Goal: Task Accomplishment & Management: Manage account settings

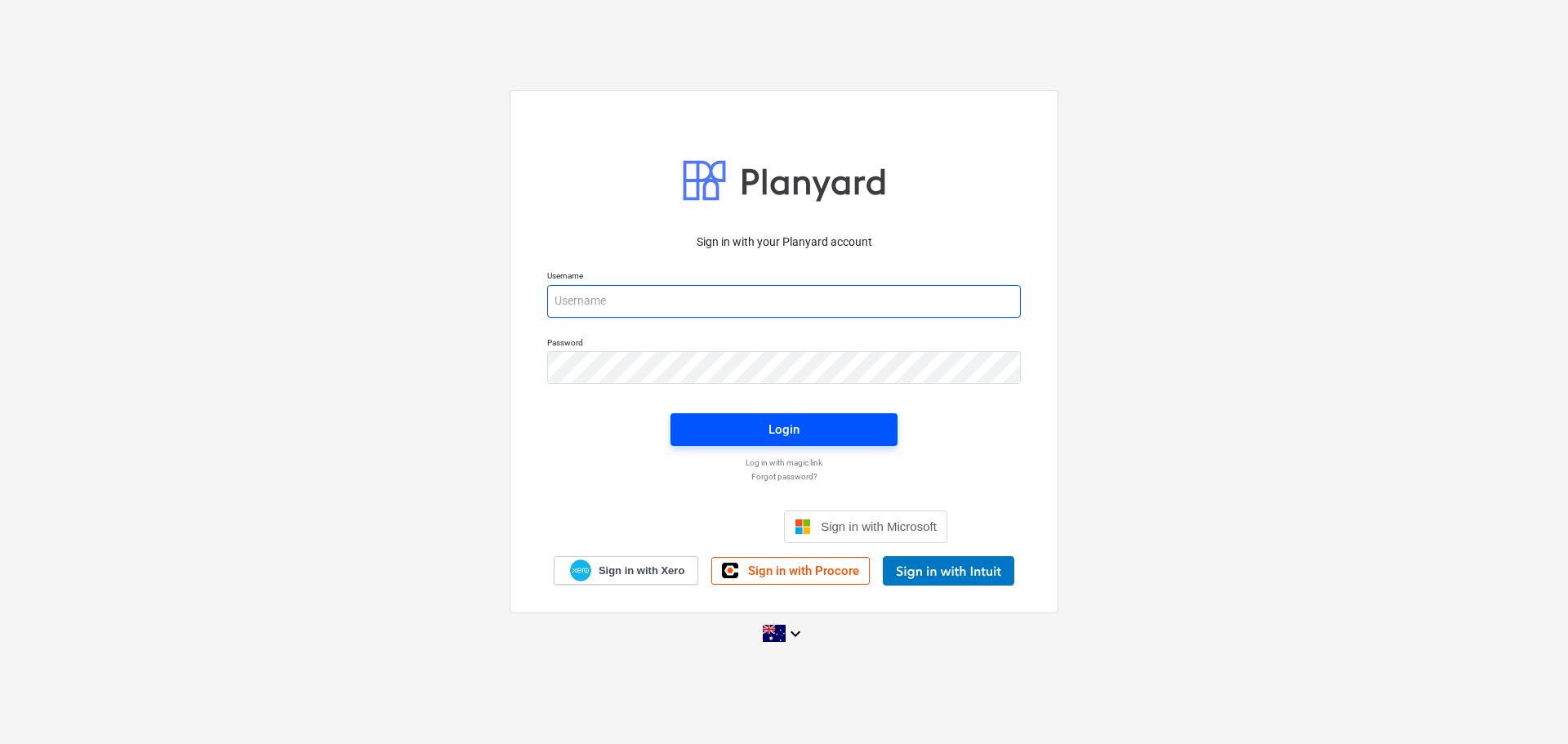
type input "[EMAIL_ADDRESS][DOMAIN_NAME]"
click at [801, 424] on span "Login" at bounding box center [784, 429] width 188 height 21
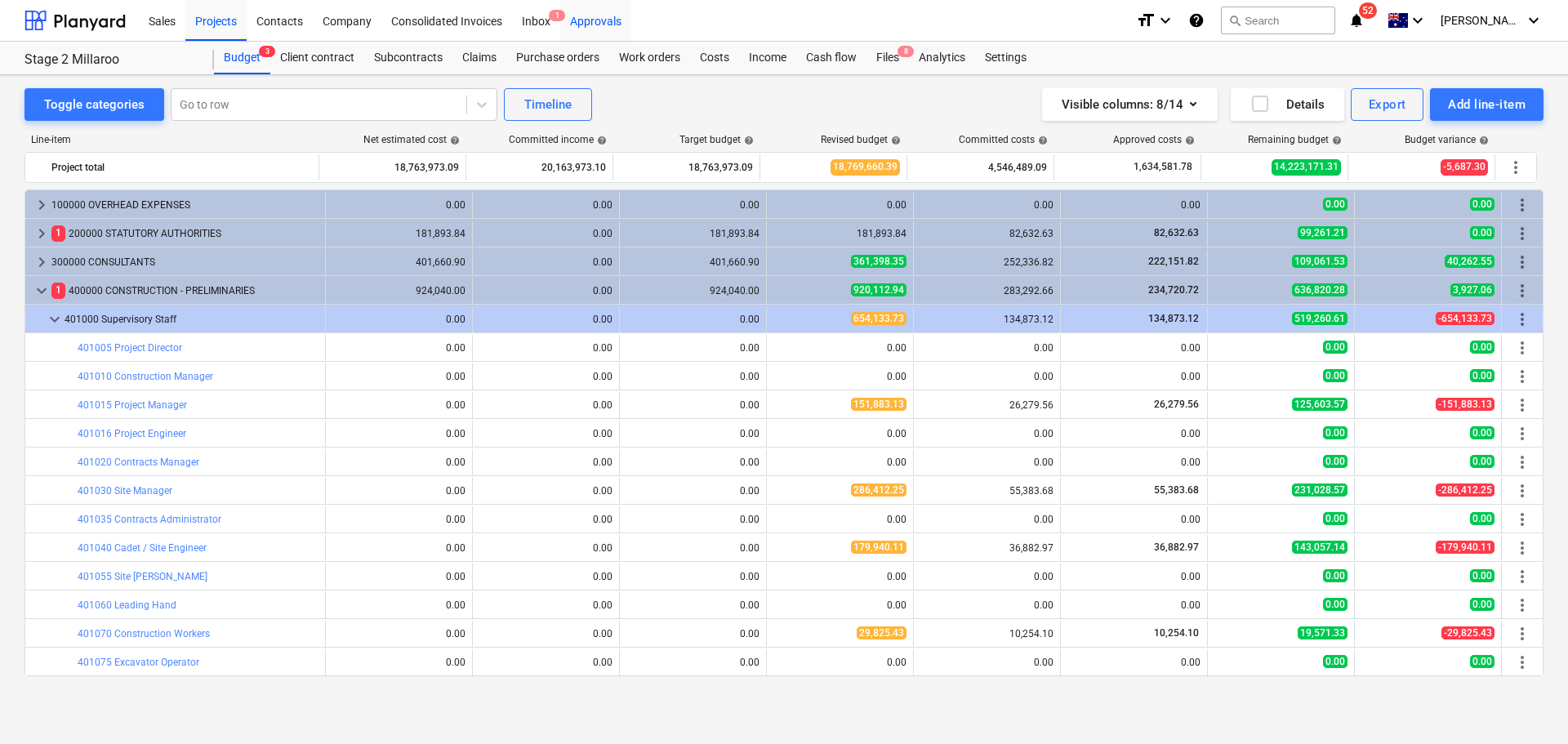
click at [584, 16] on div "Approvals" at bounding box center [595, 20] width 71 height 42
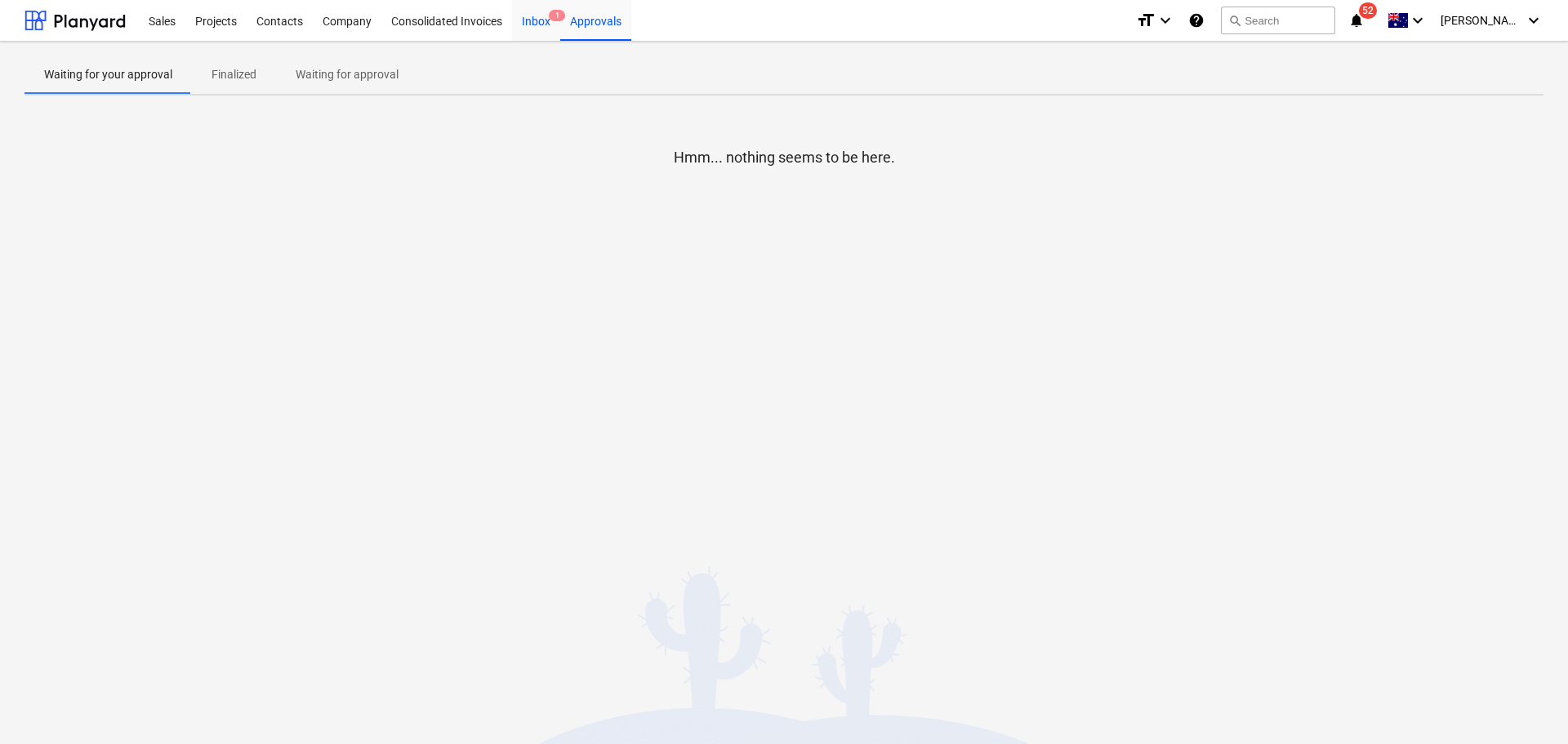
click at [544, 27] on div "Inbox 1" at bounding box center [536, 20] width 48 height 42
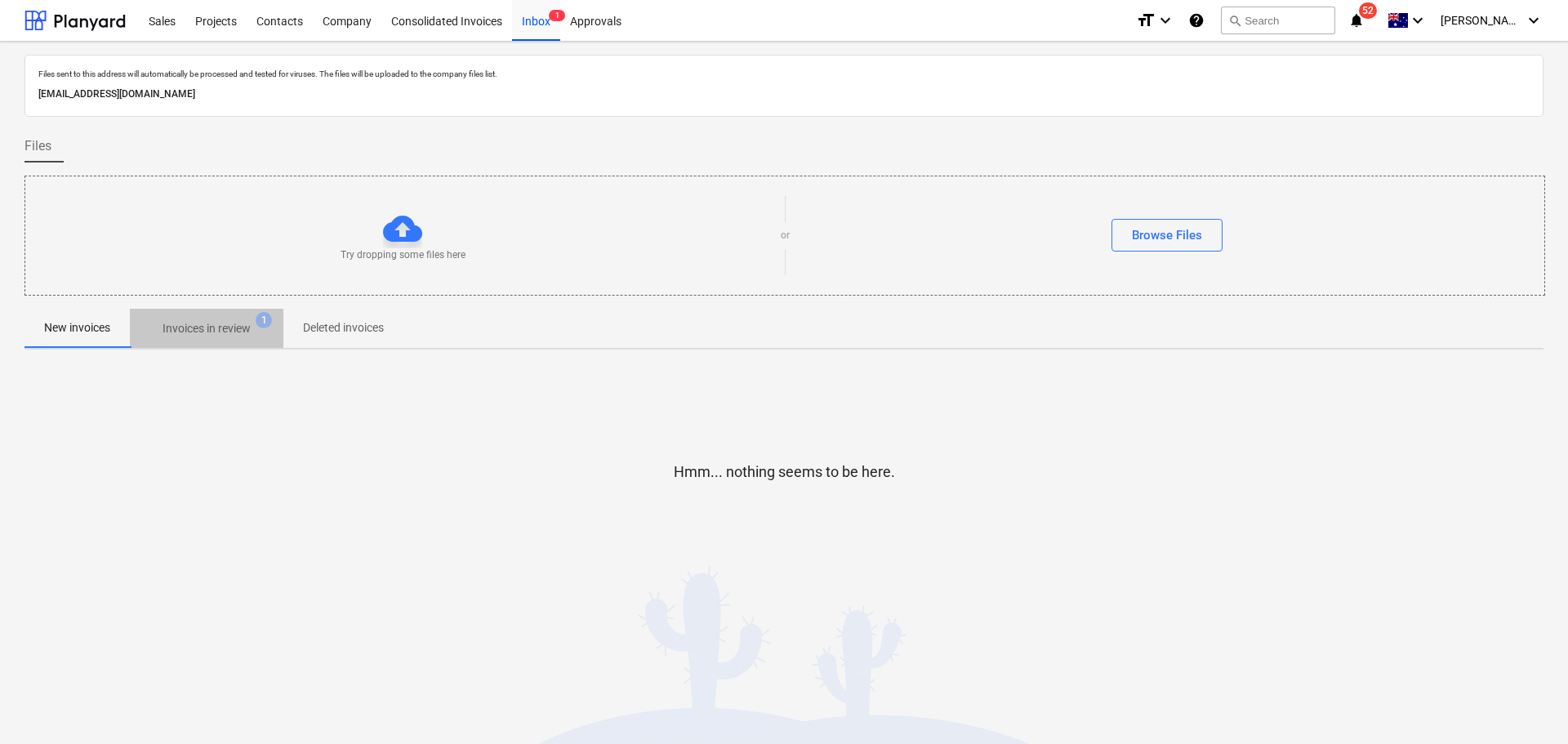
click at [193, 337] on p "Invoices in review" at bounding box center [206, 329] width 88 height 17
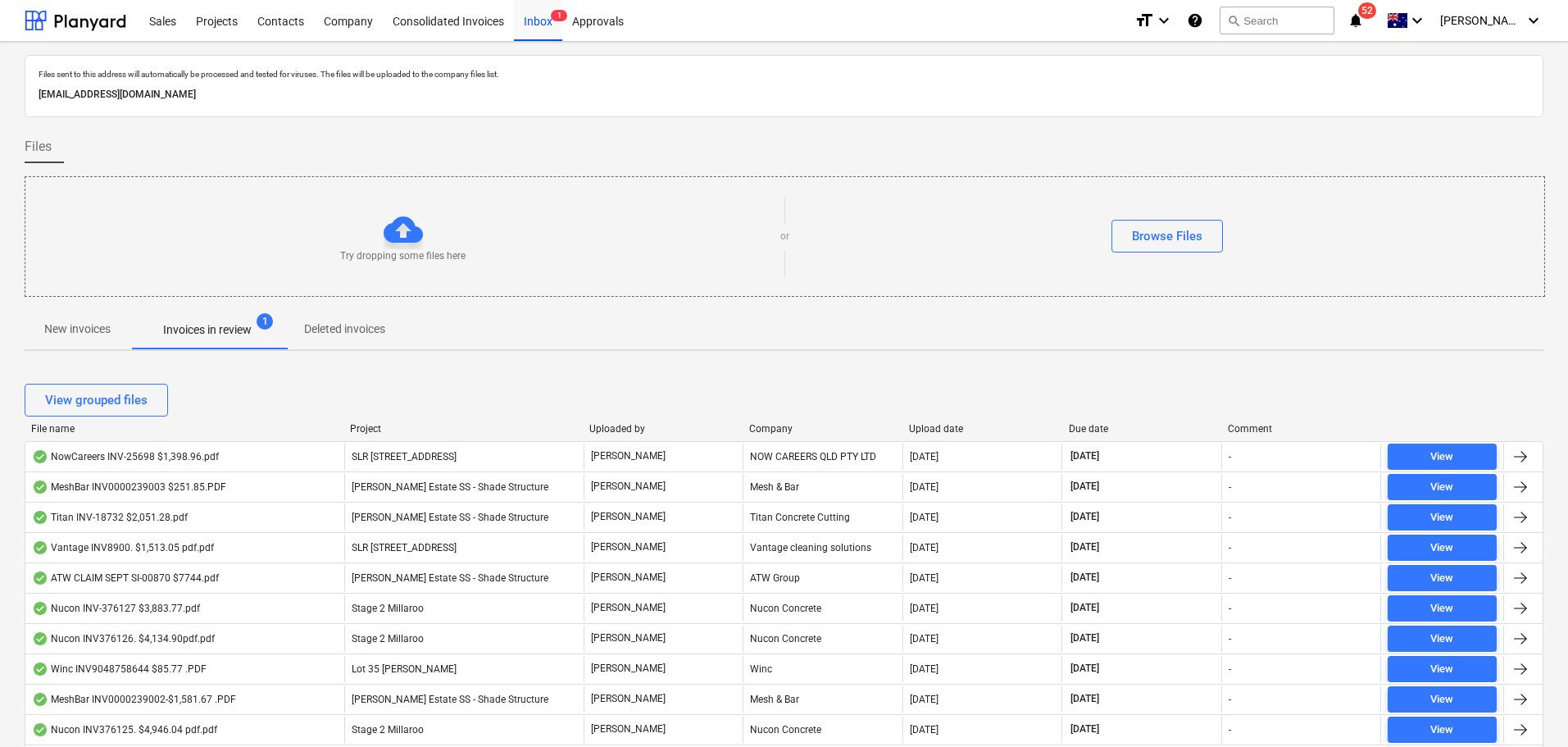
click at [62, 433] on div "File name" at bounding box center [184, 429] width 306 height 11
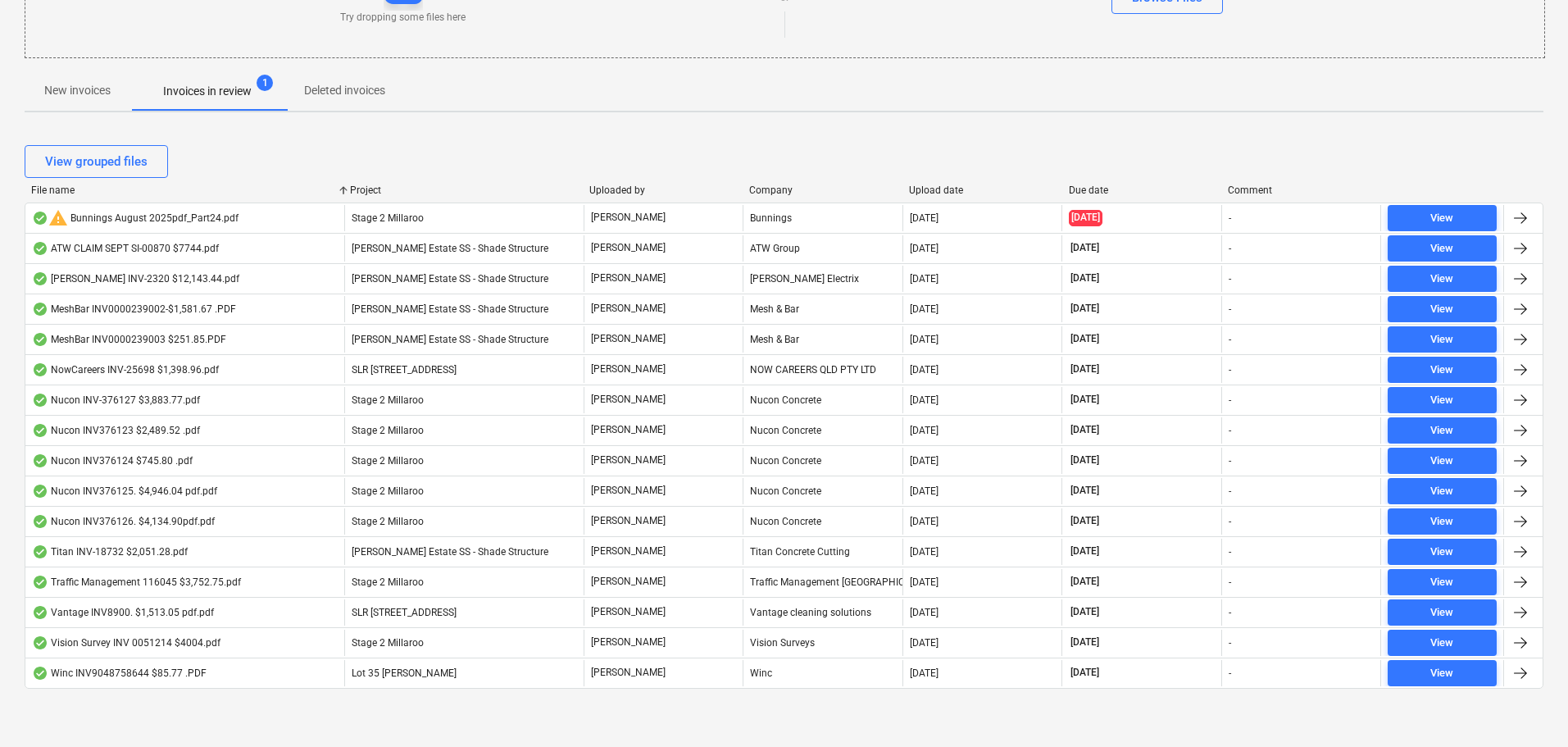
scroll to position [240, 0]
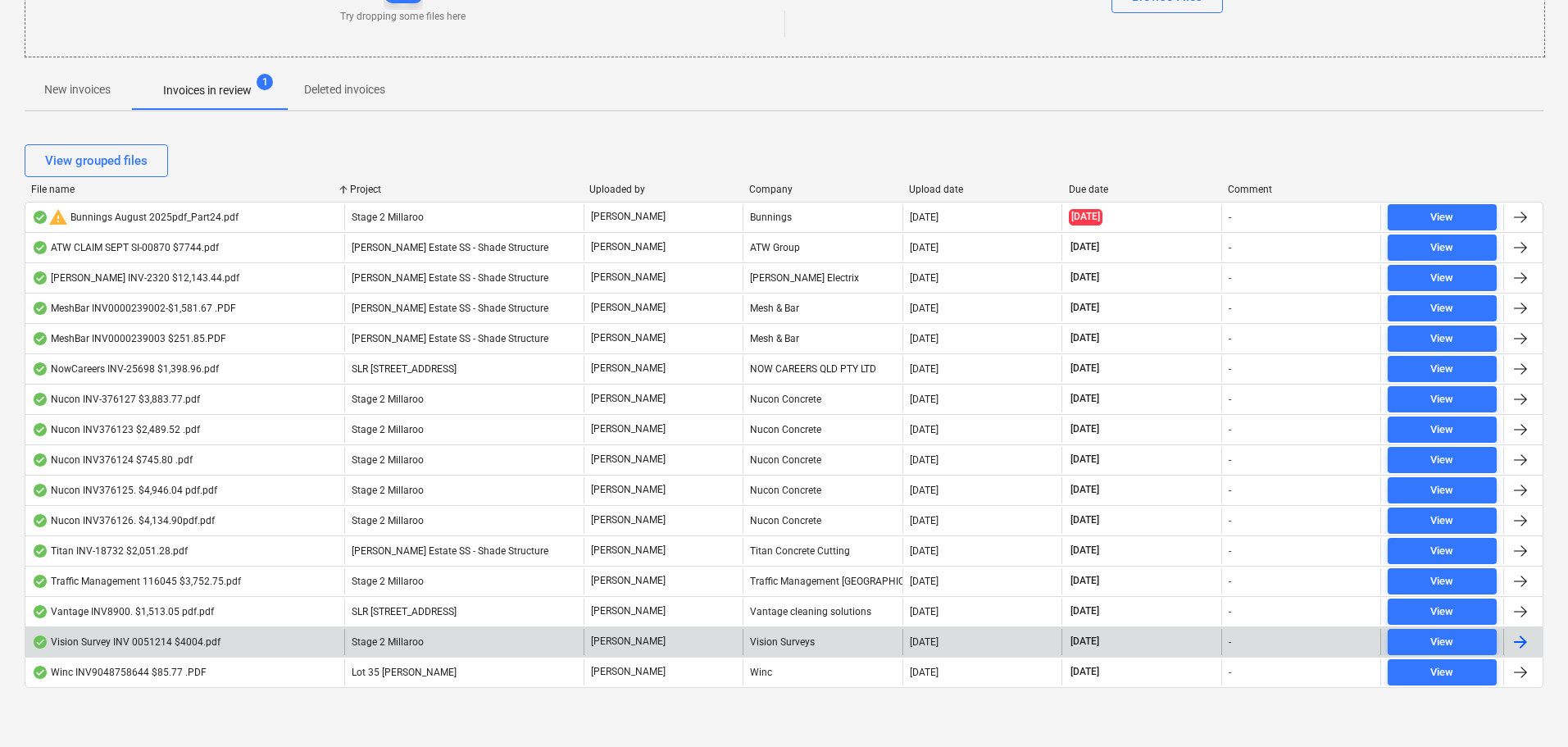
click at [131, 649] on div "Vision Survey INV 0051214 $4004.pdf" at bounding box center [185, 642] width 319 height 26
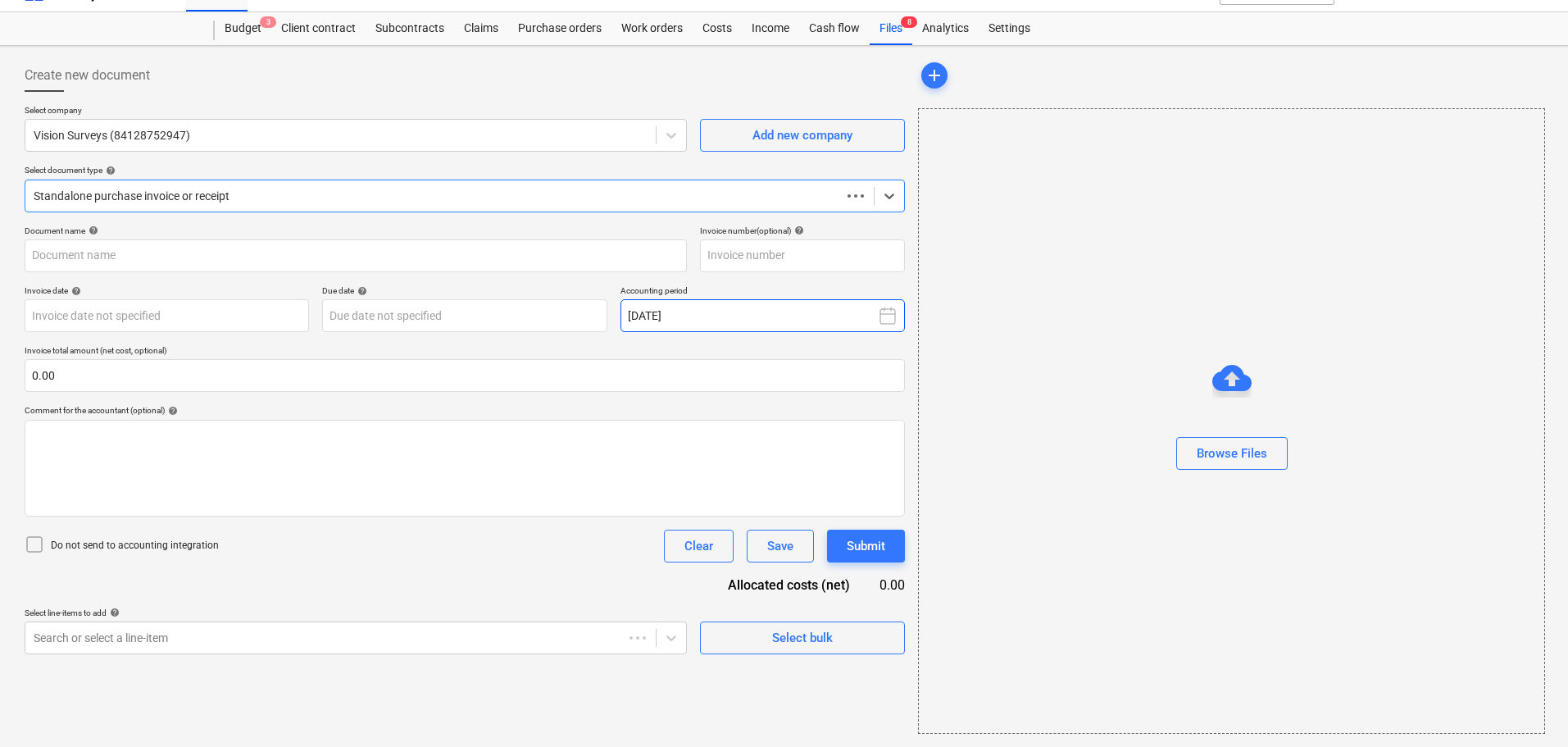
scroll to position [30, 0]
type input "0051214"
type input "31 Aug 2025"
type input "30 Sep 2025"
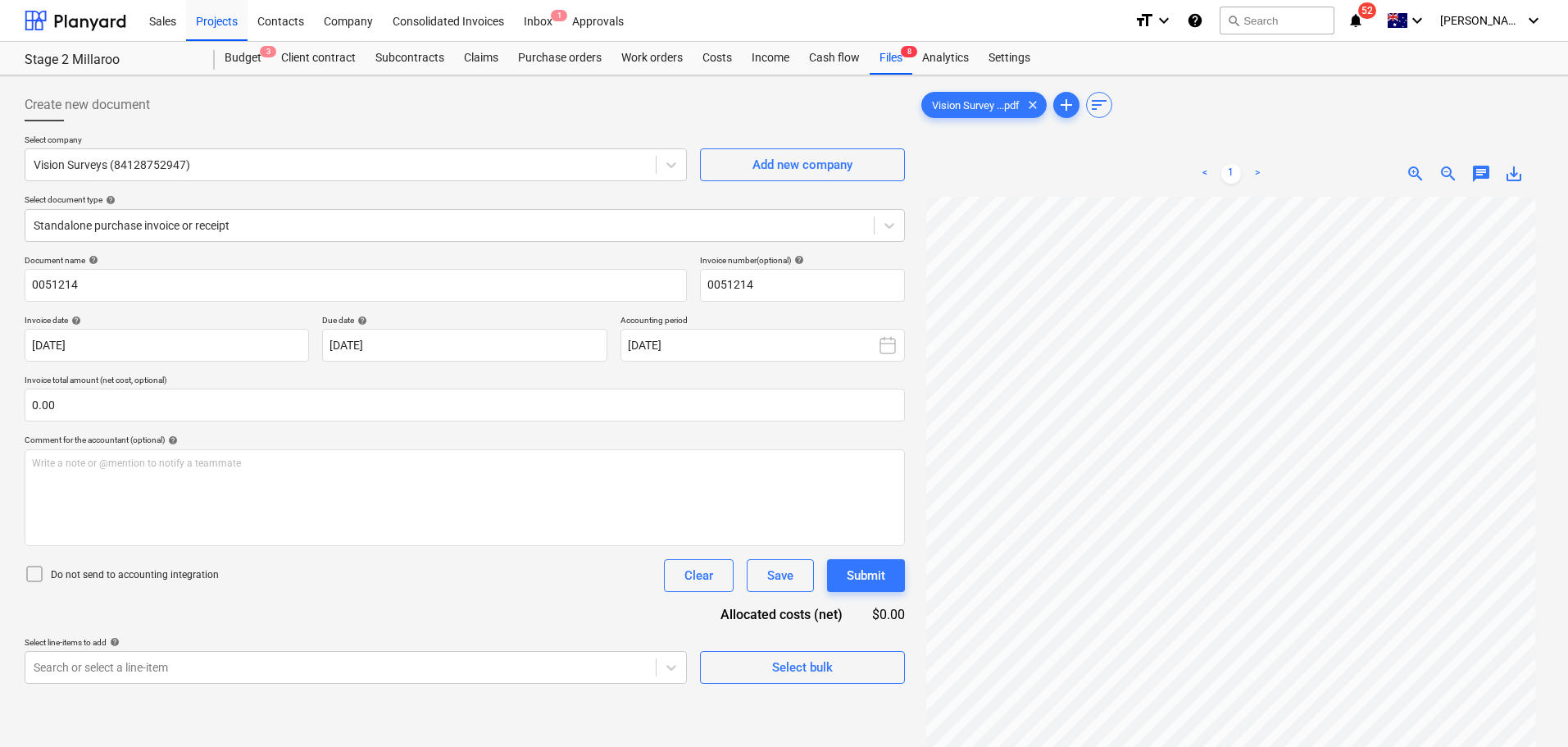
scroll to position [166, 0]
click at [1248, 177] on div "< 1 > zoom_in zoom_out chat 0 save_alt" at bounding box center [1231, 524] width 626 height 747
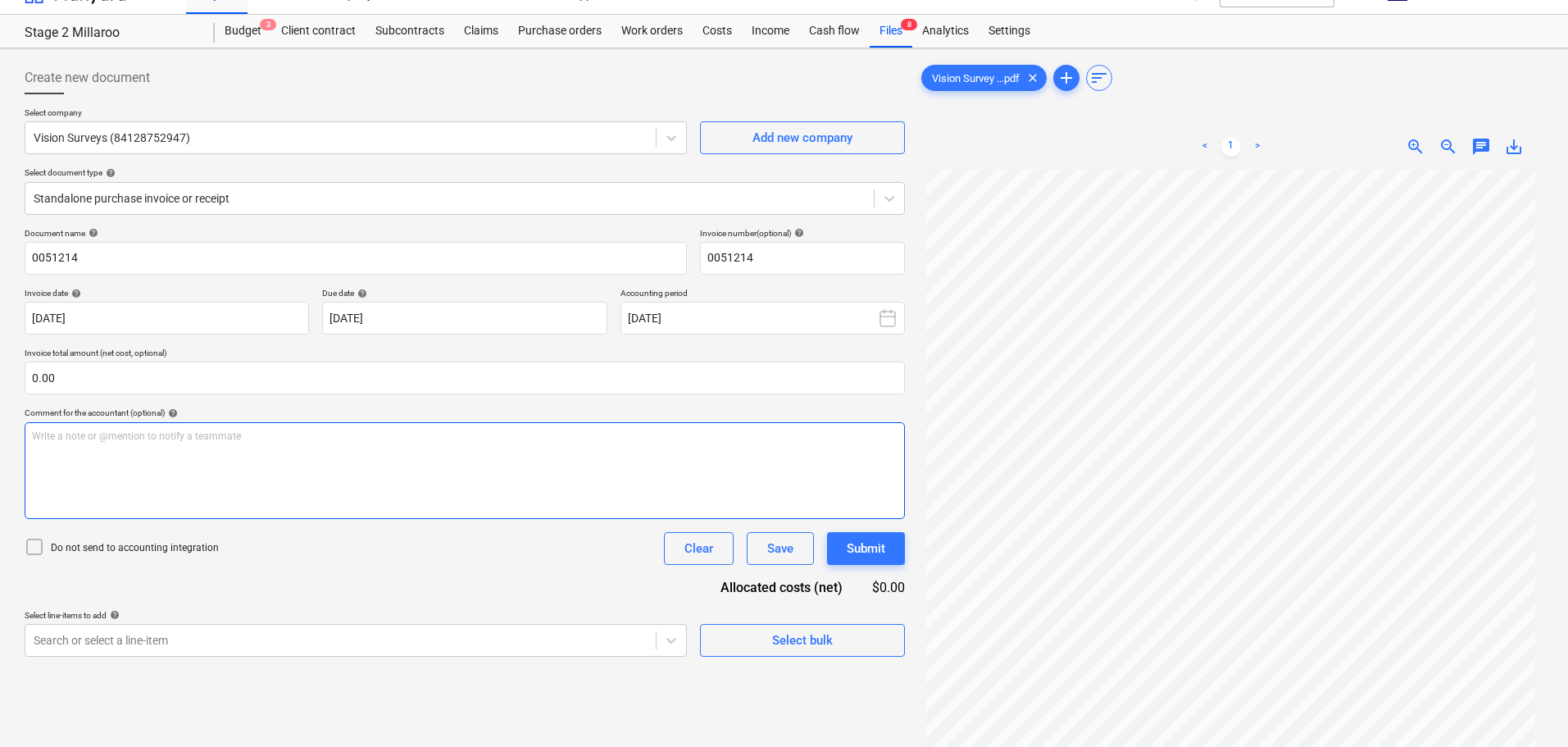
scroll to position [0, 0]
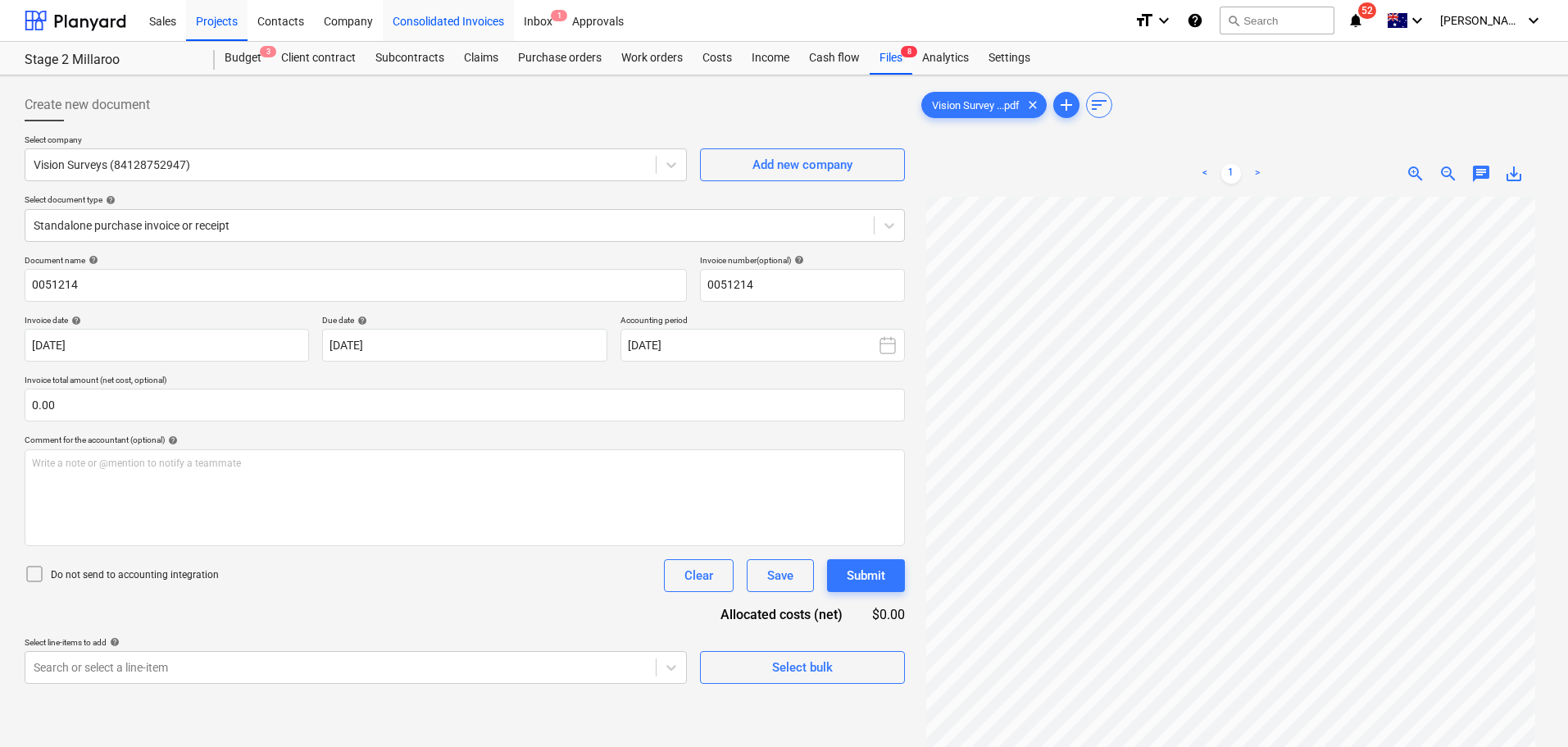
click at [464, 21] on div "Consolidated Invoices" at bounding box center [448, 20] width 131 height 42
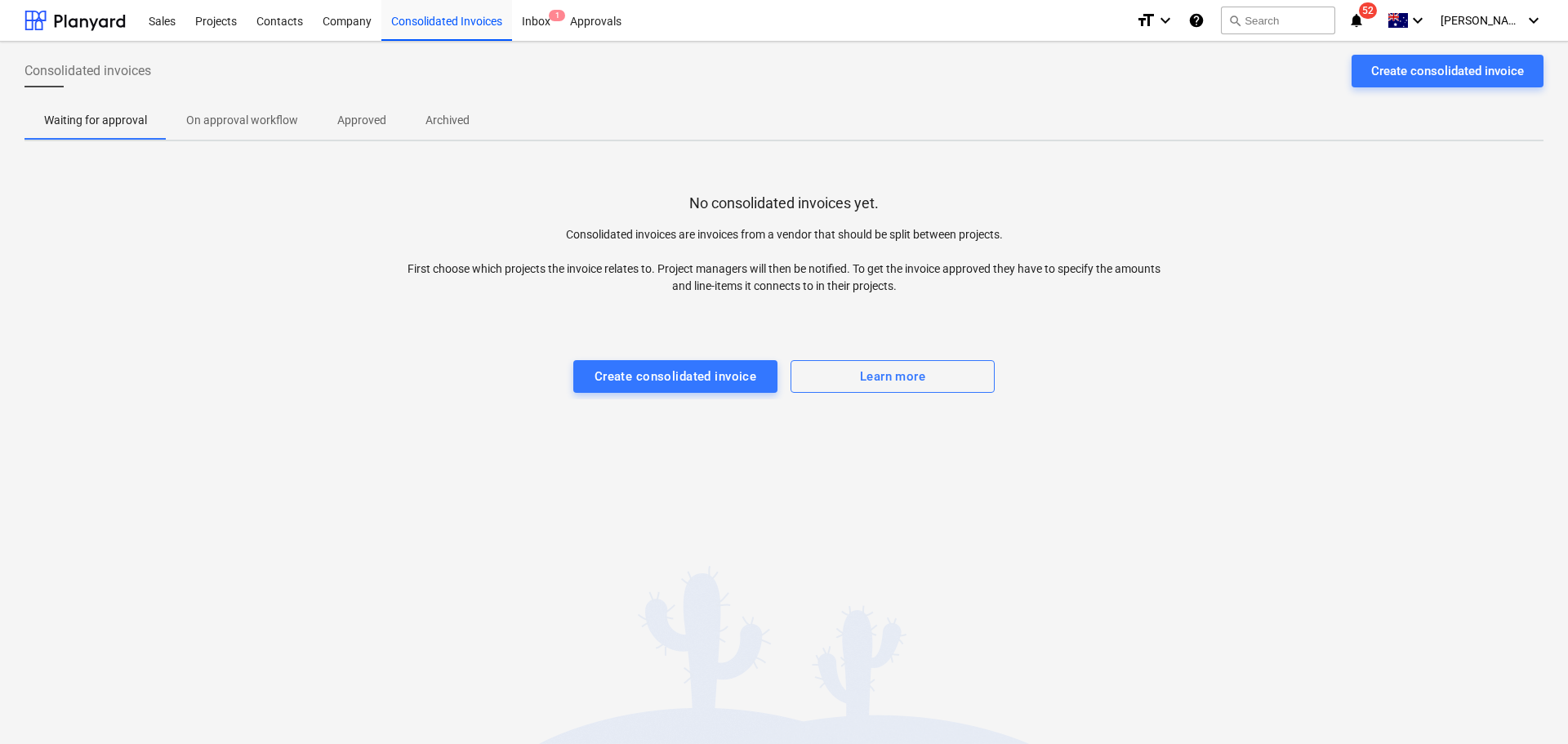
click at [350, 116] on p "Approved" at bounding box center [361, 120] width 49 height 17
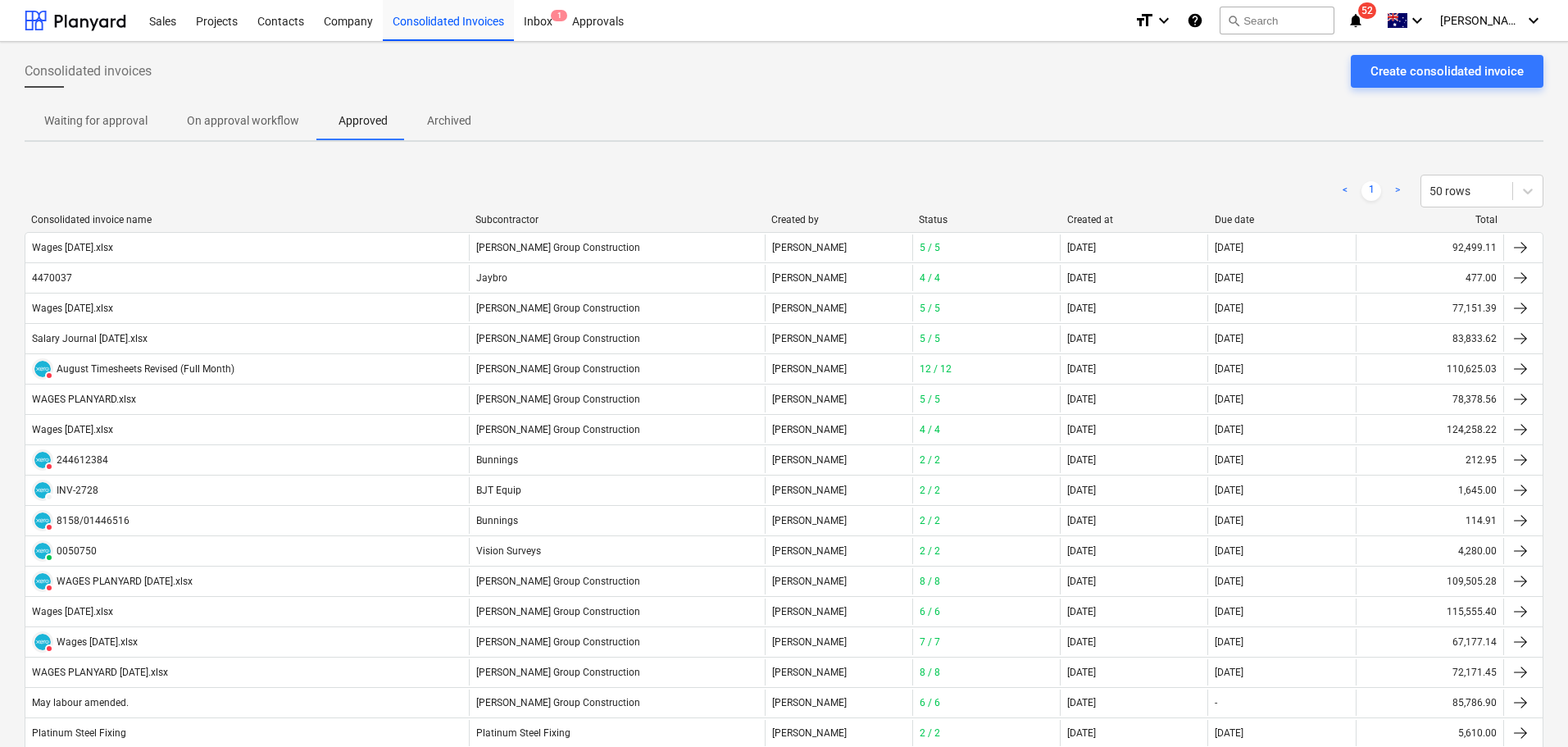
click at [1091, 220] on div "Created at" at bounding box center [1135, 219] width 135 height 11
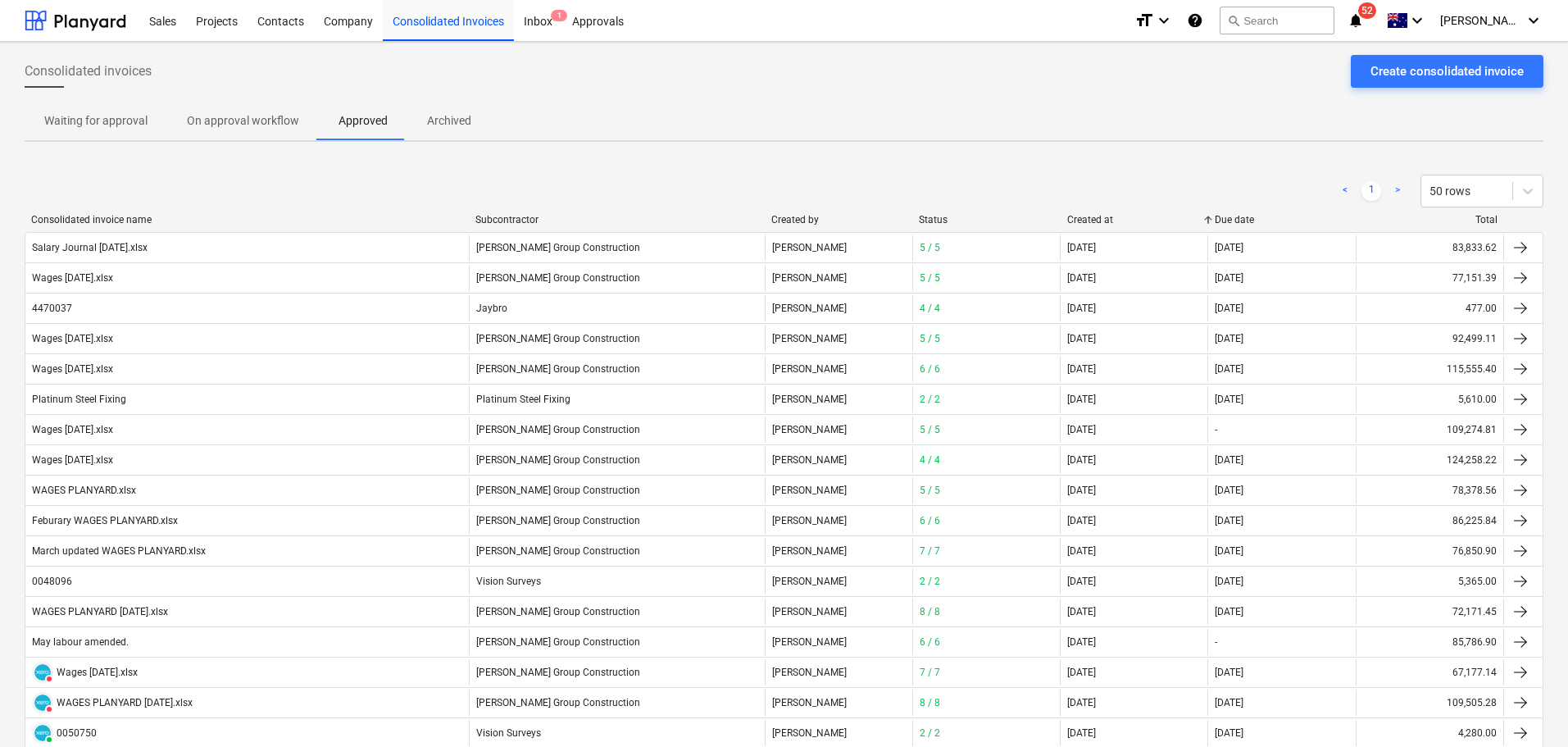
click at [1091, 220] on div "Created at" at bounding box center [1135, 219] width 135 height 11
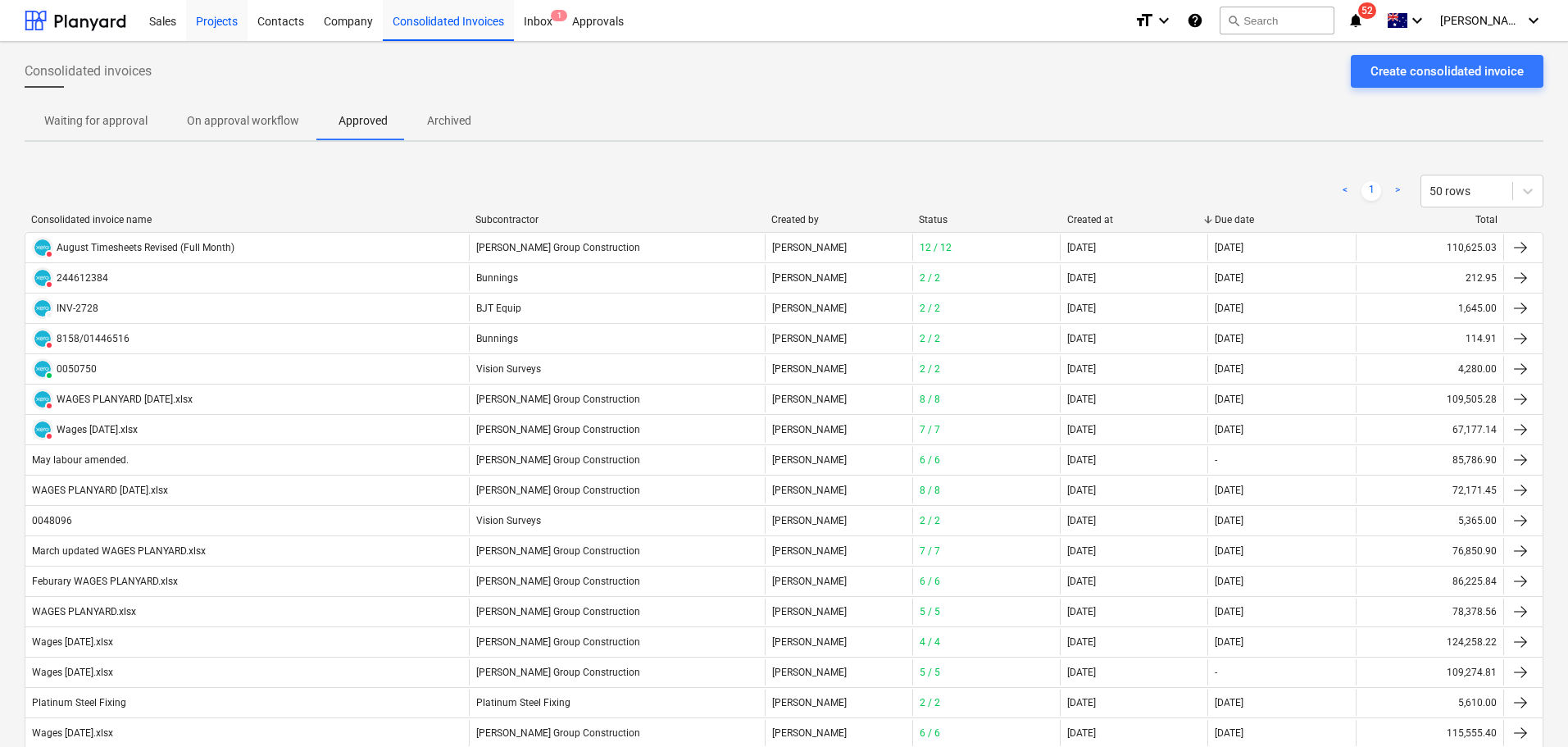
click at [214, 27] on div "Projects" at bounding box center [217, 20] width 62 height 42
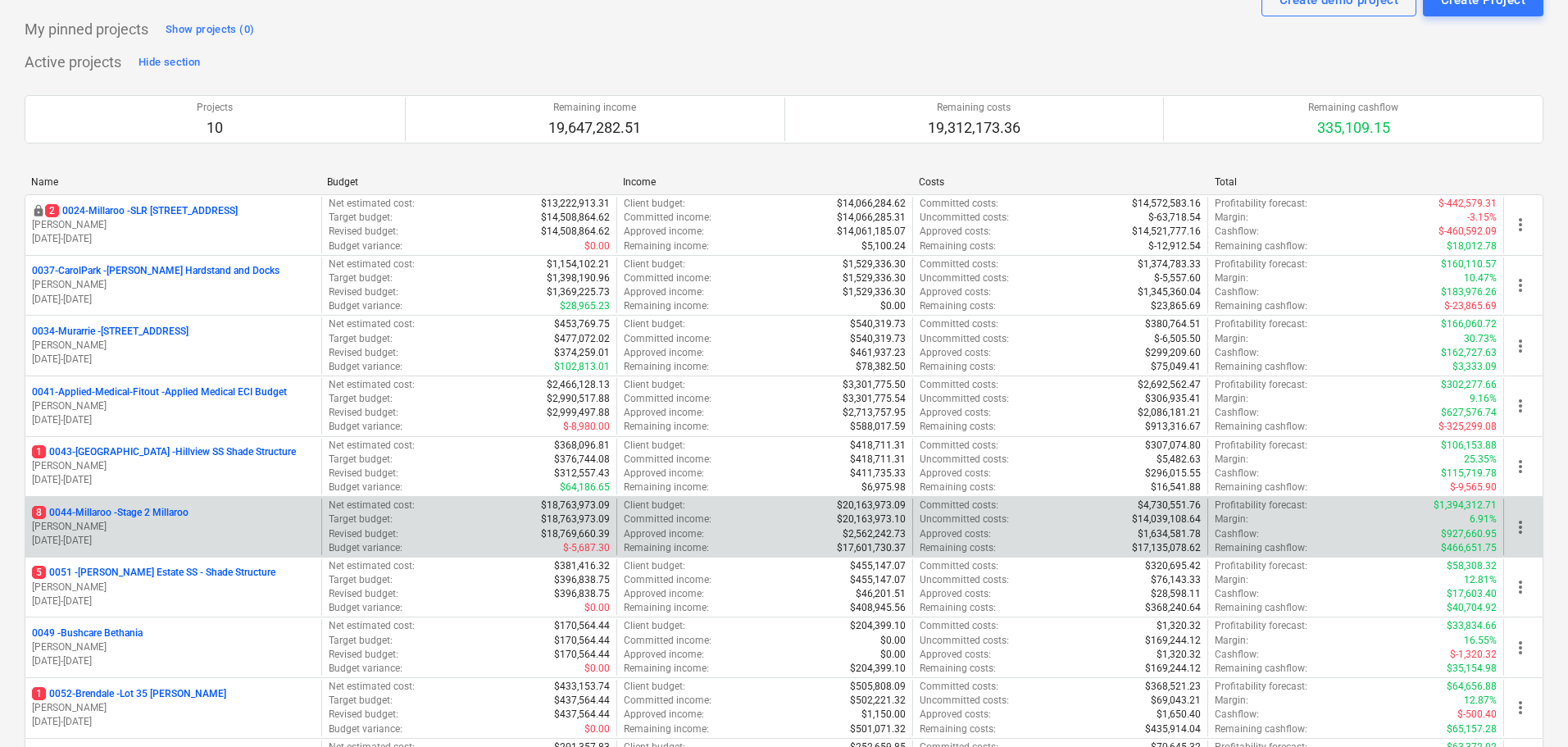
scroll to position [164, 0]
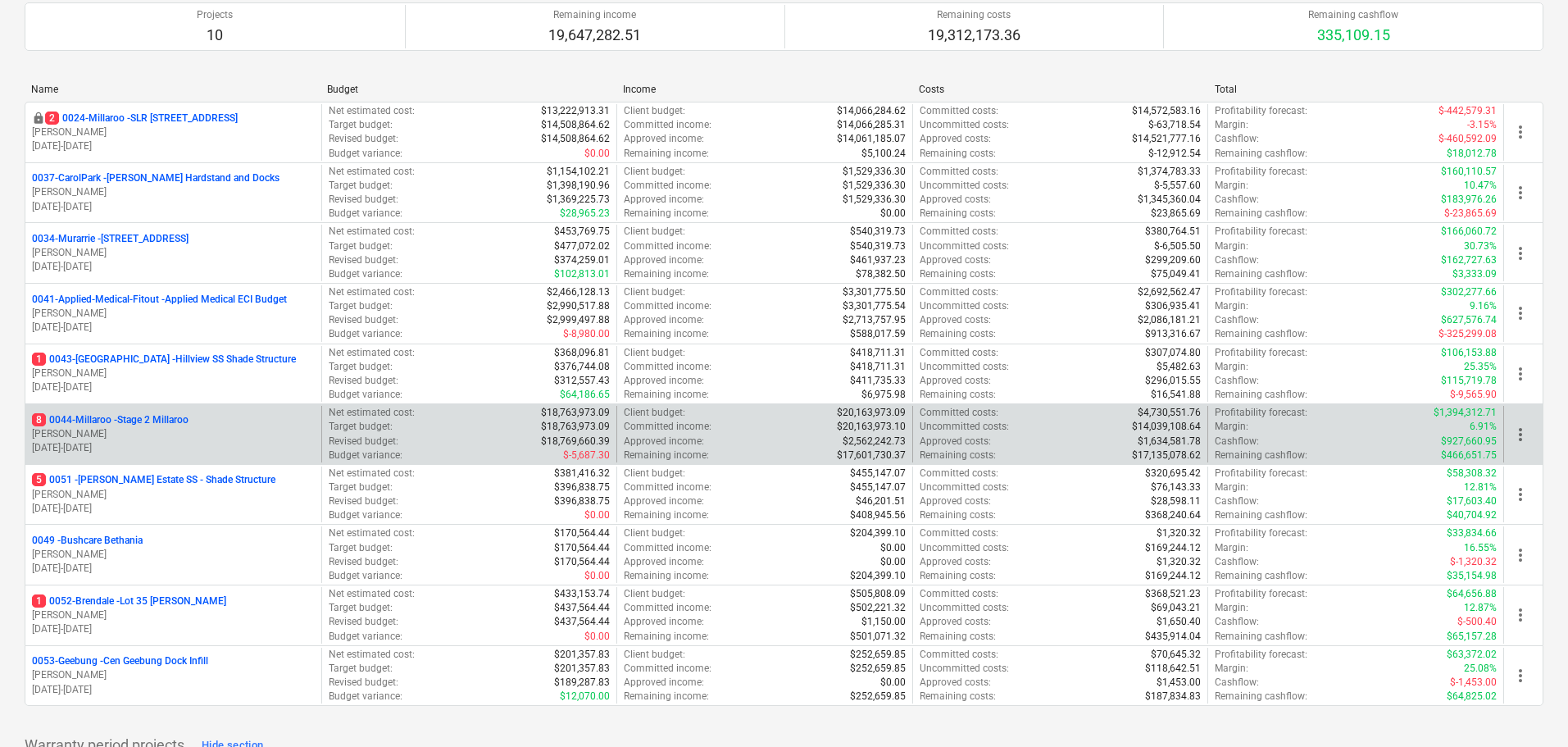
click at [157, 429] on p "[PERSON_NAME]" at bounding box center [172, 434] width 282 height 14
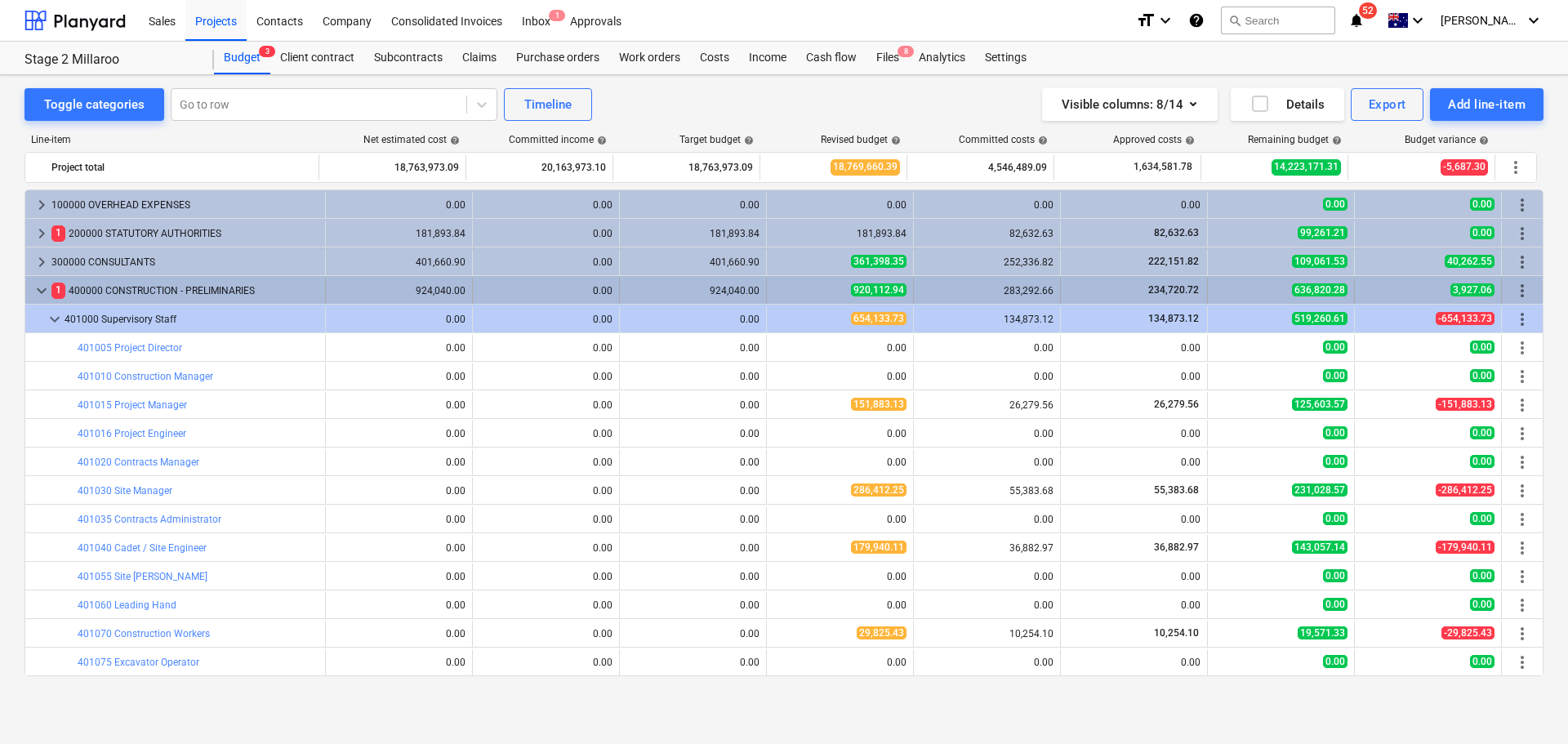
click at [45, 287] on span "keyboard_arrow_down" at bounding box center [41, 290] width 20 height 20
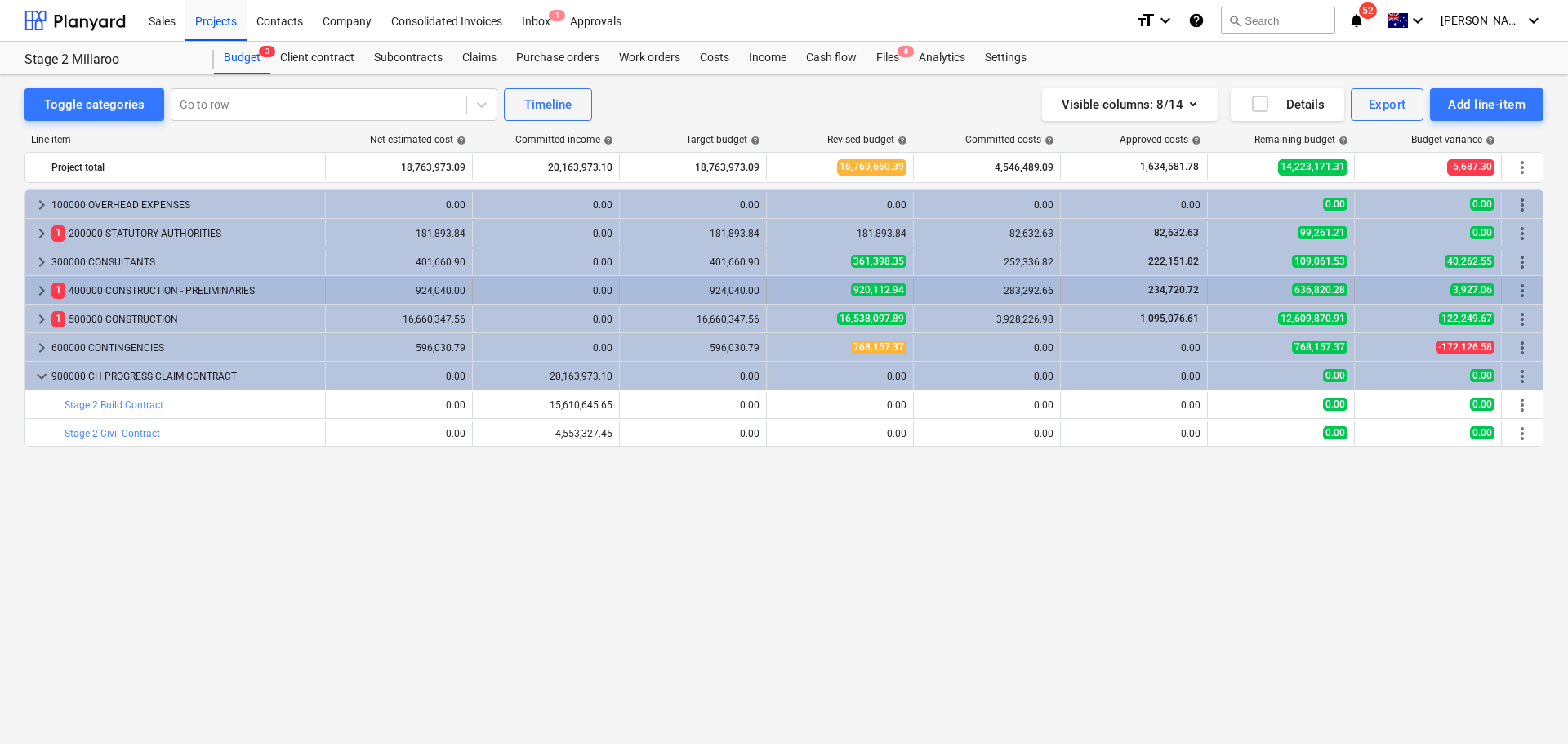
click at [38, 294] on span "keyboard_arrow_right" at bounding box center [41, 290] width 20 height 20
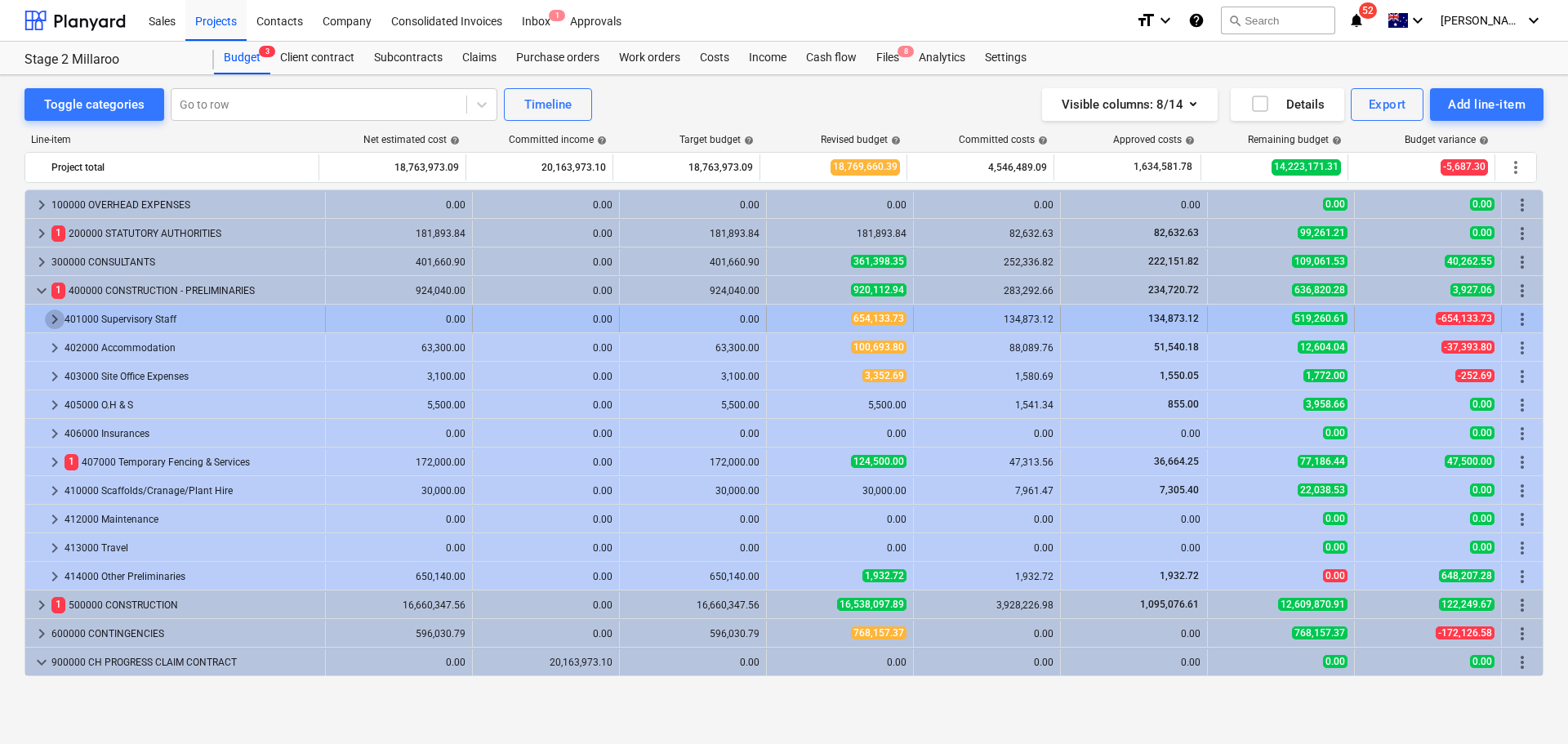
click at [48, 325] on span "keyboard_arrow_right" at bounding box center [54, 319] width 20 height 20
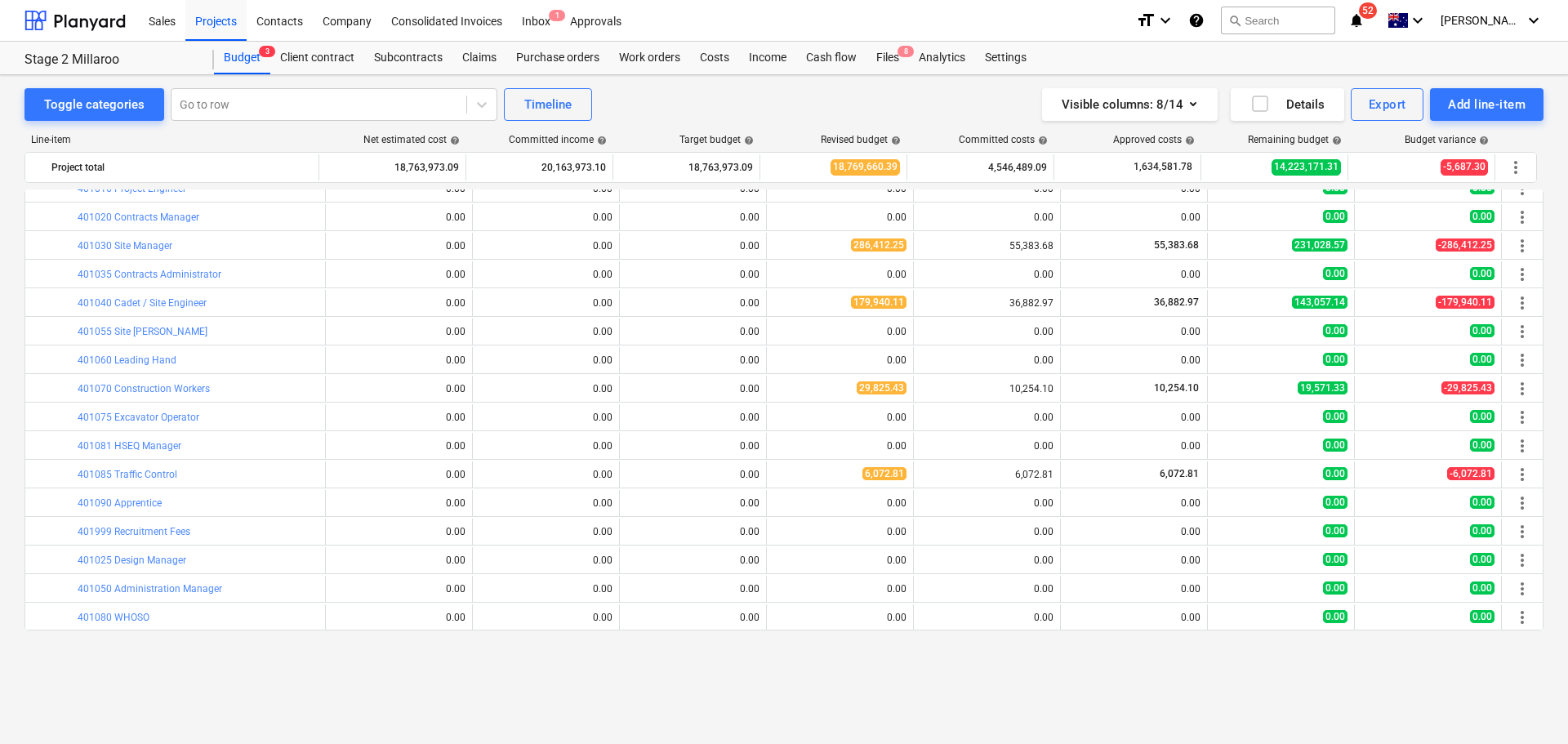
scroll to position [82, 0]
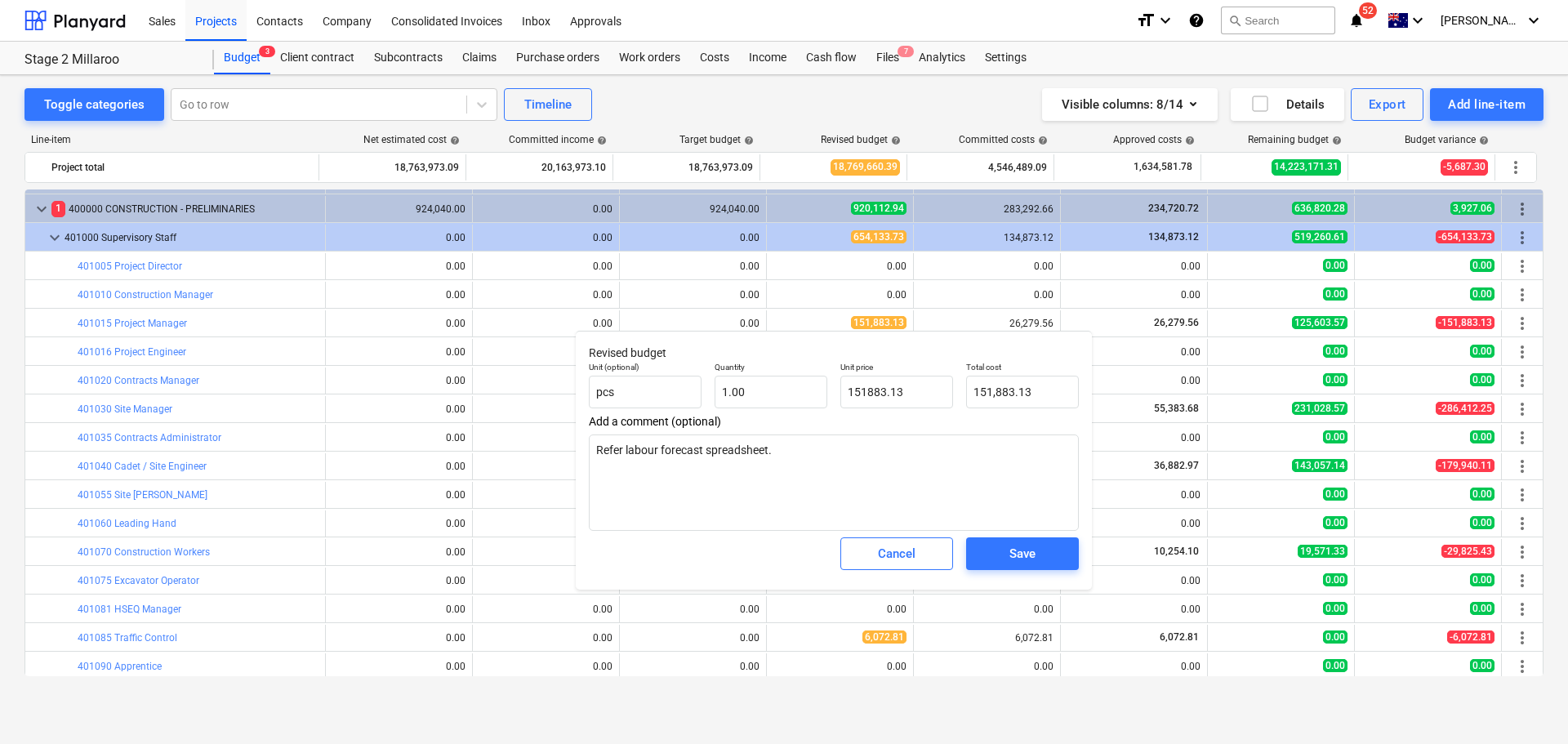
click at [914, 398] on input "151883.13" at bounding box center [896, 391] width 112 height 33
type textarea "x"
type input "1"
type textarea "x"
type input "1.00"
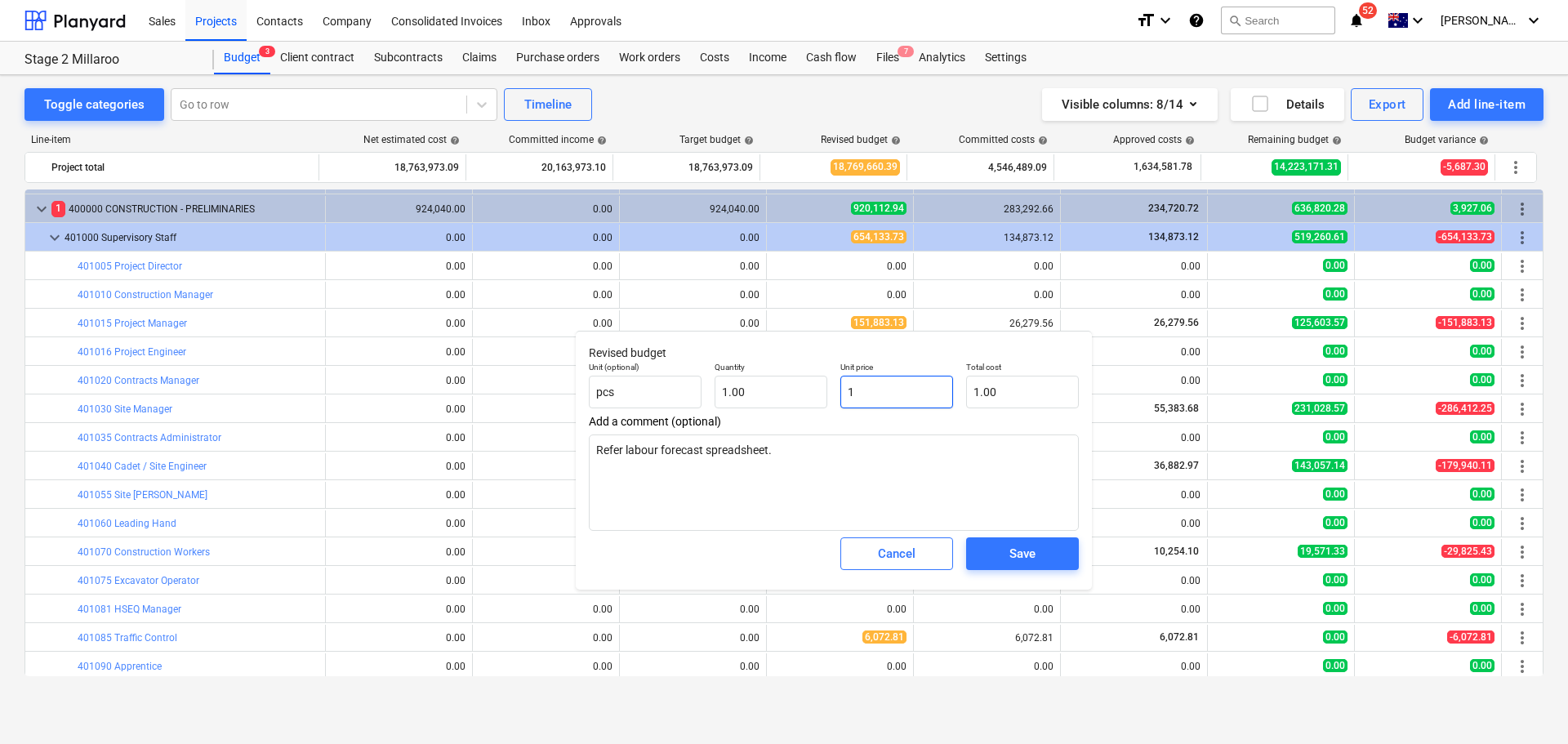
type textarea "x"
type input "16"
type input "16.00"
type input "160"
type textarea "x"
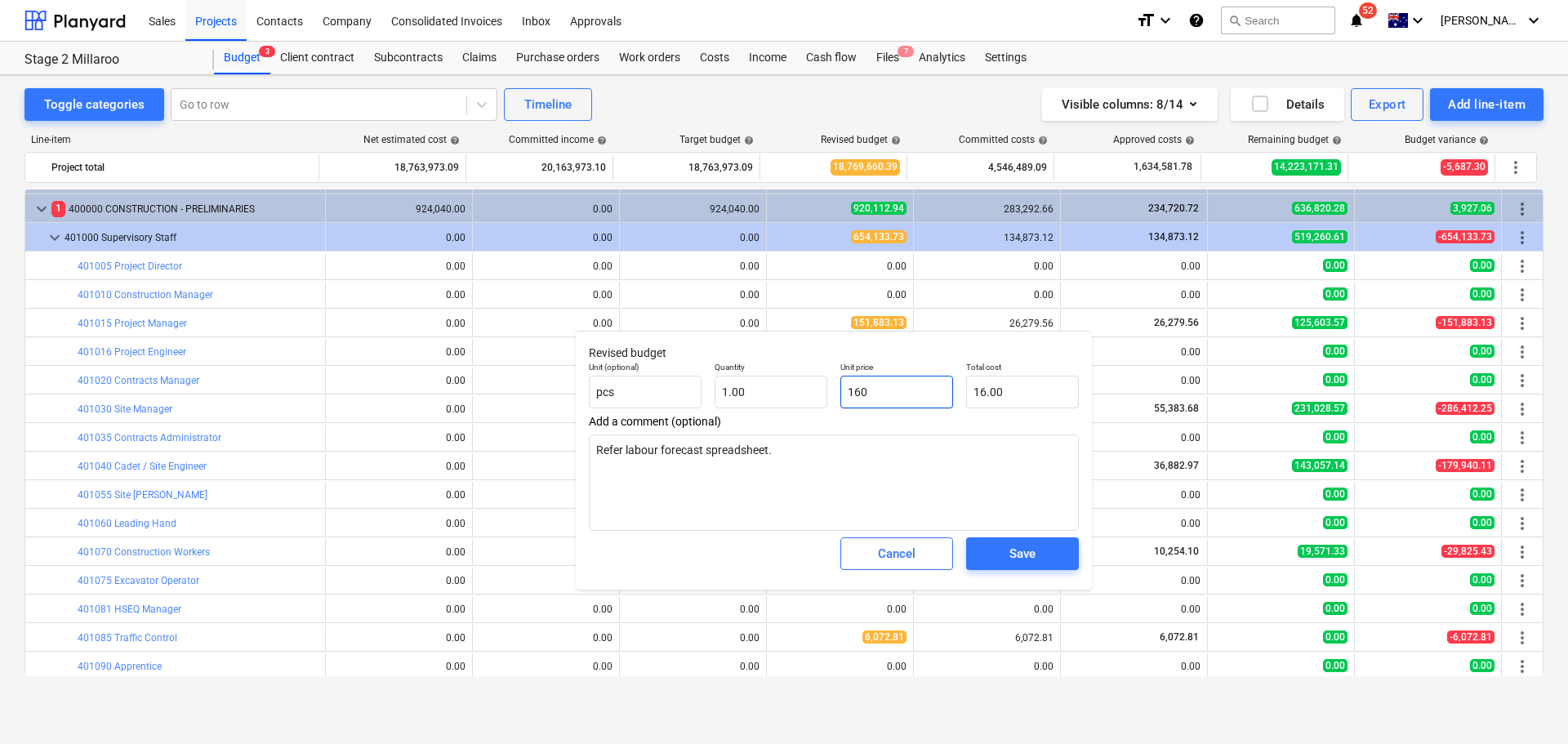
type input "160.00"
type textarea "x"
type input "1602"
type input "1,602.00"
type textarea "x"
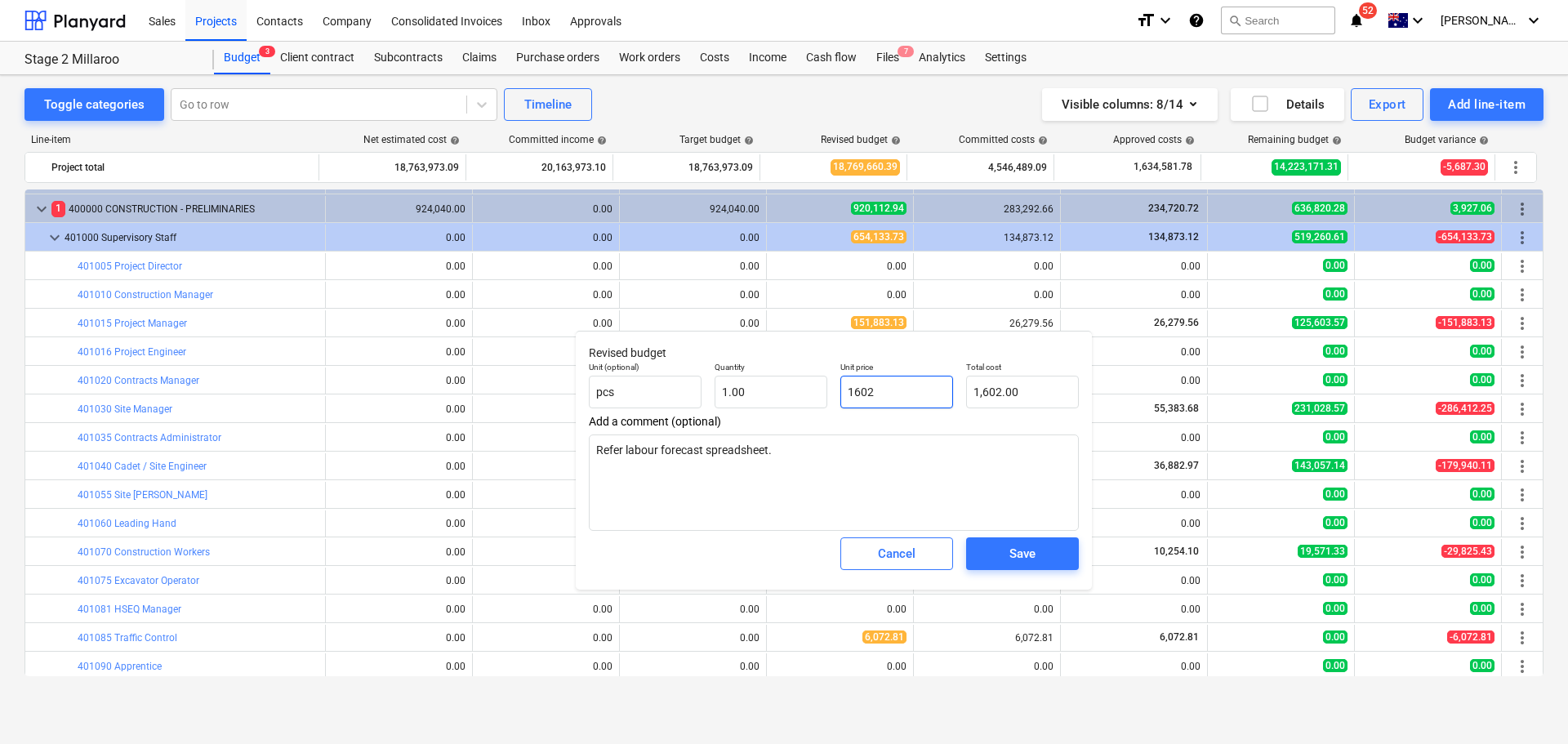
type input "16029"
type input "16,029.00"
type input "160297"
type textarea "x"
type input "160,297.00"
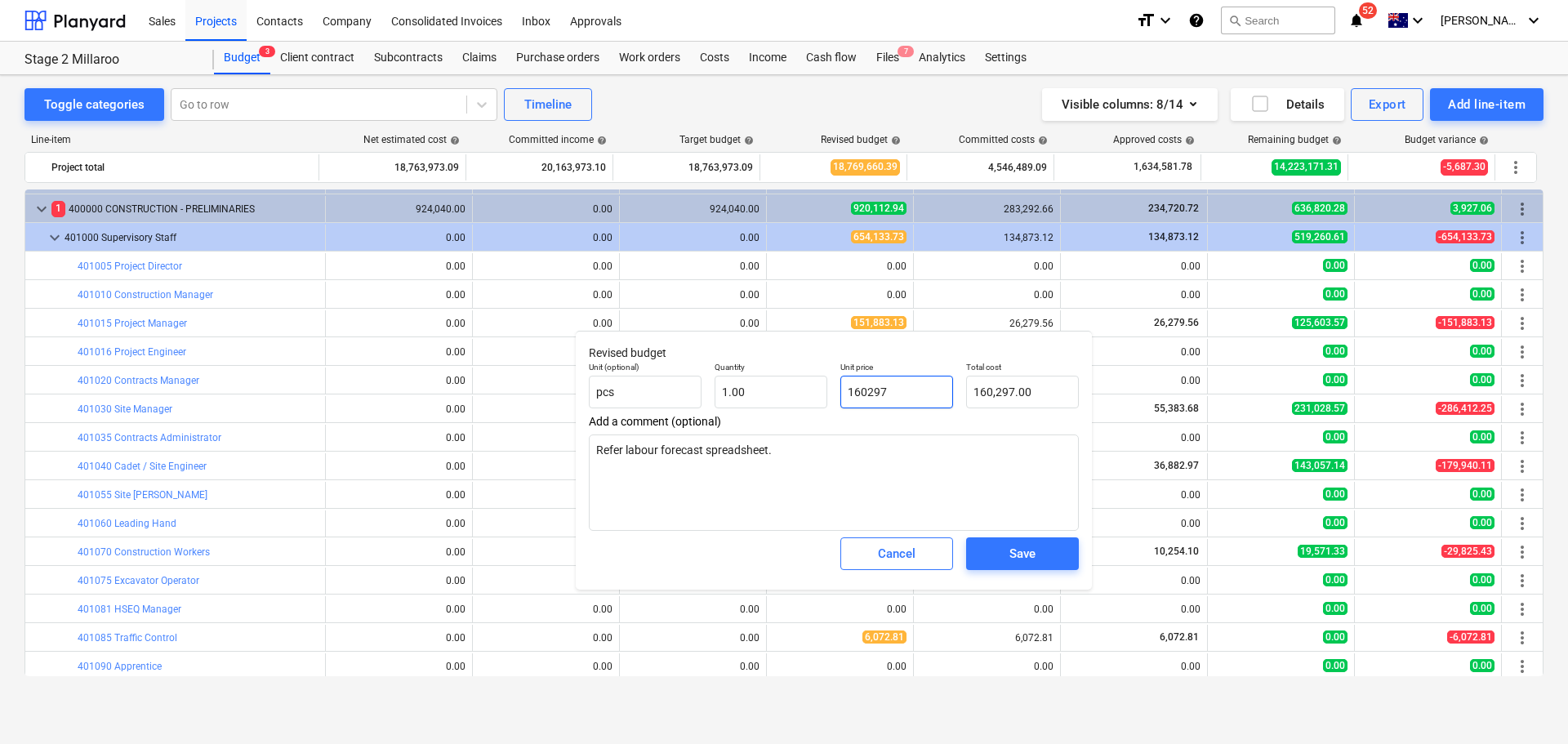
type textarea "x"
type input "160297.4"
type textarea "x"
type input "160,297.40"
type textarea "x"
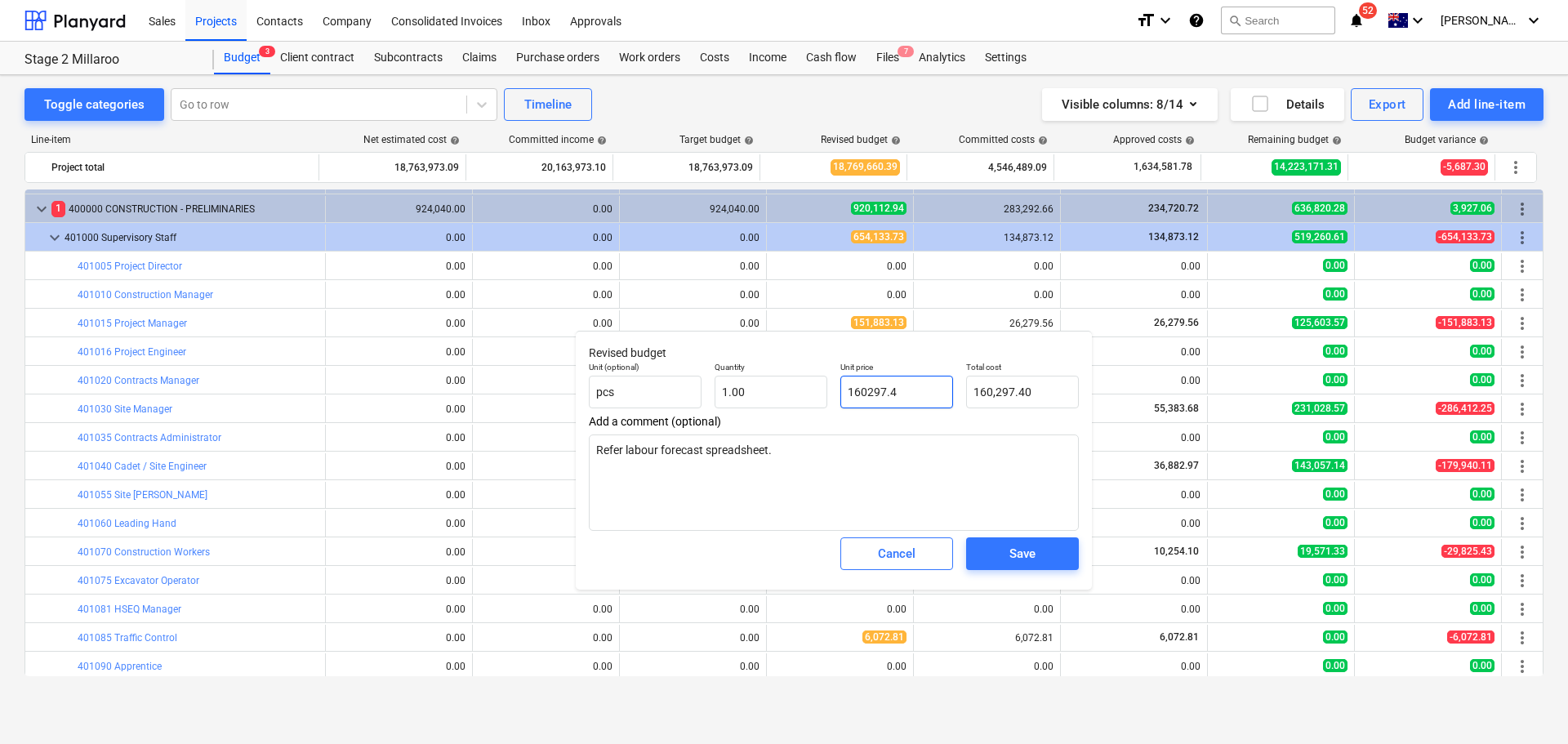
type input "160297.42"
type input "160,297.42"
type input "160297.42"
type textarea "x"
type input "160,297.42"
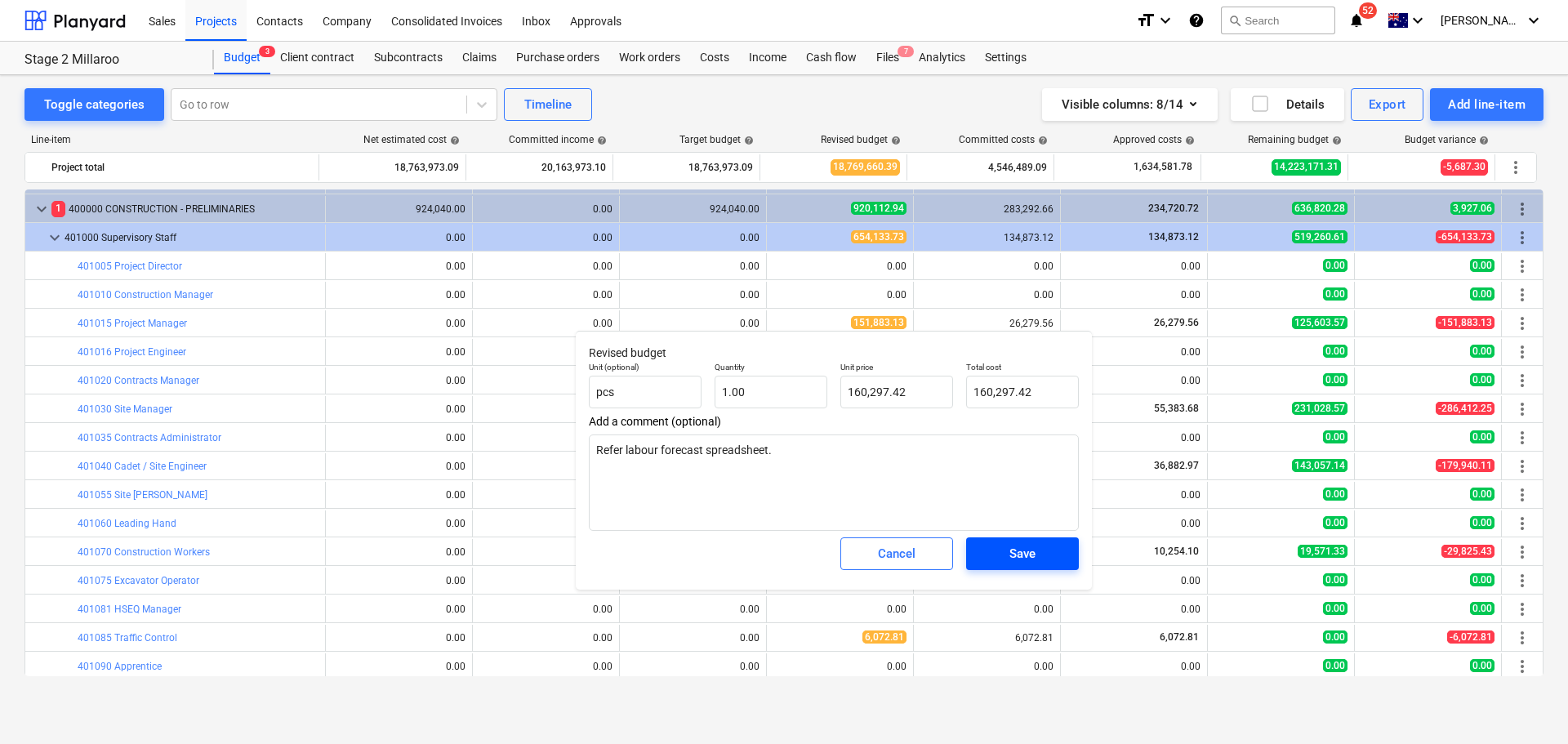
click at [1012, 551] on div "Save" at bounding box center [1023, 554] width 26 height 21
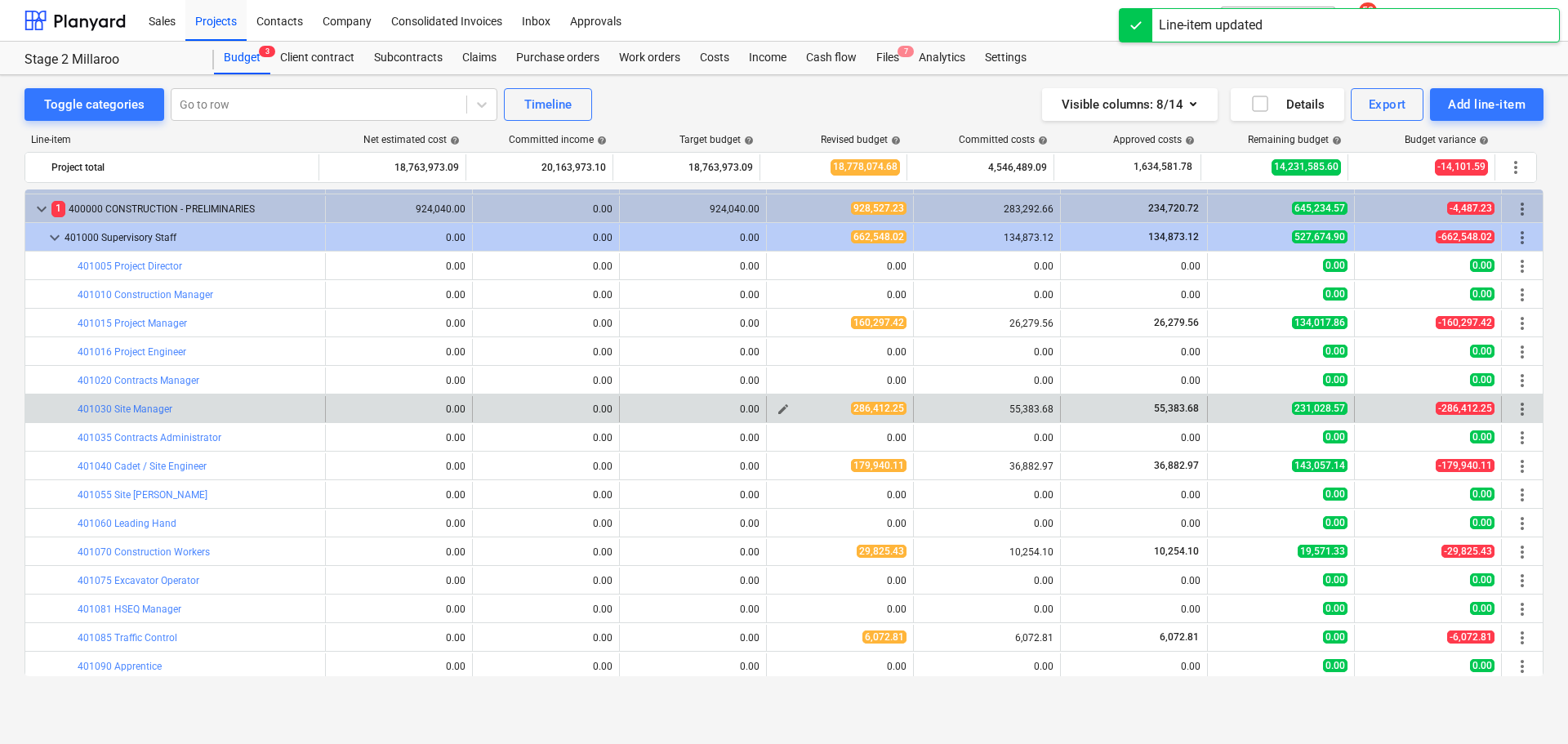
click at [777, 409] on span "edit" at bounding box center [783, 409] width 13 height 13
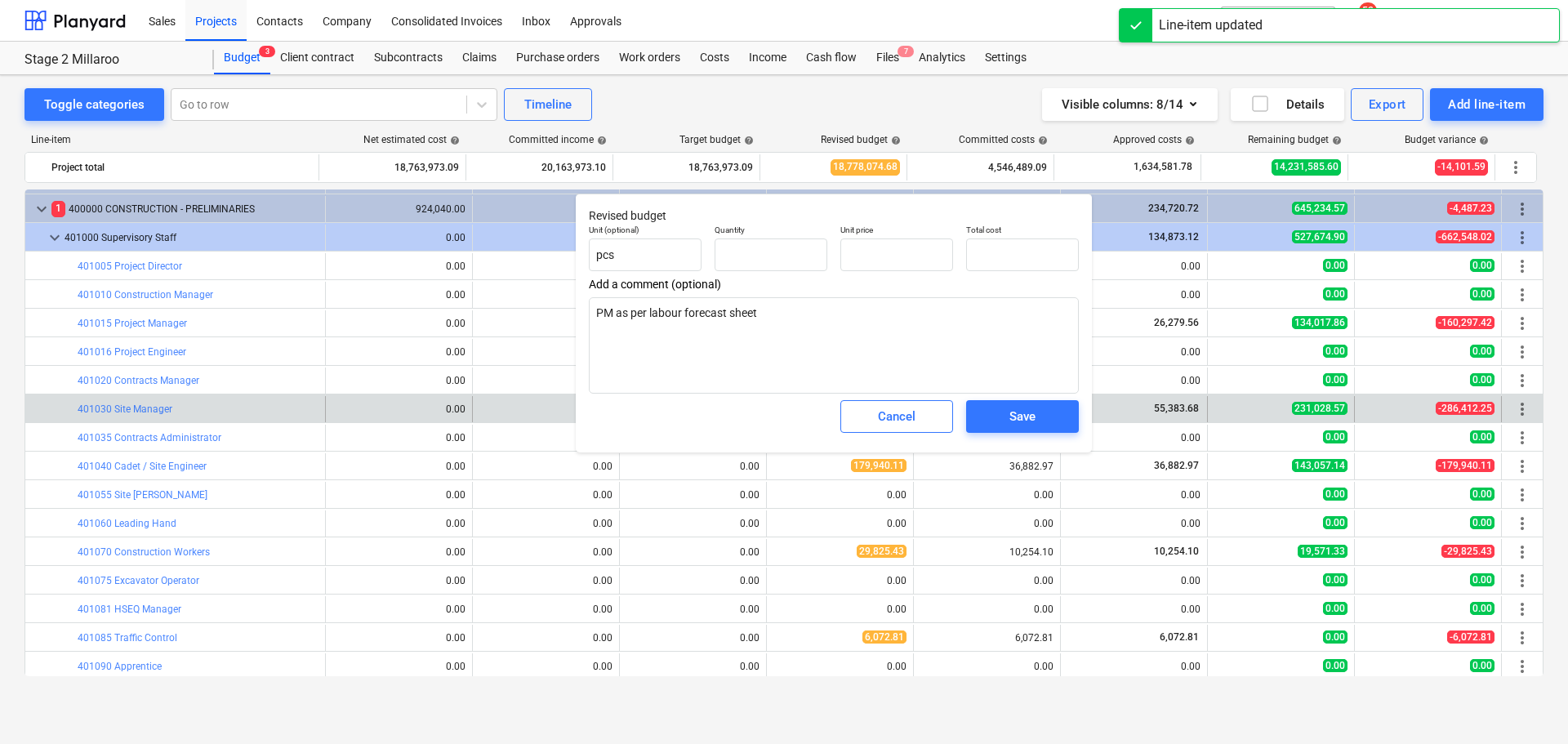
type textarea "x"
type input "1.00"
type input "286,412.25"
type input "286412.25"
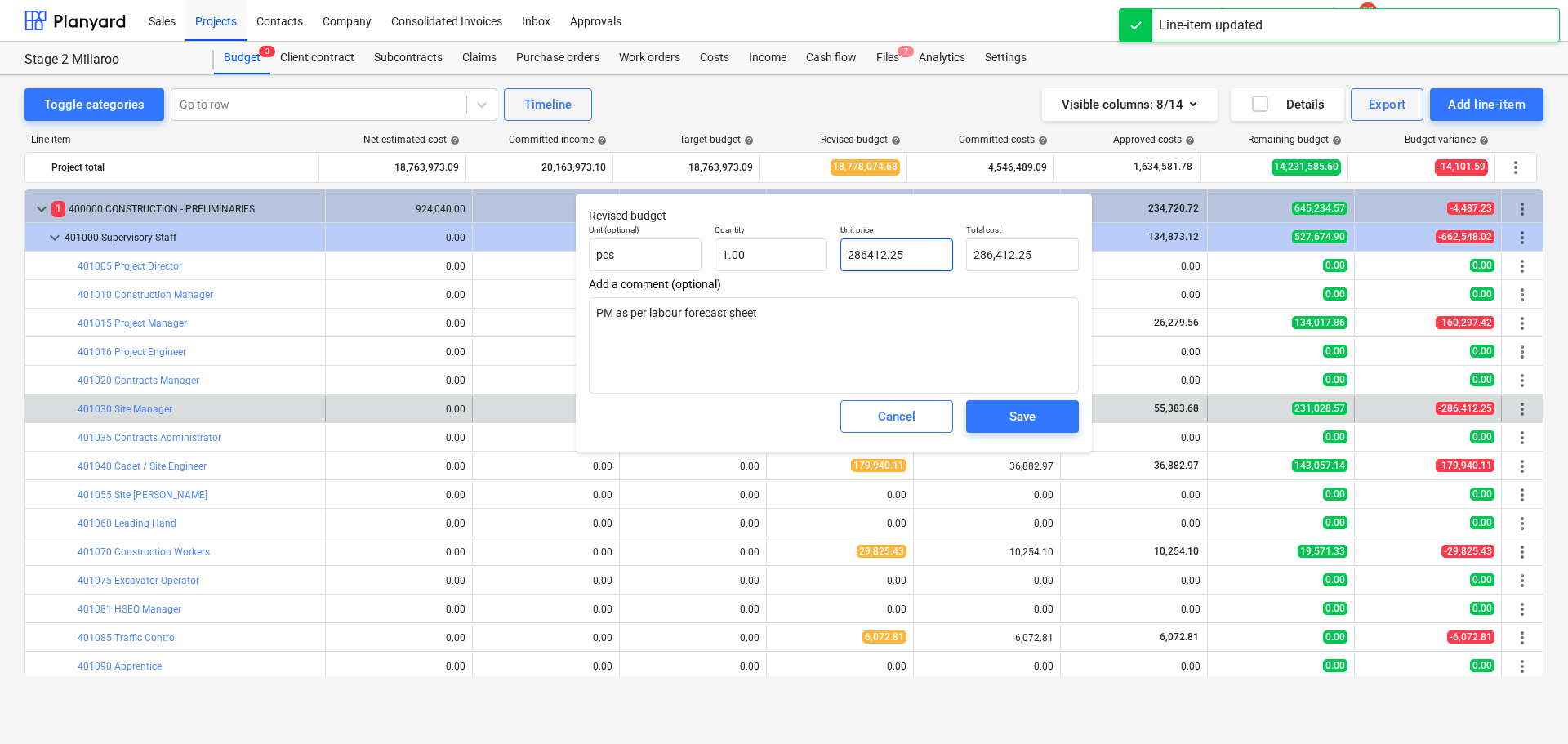
click at [913, 261] on input "286412.25" at bounding box center [896, 255] width 112 height 33
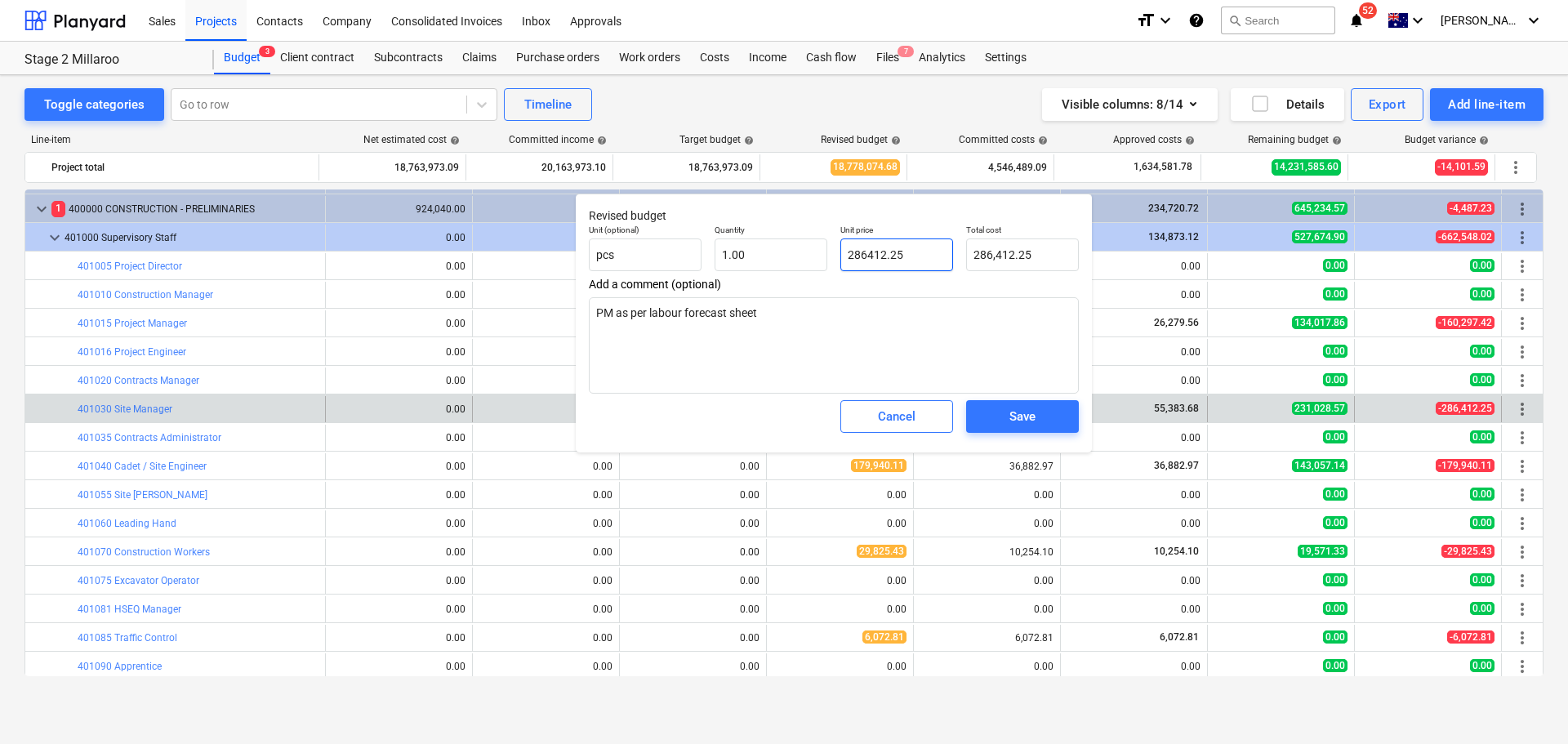
type textarea "x"
type input "2"
type input "2.00"
type textarea "x"
type input "27"
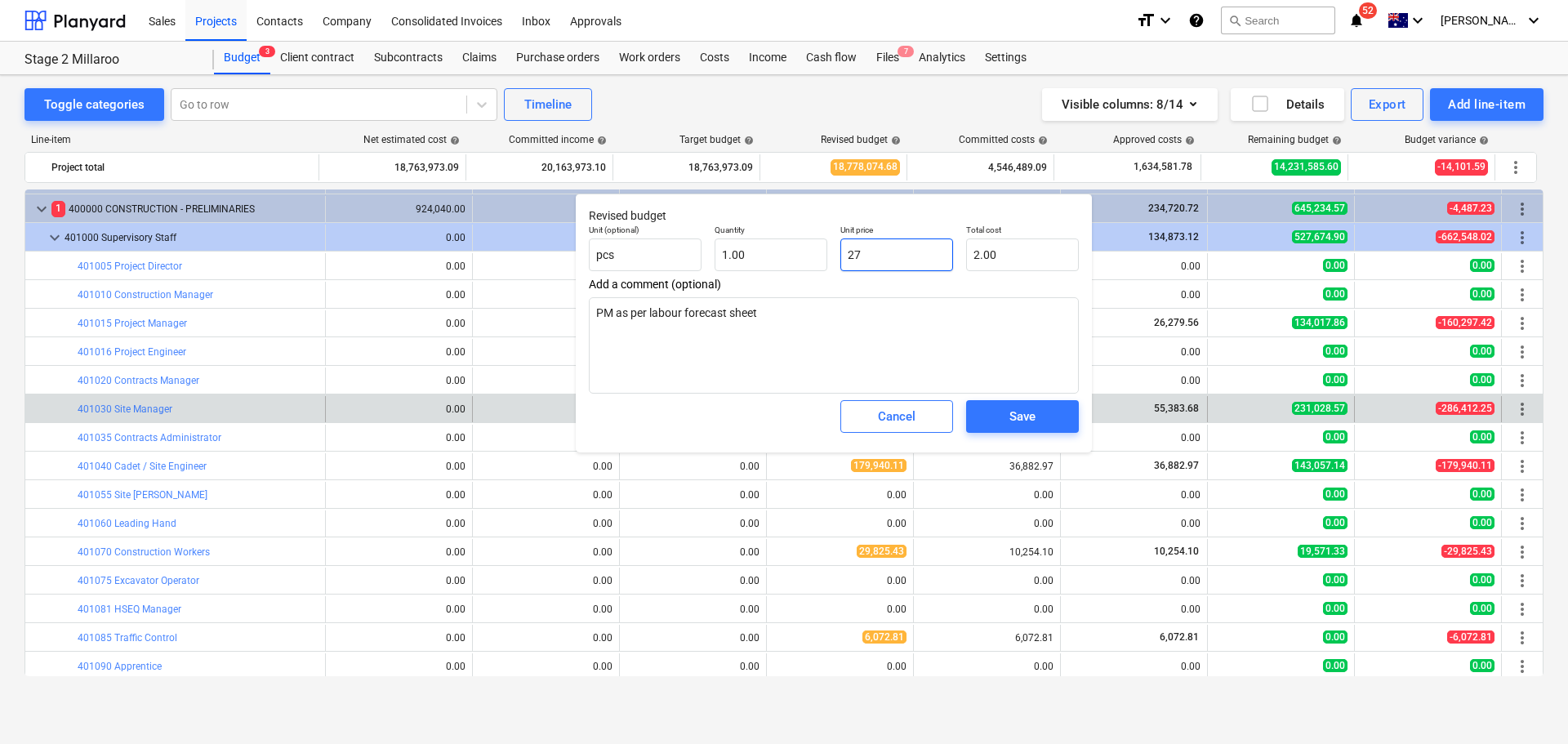
type input "27.00"
type textarea "x"
type input "277"
type input "277.00"
type textarea "x"
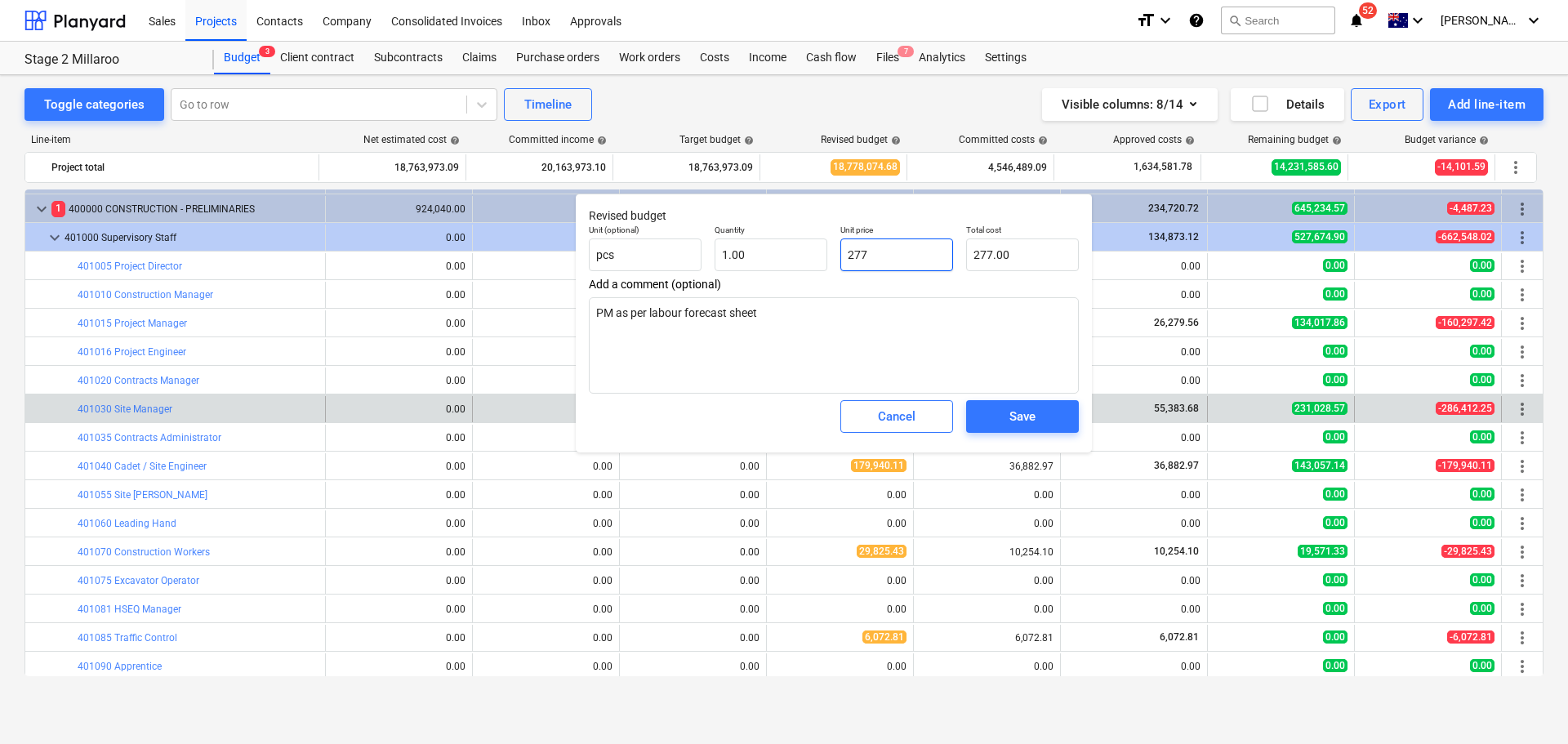
type input "2778"
type input "2,778.00"
type textarea "x"
type input "27784"
type input "27,784.00"
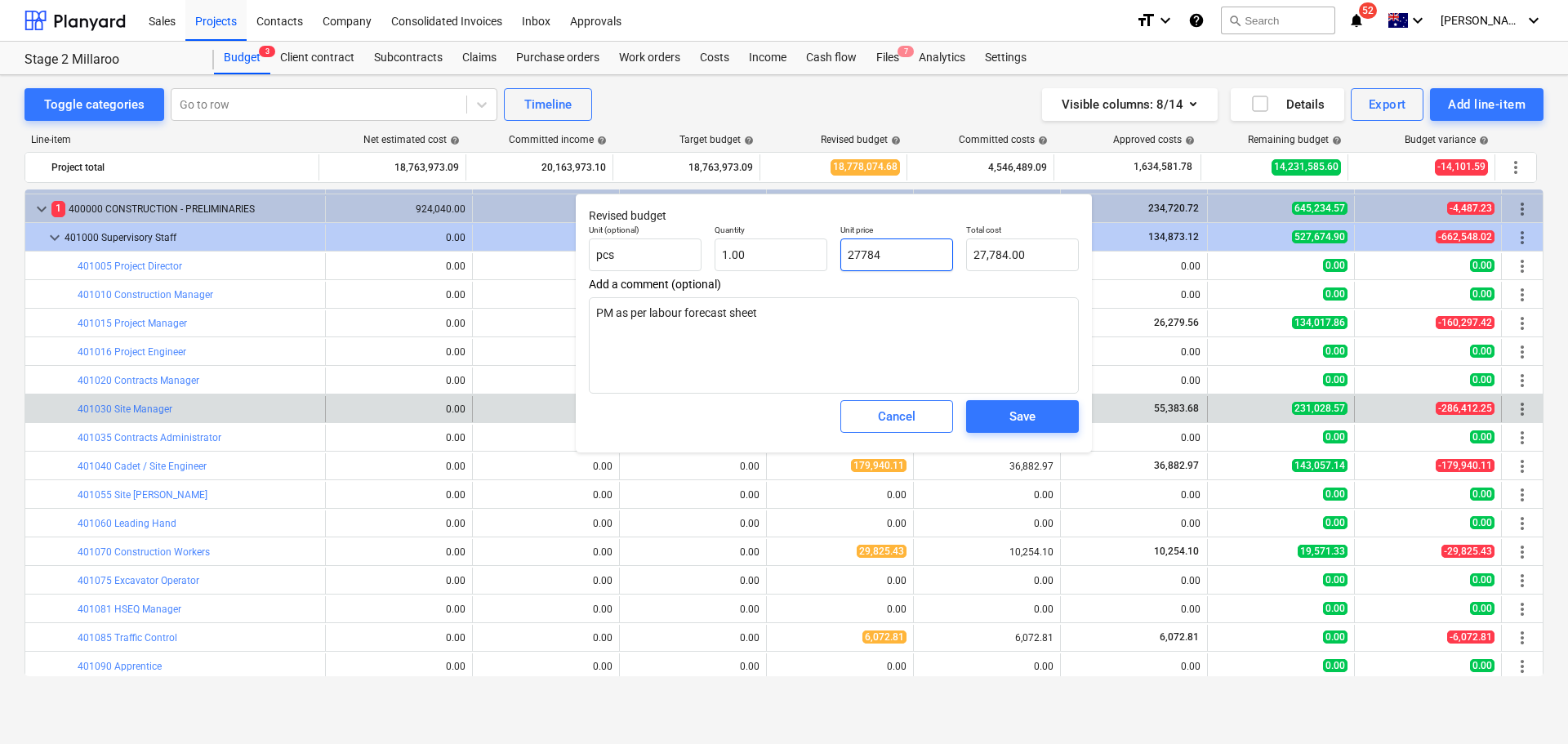
type textarea "x"
type input "277840"
type input "277,840.00"
type textarea "x"
type input "277840."
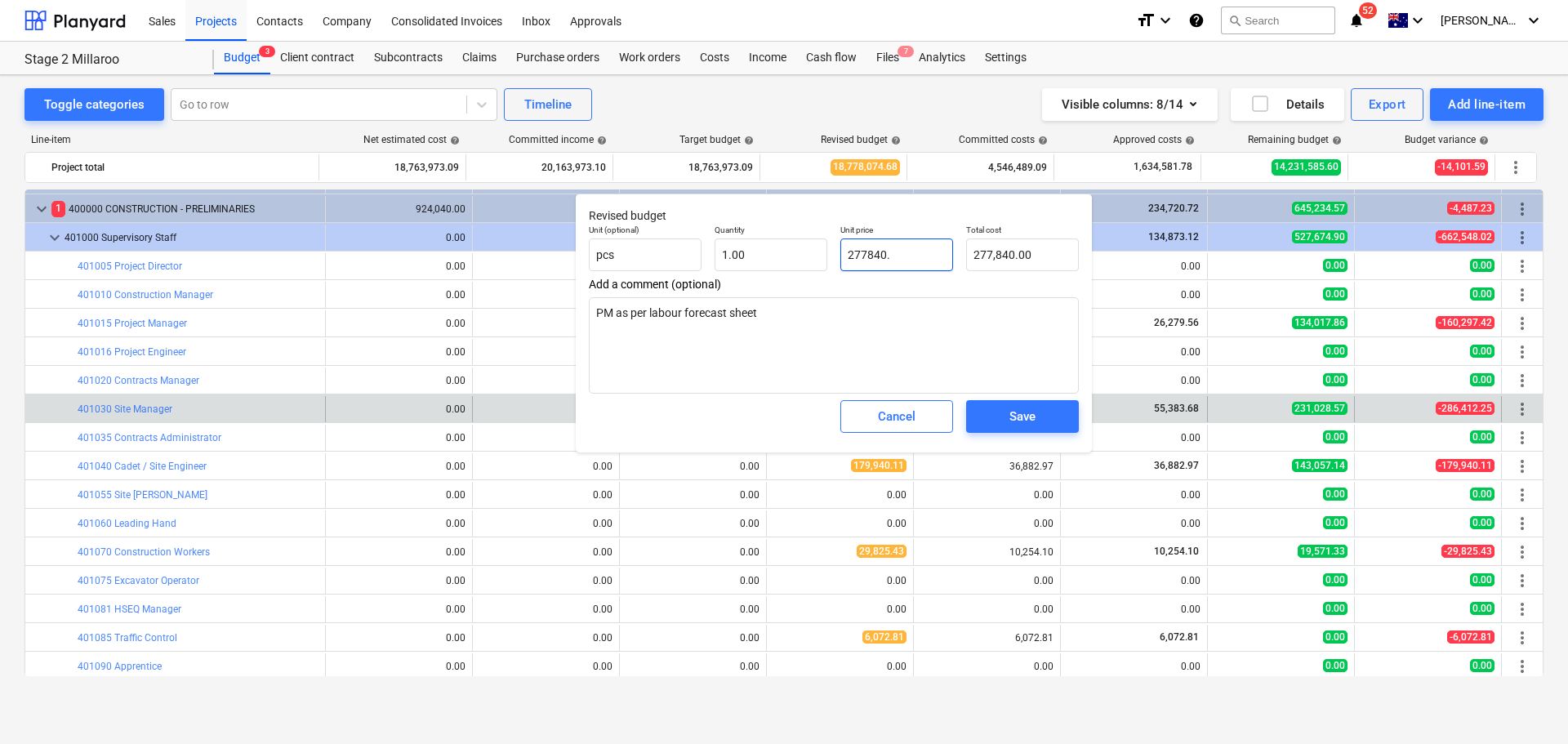
type textarea "x"
type input "277840.8"
type input "277,840.80"
type textarea "x"
type input "277840.82"
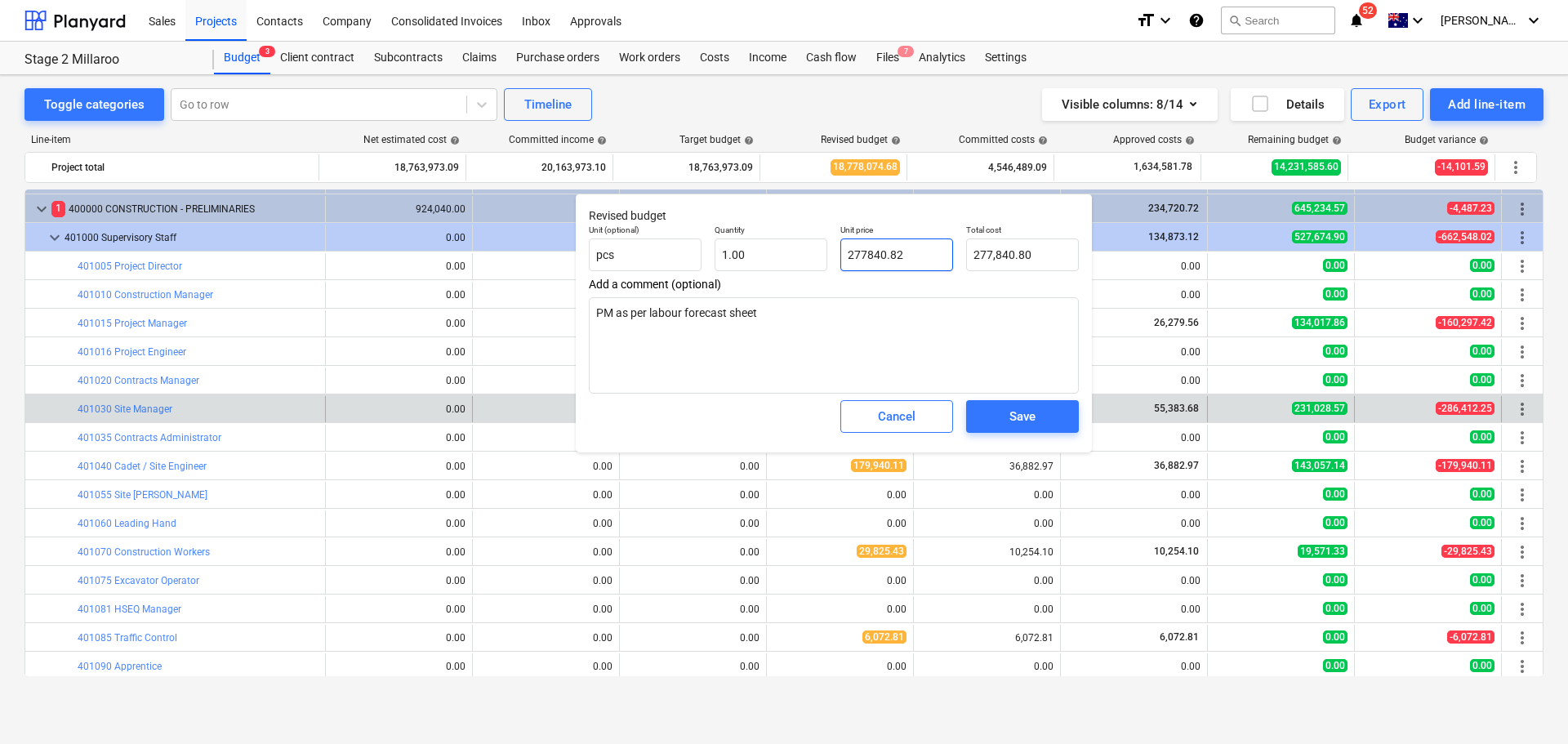
type input "277,840.82"
click at [1013, 411] on div "Save" at bounding box center [1023, 416] width 26 height 21
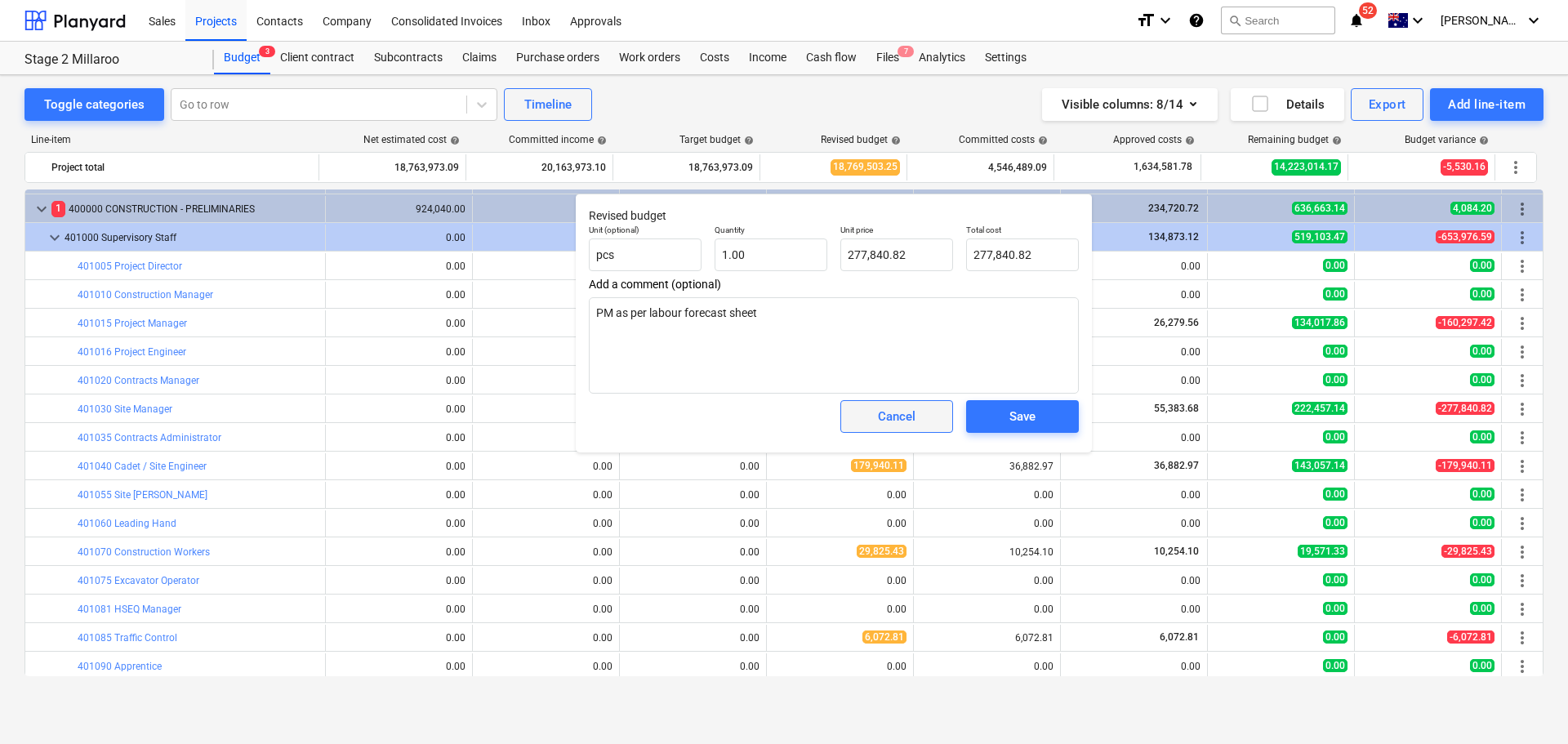
type textarea "x"
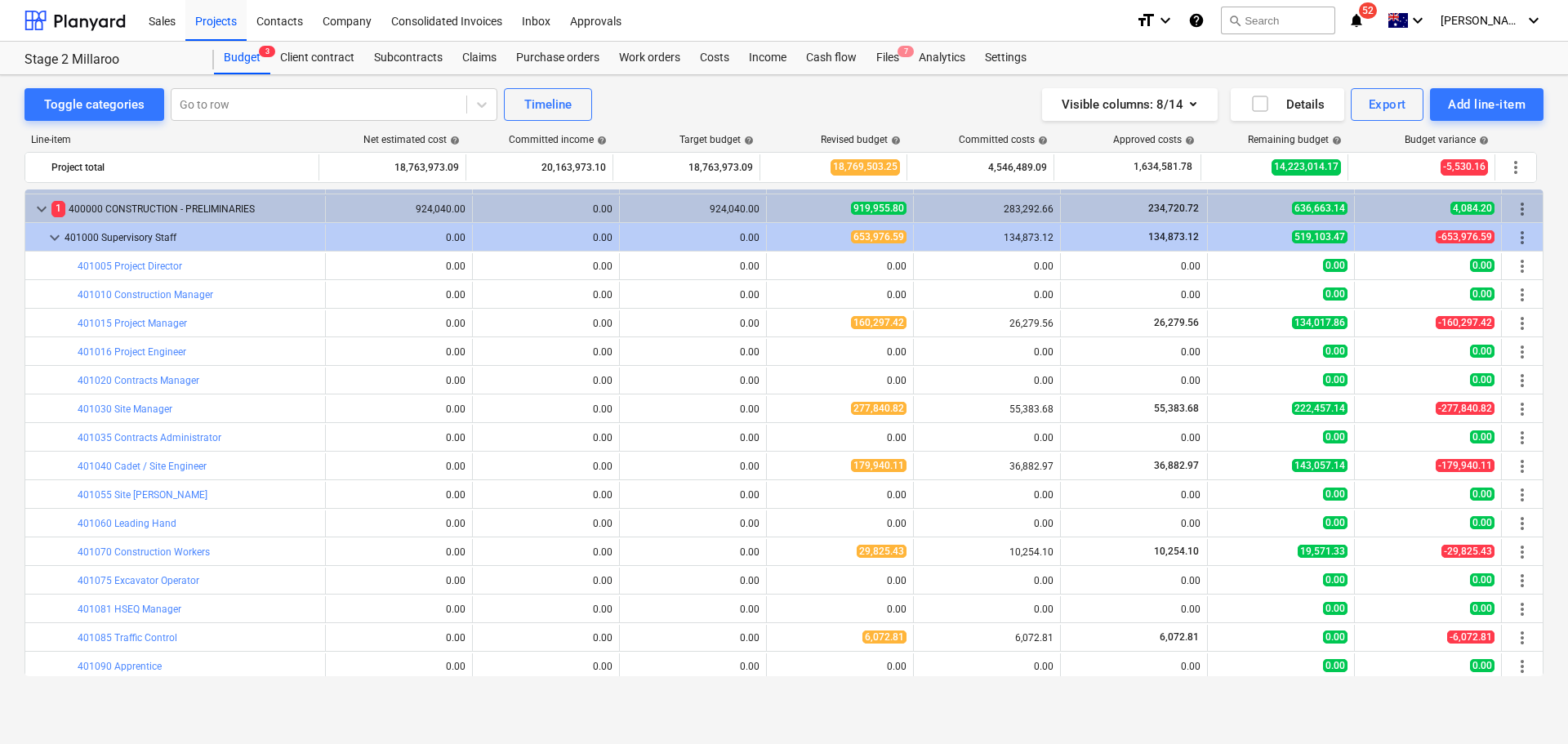
drag, startPoint x: 226, startPoint y: 27, endPoint x: 227, endPoint y: 58, distance: 31.0
click at [226, 27] on div "Projects" at bounding box center [216, 20] width 61 height 42
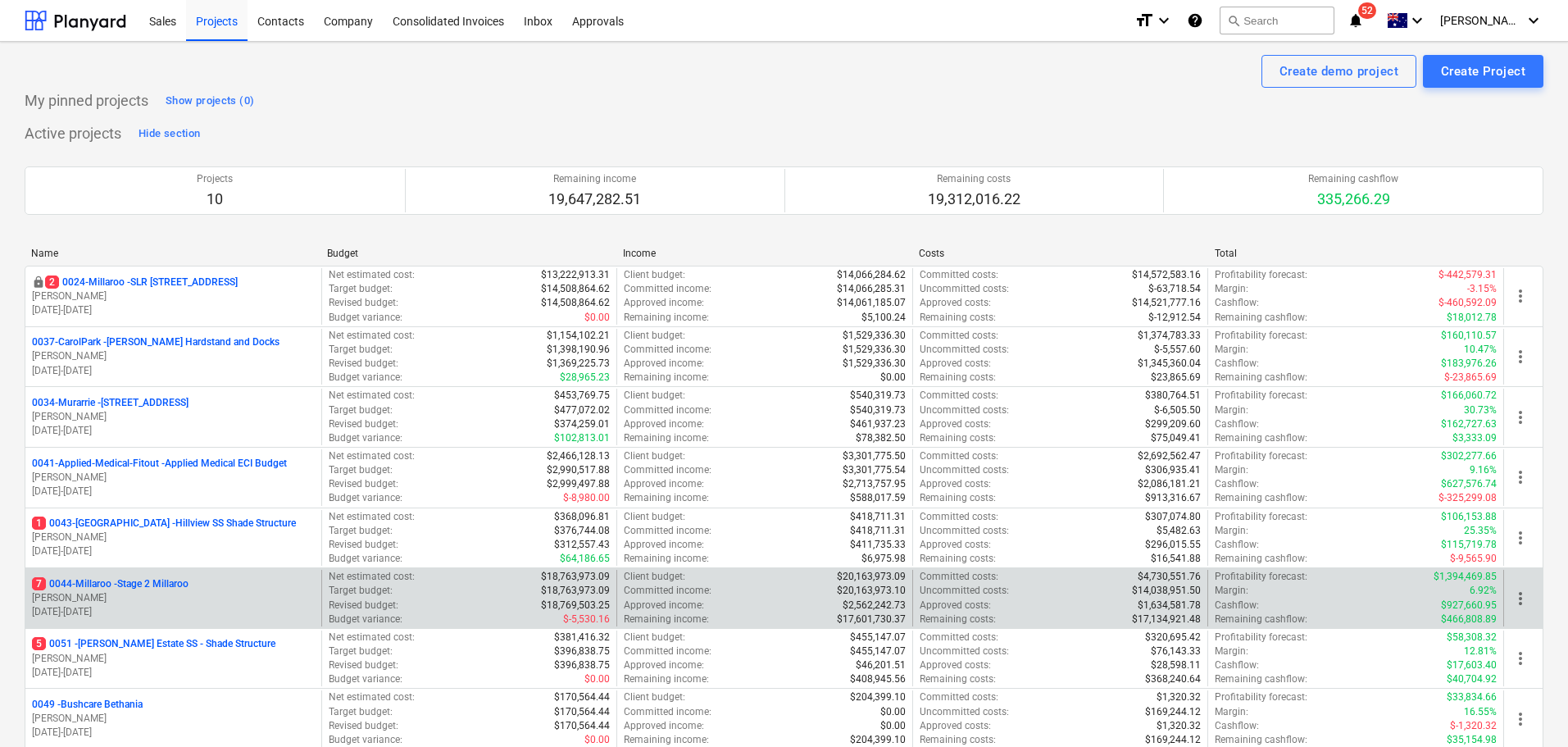
click at [166, 571] on div "7 0044-Millaroo - Stage 2 Millaroo B. Campbell 01.04.2025 - 29.05.2026" at bounding box center [172, 598] width 296 height 57
click at [158, 574] on div "7 0044-Millaroo - Stage 2 Millaroo B. Campbell 01.04.2025 - 29.05.2026" at bounding box center [172, 598] width 296 height 57
click at [161, 581] on p "7 0044-Millaroo - Stage 2 Millaroo" at bounding box center [110, 584] width 157 height 14
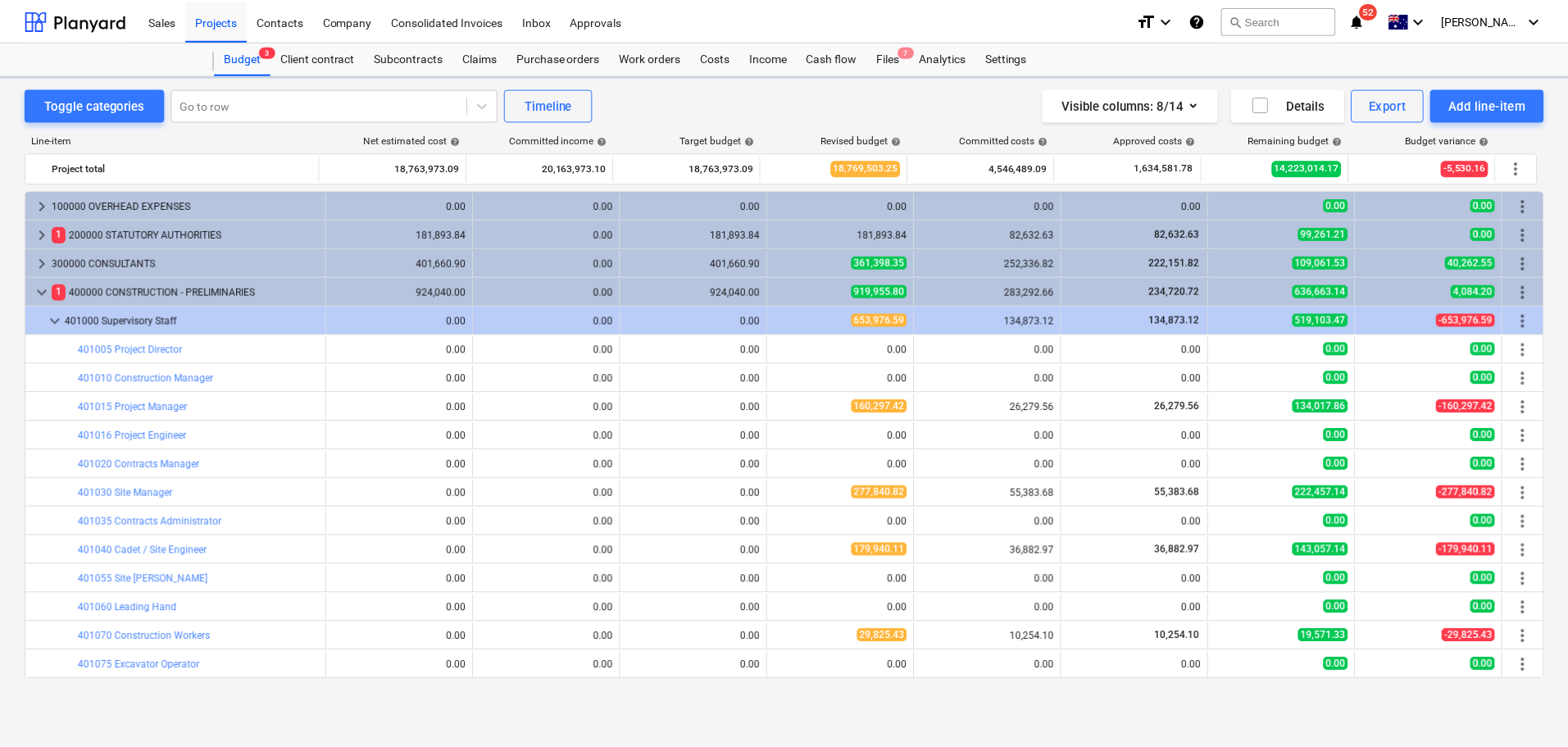
scroll to position [82, 0]
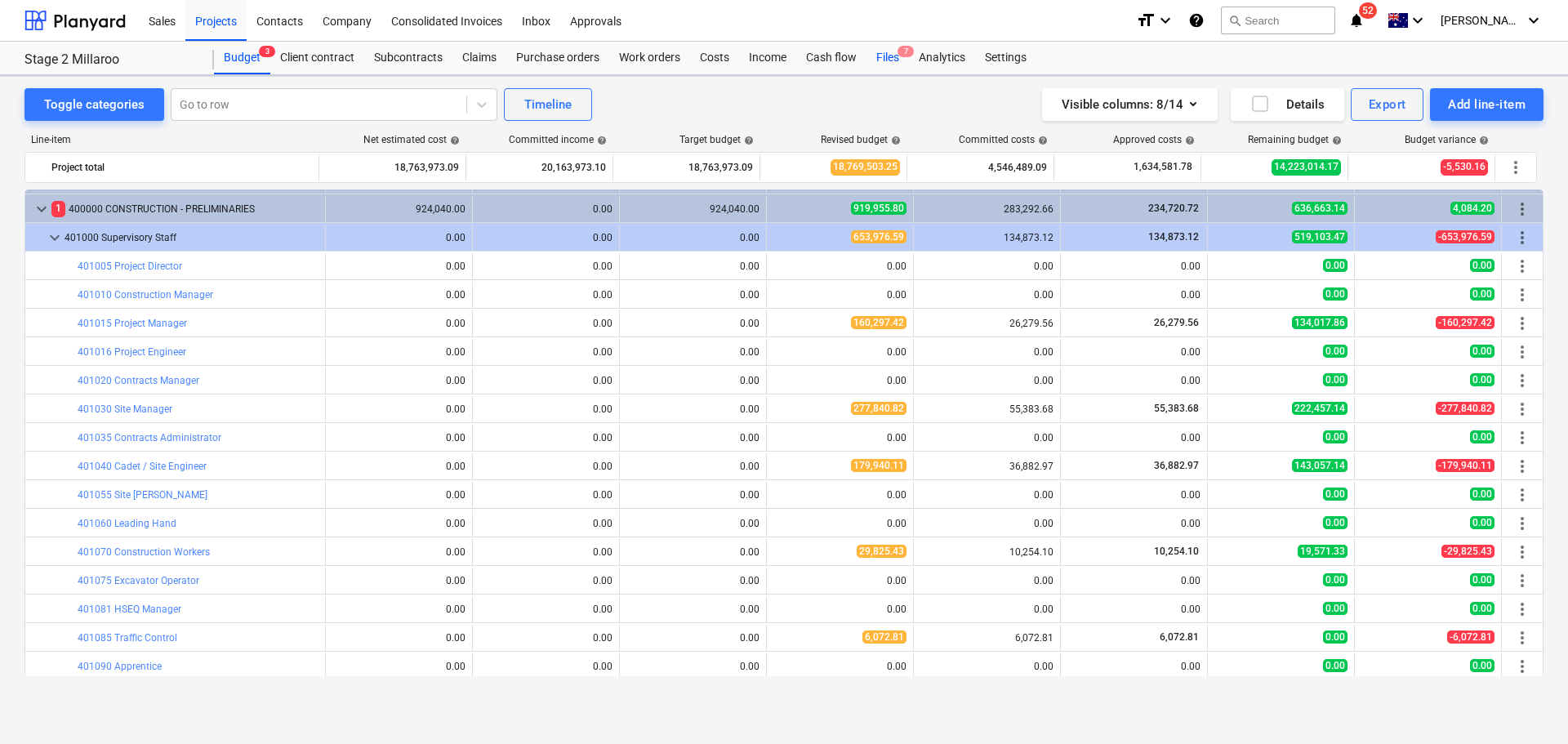
click at [891, 51] on div "Files 7" at bounding box center [888, 58] width 43 height 33
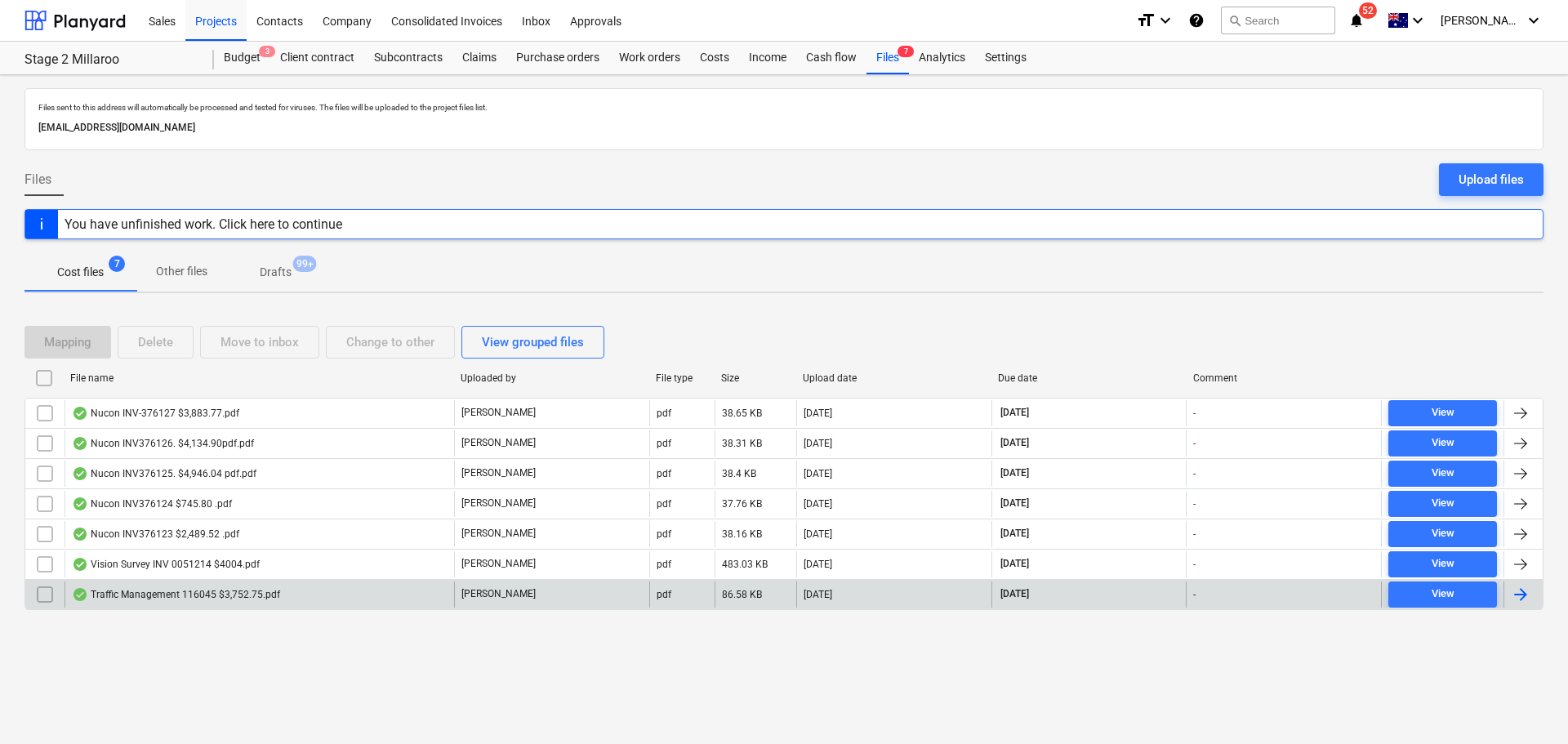
click at [153, 598] on div "Traffic Management 116045 $3,752.75.pdf" at bounding box center [176, 594] width 208 height 13
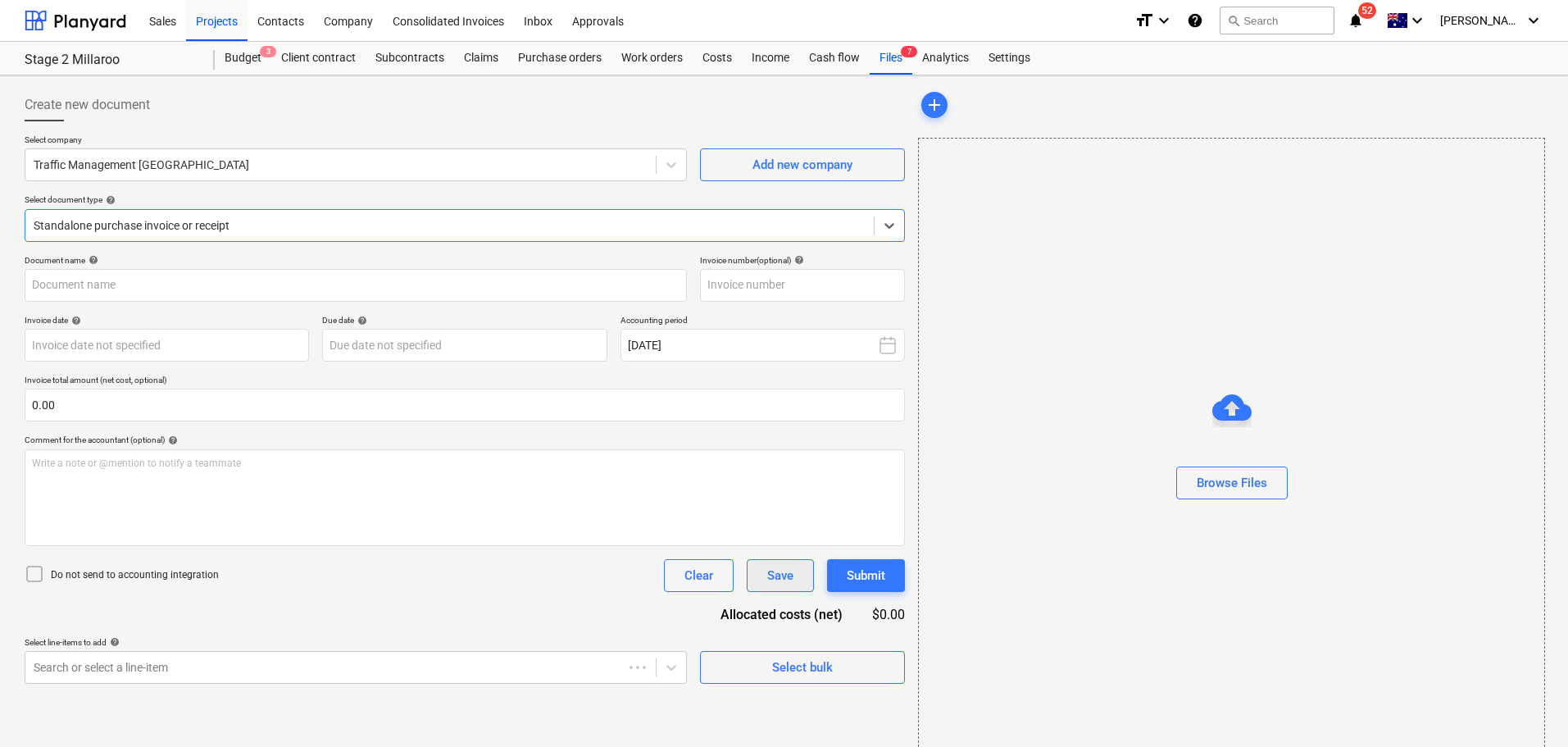
type input "116045"
type input "[DATE]"
type input "02 Oct 2025"
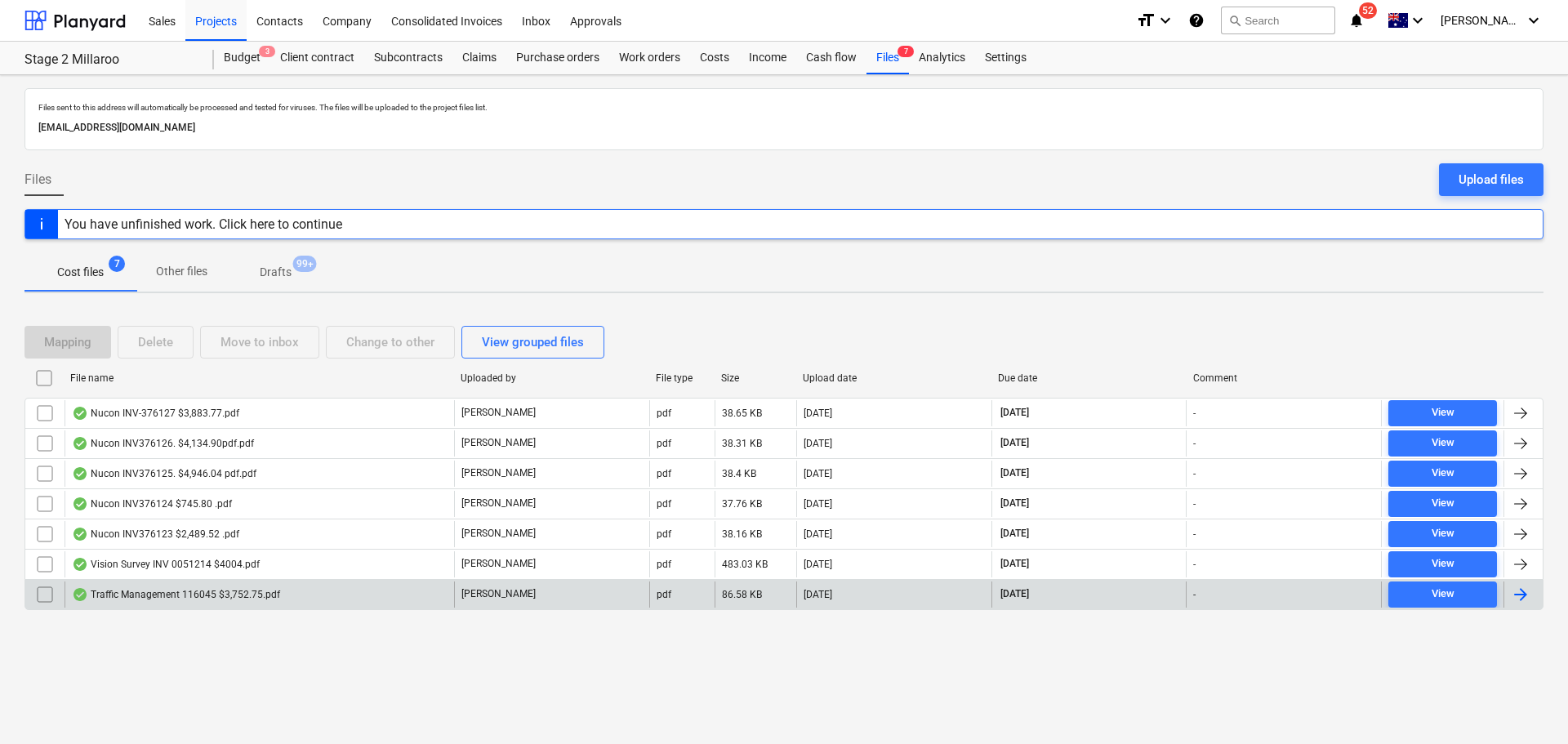
click at [47, 598] on input "checkbox" at bounding box center [45, 594] width 26 height 26
click at [236, 596] on div "Traffic Management 116045 $3,752.75.pdf" at bounding box center [176, 594] width 208 height 13
click at [44, 600] on input "checkbox" at bounding box center [45, 594] width 26 height 26
click at [40, 594] on input "checkbox" at bounding box center [45, 594] width 26 height 26
click at [142, 591] on div "Traffic Management 116045 $3,752.75.pdf" at bounding box center [176, 594] width 208 height 13
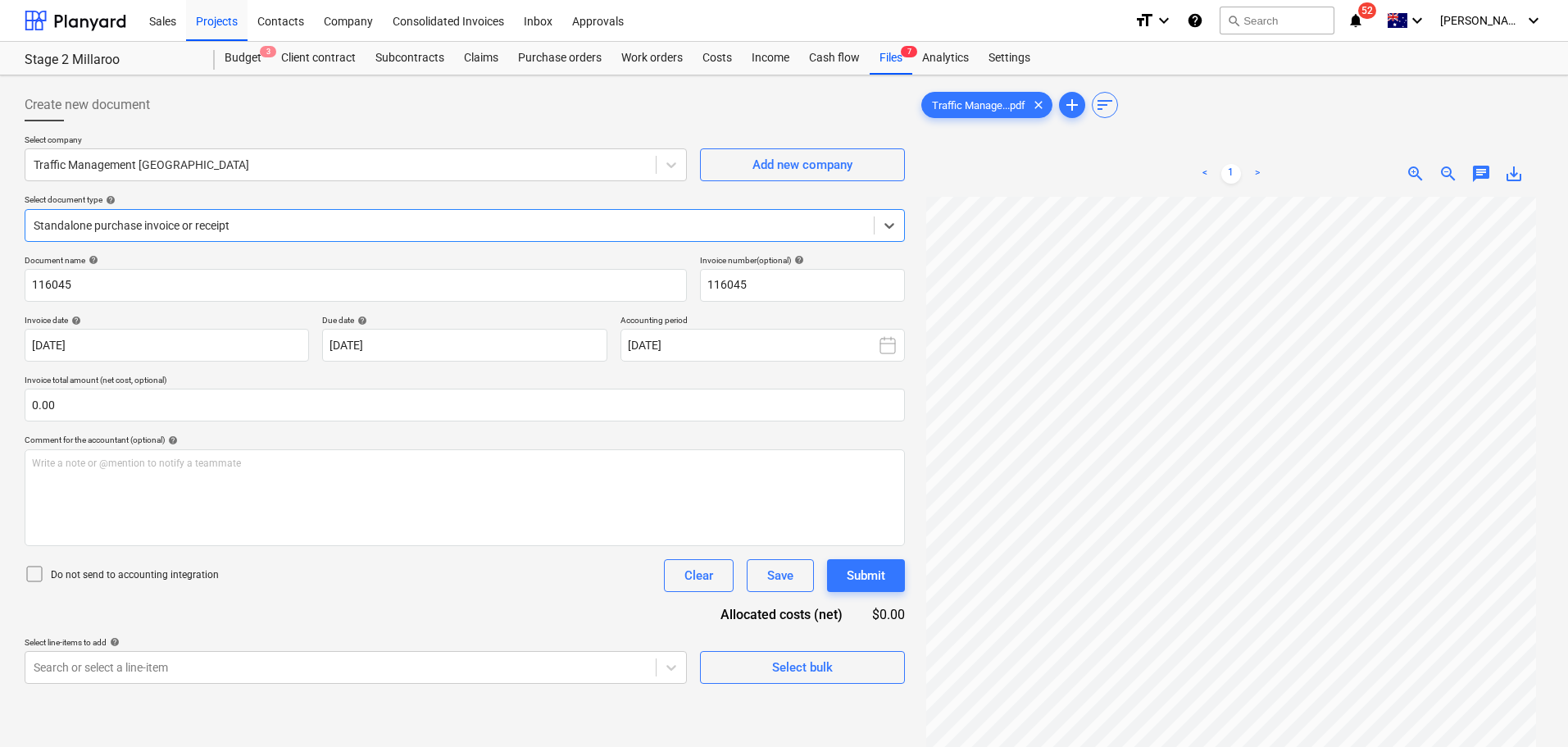
click at [1486, 173] on span "chat" at bounding box center [1480, 173] width 20 height 20
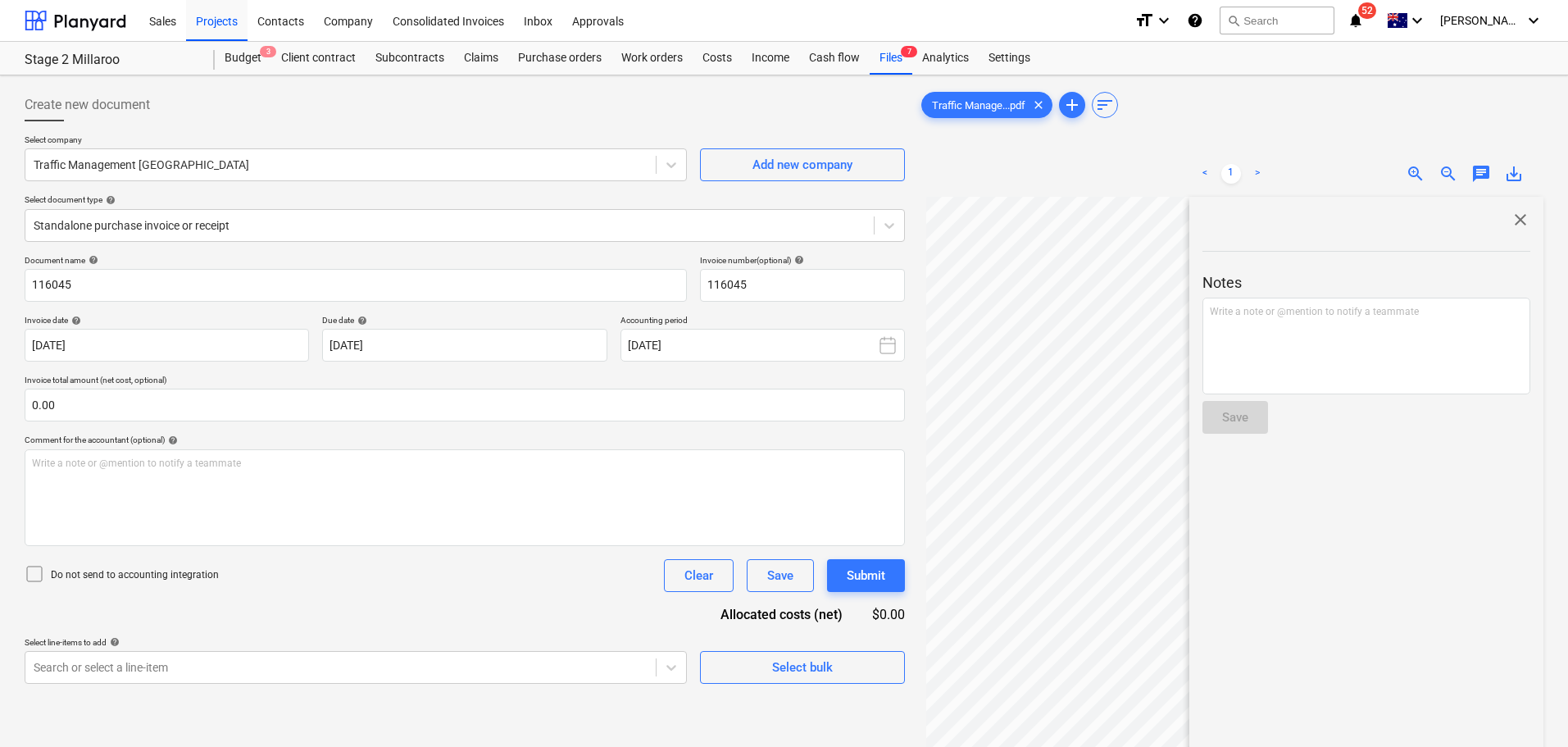
click at [1515, 221] on span "close" at bounding box center [1520, 219] width 20 height 20
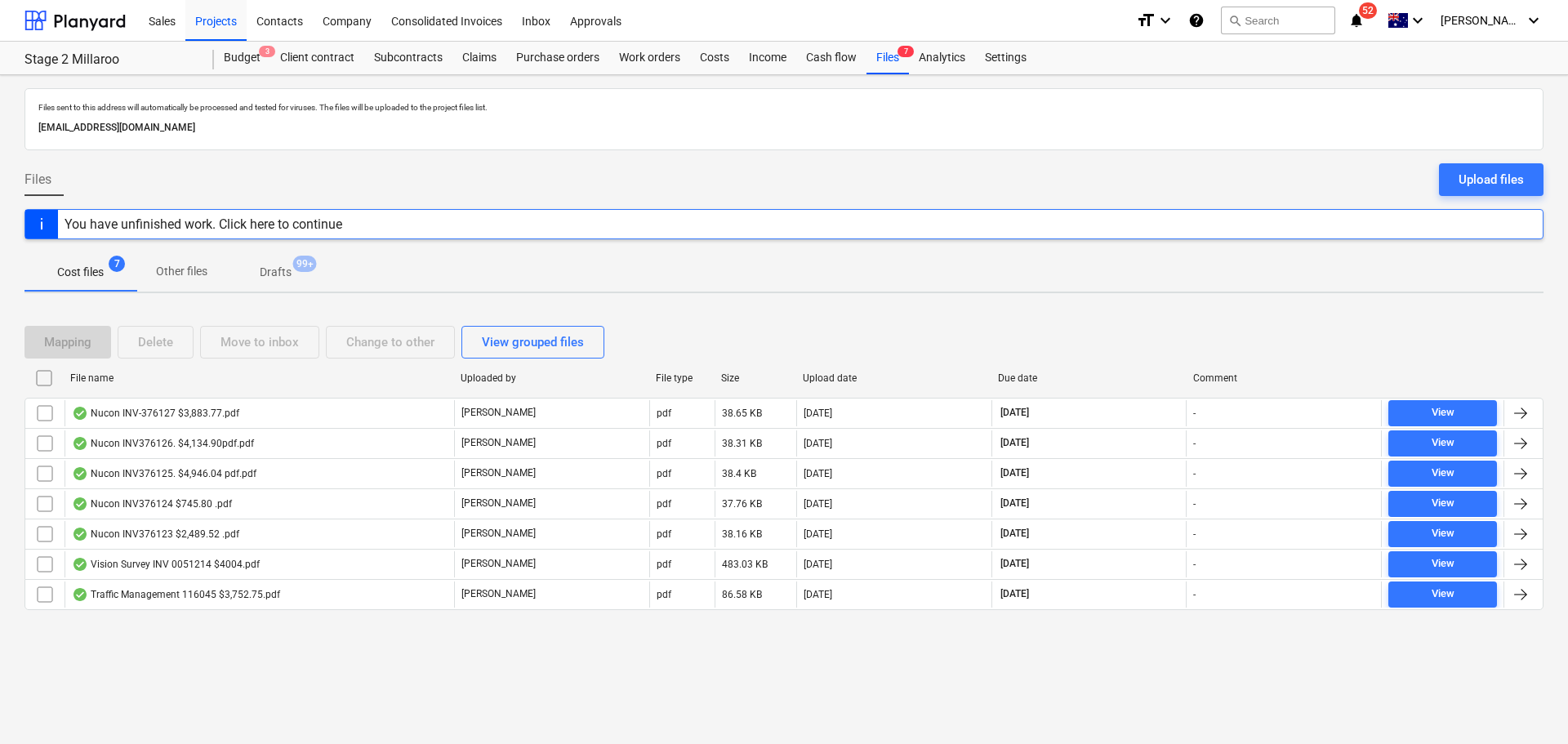
click at [385, 342] on div "Mapping Delete Move to inbox Change to other View grouped files" at bounding box center [317, 342] width 586 height 33
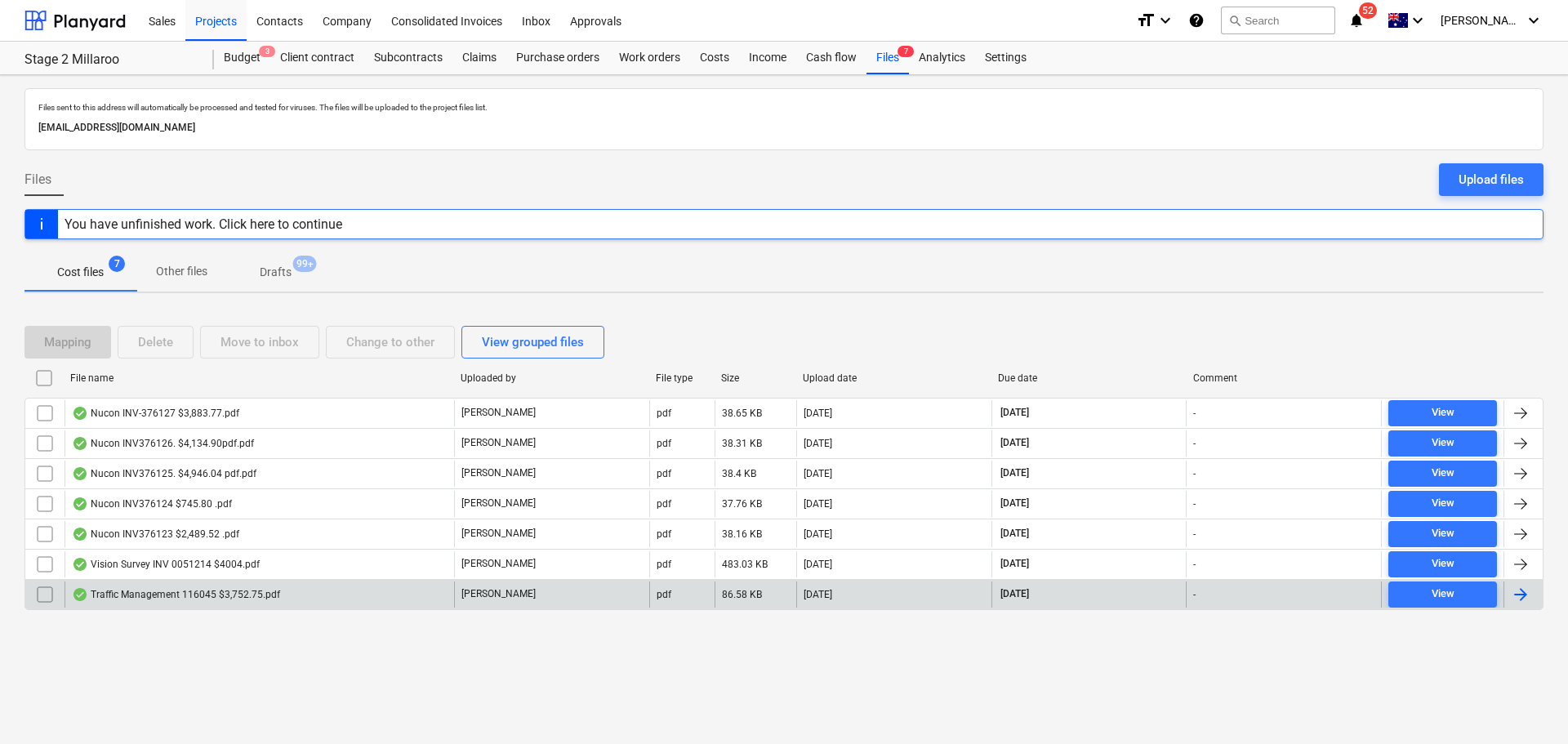
click at [38, 600] on input "checkbox" at bounding box center [45, 594] width 26 height 26
click at [137, 585] on div "Traffic Management 116045 $3,752.75.pdf" at bounding box center [258, 594] width 389 height 26
click at [149, 598] on div "Traffic Management 116045 $3,752.75.pdf" at bounding box center [176, 594] width 208 height 13
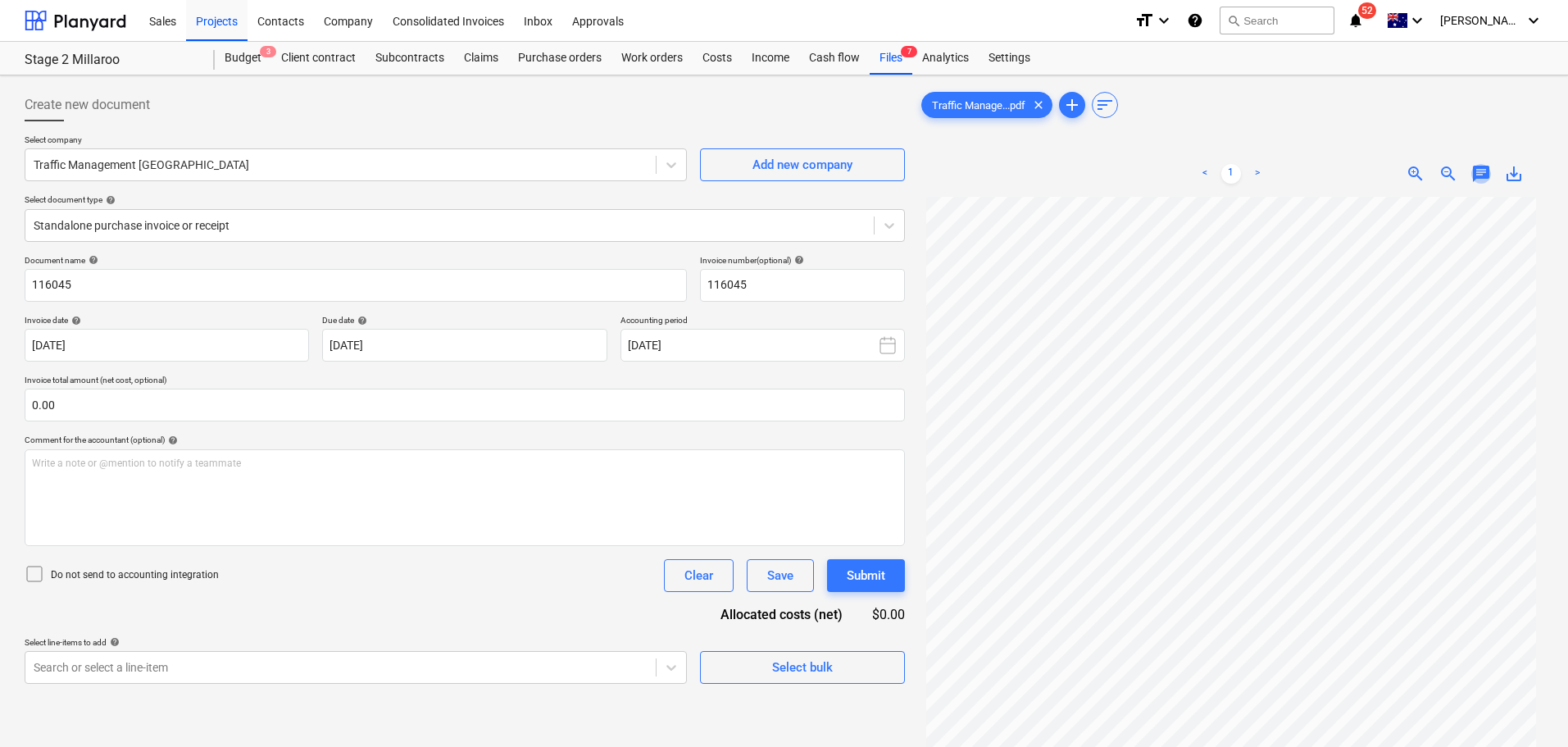
click at [1483, 173] on span "chat" at bounding box center [1480, 173] width 20 height 20
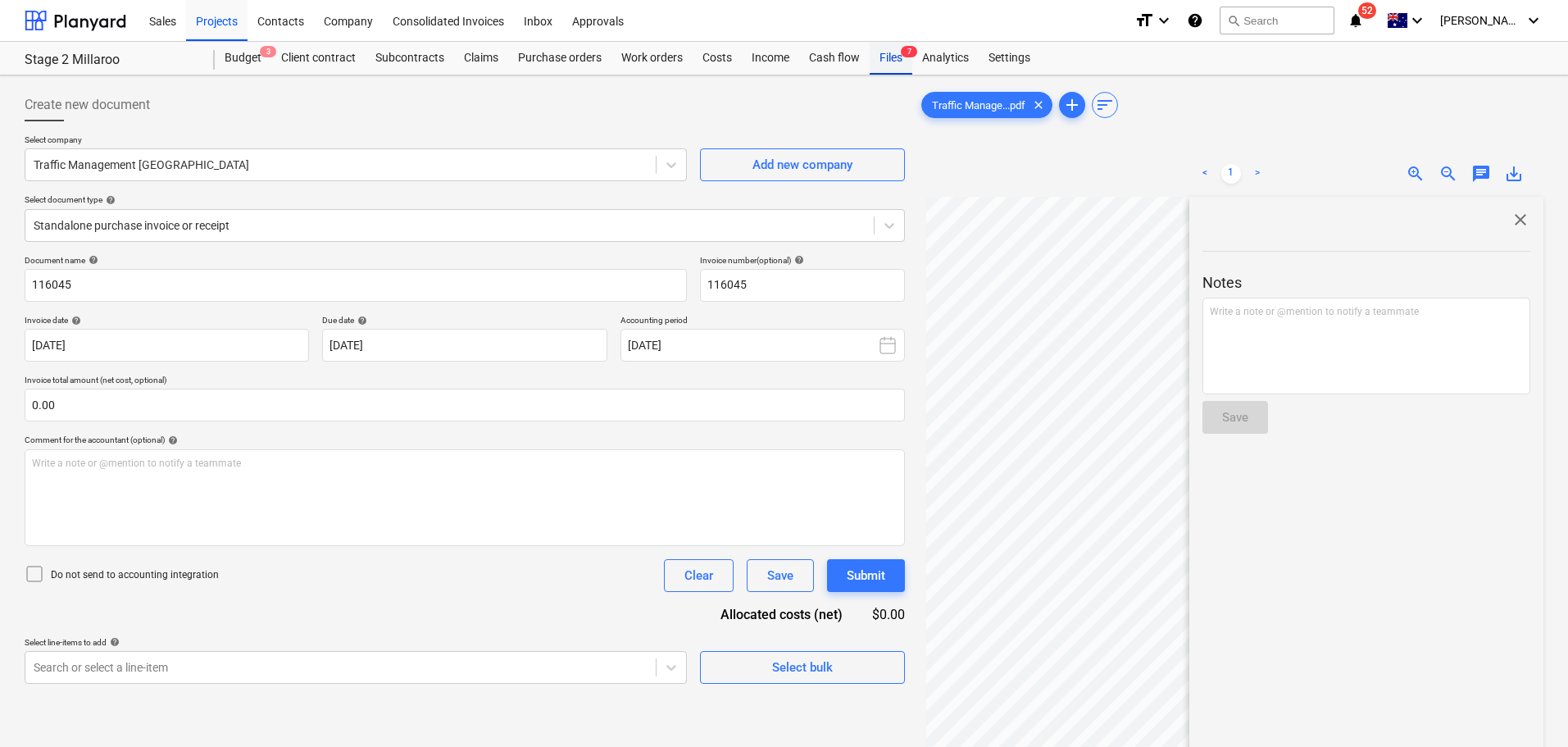
click at [901, 59] on div "Files 7" at bounding box center [891, 58] width 43 height 33
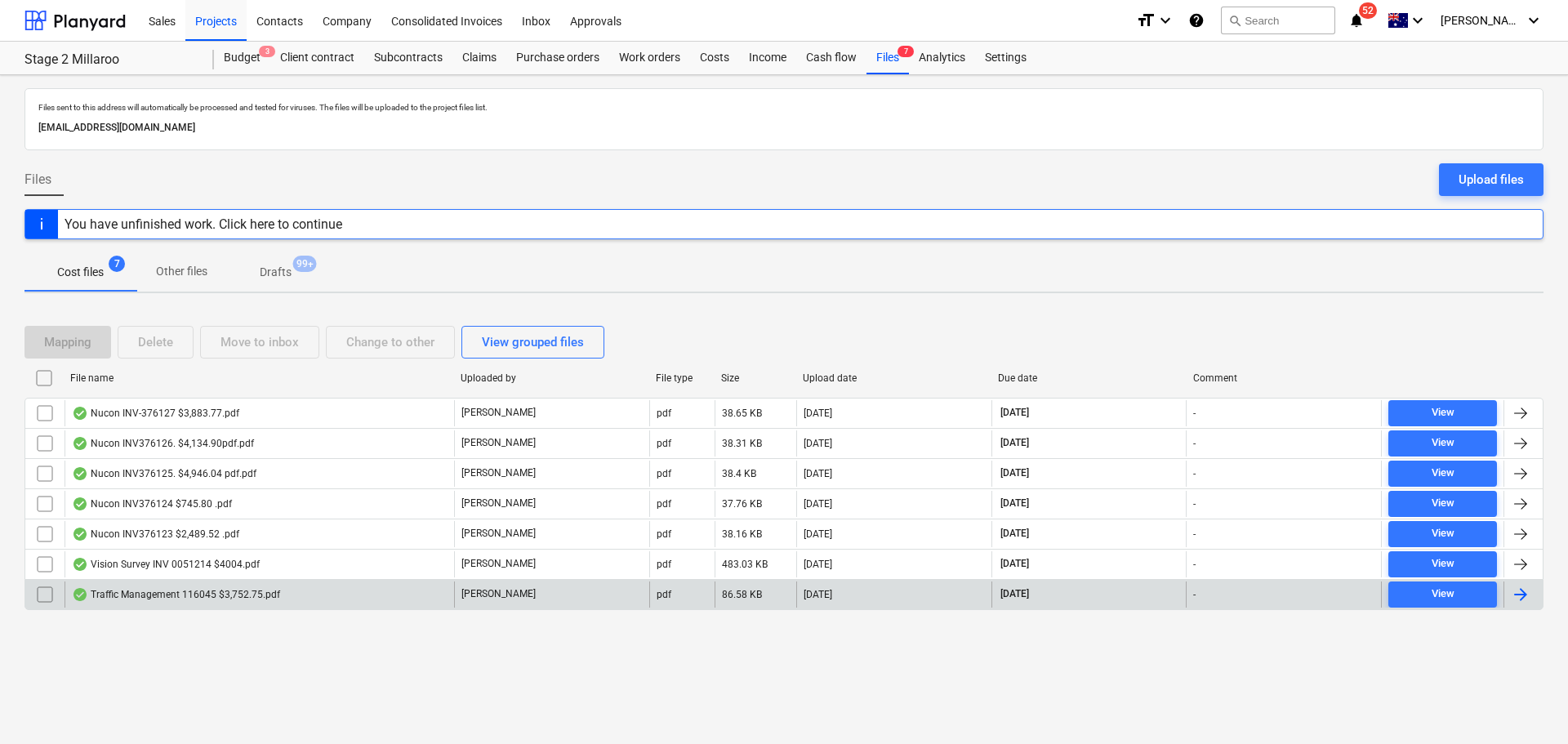
click at [48, 605] on input "checkbox" at bounding box center [45, 594] width 26 height 26
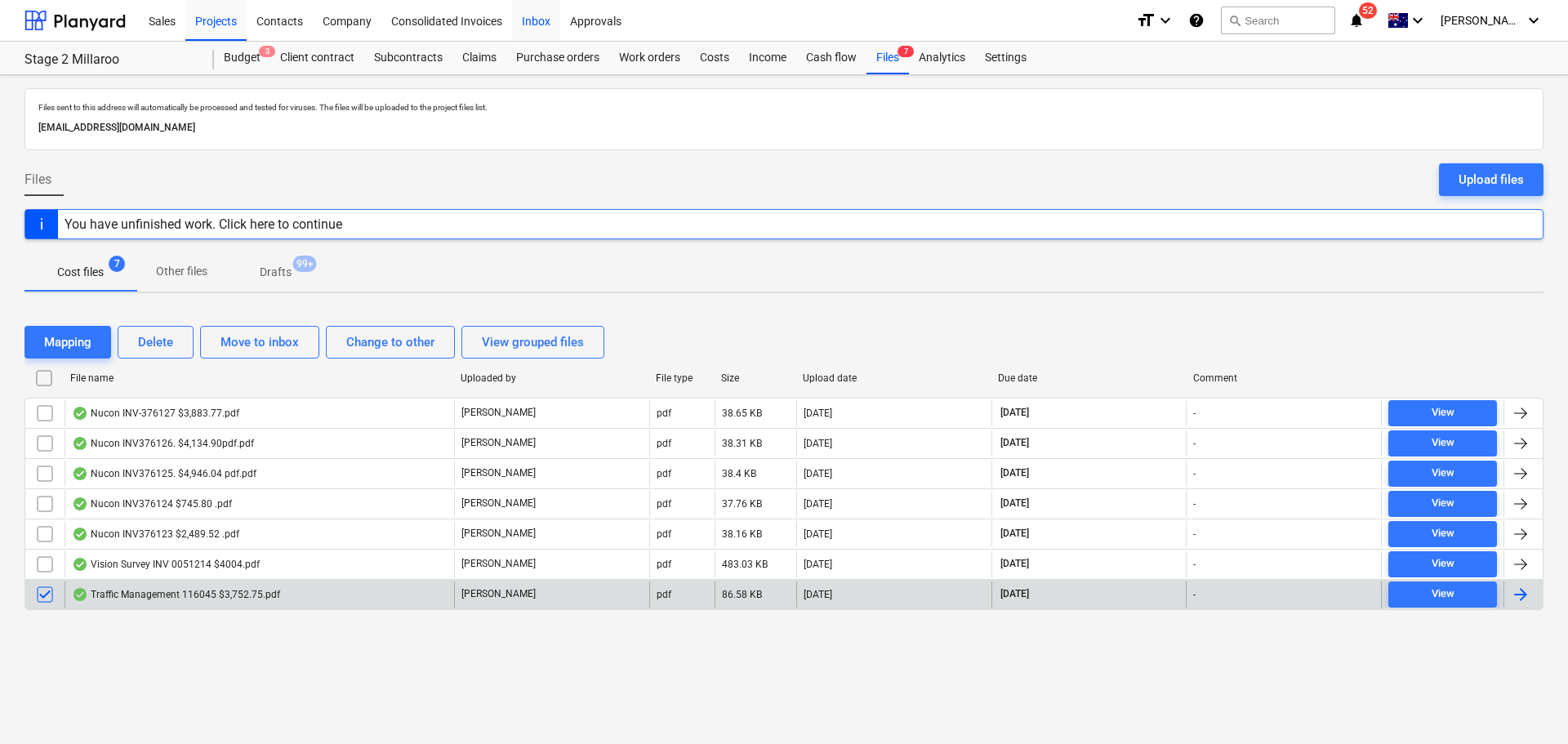
click at [527, 19] on div "Inbox" at bounding box center [536, 20] width 48 height 42
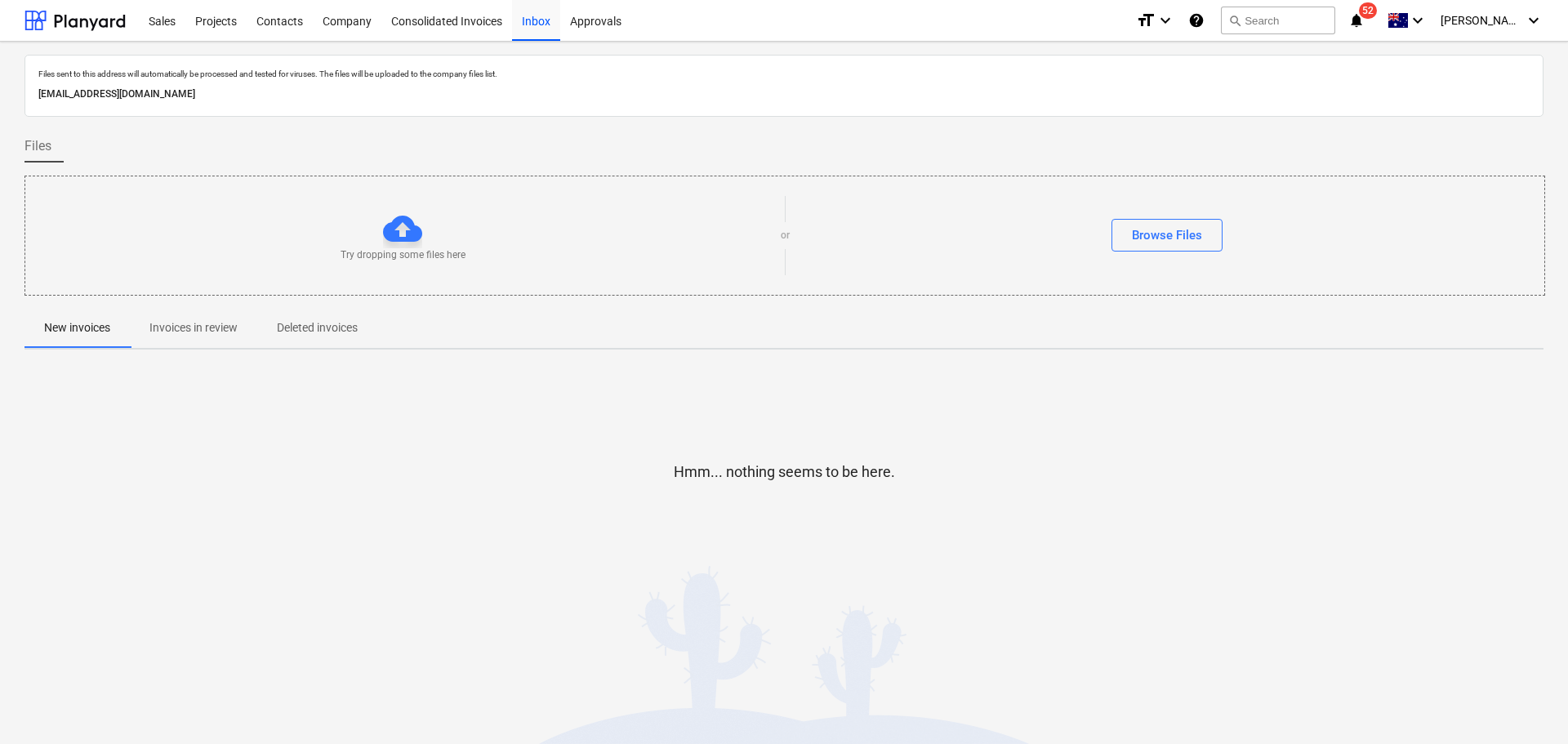
click at [333, 319] on span "Deleted invoices" at bounding box center [317, 327] width 120 height 27
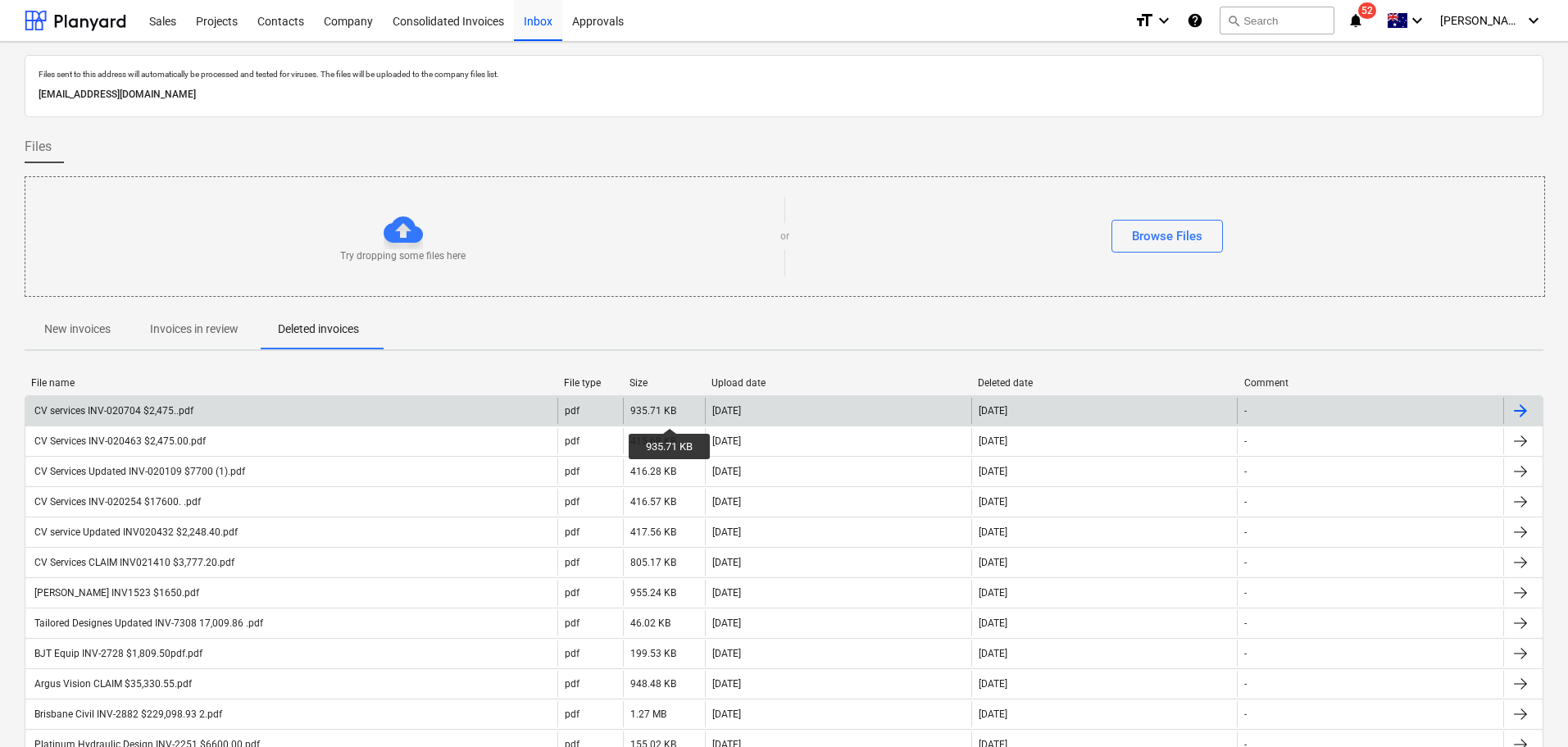
click at [670, 413] on div "935.71 KB" at bounding box center [653, 410] width 46 height 11
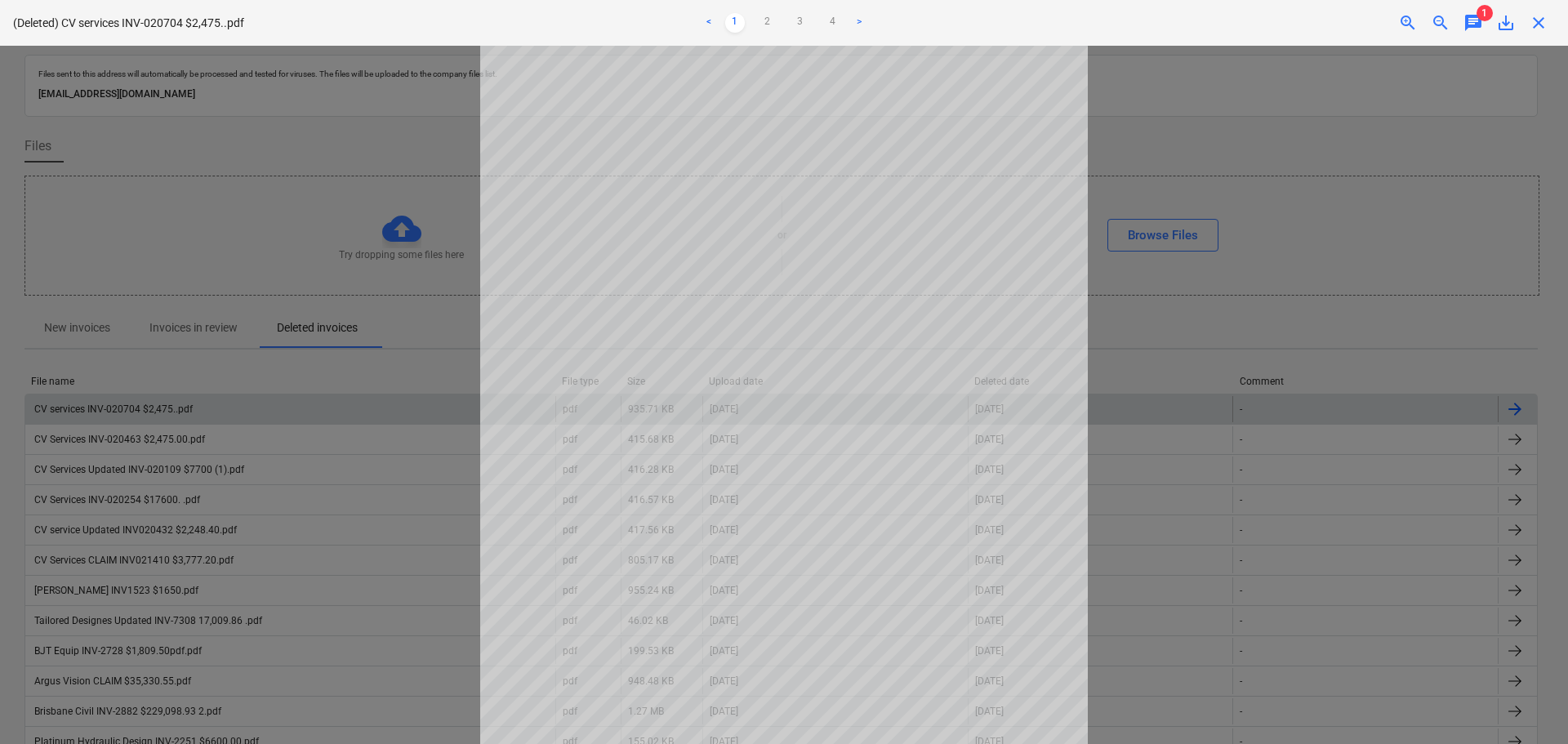
click at [1476, 32] on div "(Deleted) CV services INV-020704 $2,475..pdf < 1 2 3 4 > zoom_in zoom_out chat …" at bounding box center [784, 22] width 1568 height 46
click at [1474, 16] on span "chat" at bounding box center [1472, 22] width 20 height 20
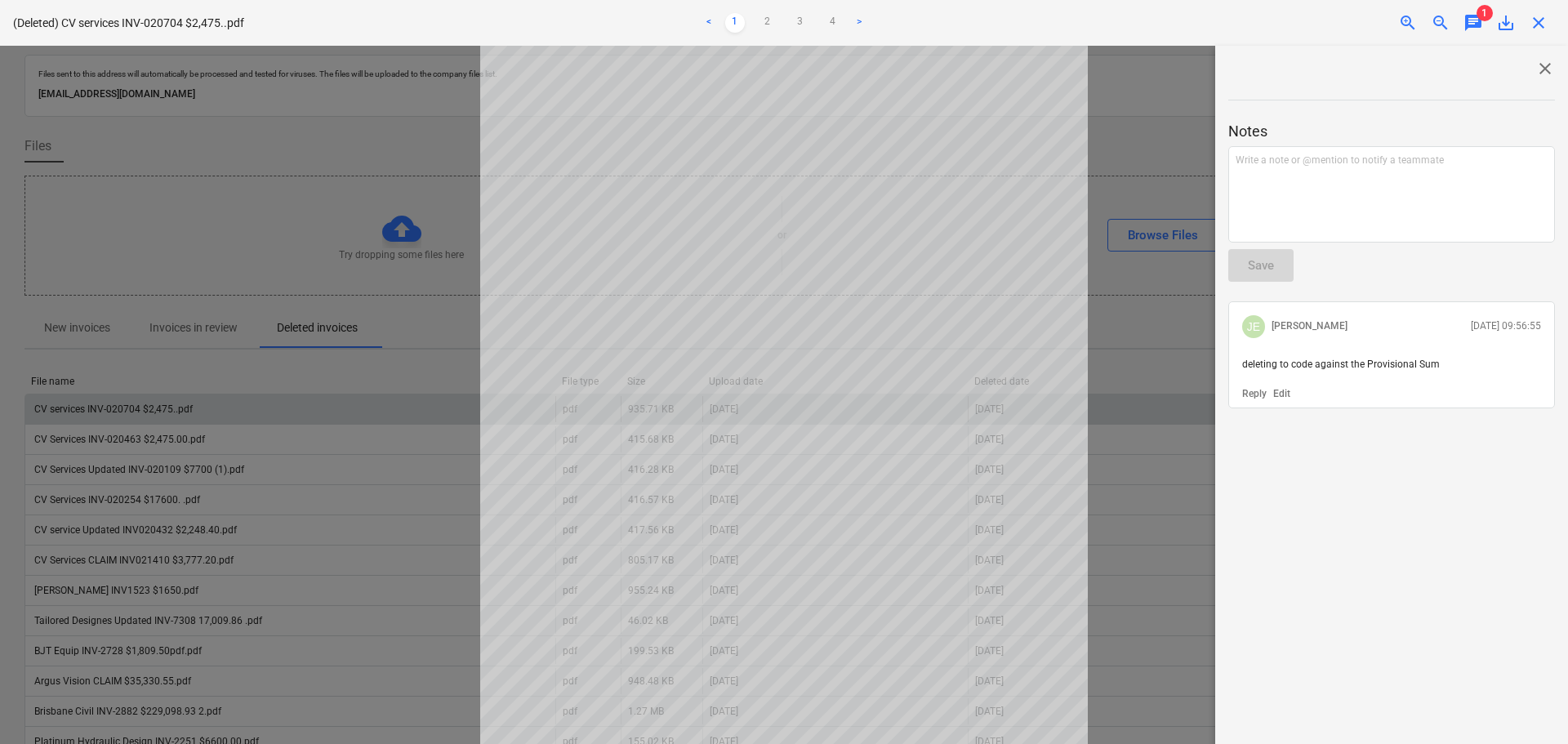
drag, startPoint x: 1530, startPoint y: 16, endPoint x: 1012, endPoint y: 243, distance: 565.6
click at [1530, 16] on span "close" at bounding box center [1538, 22] width 20 height 20
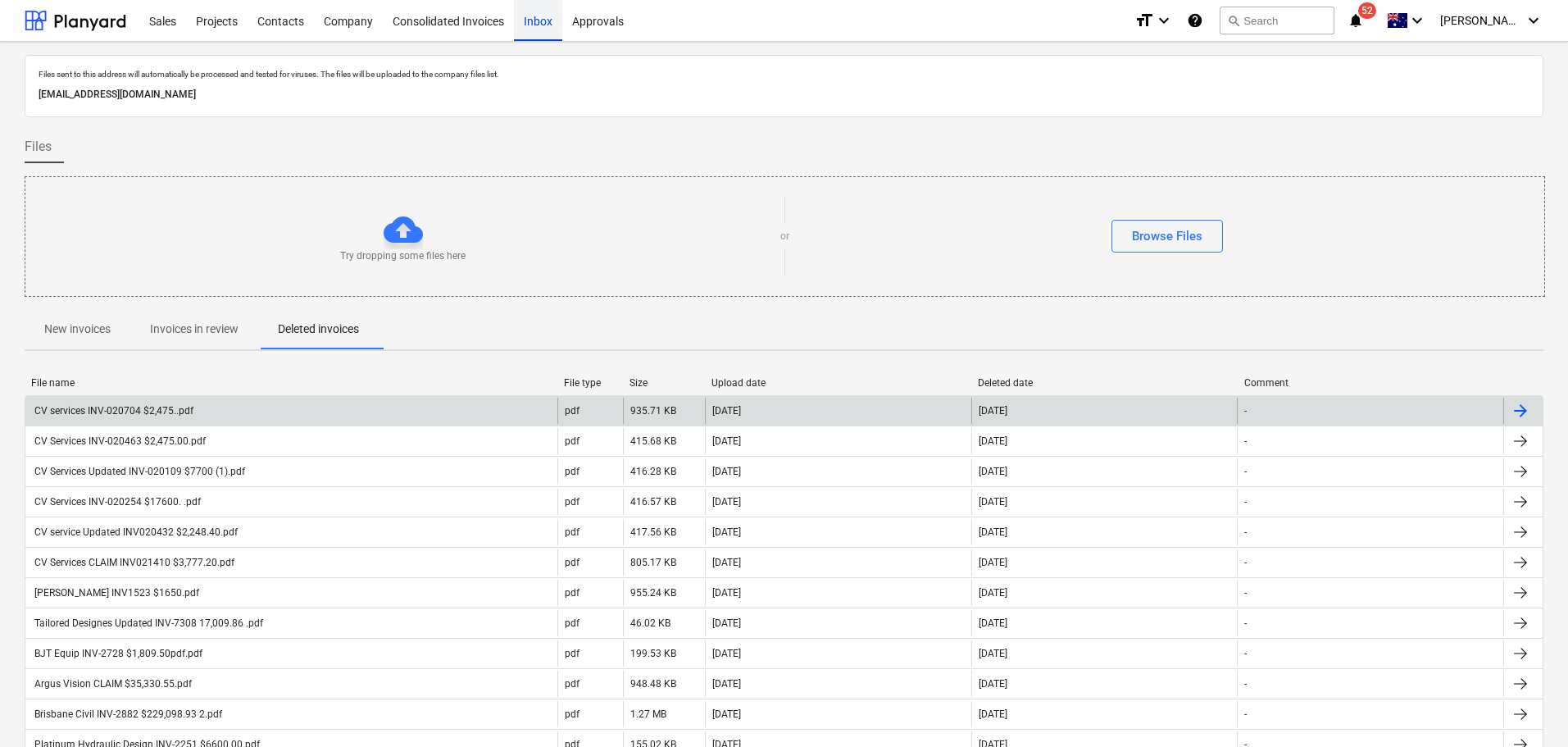
click at [522, 13] on div "Inbox" at bounding box center [538, 20] width 48 height 42
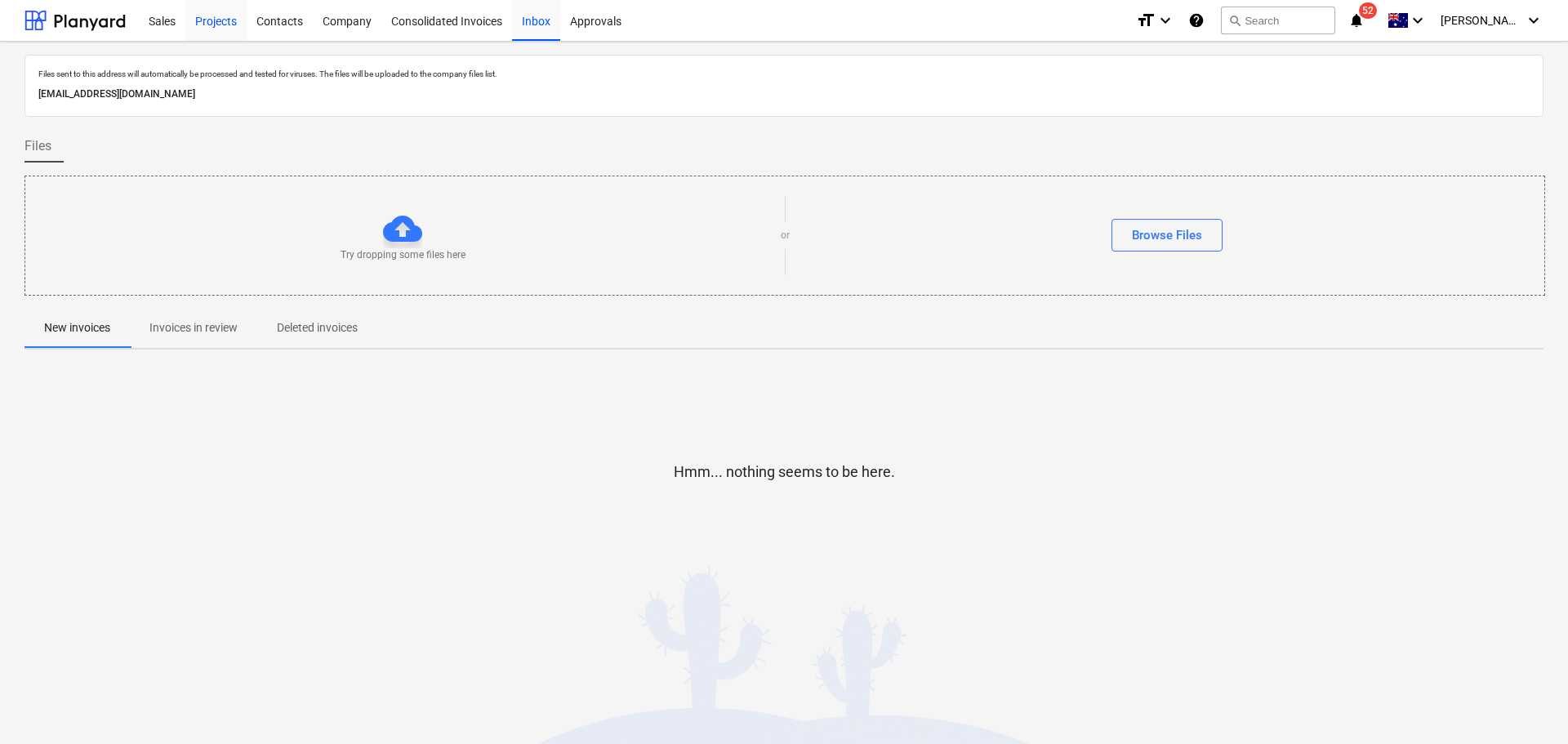
click at [202, 28] on div "Projects" at bounding box center [216, 20] width 61 height 42
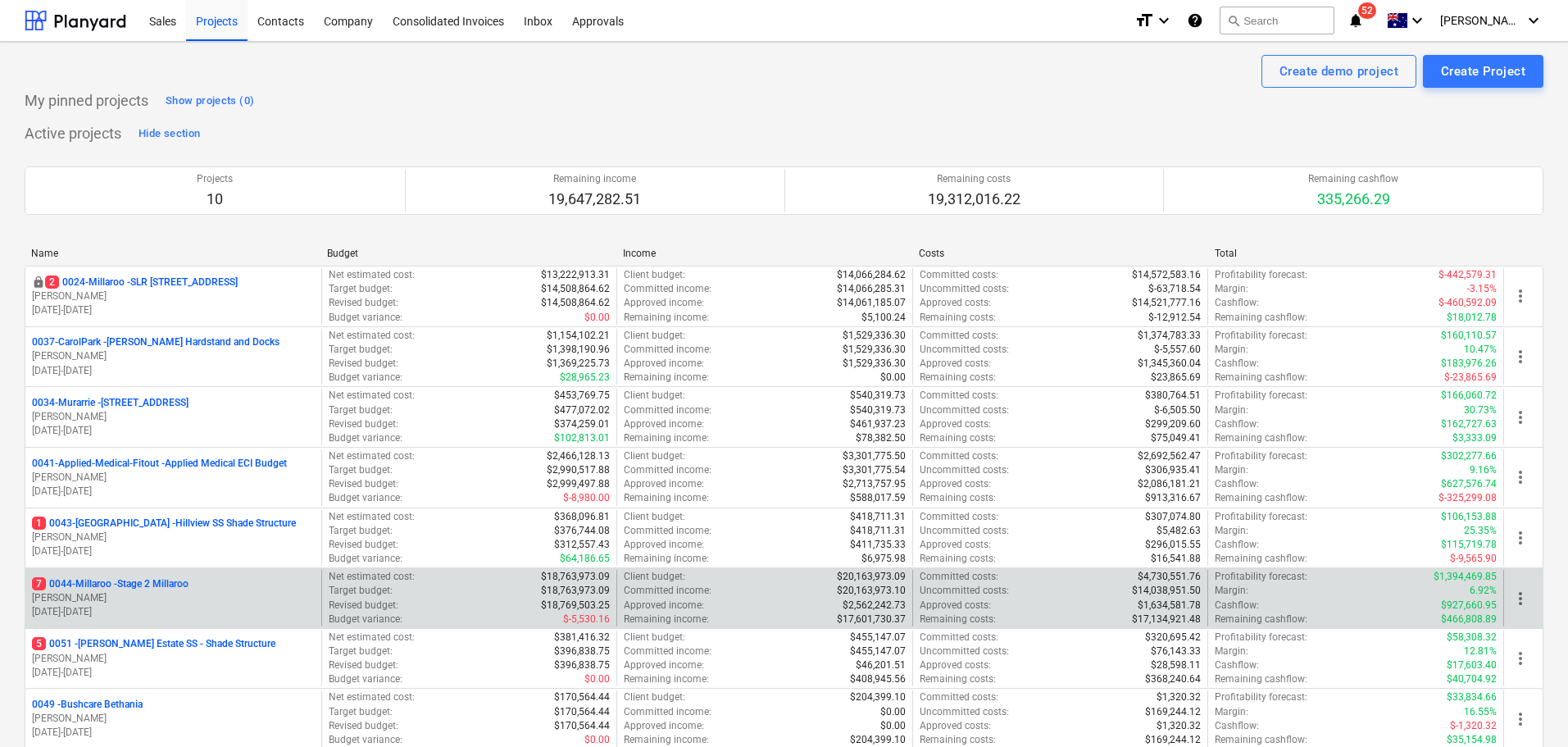
click at [166, 574] on div "7 0044-Millaroo - Stage 2 Millaroo B. Campbell 01.04.2025 - 29.05.2026" at bounding box center [172, 598] width 296 height 57
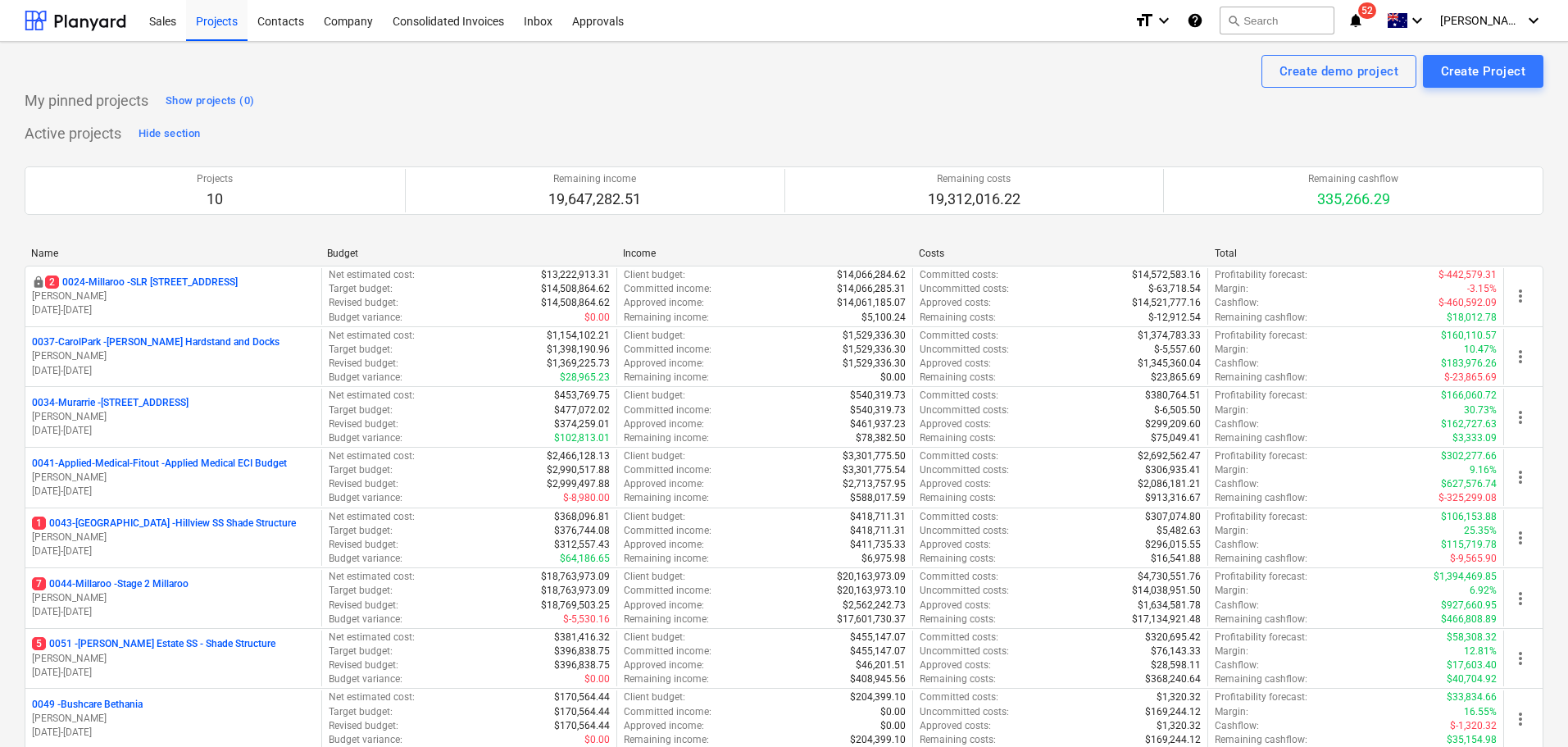
click at [186, 590] on p "7 0044-Millaroo - Stage 2 Millaroo" at bounding box center [110, 584] width 157 height 14
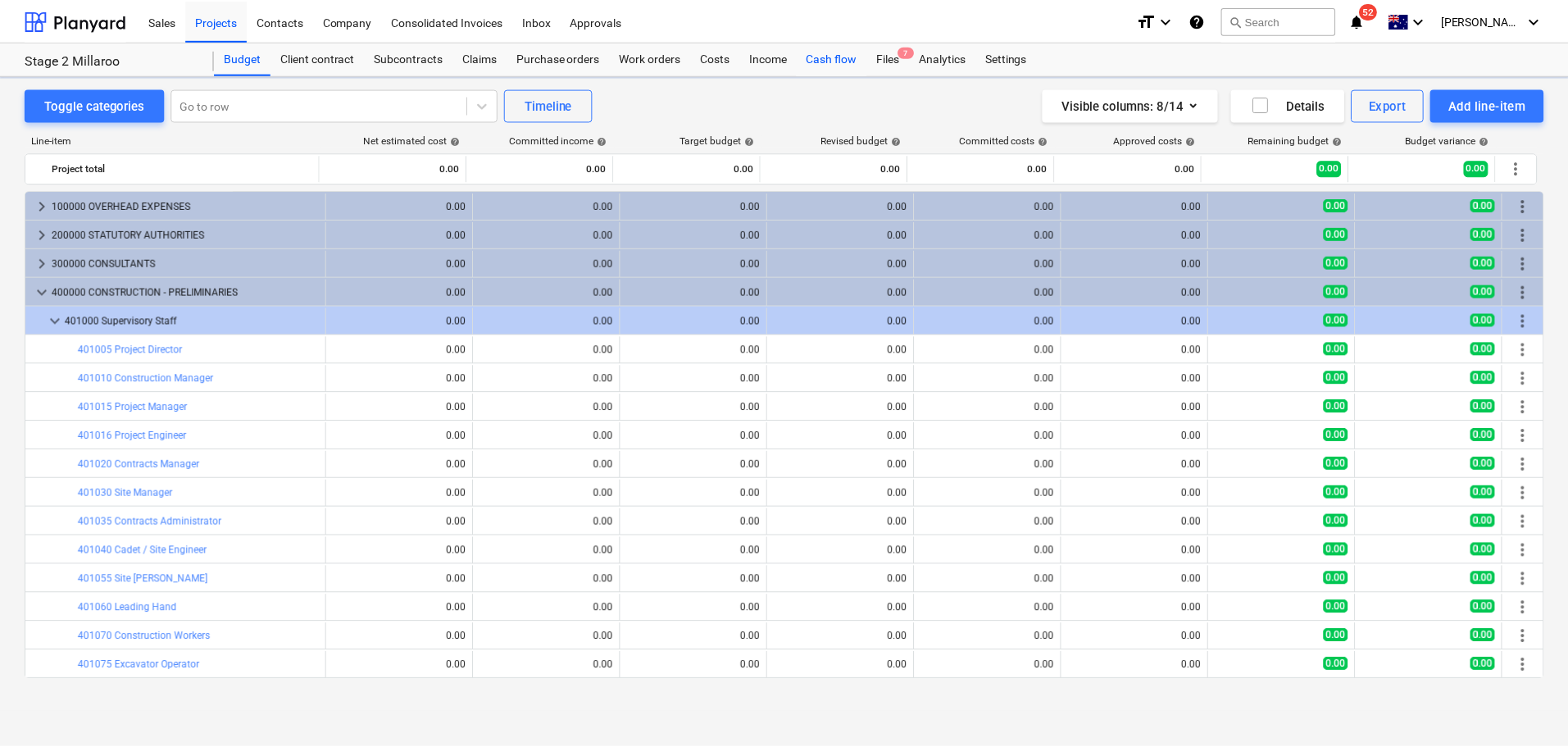
scroll to position [82, 0]
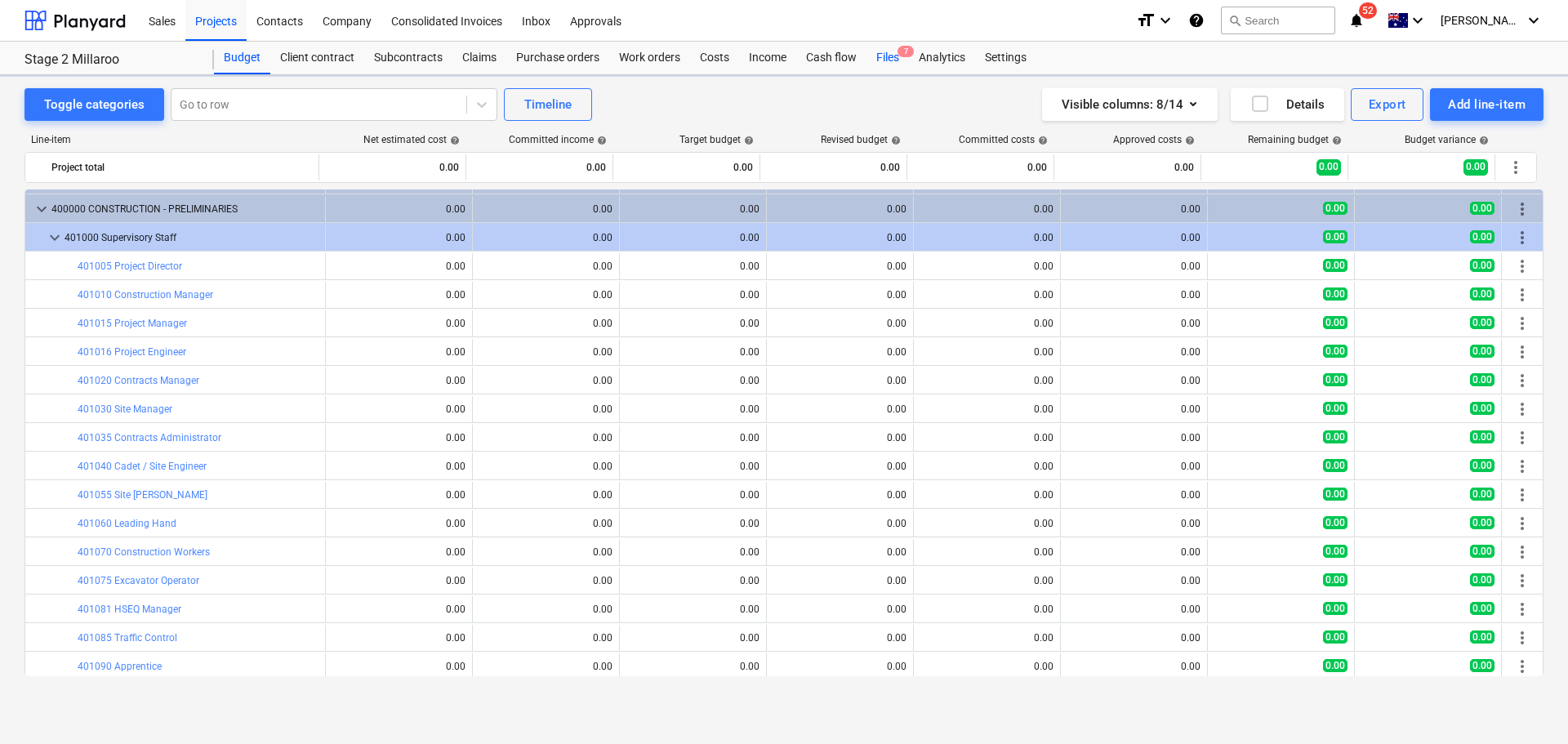
click at [882, 54] on div "Files 7" at bounding box center [888, 58] width 43 height 33
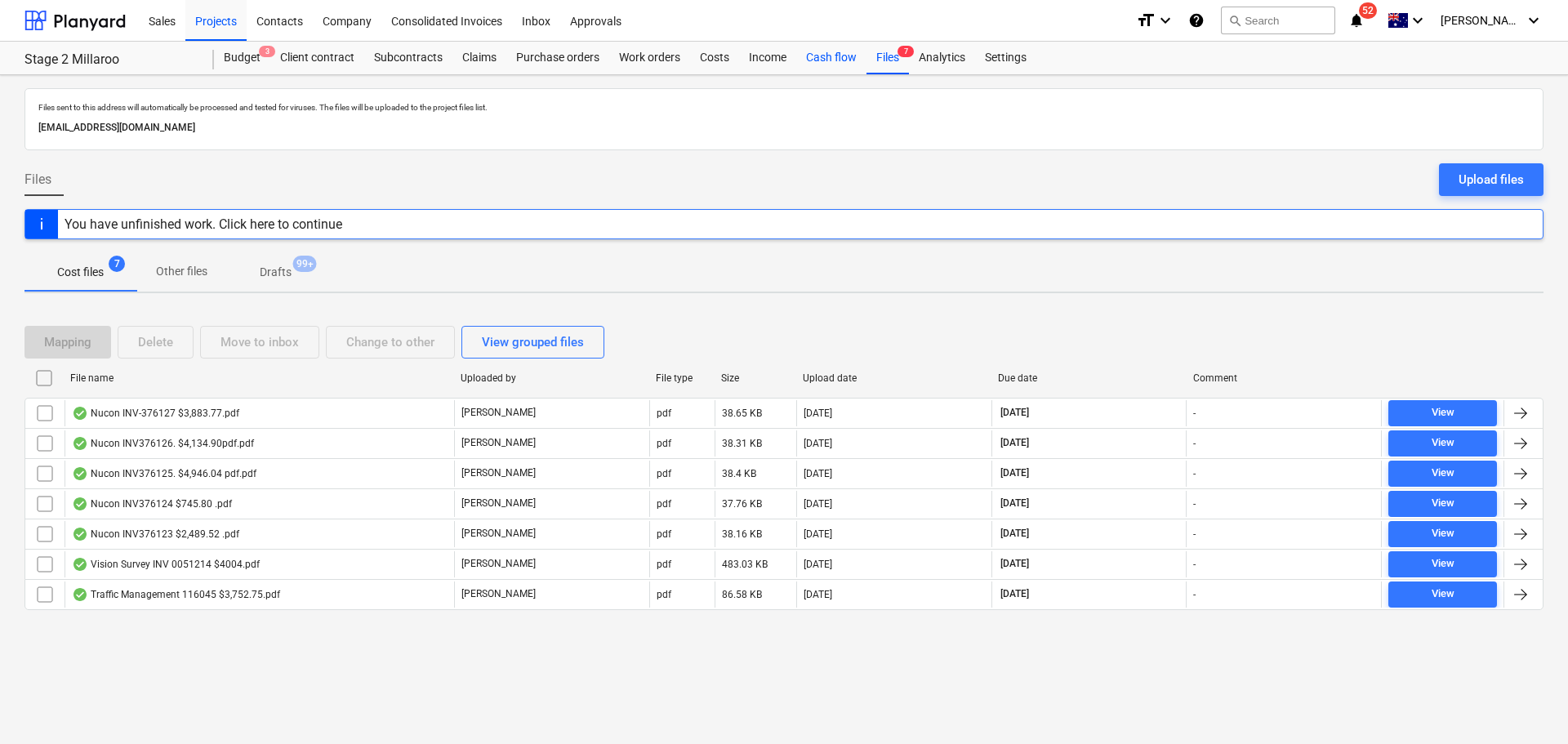
click at [814, 56] on div "Cash flow" at bounding box center [831, 58] width 71 height 33
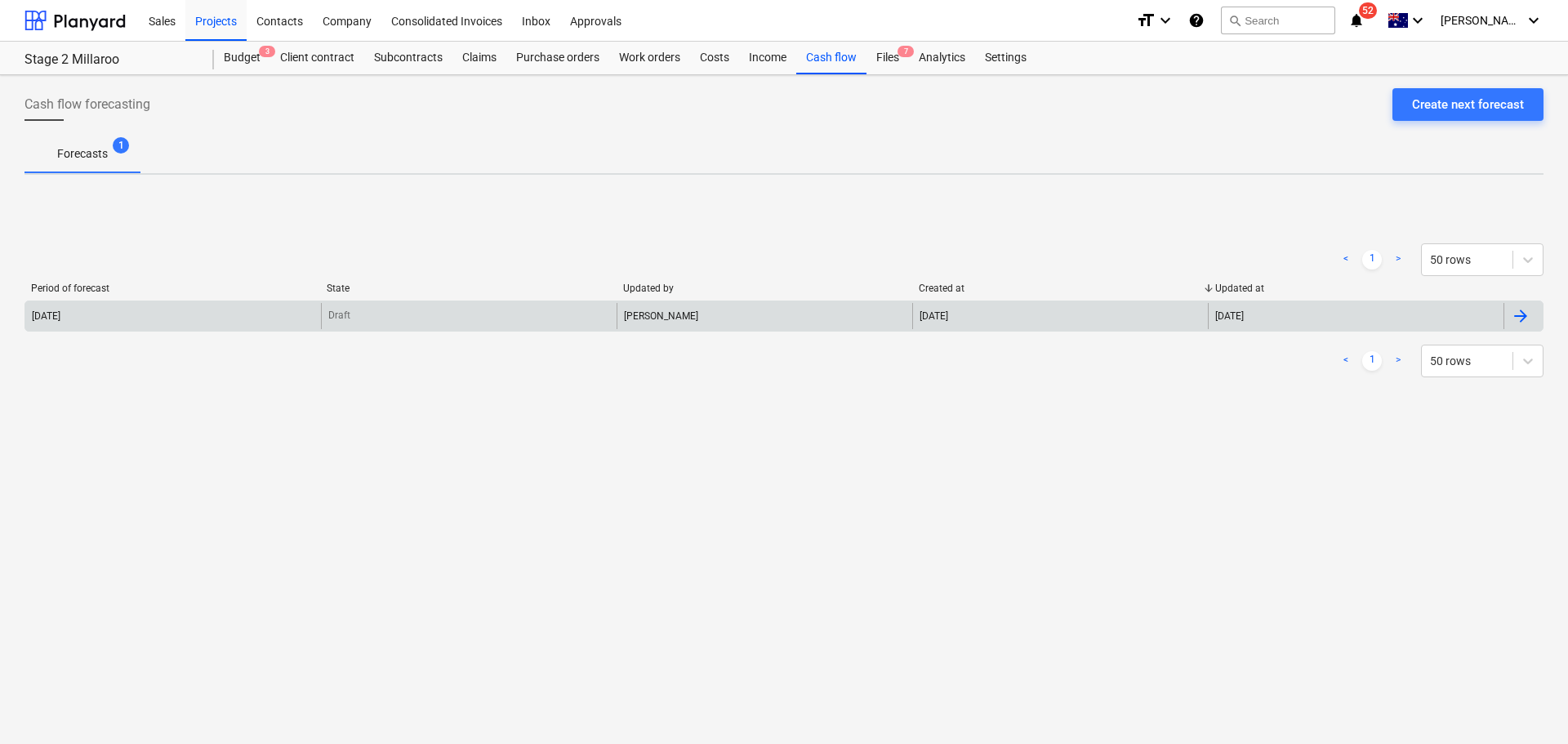
click at [689, 311] on div "Jason Escobar" at bounding box center [764, 316] width 295 height 26
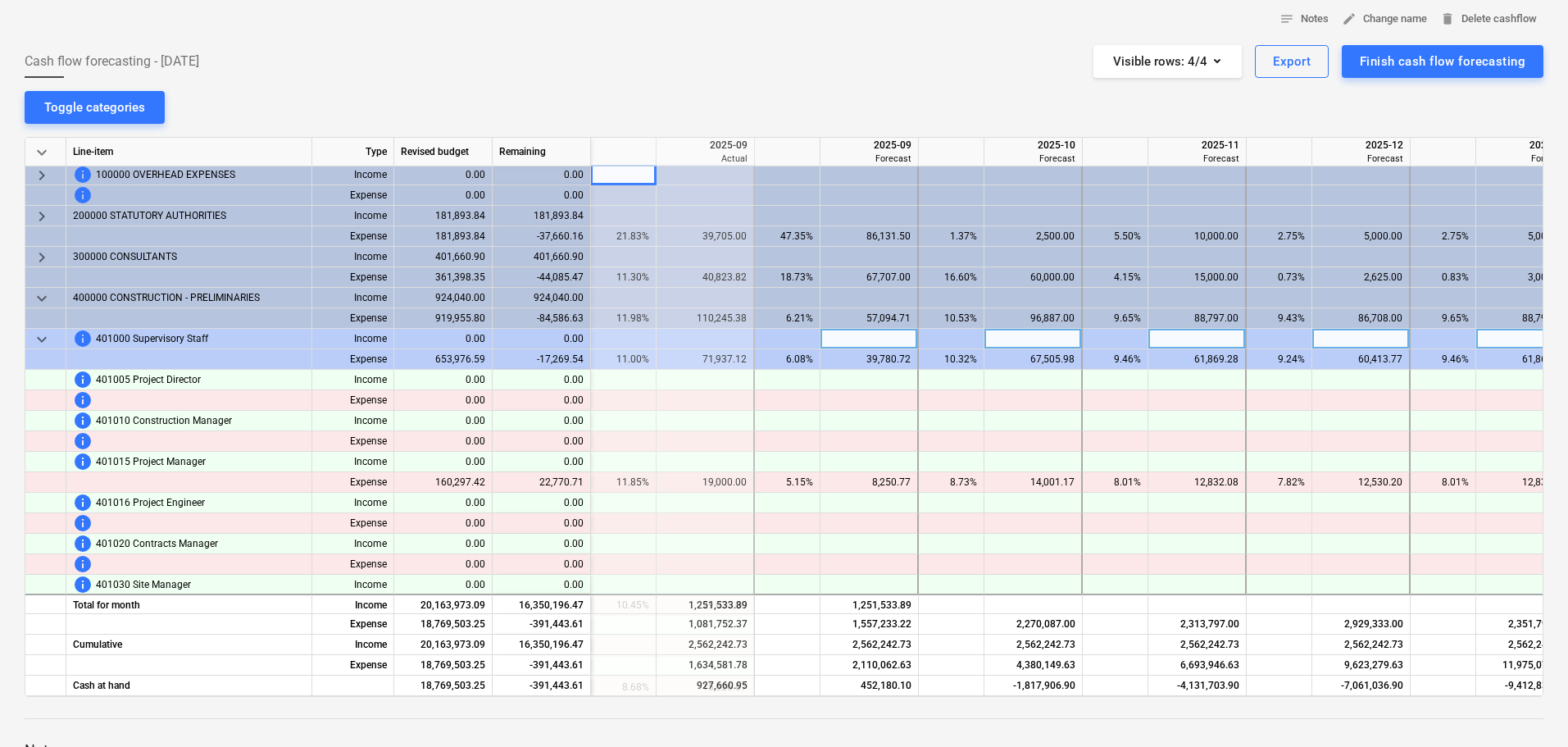
scroll to position [0, 983]
click at [39, 342] on span "keyboard_arrow_down" at bounding box center [41, 340] width 20 height 20
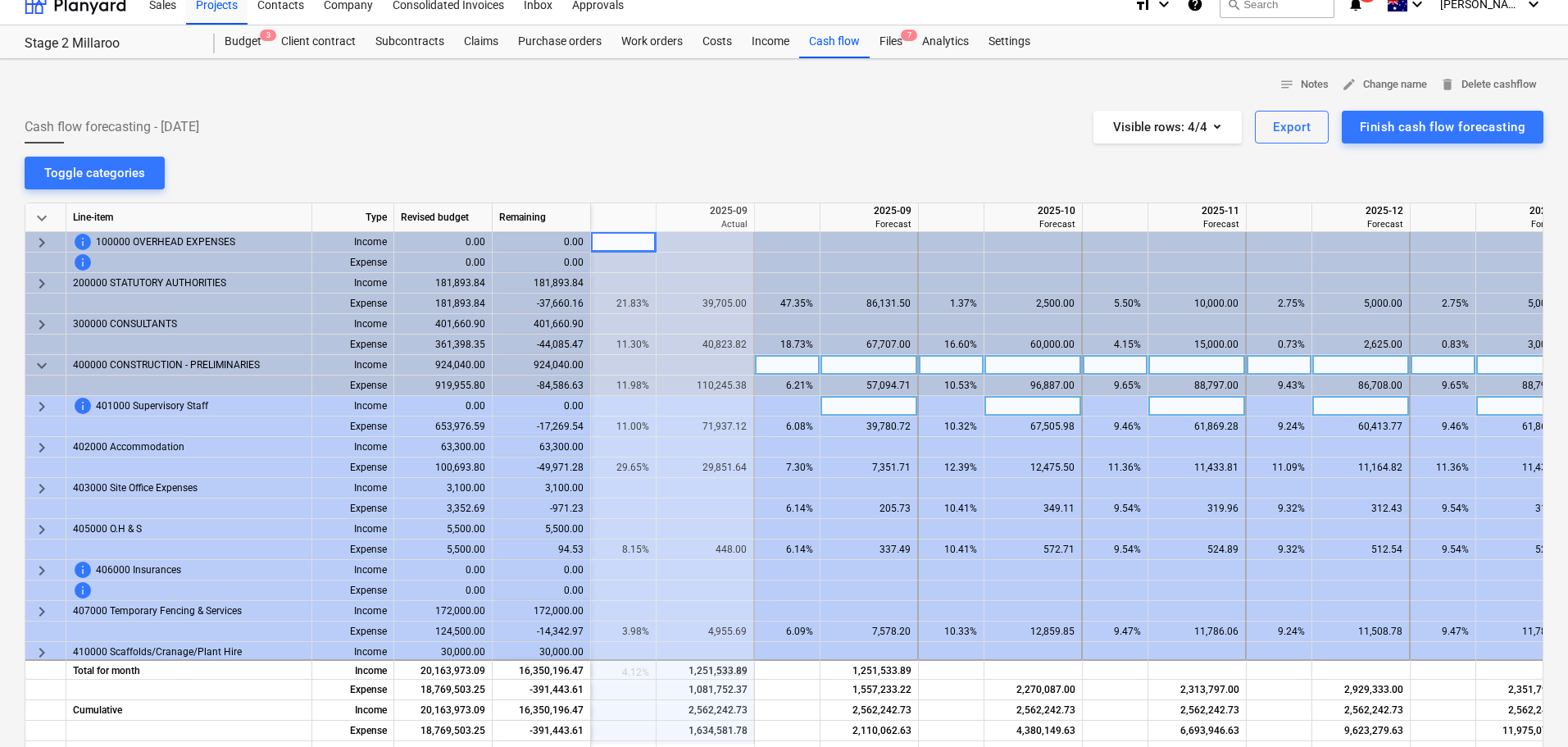
scroll to position [0, 0]
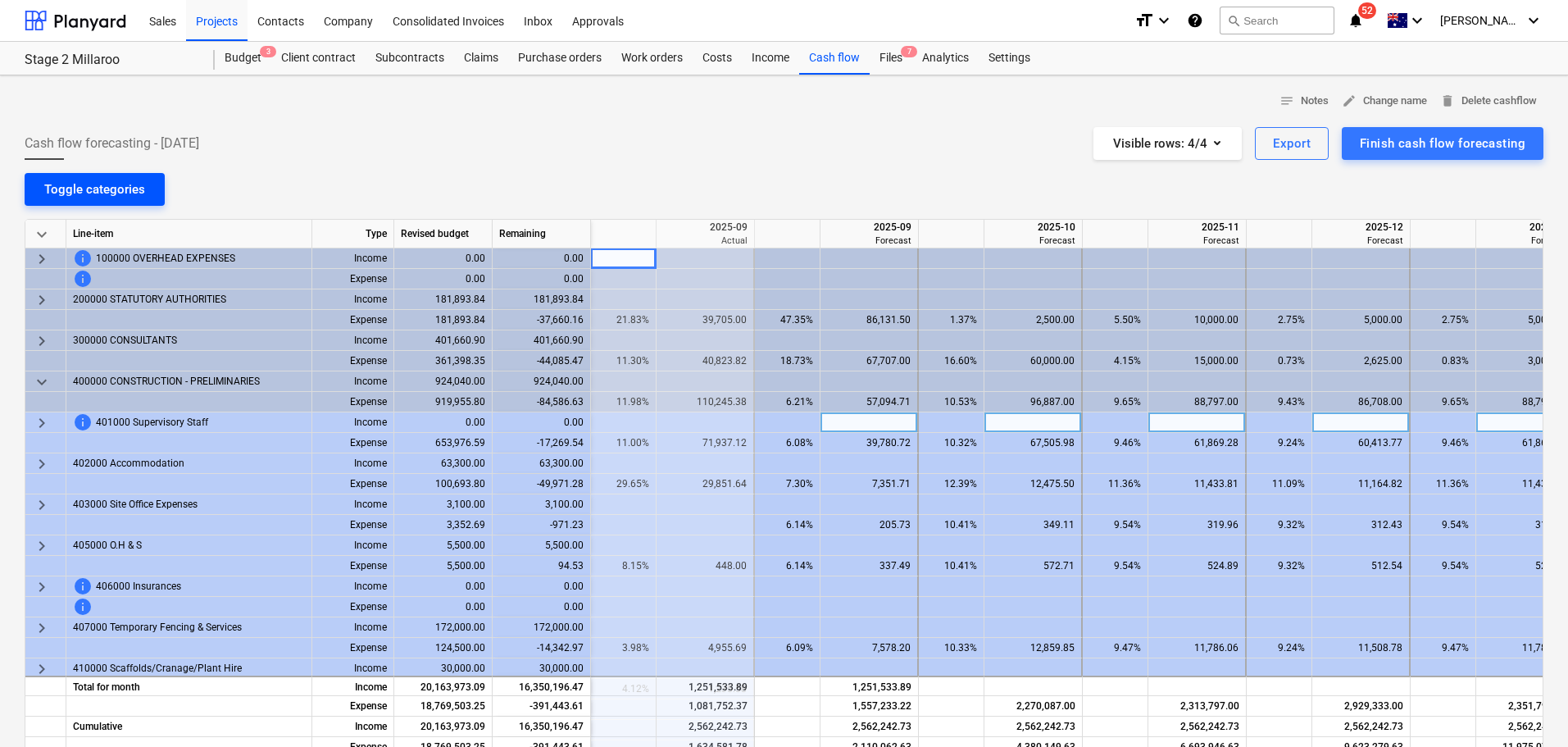
click at [118, 201] on button "Toggle categories" at bounding box center [94, 188] width 140 height 33
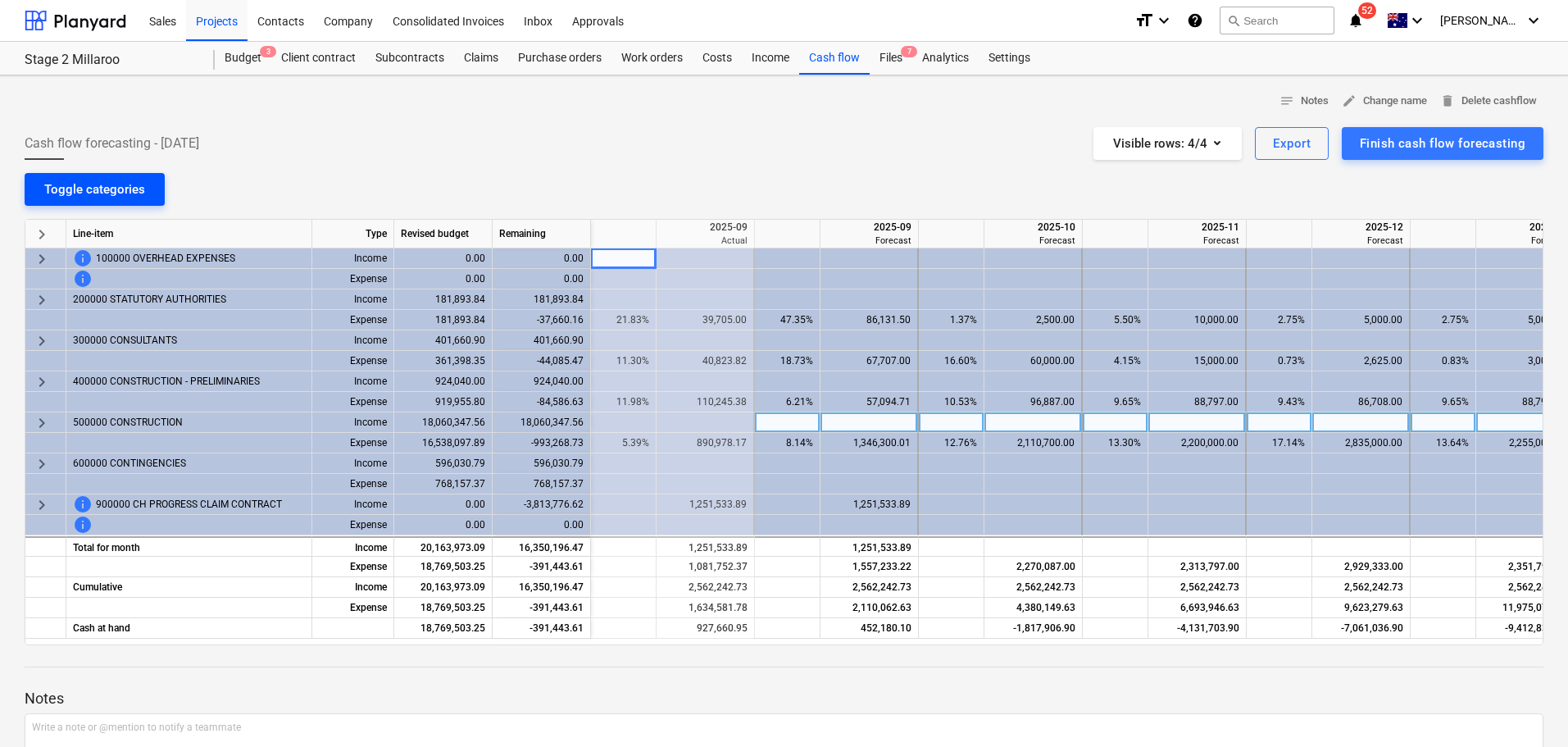
click at [117, 197] on div "Toggle categories" at bounding box center [94, 189] width 101 height 21
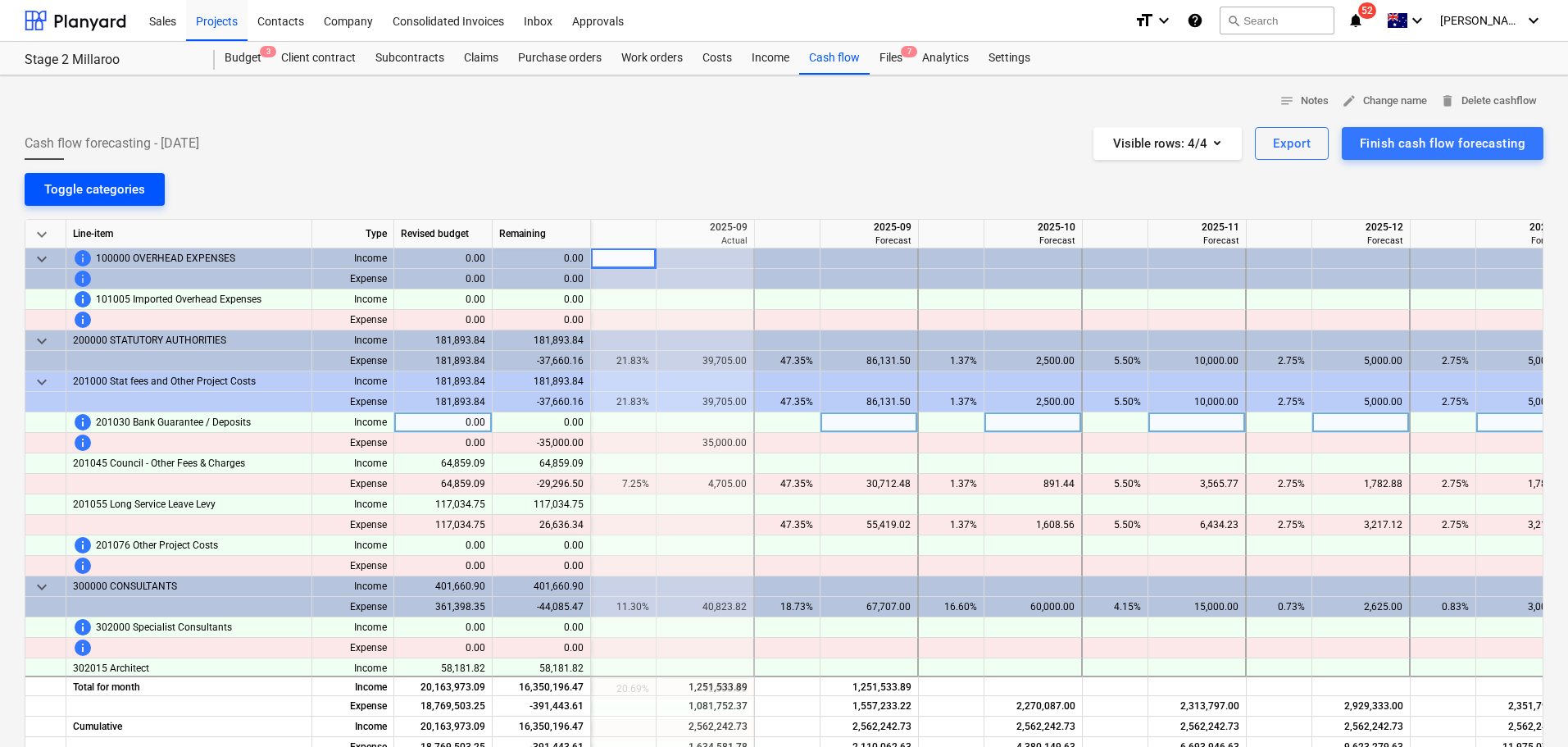
click at [117, 197] on div "Toggle categories" at bounding box center [94, 189] width 101 height 21
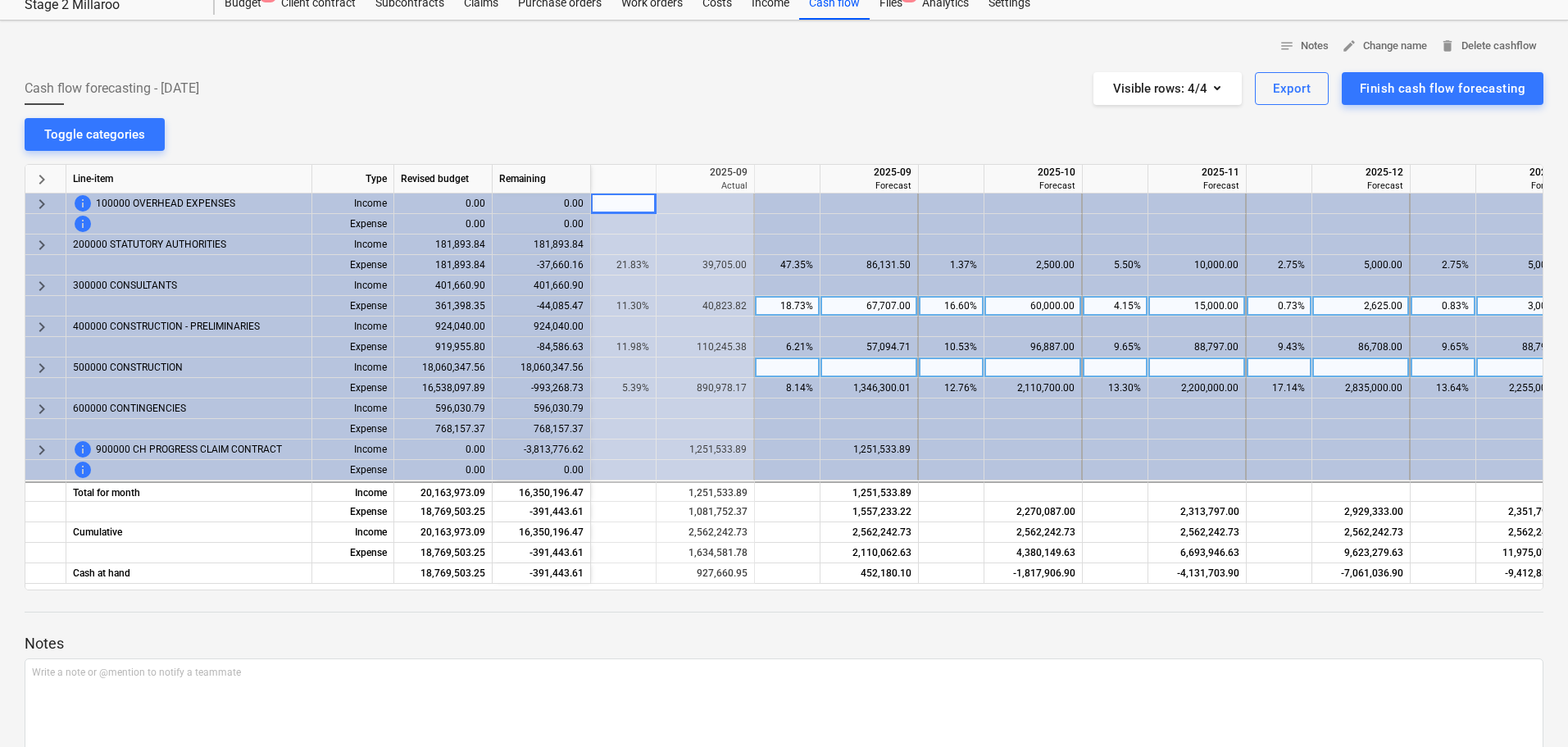
scroll to position [82, 0]
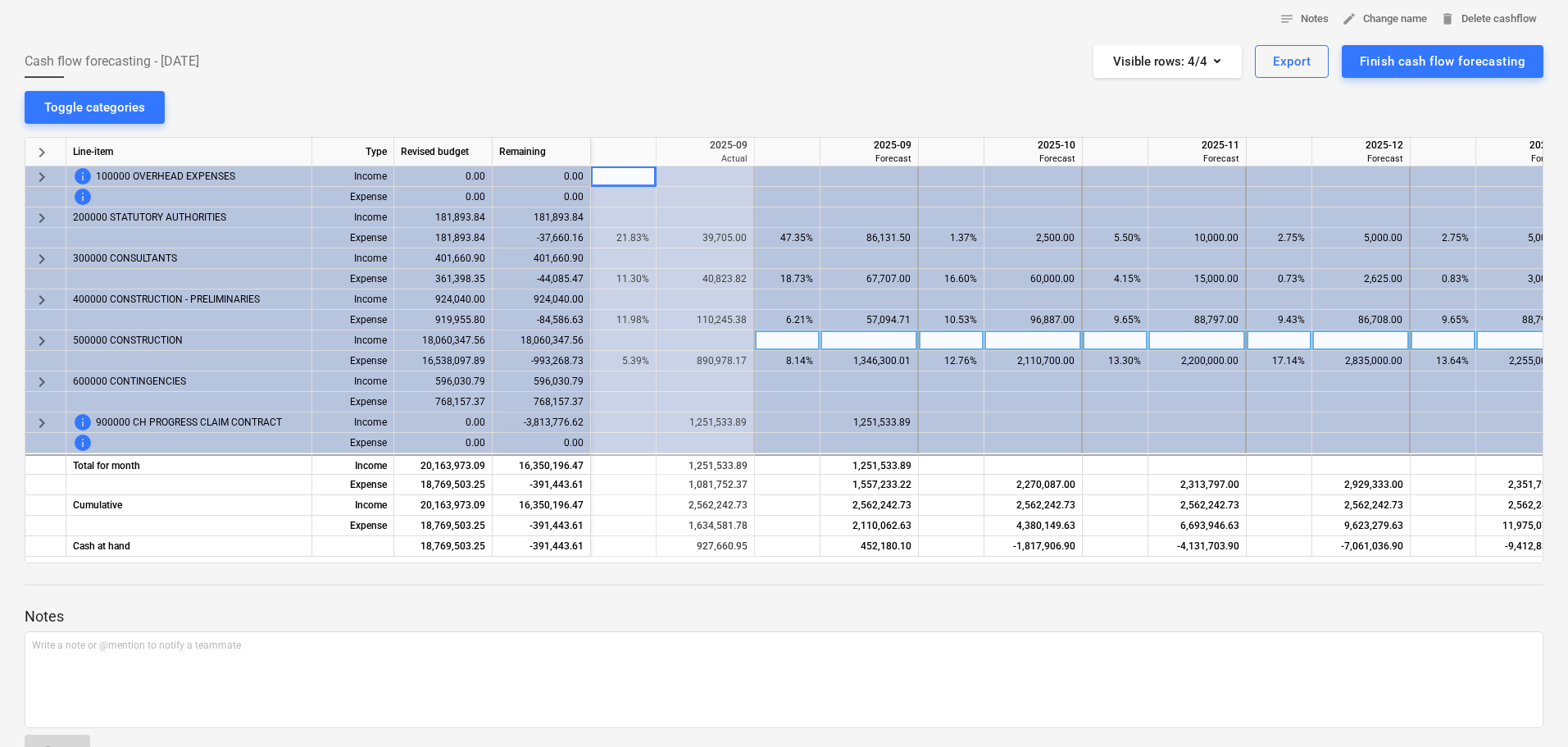
drag, startPoint x: 731, startPoint y: 562, endPoint x: 700, endPoint y: 561, distance: 31.0
click at [700, 561] on div "keyboard_arrow_right Line-item Type Revised budget Remaining 2025-08 Actual 202…" at bounding box center [783, 350] width 1519 height 426
drag, startPoint x: 726, startPoint y: 563, endPoint x: 674, endPoint y: 563, distance: 52.0
click at [674, 563] on div at bounding box center [783, 570] width 1519 height 13
drag, startPoint x: 686, startPoint y: 562, endPoint x: 607, endPoint y: 560, distance: 79.0
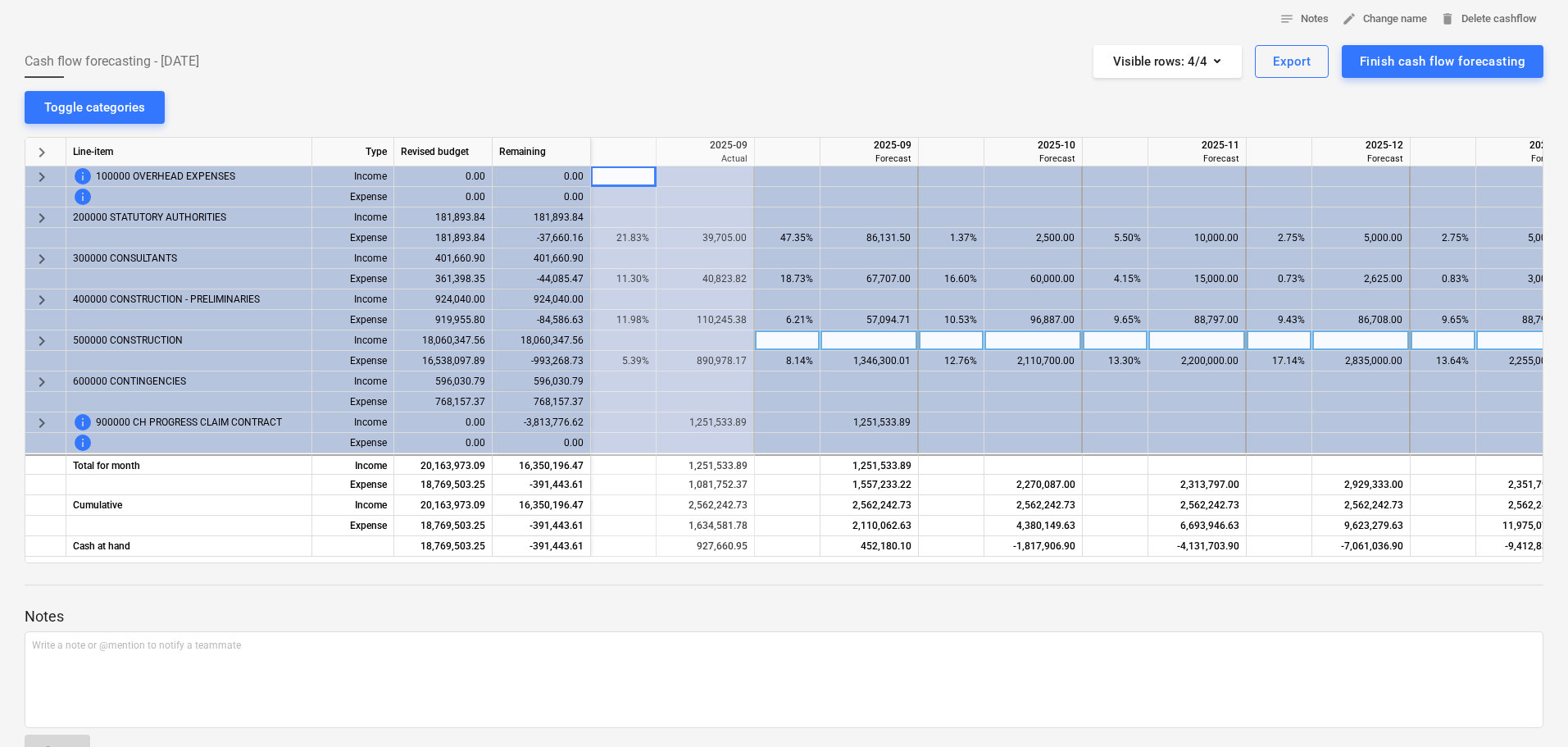
click at [607, 560] on div "keyboard_arrow_right Line-item Type Revised budget Remaining 2025-08 Actual 202…" at bounding box center [783, 350] width 1519 height 426
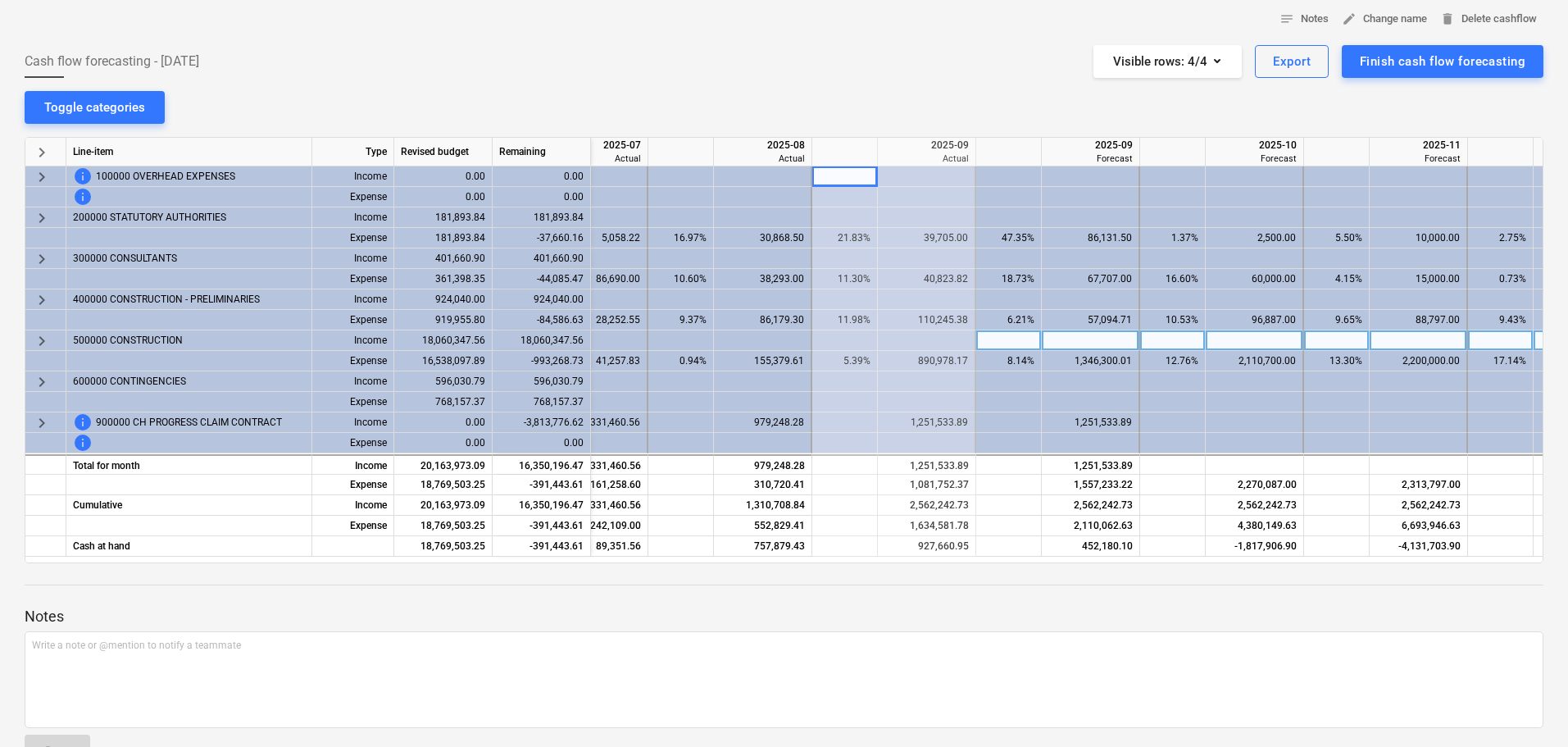
scroll to position [0, 715]
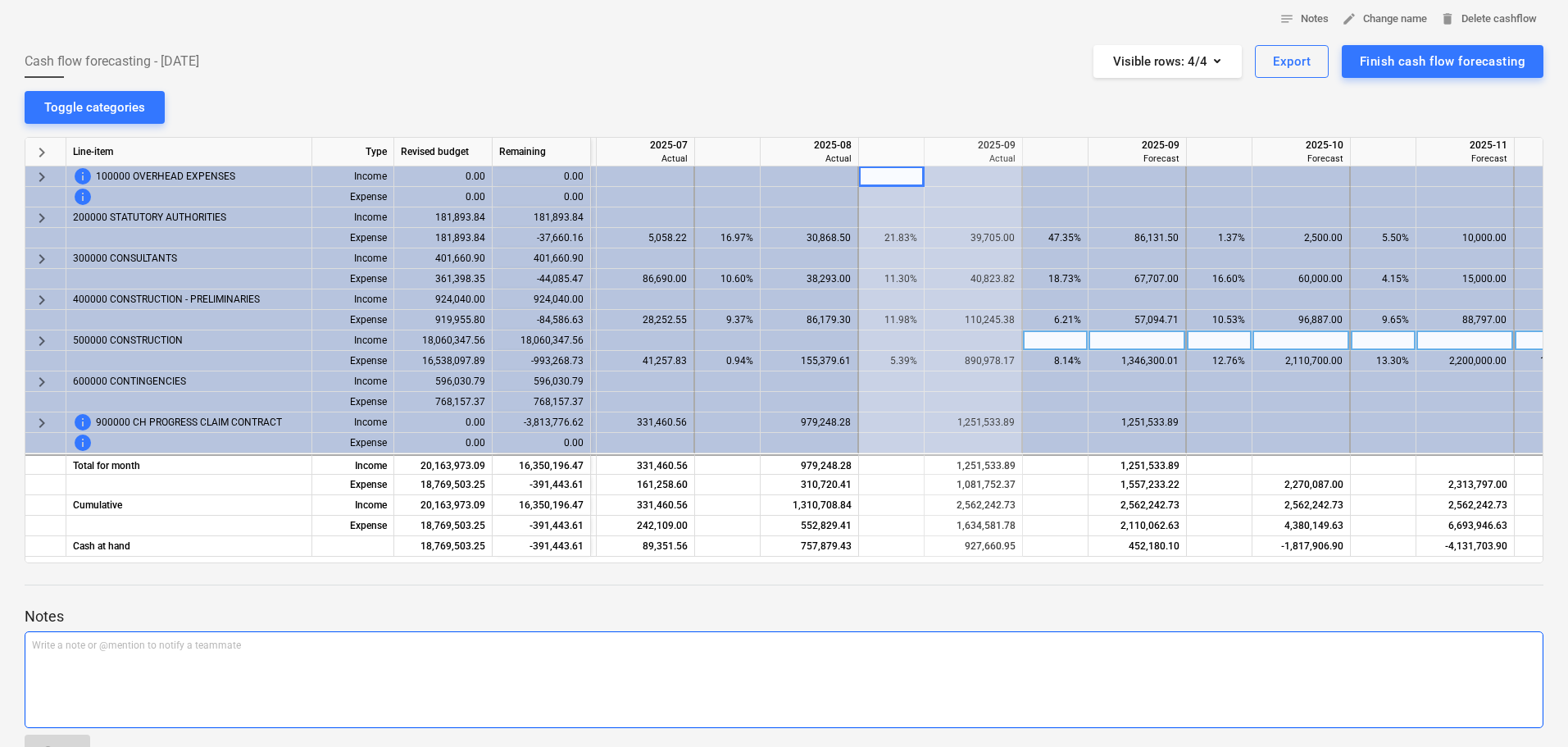
click at [709, 674] on div "Write a note or @mention to notify a teammate ﻿" at bounding box center [783, 680] width 1519 height 97
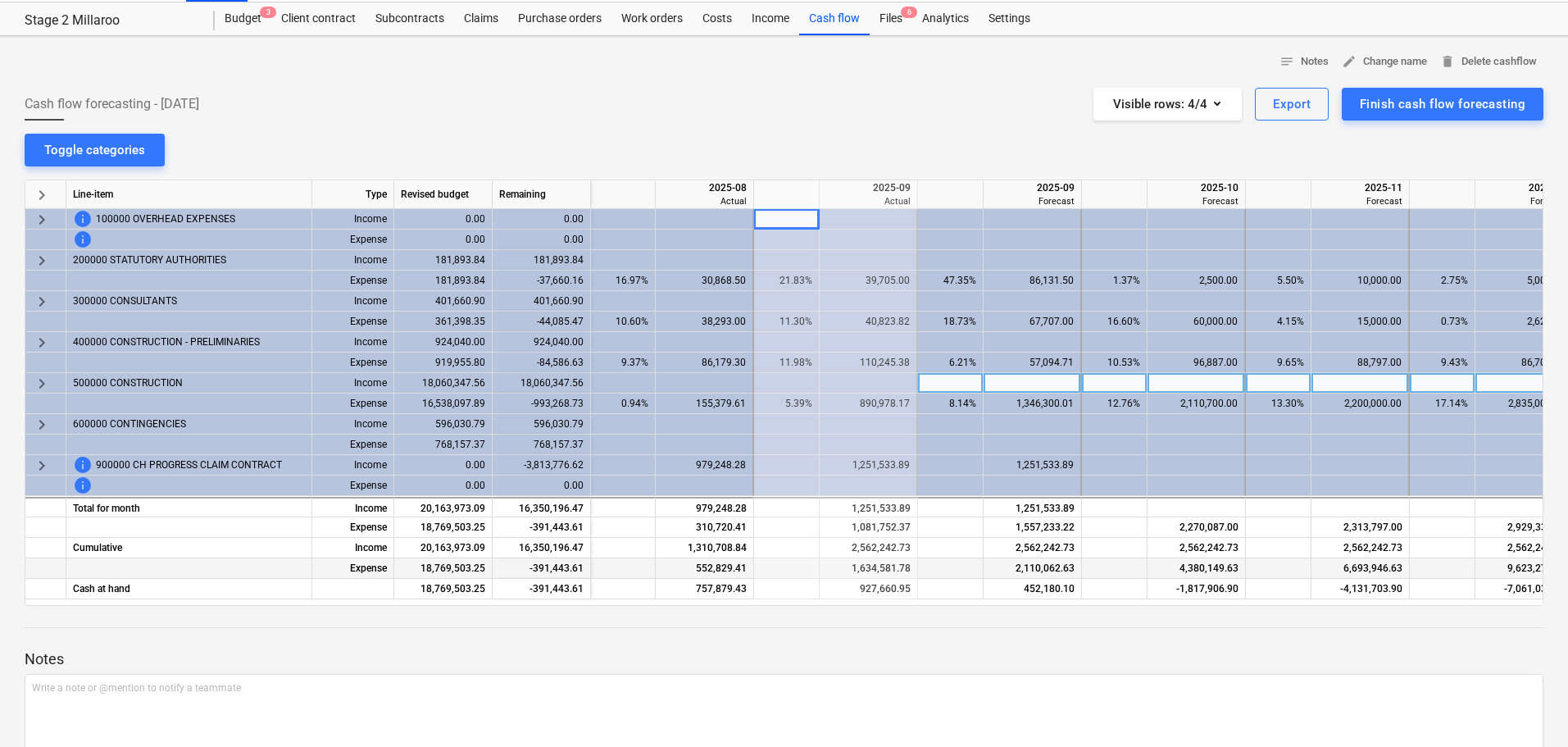
scroll to position [0, 0]
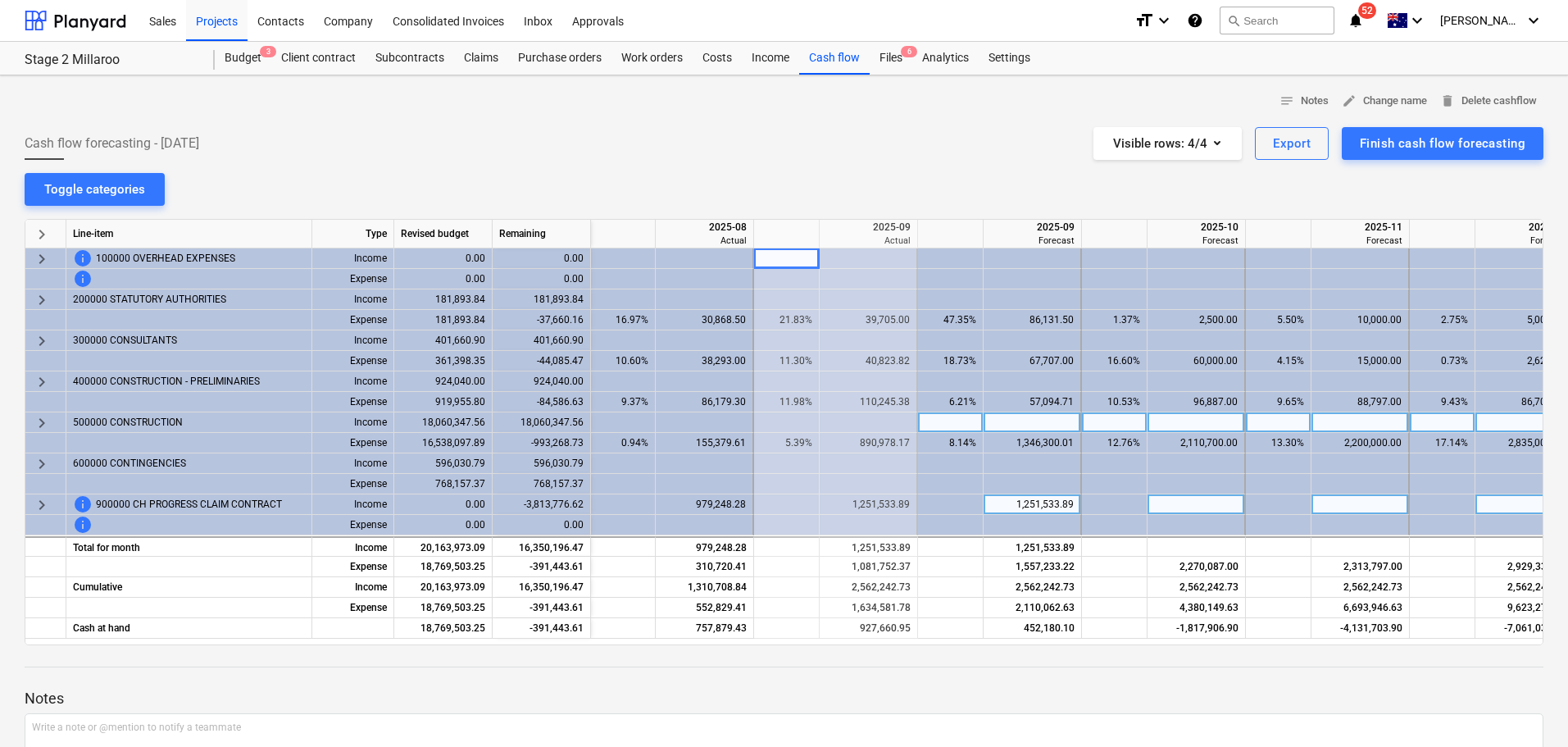
click at [876, 512] on div "1,251,533.89" at bounding box center [868, 505] width 84 height 21
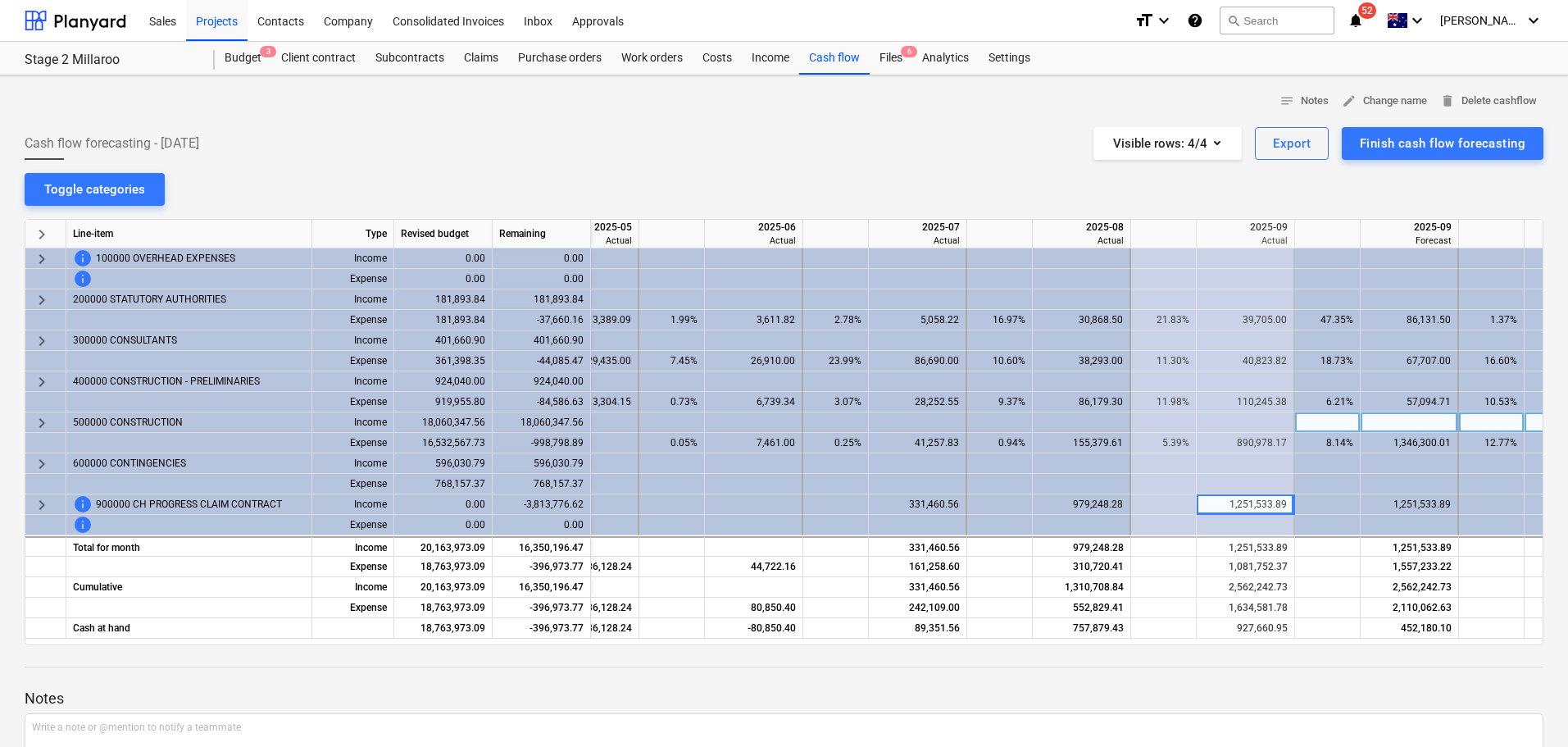
scroll to position [0, 437]
click at [44, 422] on span "keyboard_arrow_right" at bounding box center [41, 422] width 20 height 20
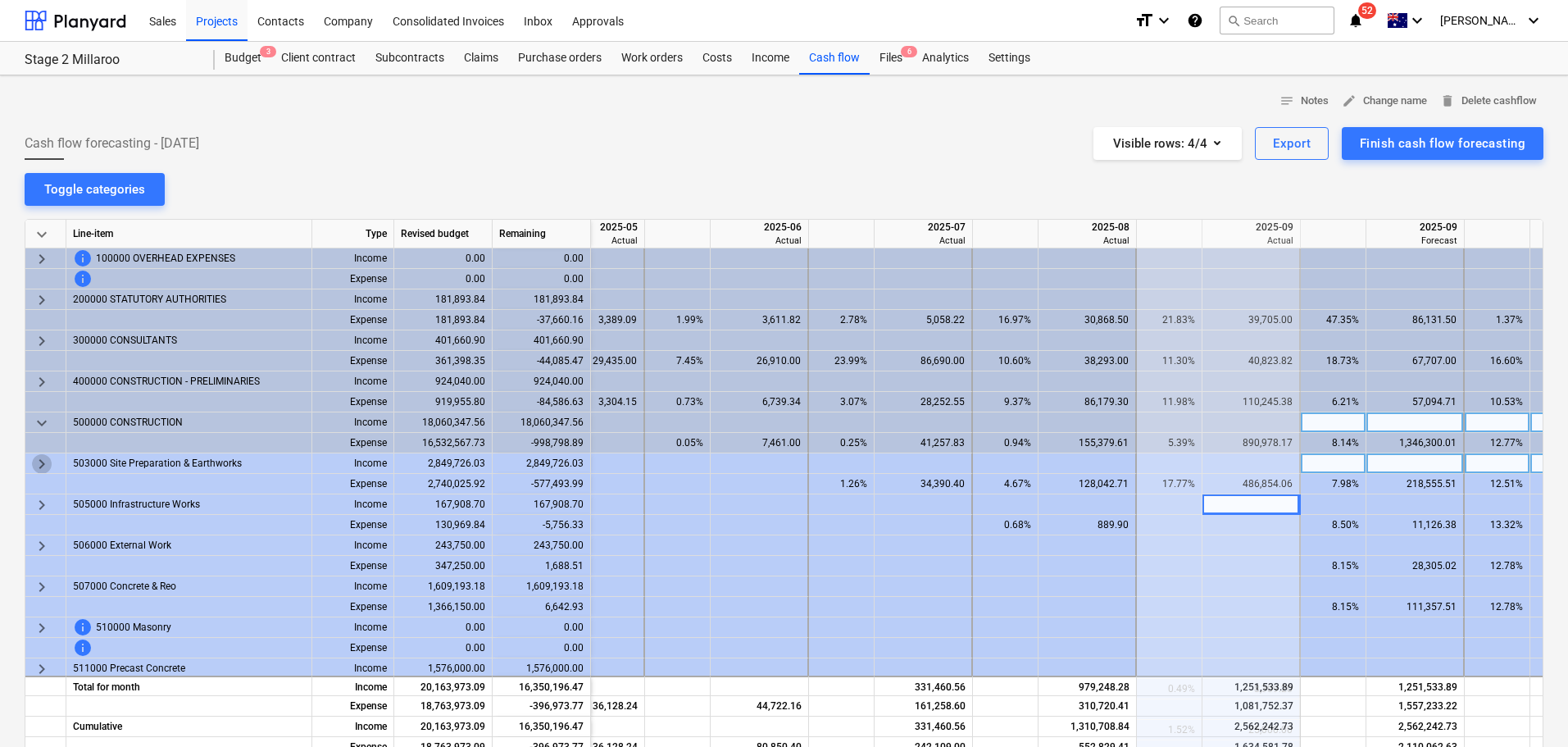
click at [46, 464] on span "keyboard_arrow_right" at bounding box center [41, 463] width 20 height 20
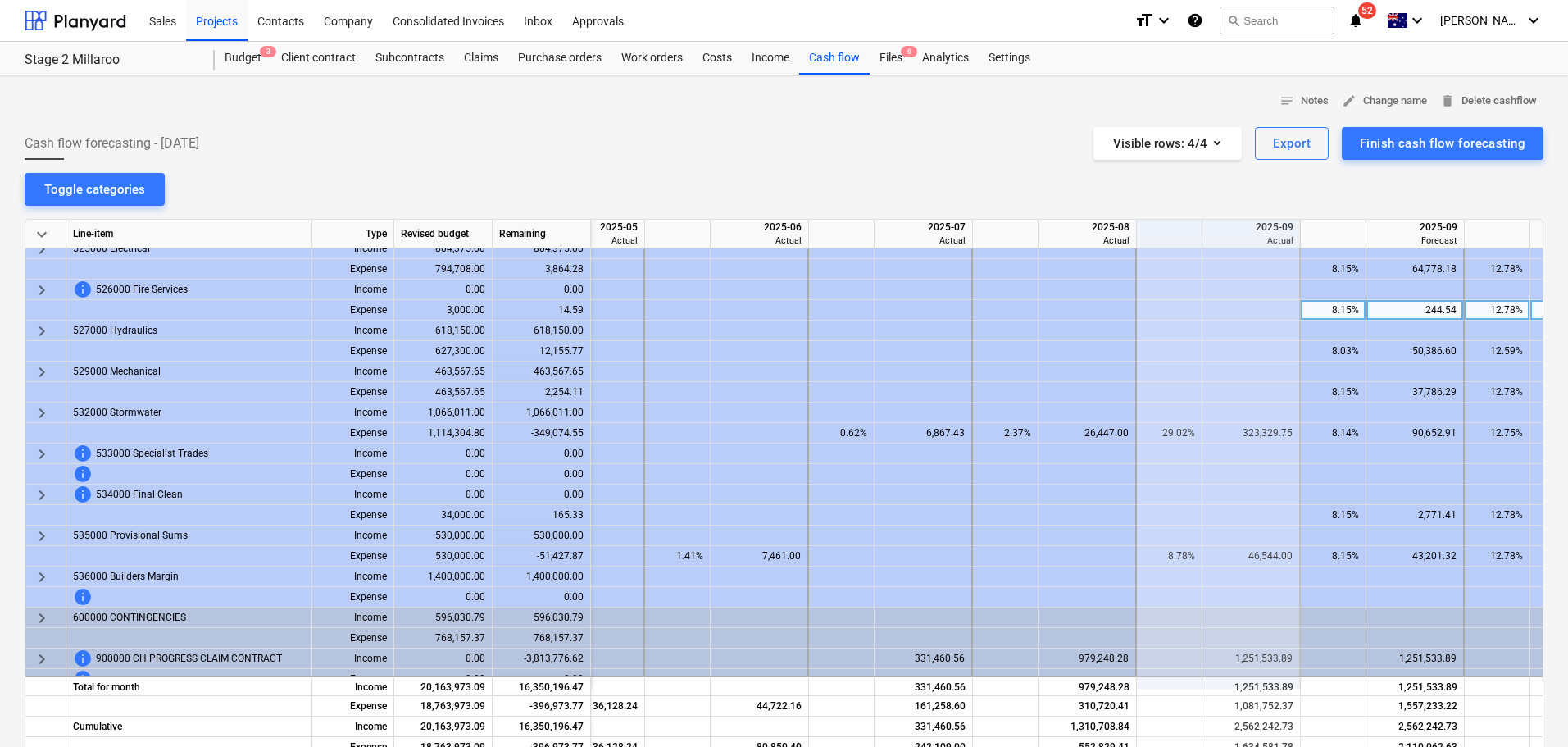
scroll to position [1382, 437]
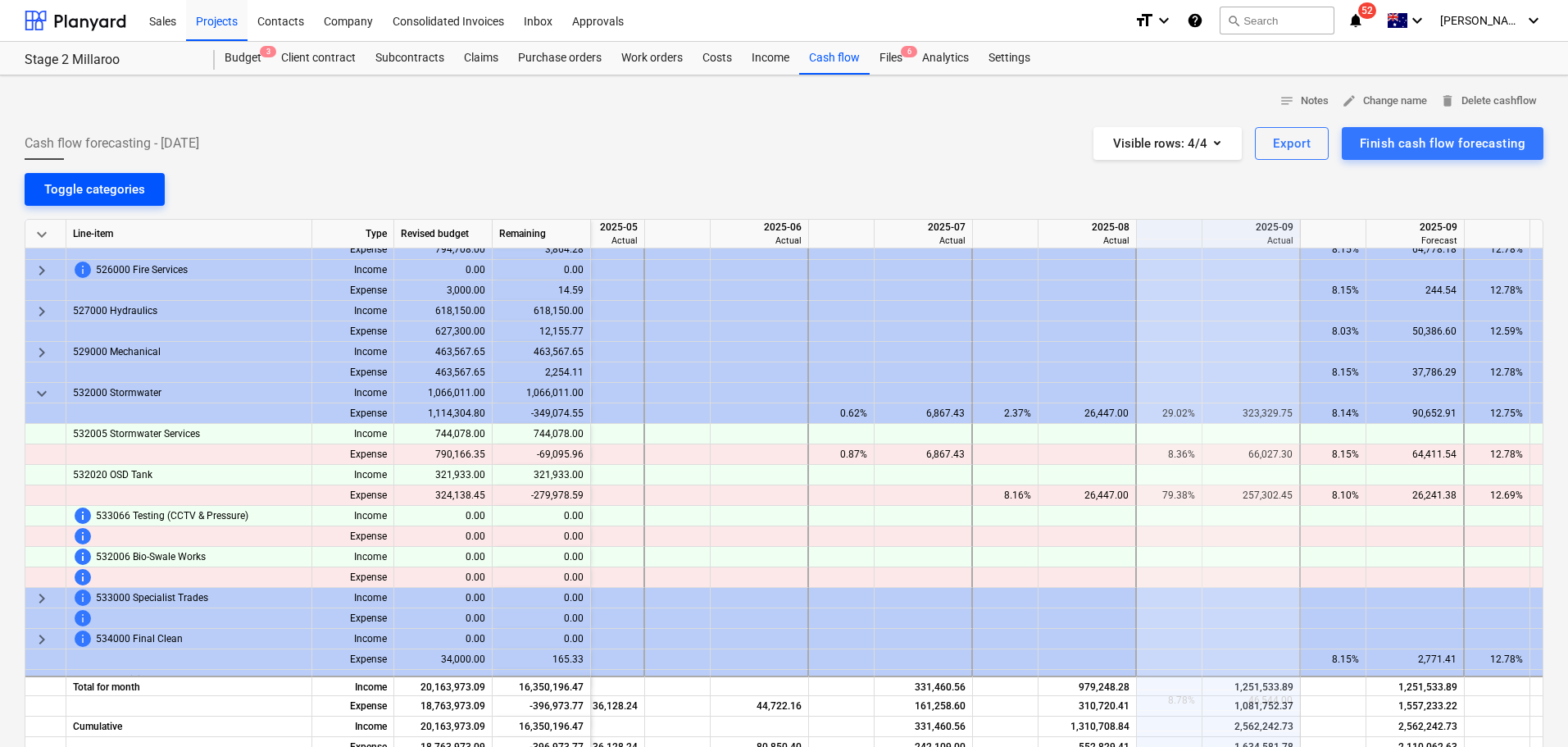
click at [91, 191] on div "Toggle categories" at bounding box center [94, 189] width 101 height 21
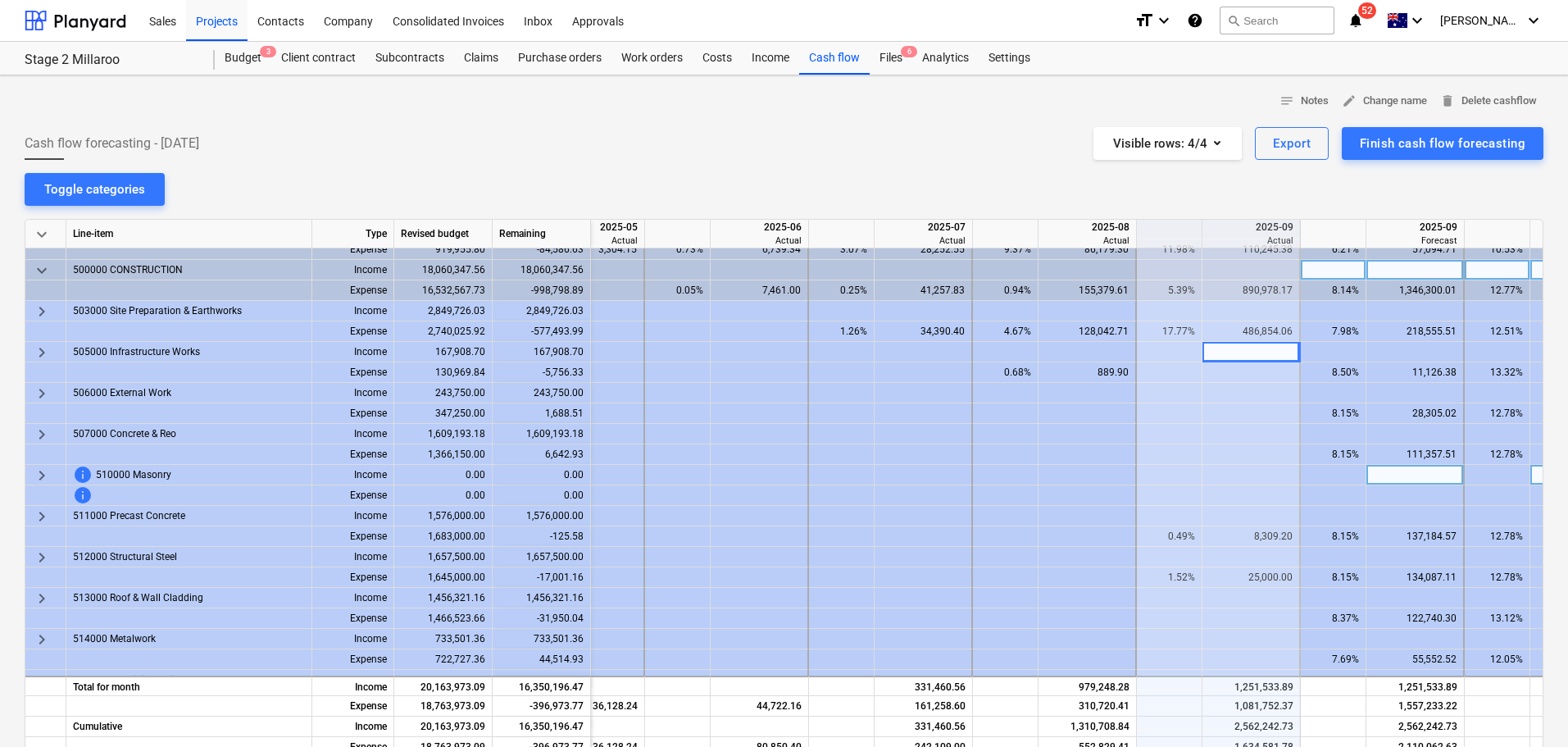
scroll to position [164, 437]
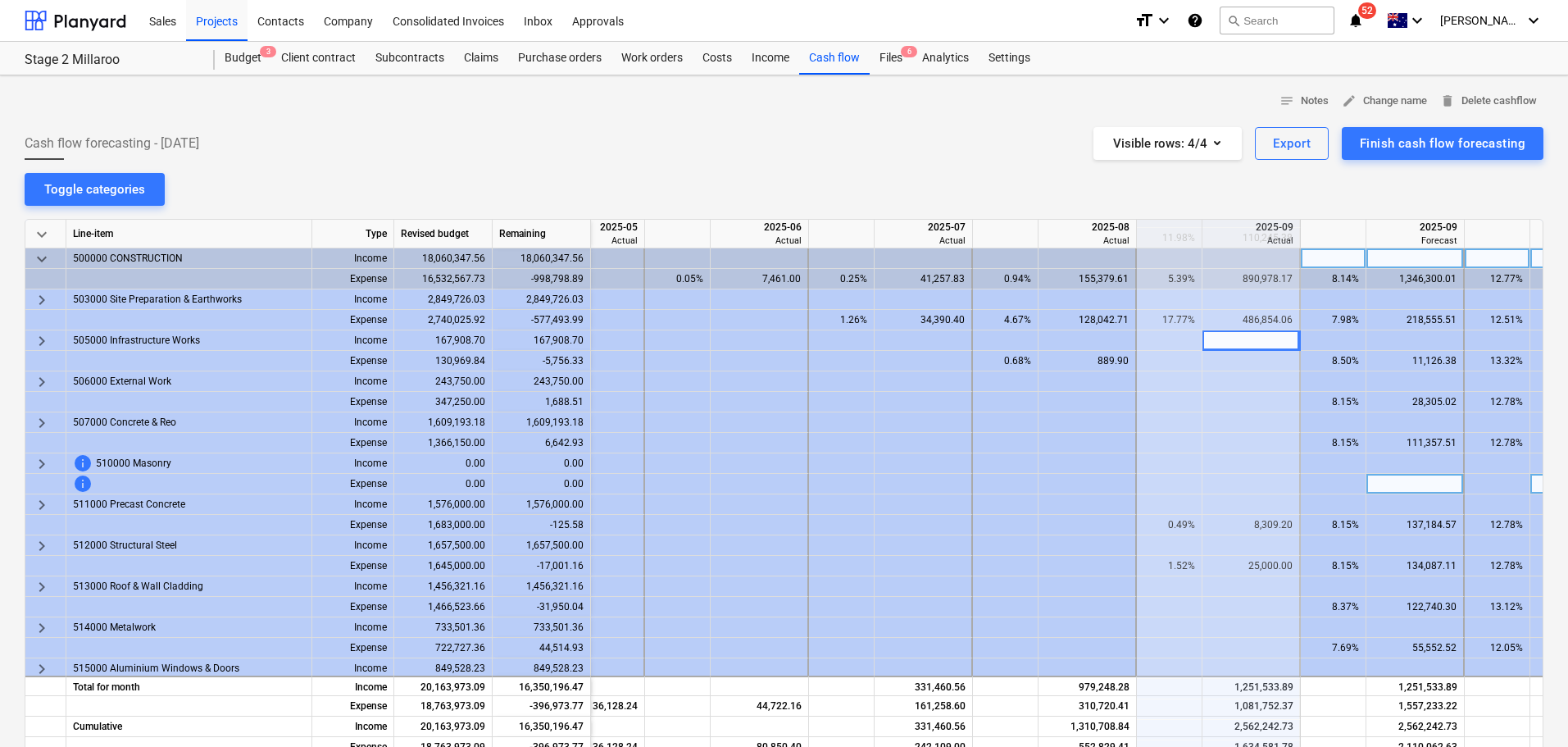
click at [39, 302] on span "keyboard_arrow_right" at bounding box center [41, 299] width 20 height 20
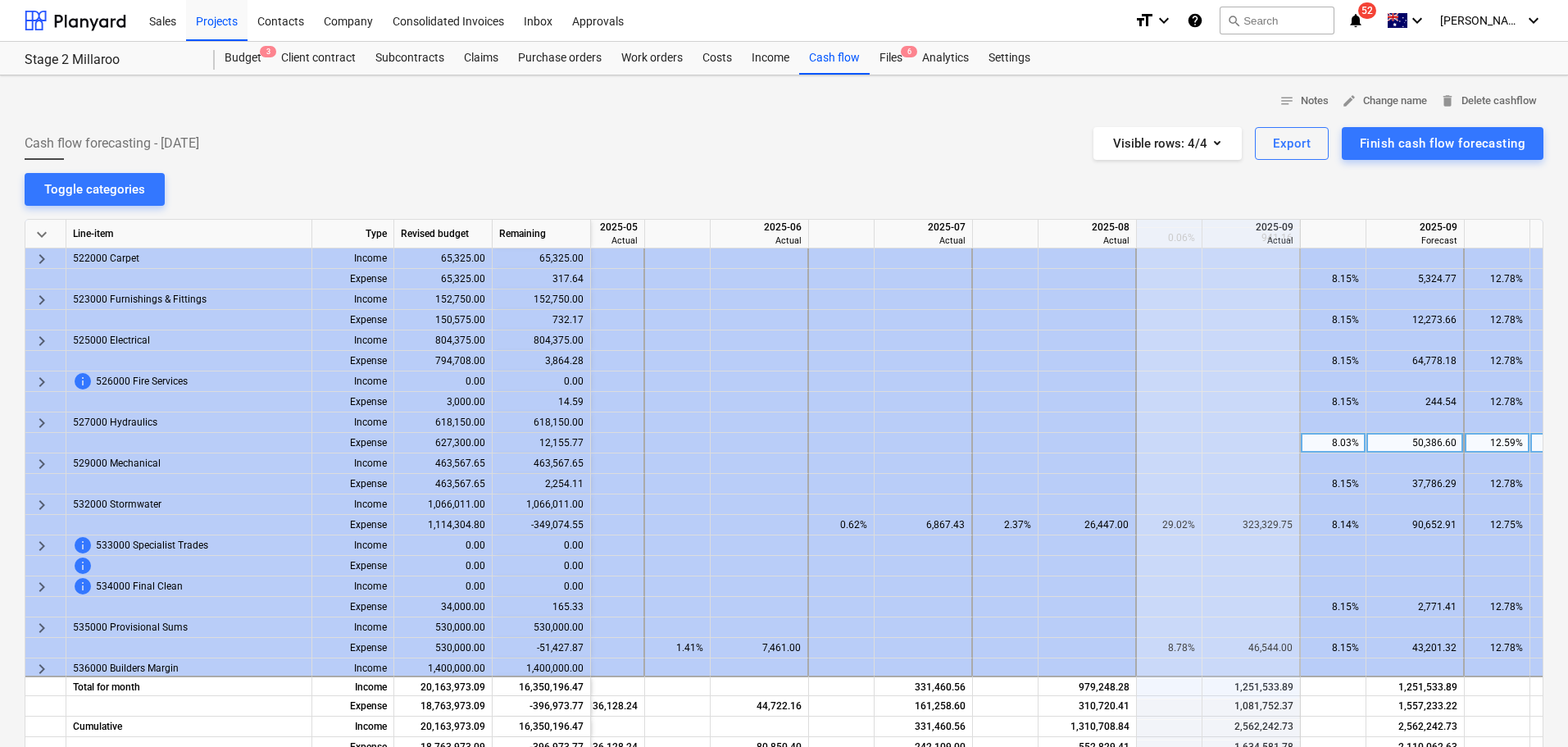
scroll to position [1669, 437]
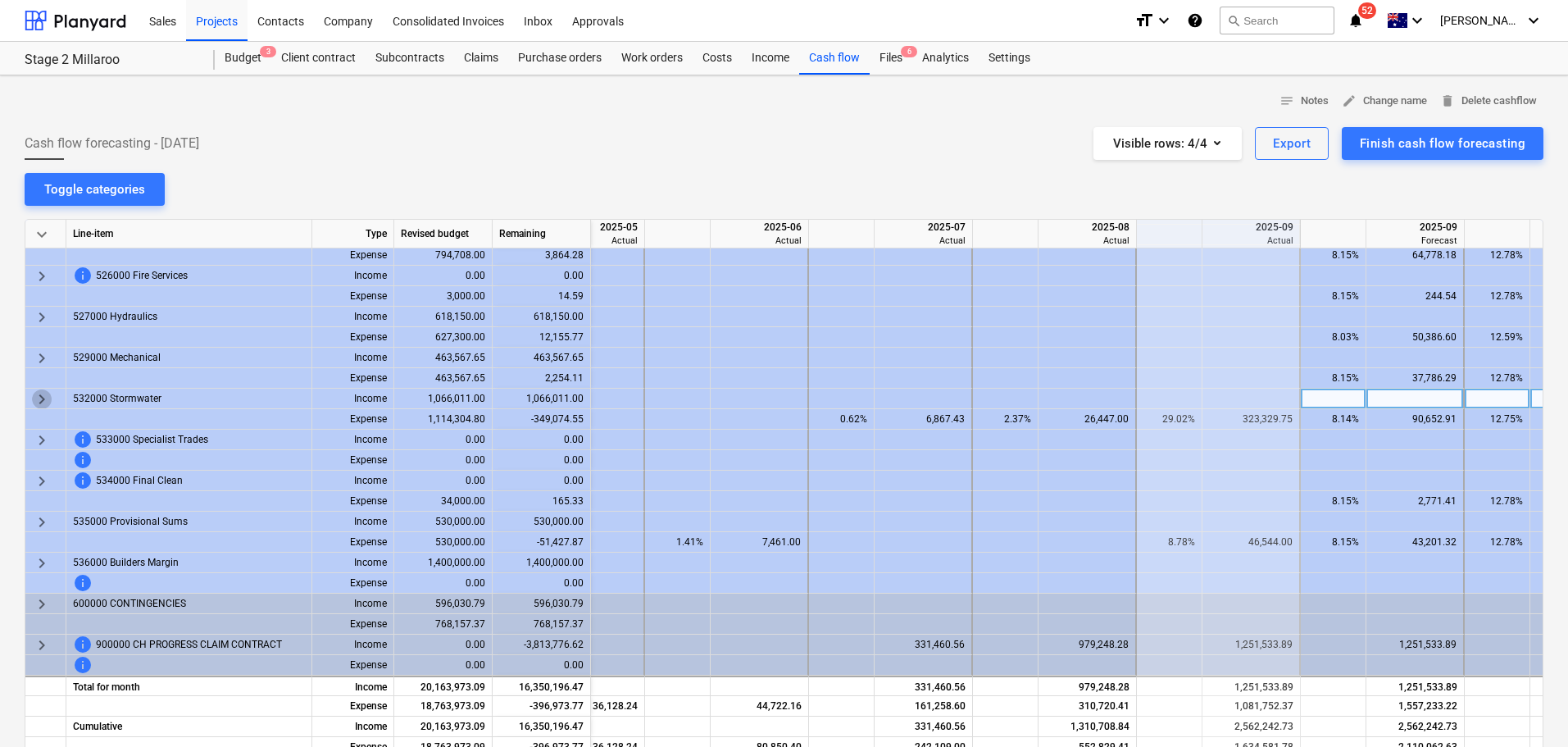
click at [36, 394] on span "keyboard_arrow_right" at bounding box center [41, 399] width 20 height 20
click at [117, 182] on div "Toggle categories" at bounding box center [94, 189] width 101 height 21
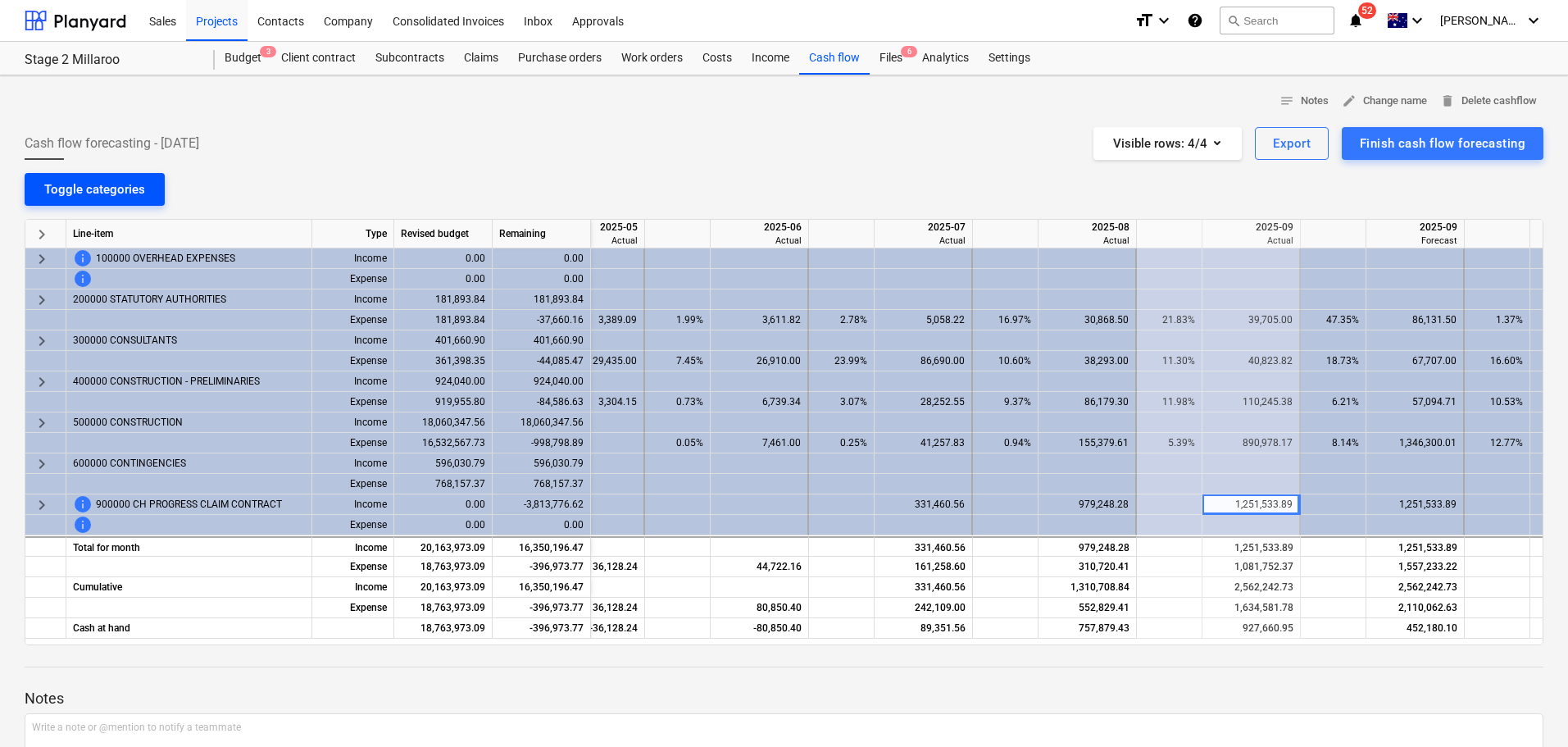
click at [120, 194] on div "Toggle categories" at bounding box center [94, 189] width 101 height 21
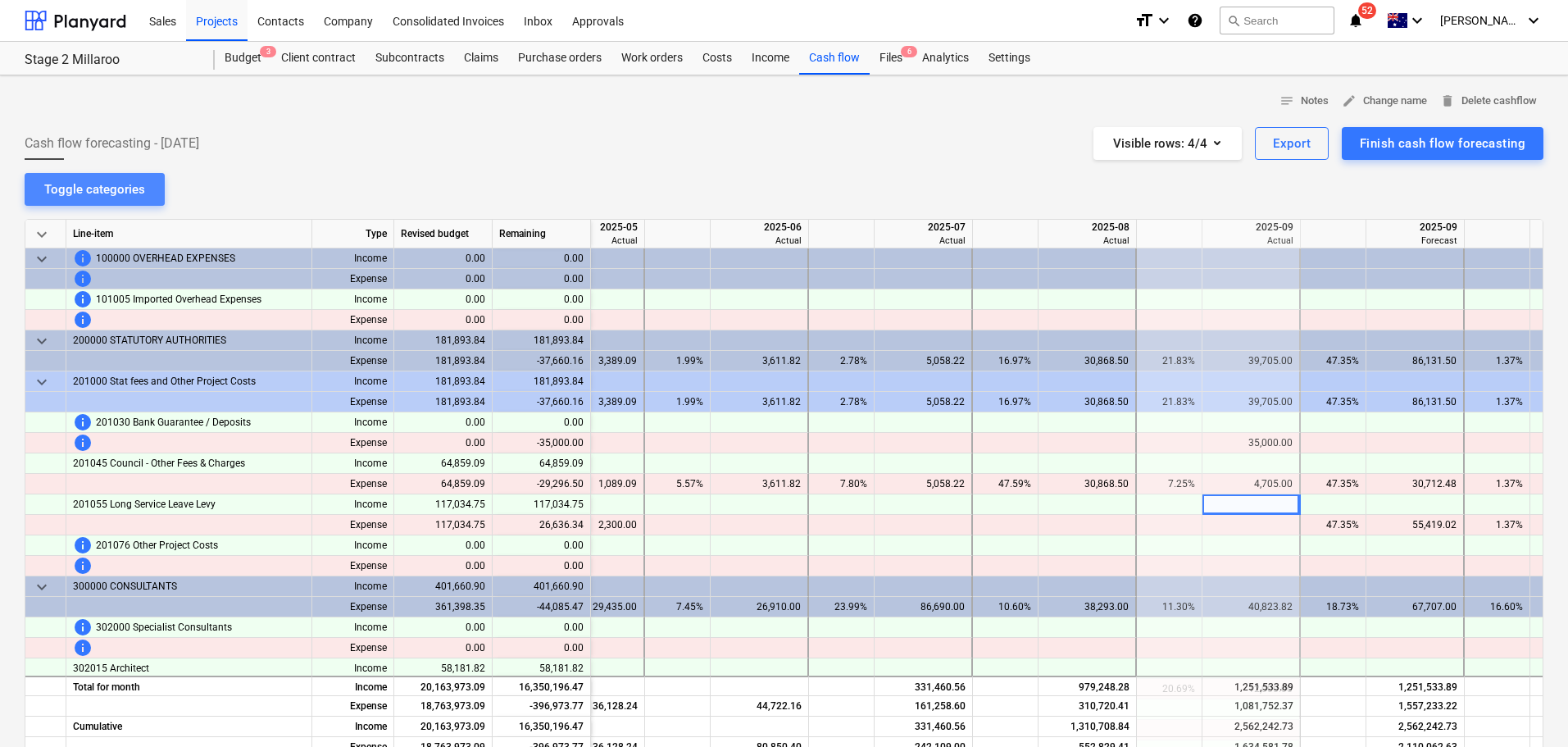
click at [118, 190] on div "Toggle categories" at bounding box center [94, 189] width 101 height 21
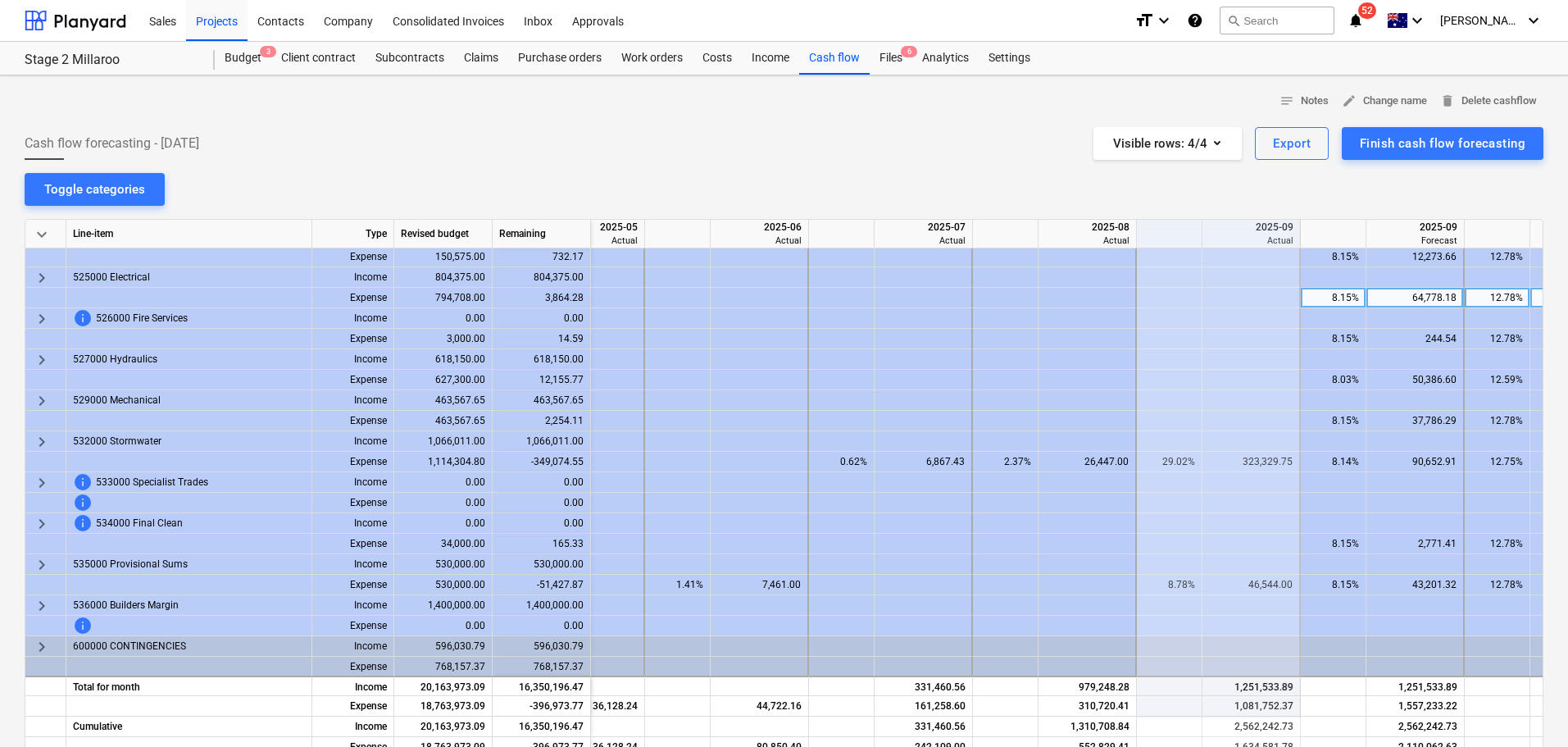
scroll to position [891, 437]
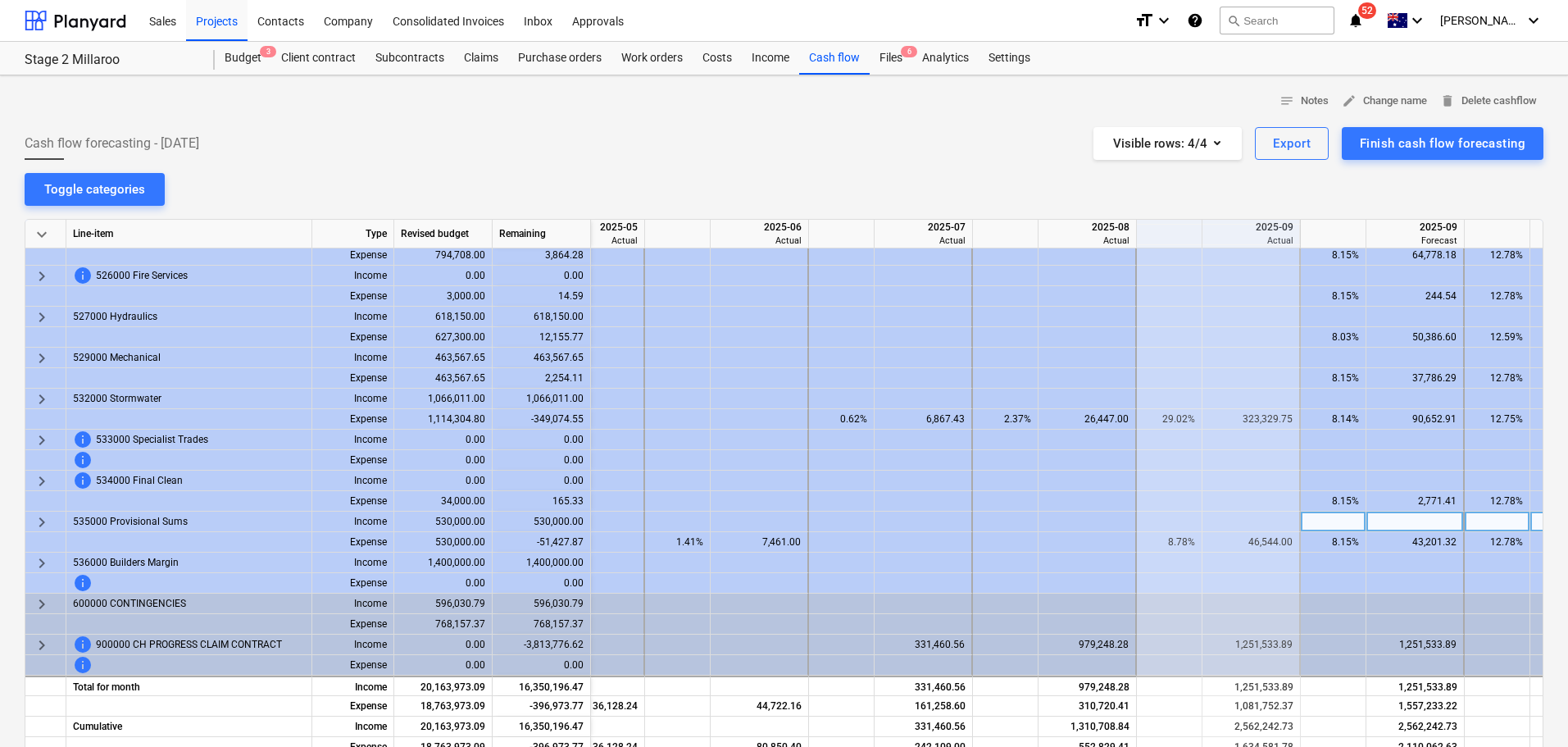
click at [39, 513] on span "keyboard_arrow_right" at bounding box center [41, 521] width 20 height 20
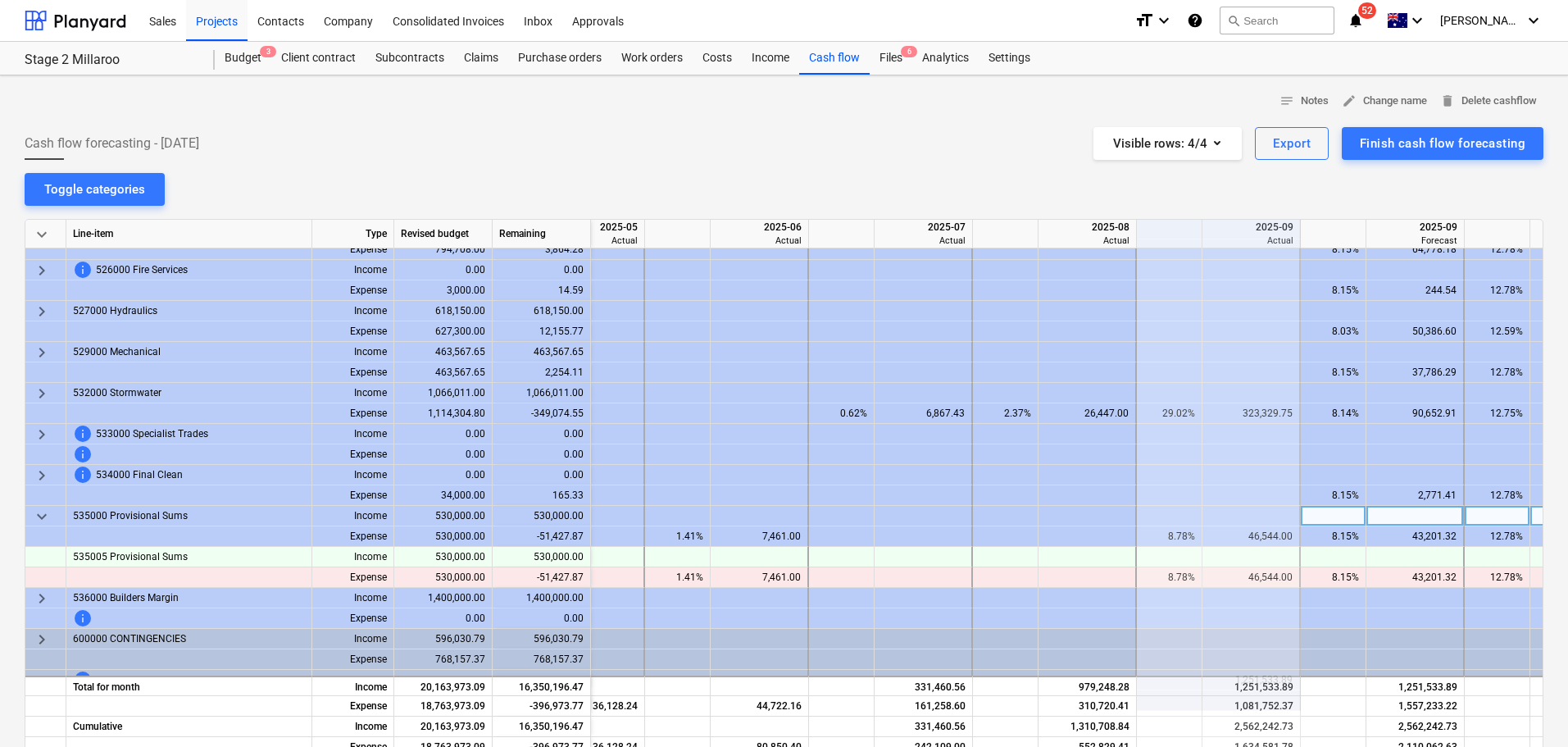
click at [39, 513] on span "keyboard_arrow_down" at bounding box center [41, 516] width 20 height 20
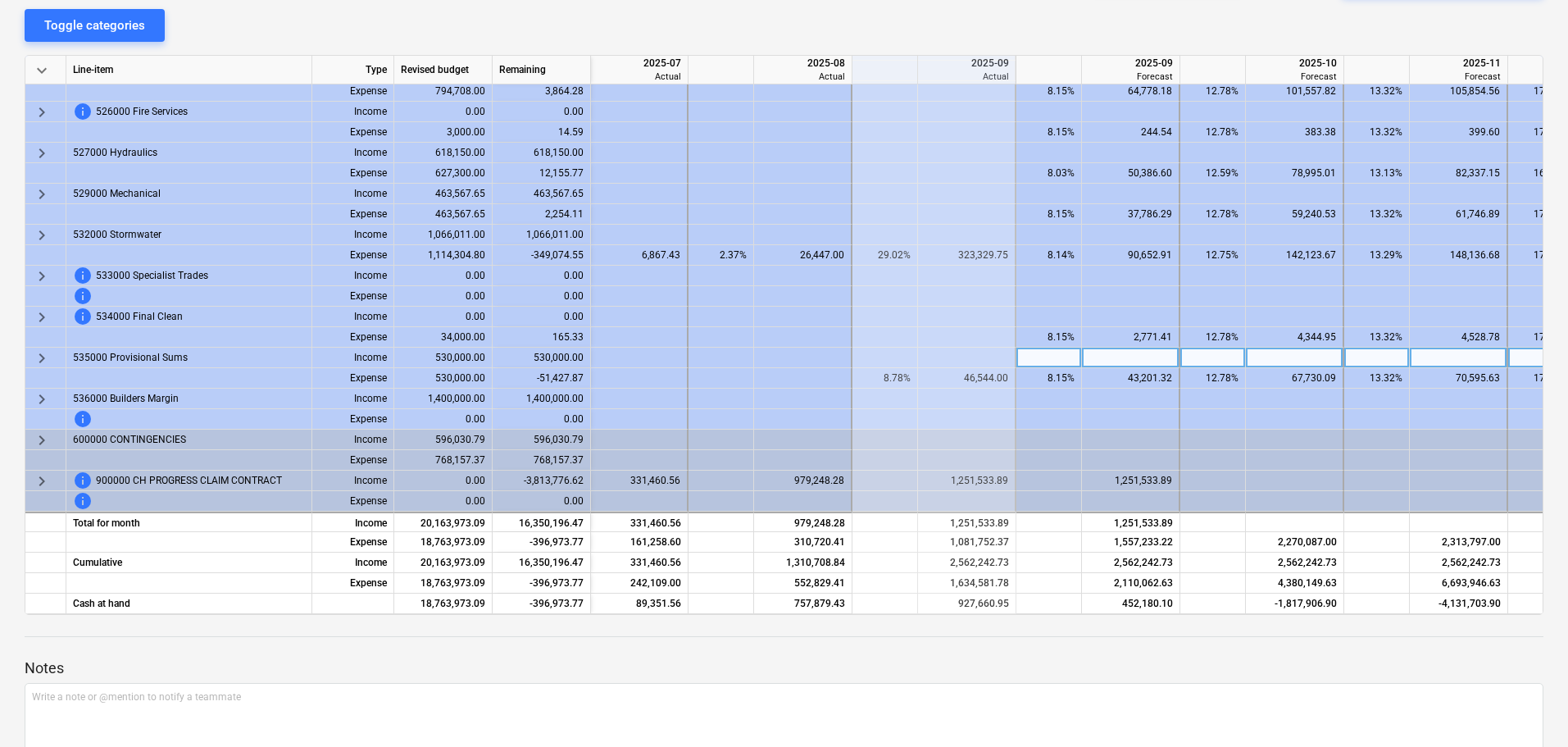
scroll to position [891, 725]
click at [973, 368] on div "46,544.00" at bounding box center [963, 379] width 84 height 21
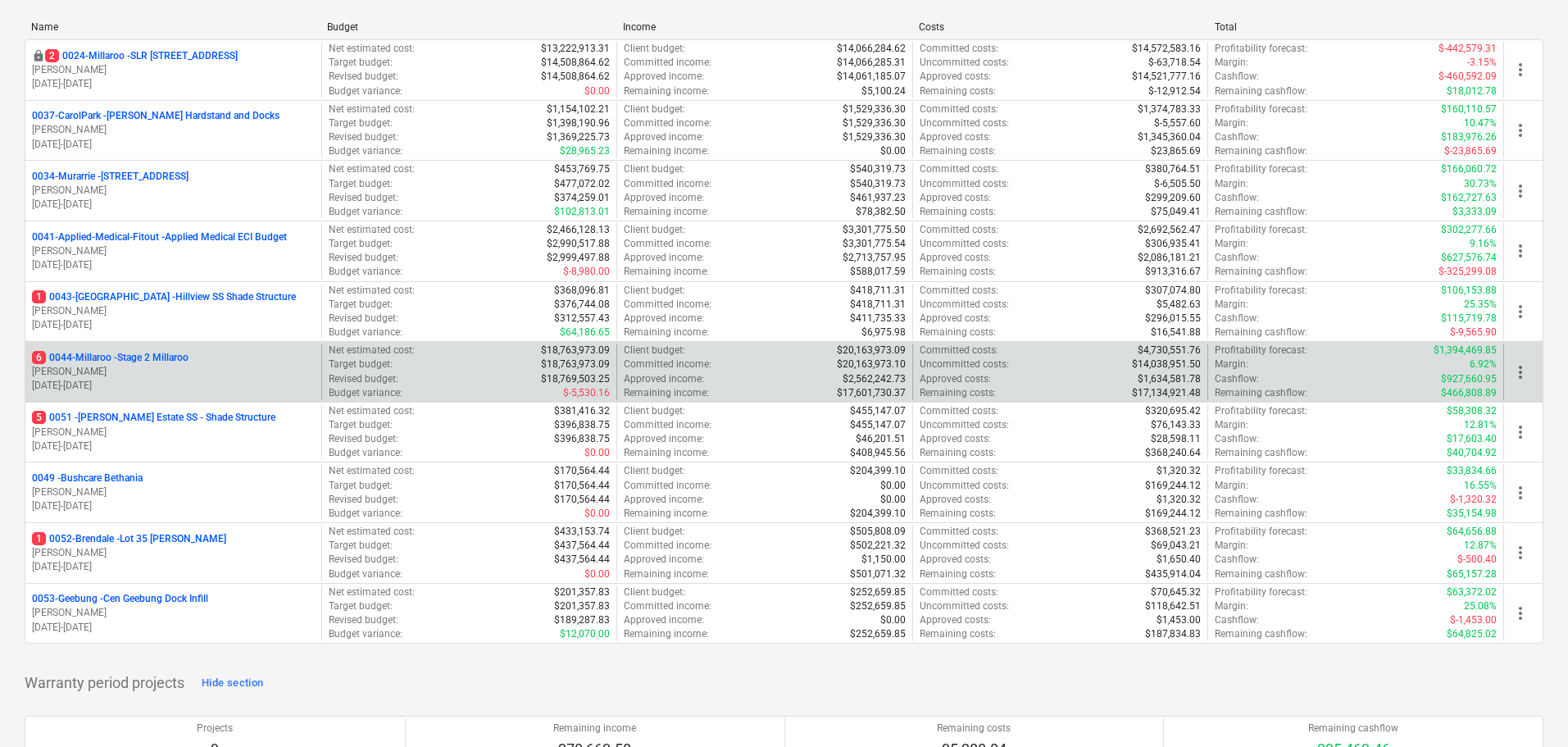
scroll to position [246, 0]
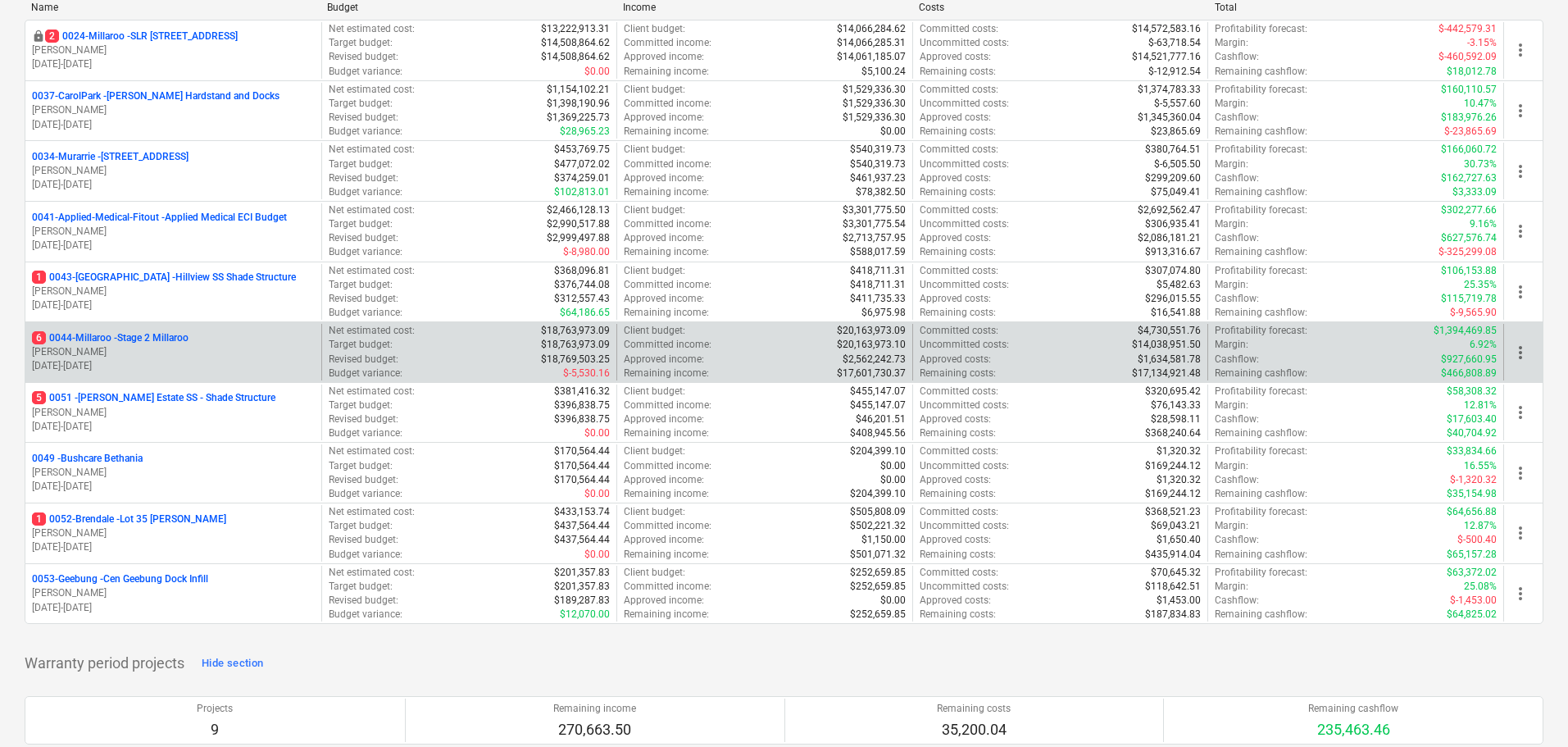
click at [153, 339] on p "6 0044-Millaroo - Stage 2 Millaroo" at bounding box center [110, 338] width 157 height 14
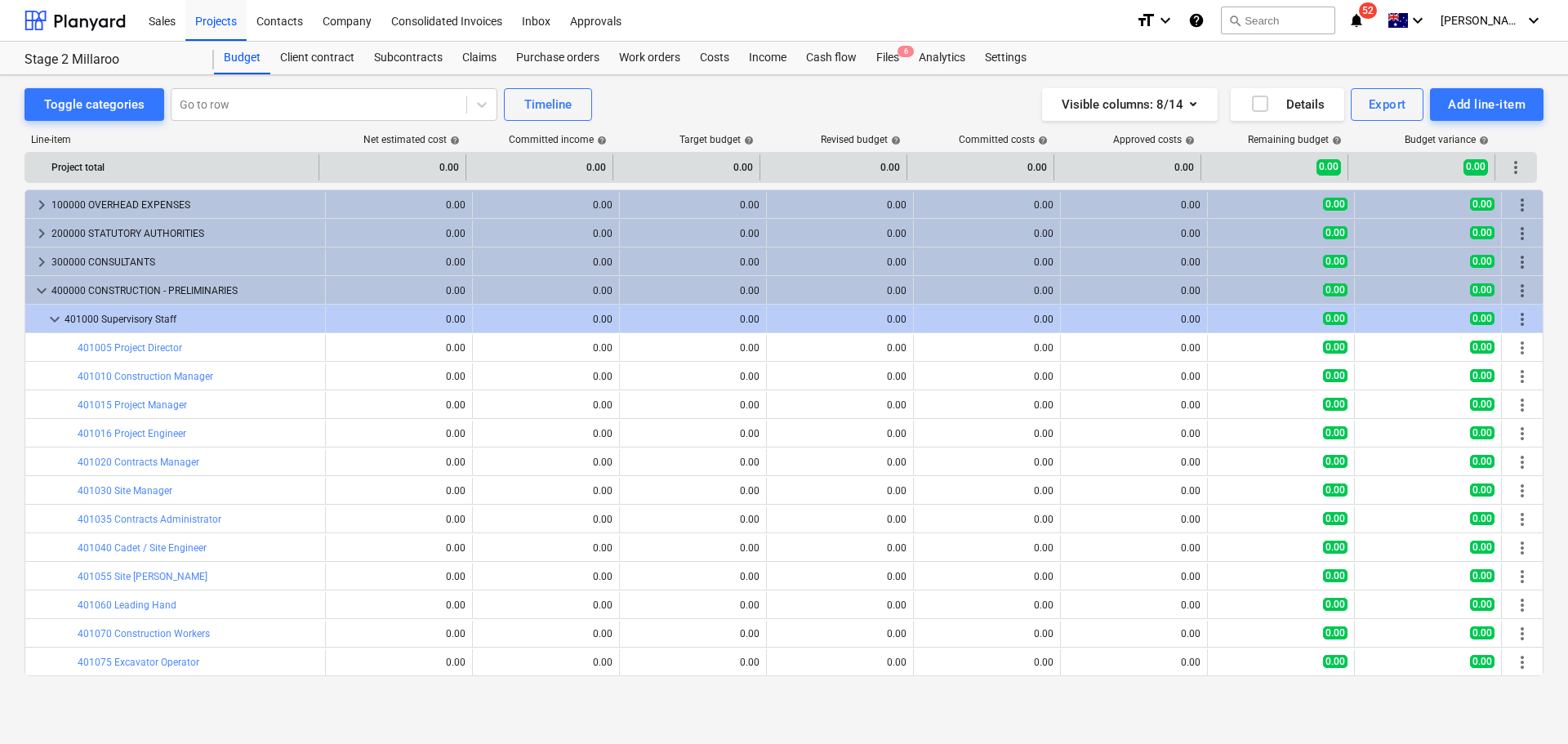
scroll to position [82, 0]
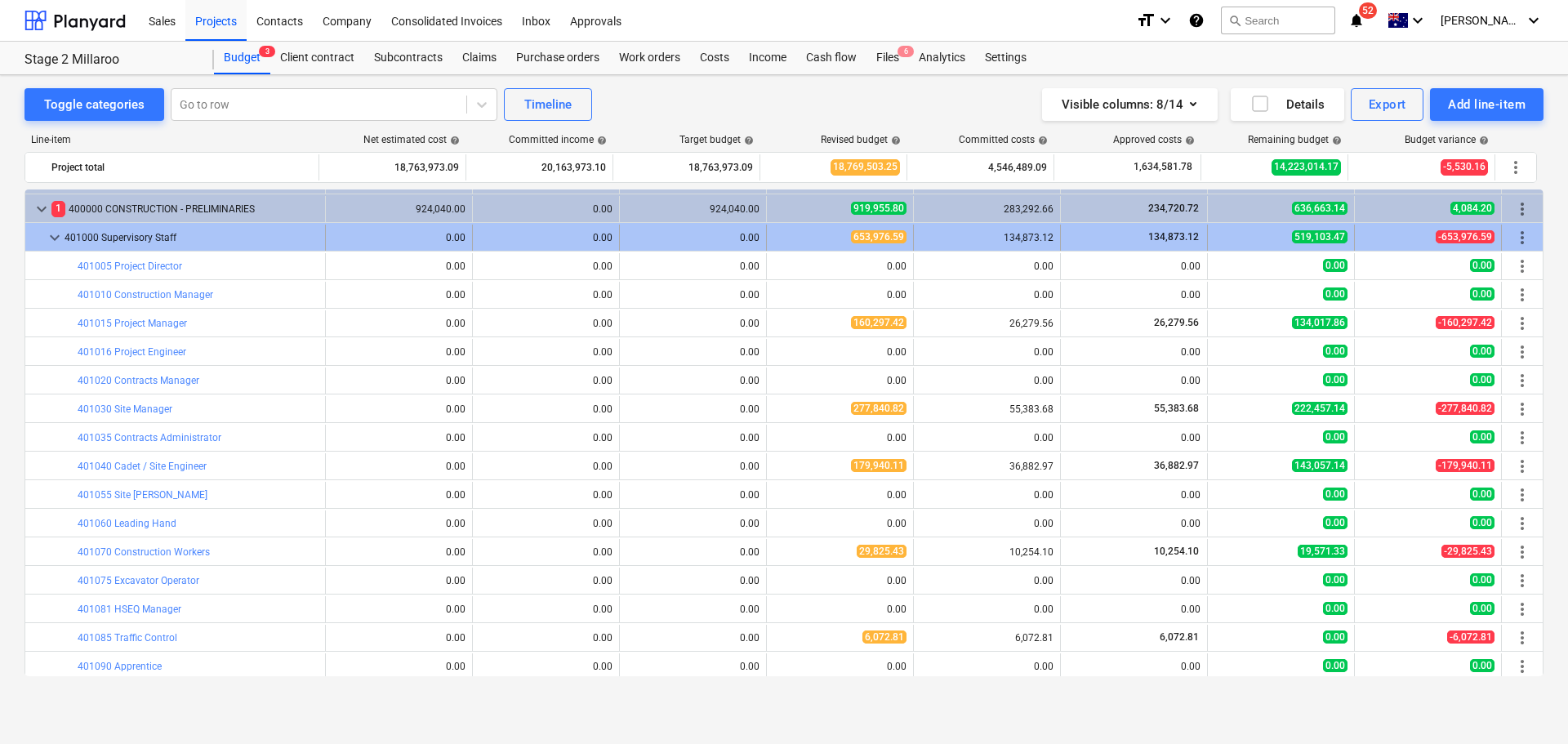
click at [53, 237] on span "keyboard_arrow_down" at bounding box center [54, 237] width 20 height 20
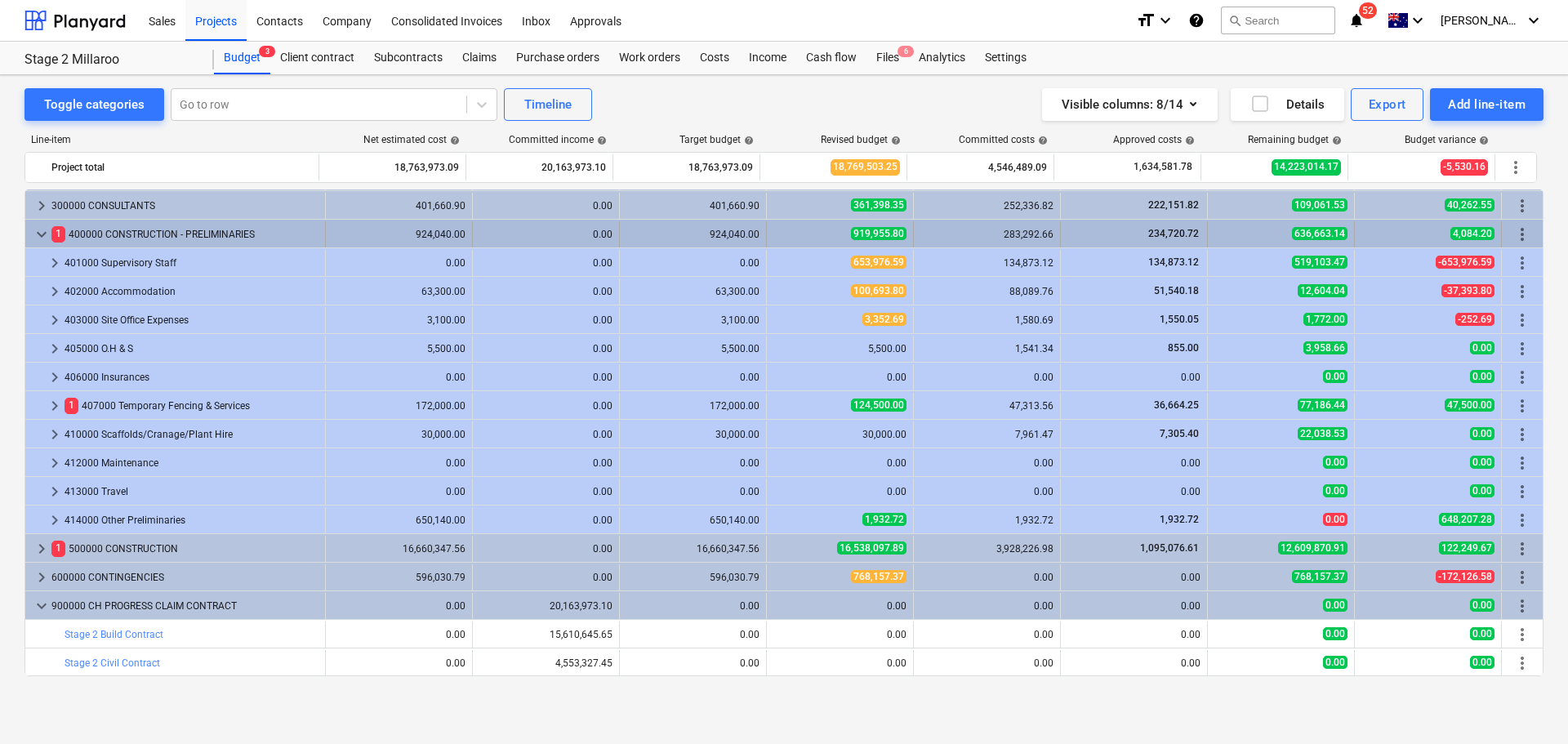
click at [47, 234] on span "keyboard_arrow_down" at bounding box center [41, 234] width 20 height 20
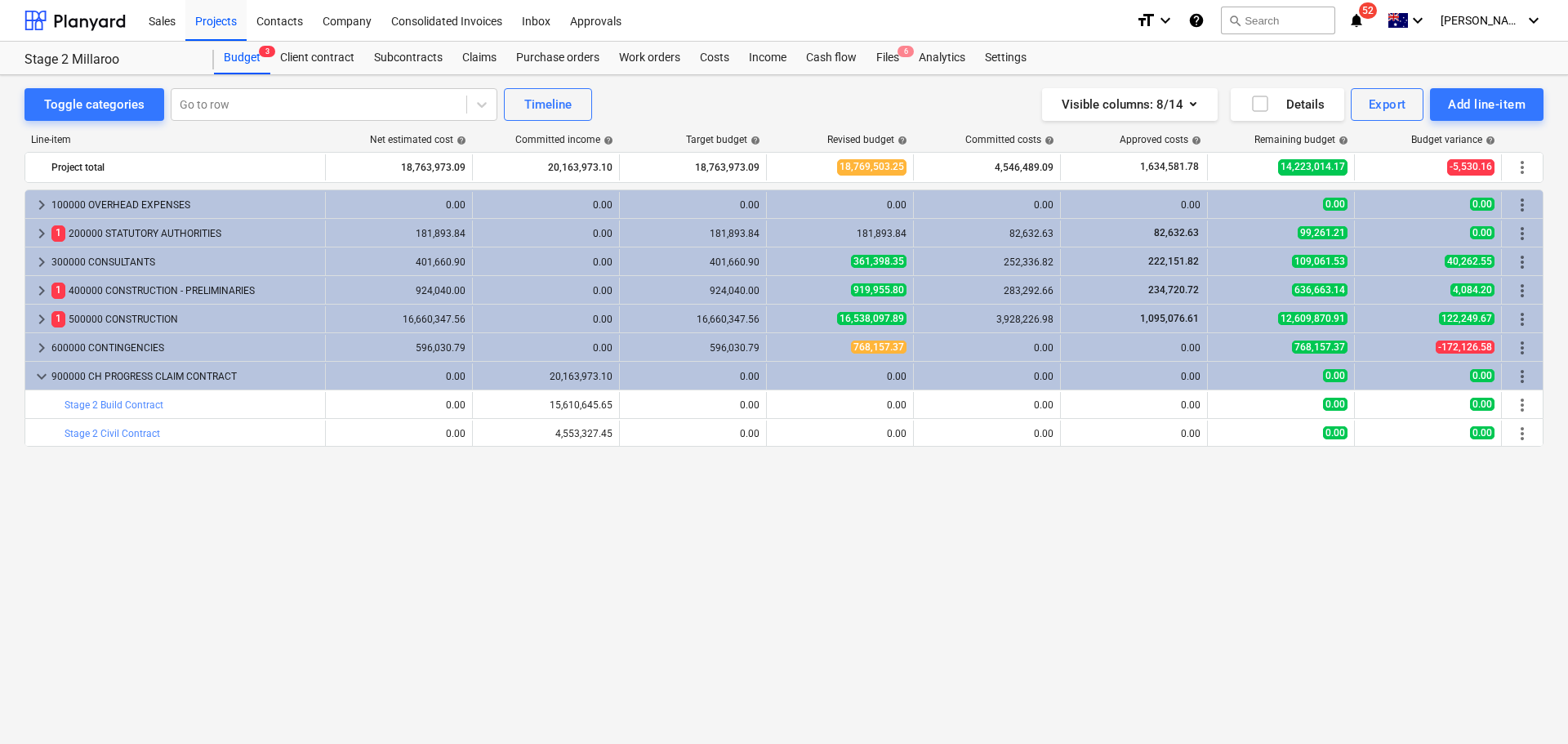
scroll to position [0, 0]
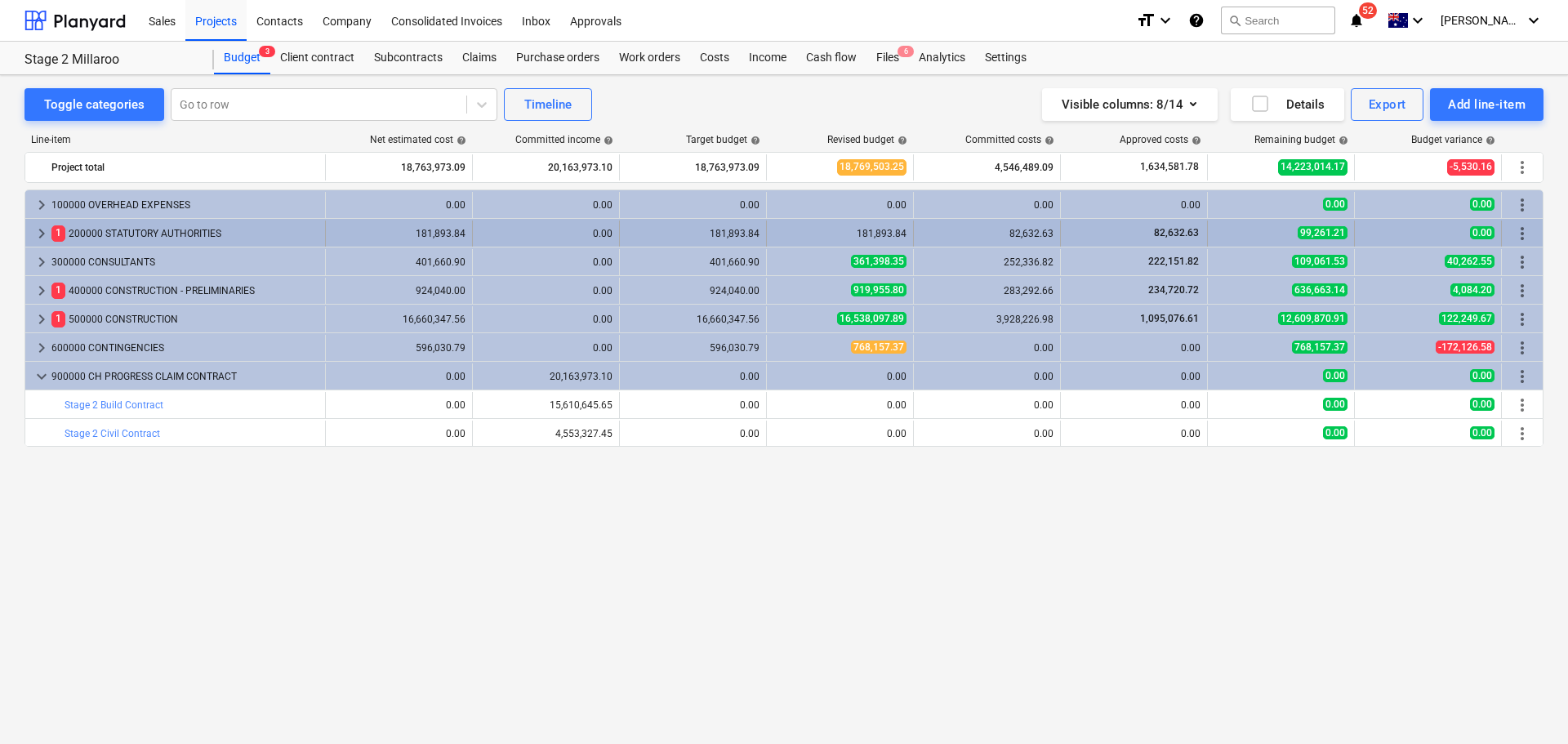
click at [47, 233] on span "keyboard_arrow_right" at bounding box center [41, 233] width 20 height 20
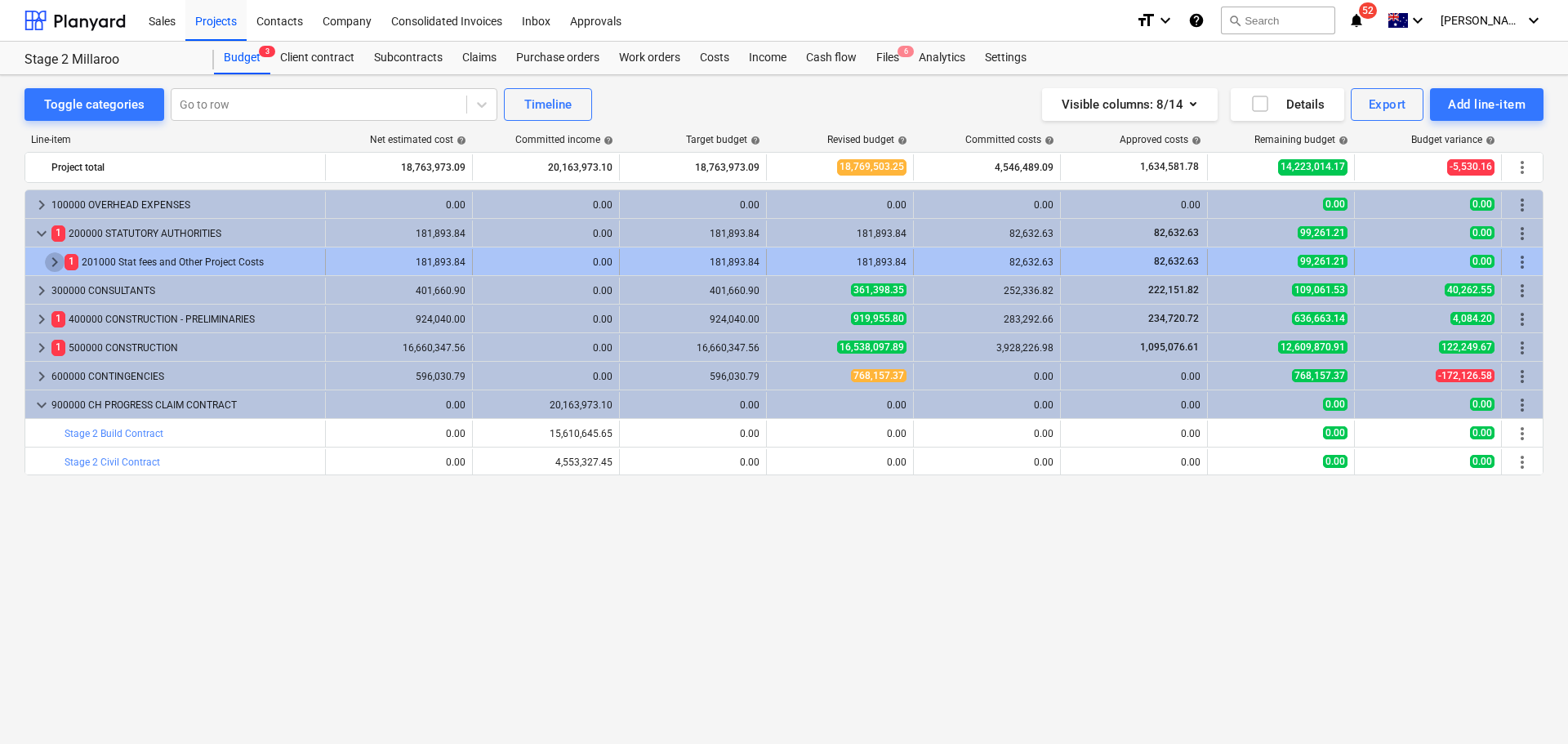
click at [52, 261] on span "keyboard_arrow_right" at bounding box center [54, 262] width 20 height 20
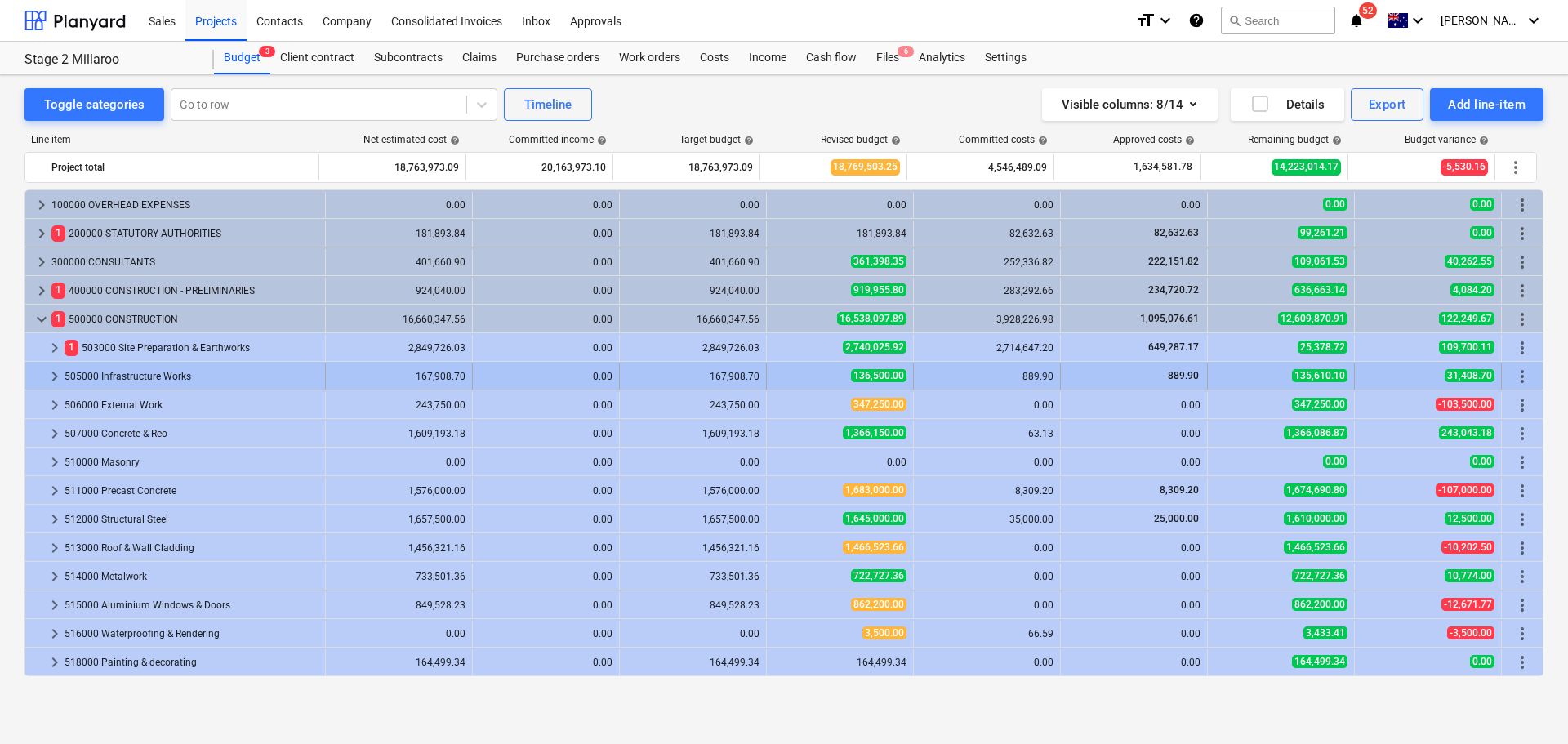
click at [47, 377] on span "keyboard_arrow_right" at bounding box center [54, 376] width 20 height 20
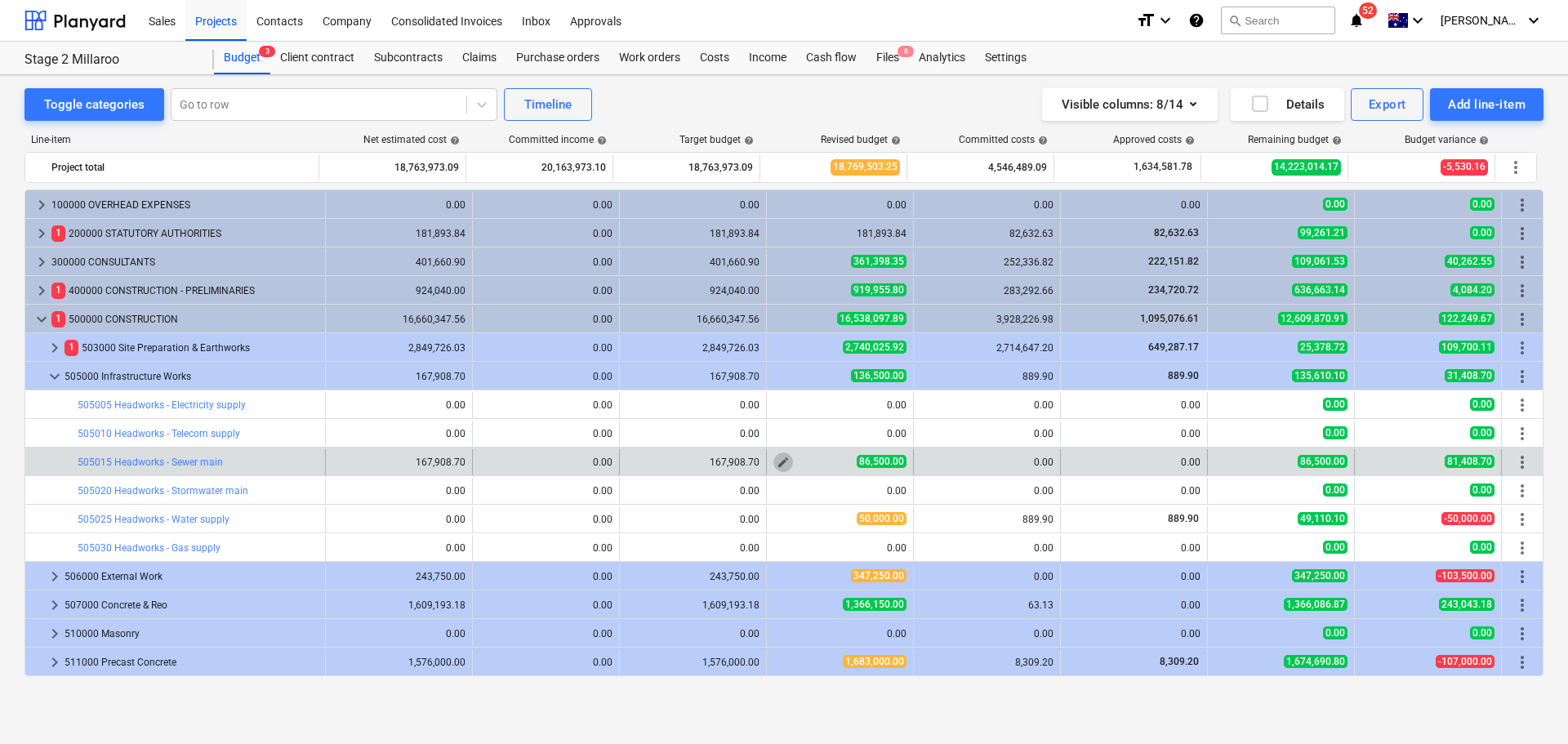
click at [777, 461] on span "edit" at bounding box center [783, 463] width 13 height 13
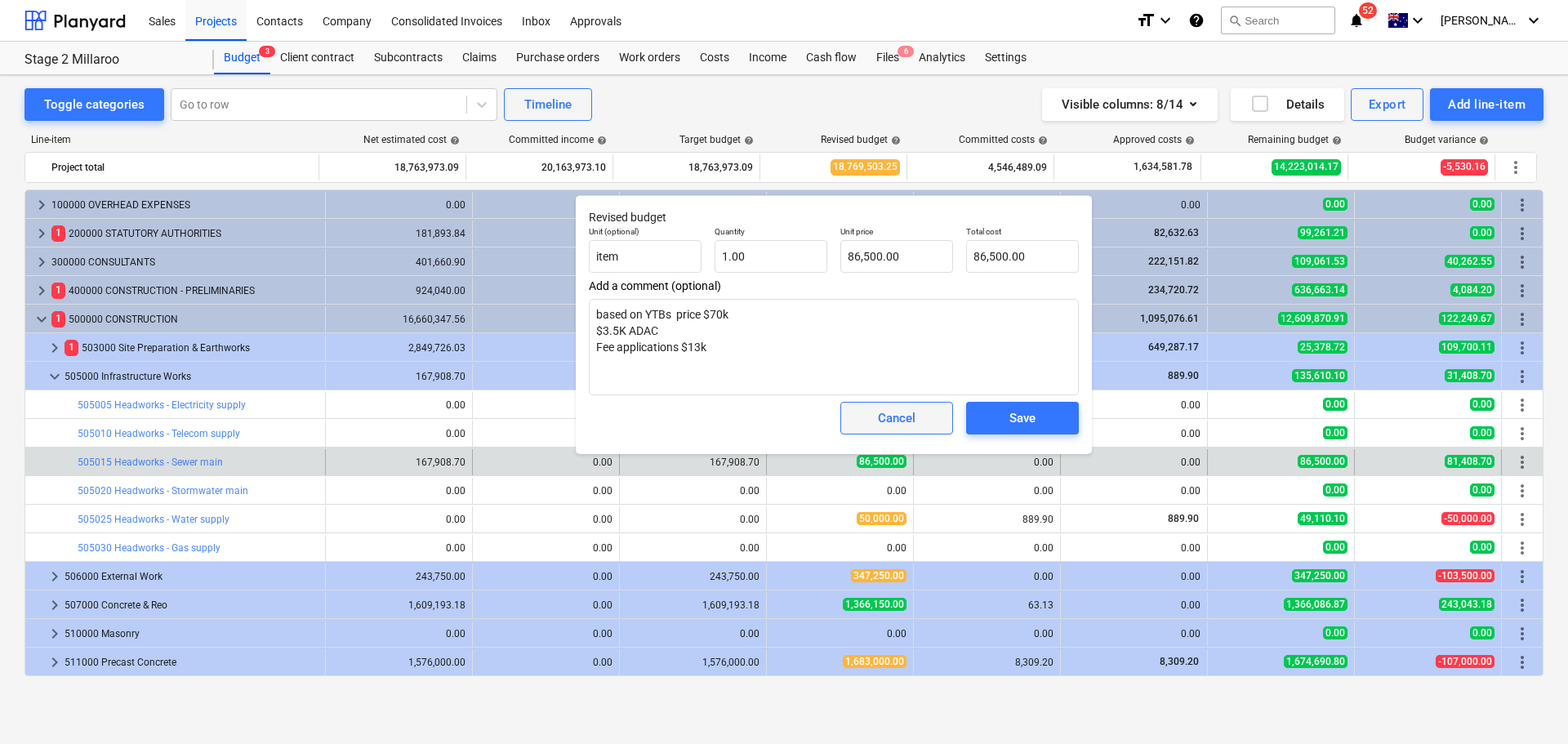
click at [880, 422] on div "Cancel" at bounding box center [896, 418] width 37 height 21
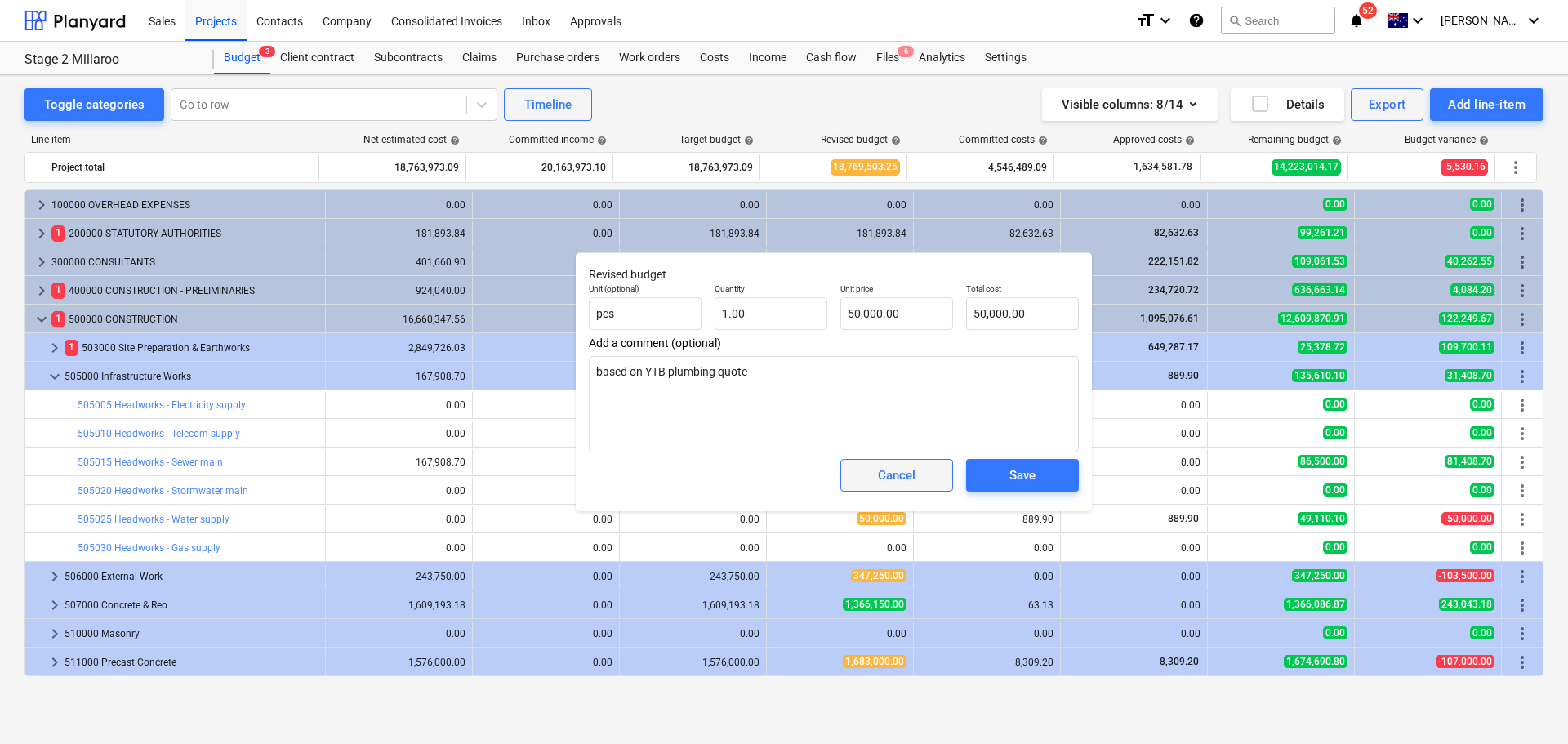
click at [904, 482] on div "Cancel" at bounding box center [896, 475] width 37 height 21
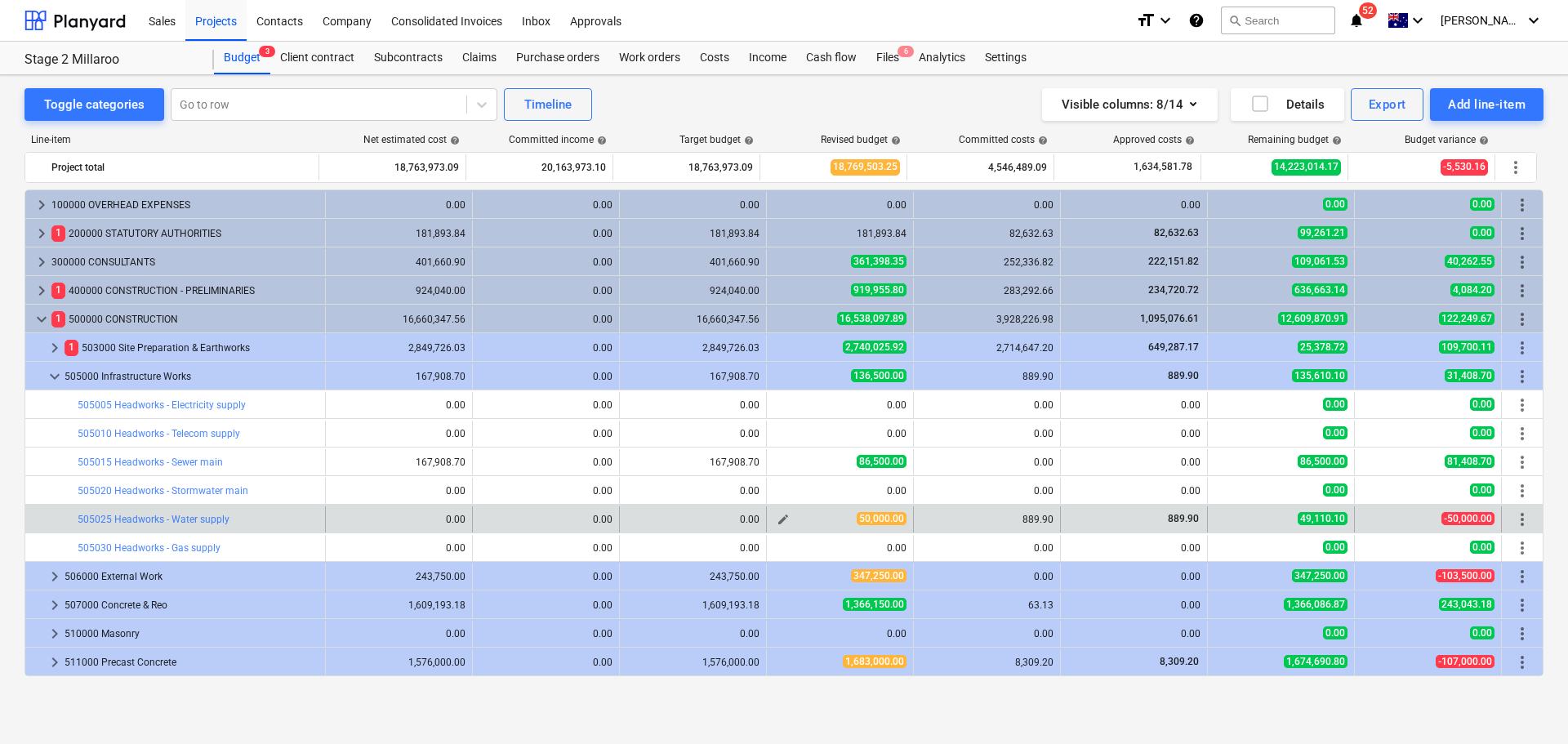
click at [777, 516] on span "edit" at bounding box center [783, 519] width 13 height 13
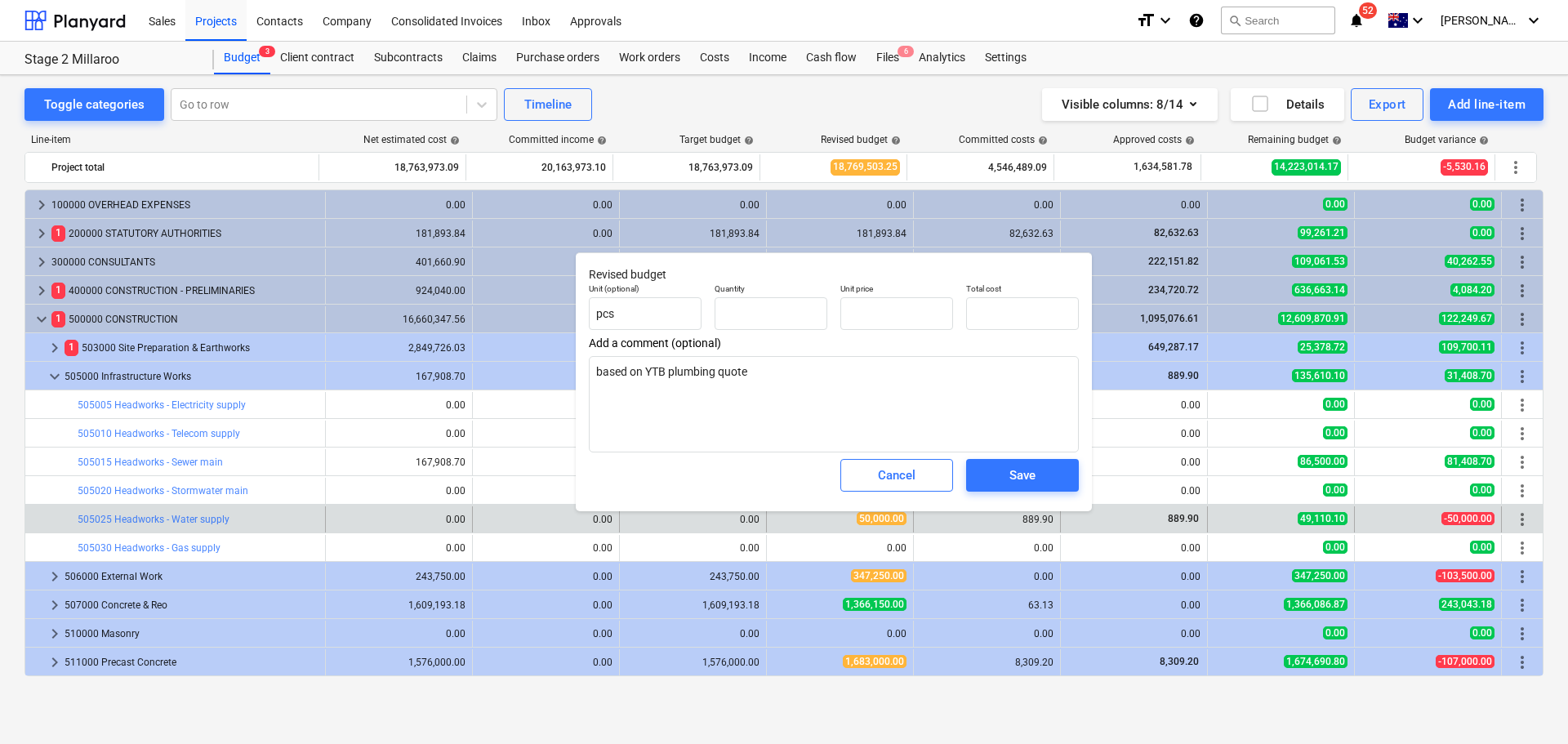
type textarea "x"
type input "1.00"
type input "50,000.00"
click at [903, 476] on div "Cancel" at bounding box center [896, 475] width 37 height 21
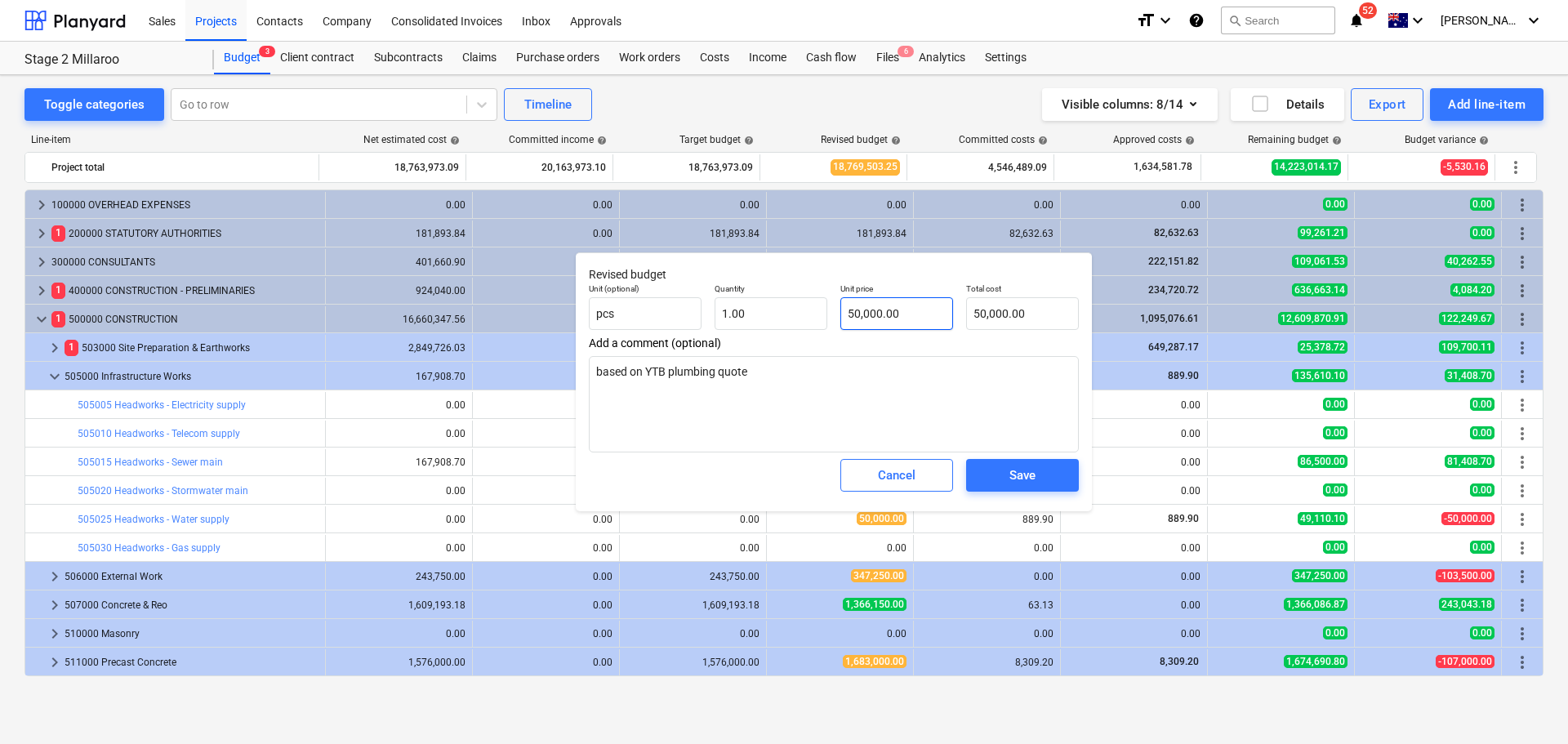
type textarea "x"
drag, startPoint x: 902, startPoint y: 308, endPoint x: 818, endPoint y: 308, distance: 84.0
click at [819, 308] on div "Unit (optional) pcs Quantity 1.00 Unit price 50000 Total cost 50,000.00" at bounding box center [834, 307] width 503 height 59
type input "4"
type textarea "x"
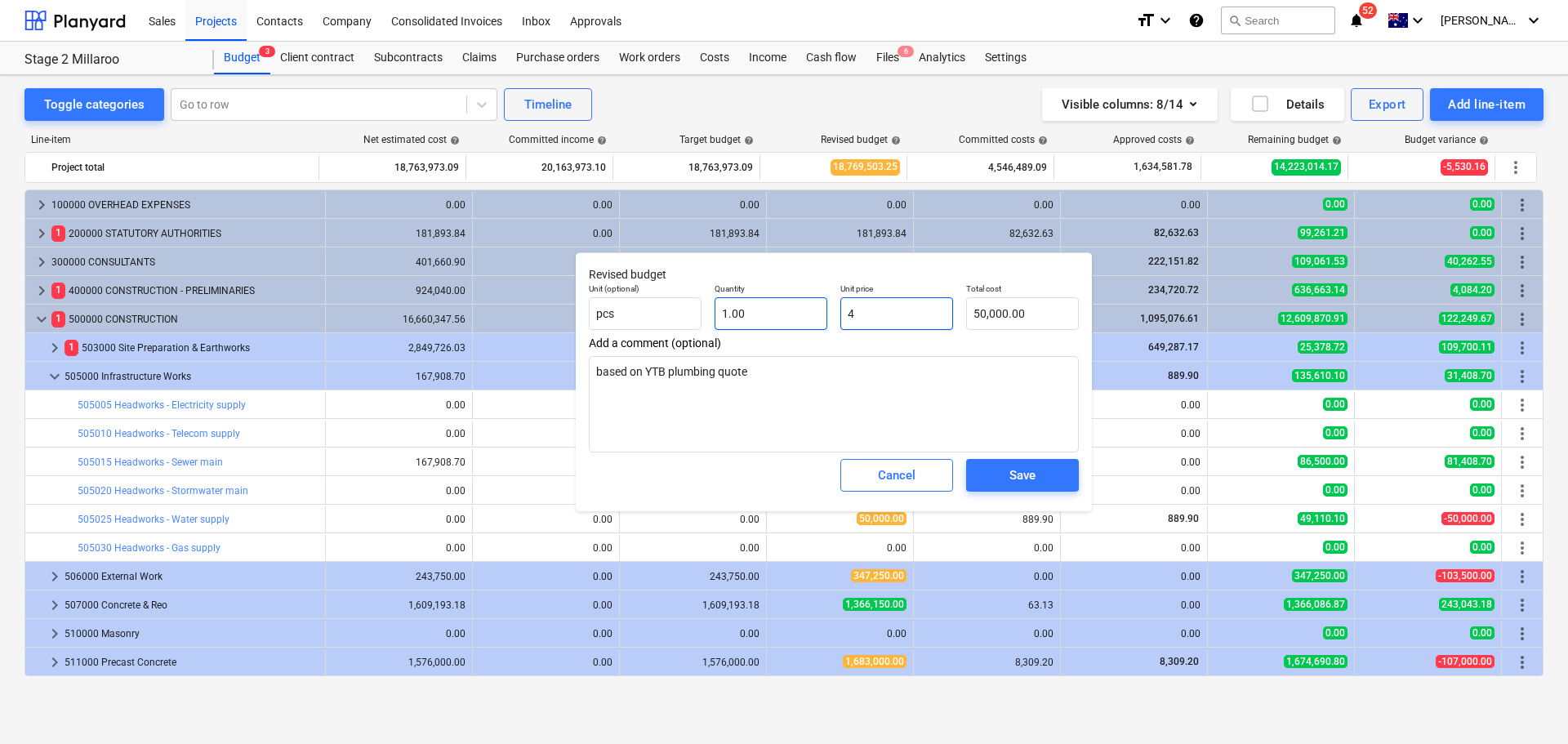
type input "4.00"
type textarea "x"
type input "44"
type input "44.00"
type textarea "x"
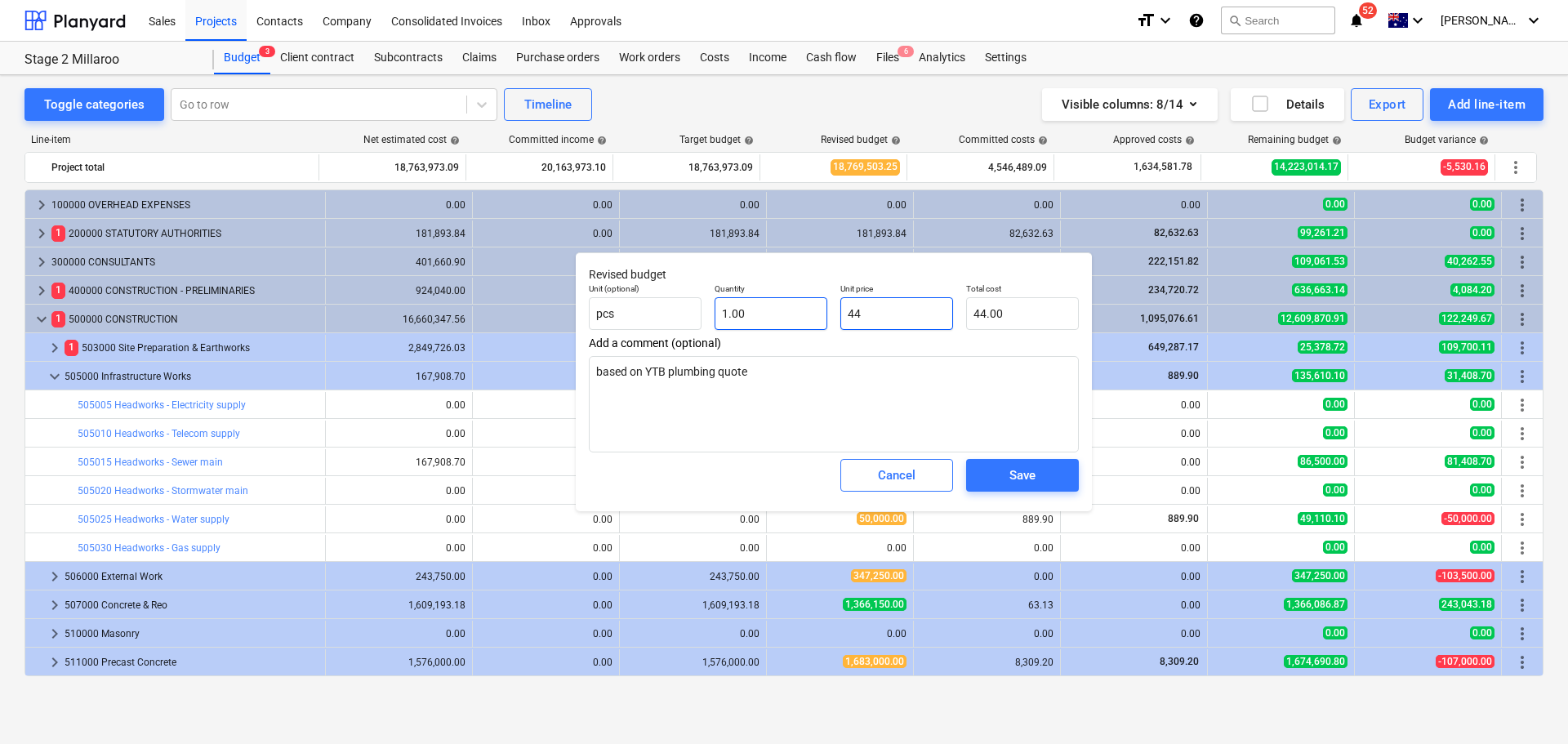
type input "444"
type input "444.00"
type textarea "x"
type input "4446"
type input "4,446.00"
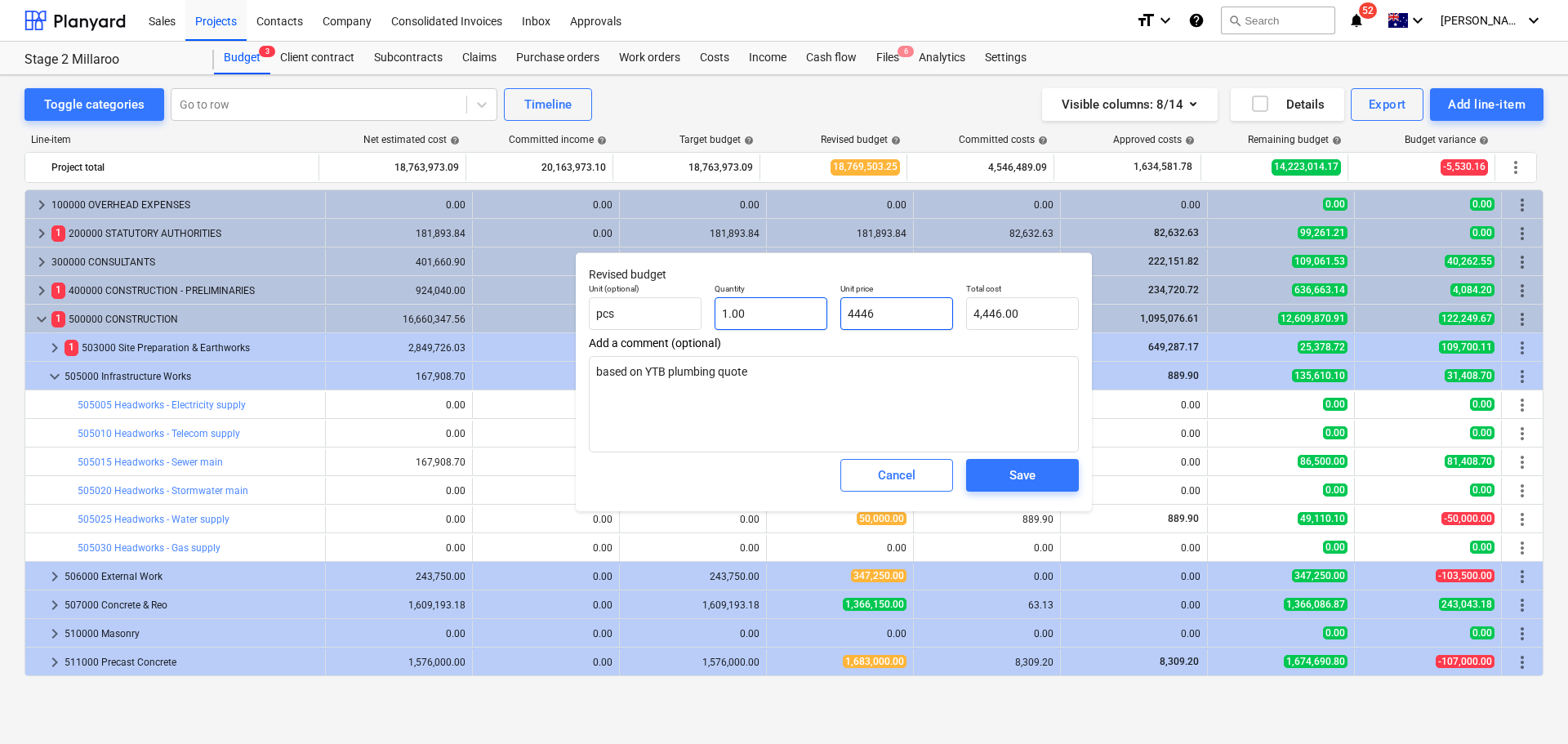
type textarea "x"
type input "44469"
type input "44,469.00"
type textarea "x"
type input "44469."
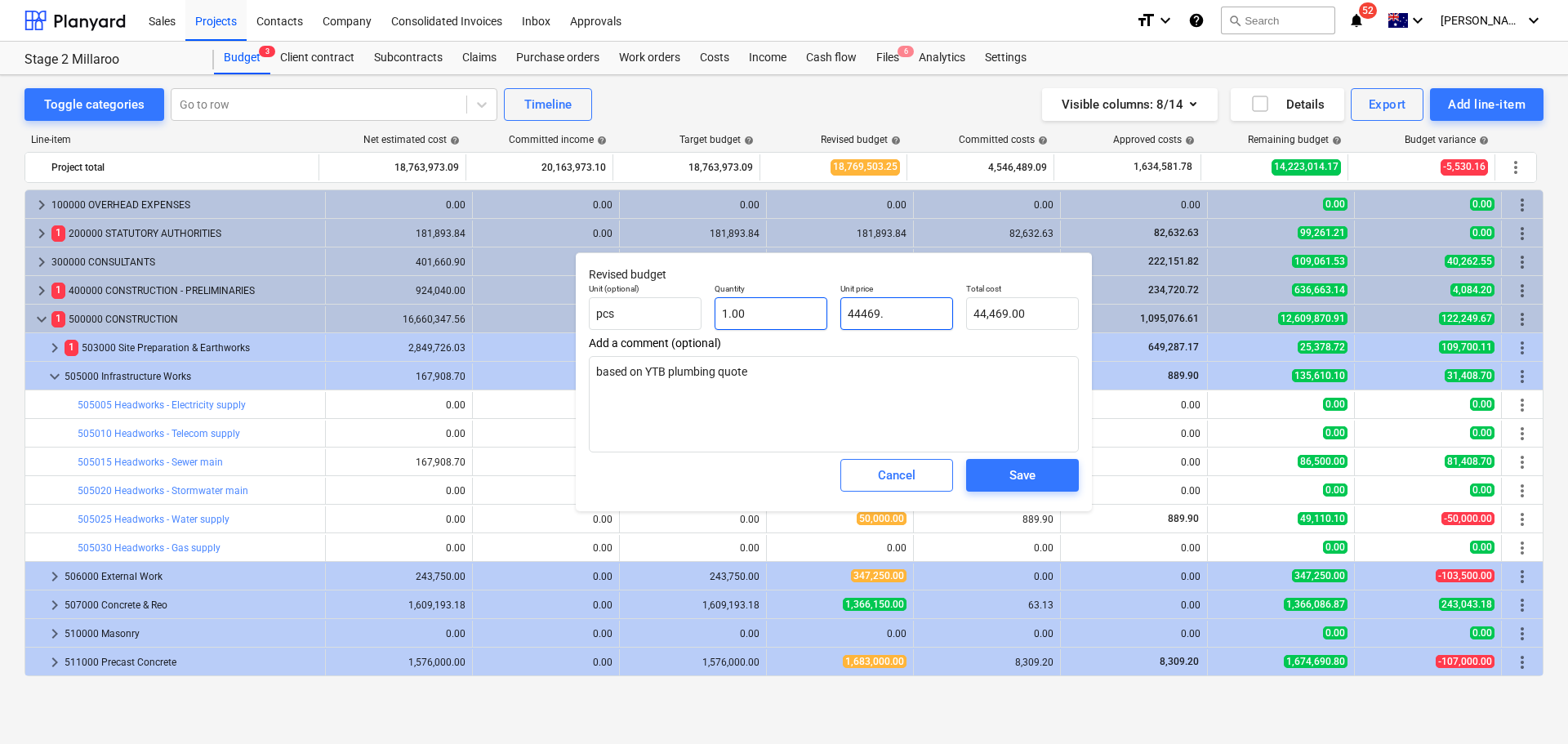
type textarea "x"
type input "44469.8"
type input "44,469.80"
type input "44469.84"
type textarea "x"
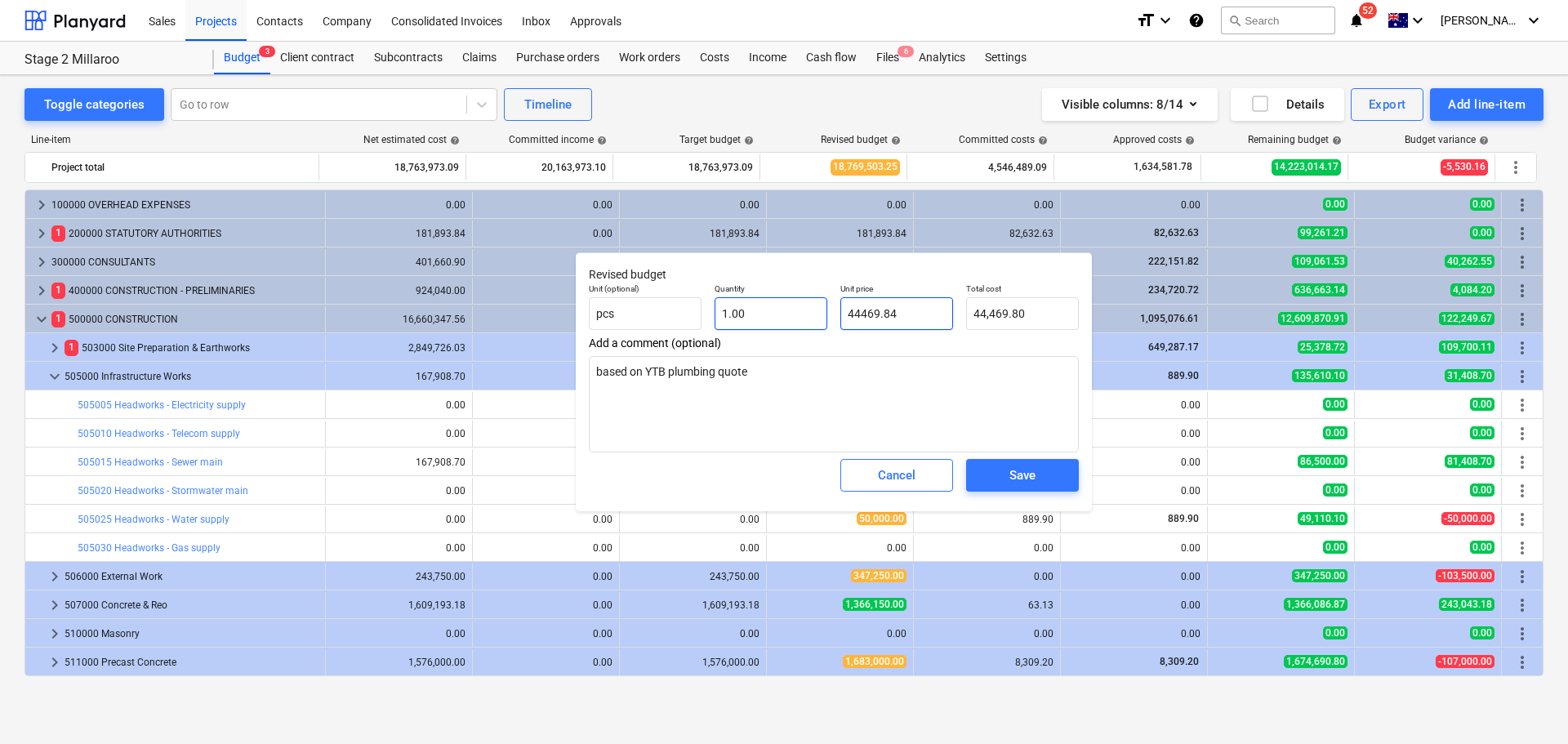
type input "44,469.84"
type input "44469.84"
type textarea "x"
type input "44,469.84"
drag, startPoint x: 798, startPoint y: 355, endPoint x: 780, endPoint y: 369, distance: 22.8
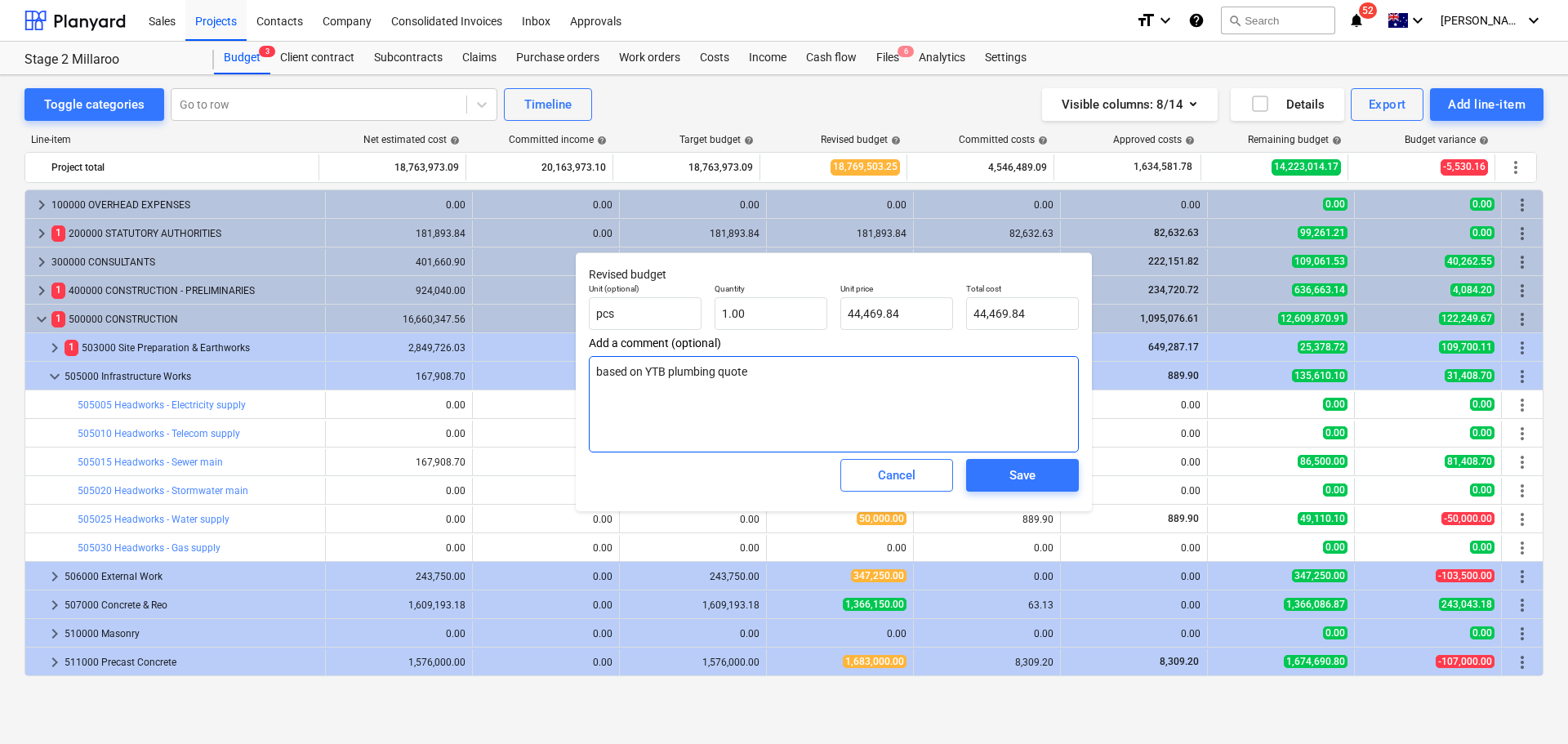
click at [797, 355] on div "Add a comment (optional) based on YTB plumbing quote" at bounding box center [833, 394] width 490 height 116
drag, startPoint x: 764, startPoint y: 375, endPoint x: 577, endPoint y: 364, distance: 187.3
click at [577, 364] on div "Revised budget Unit (optional) pcs Quantity 1.00 Unit price 44,469.84 Total cos…" at bounding box center [834, 382] width 516 height 259
click at [744, 371] on textarea "based on YTB plumbing quote" at bounding box center [833, 404] width 490 height 97
drag, startPoint x: 765, startPoint y: 376, endPoint x: 647, endPoint y: 372, distance: 118.1
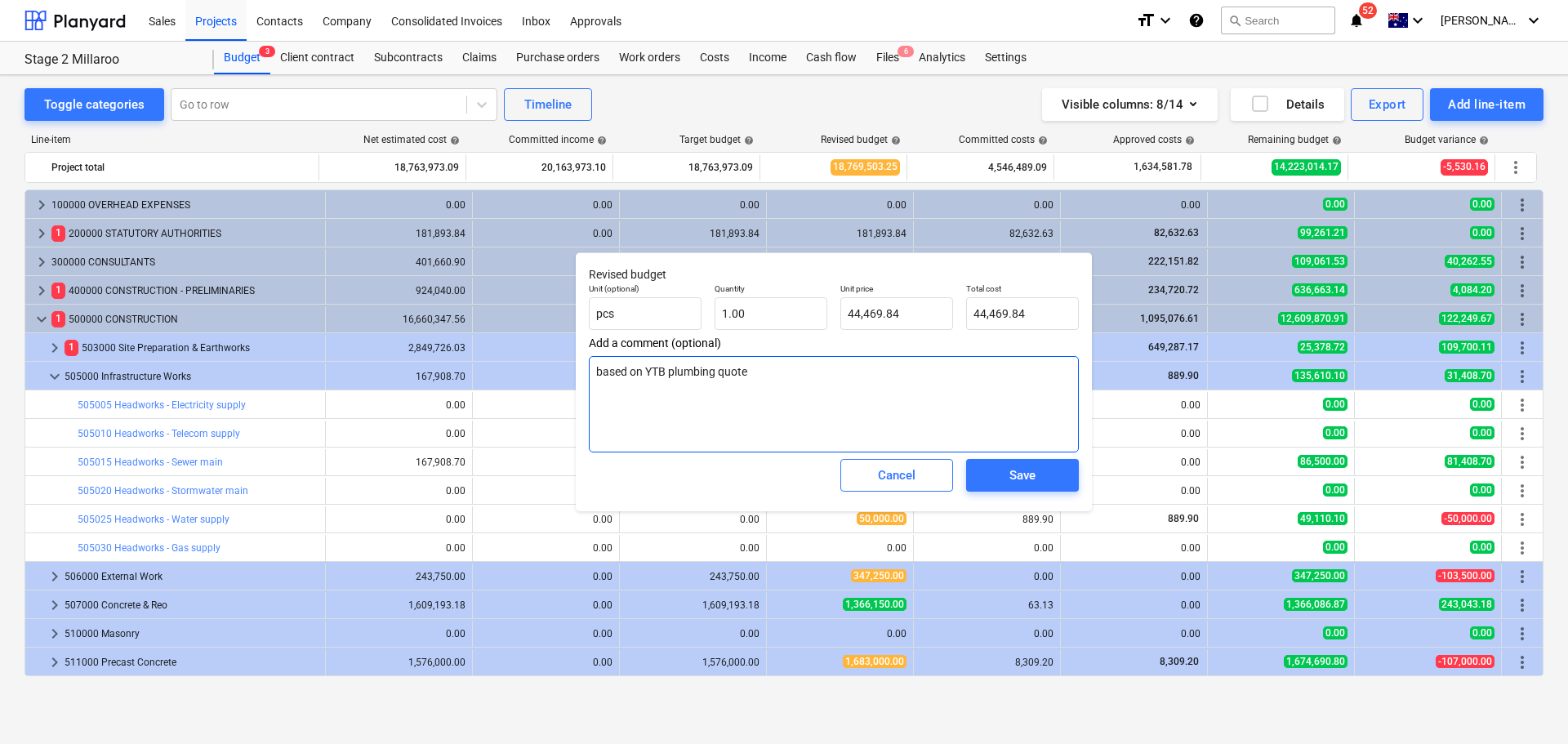
click at [647, 372] on textarea "based on YTB plumbing quote" at bounding box center [833, 404] width 490 height 97
type textarea "x"
type textarea "based on re"
type textarea "x"
type textarea "based on revi"
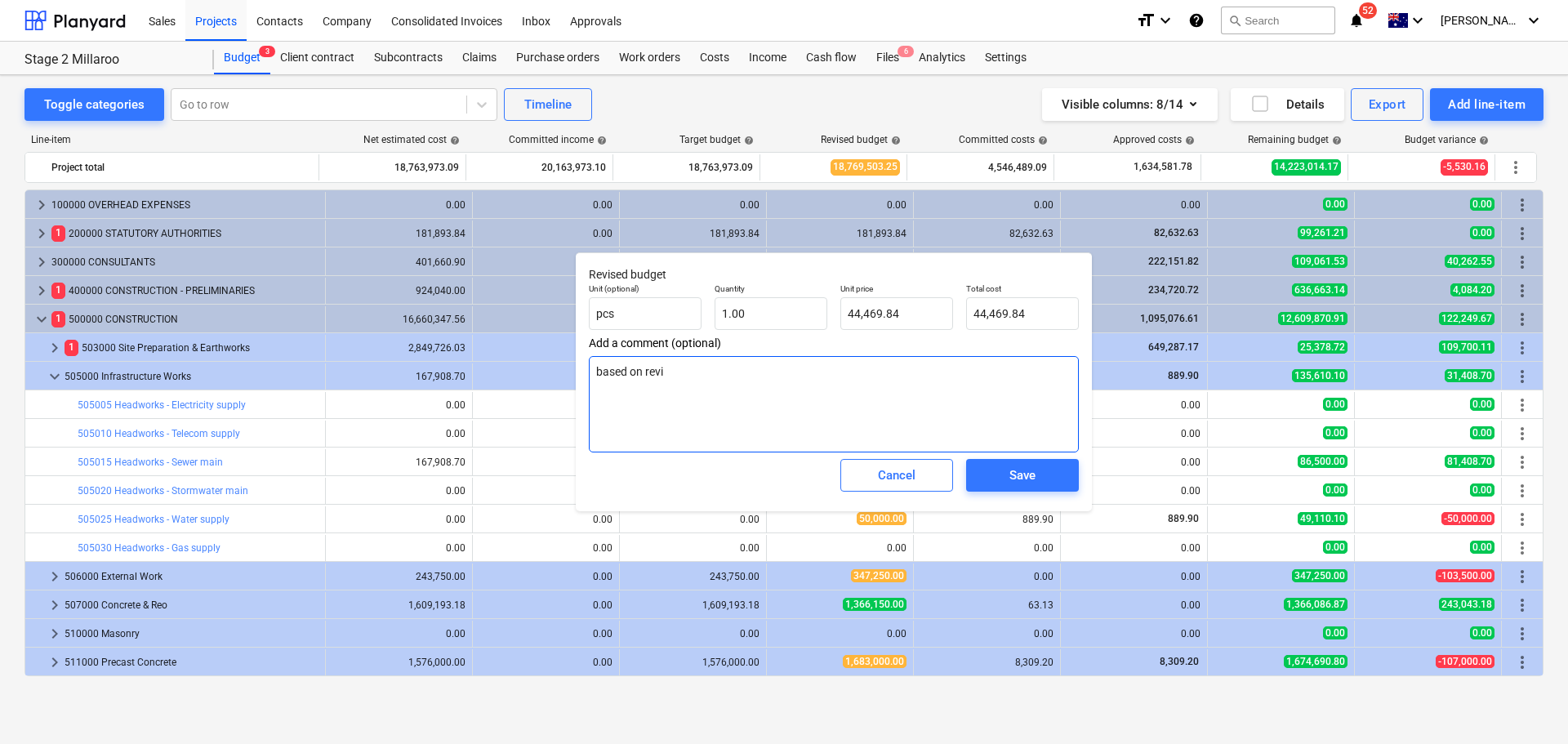
type textarea "x"
type textarea "based on [PERSON_NAME]"
type textarea "x"
type textarea "based on revise"
type textarea "x"
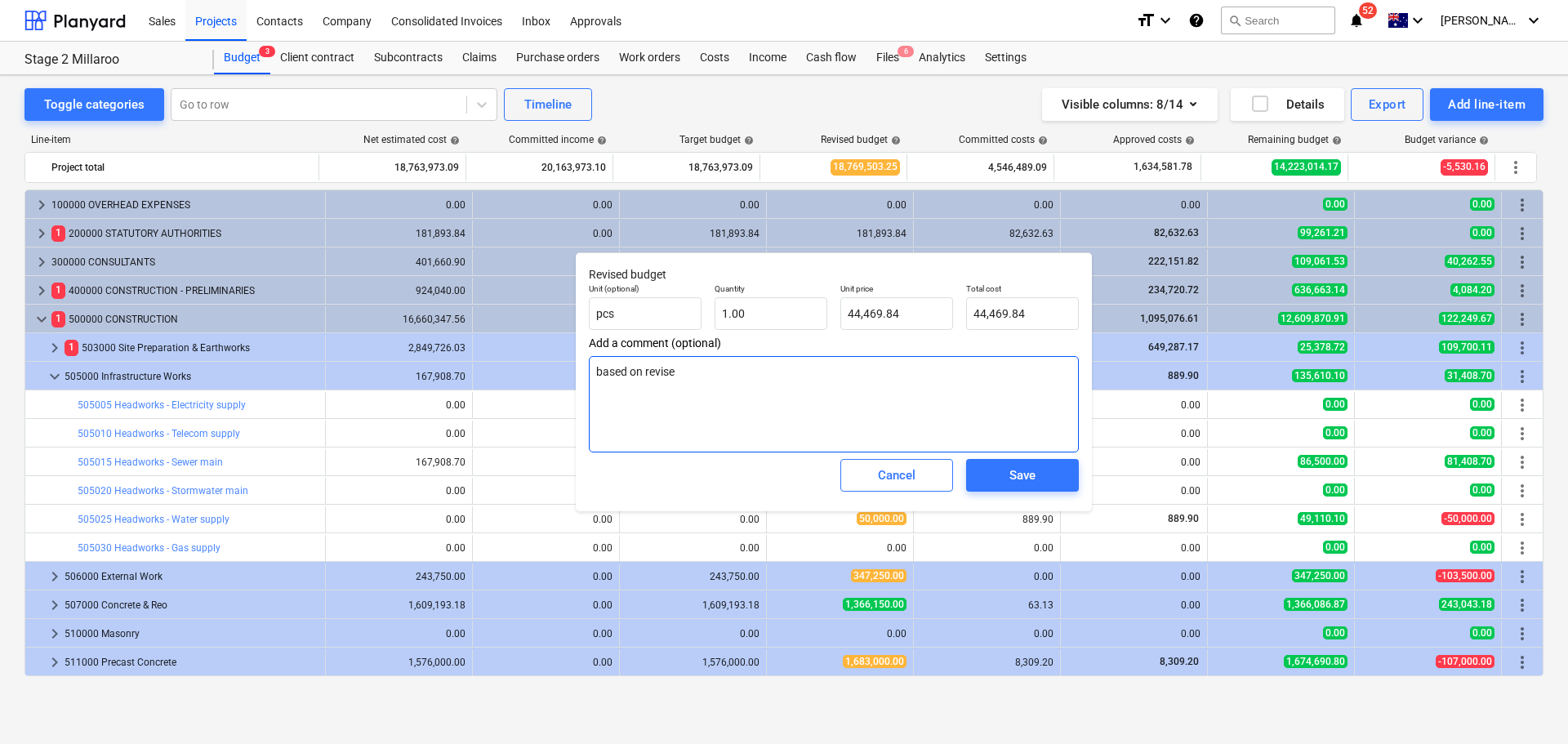
type textarea "based on revised"
type textarea "x"
type textarea "based on revised"
type textarea "x"
type textarea "based on revised N"
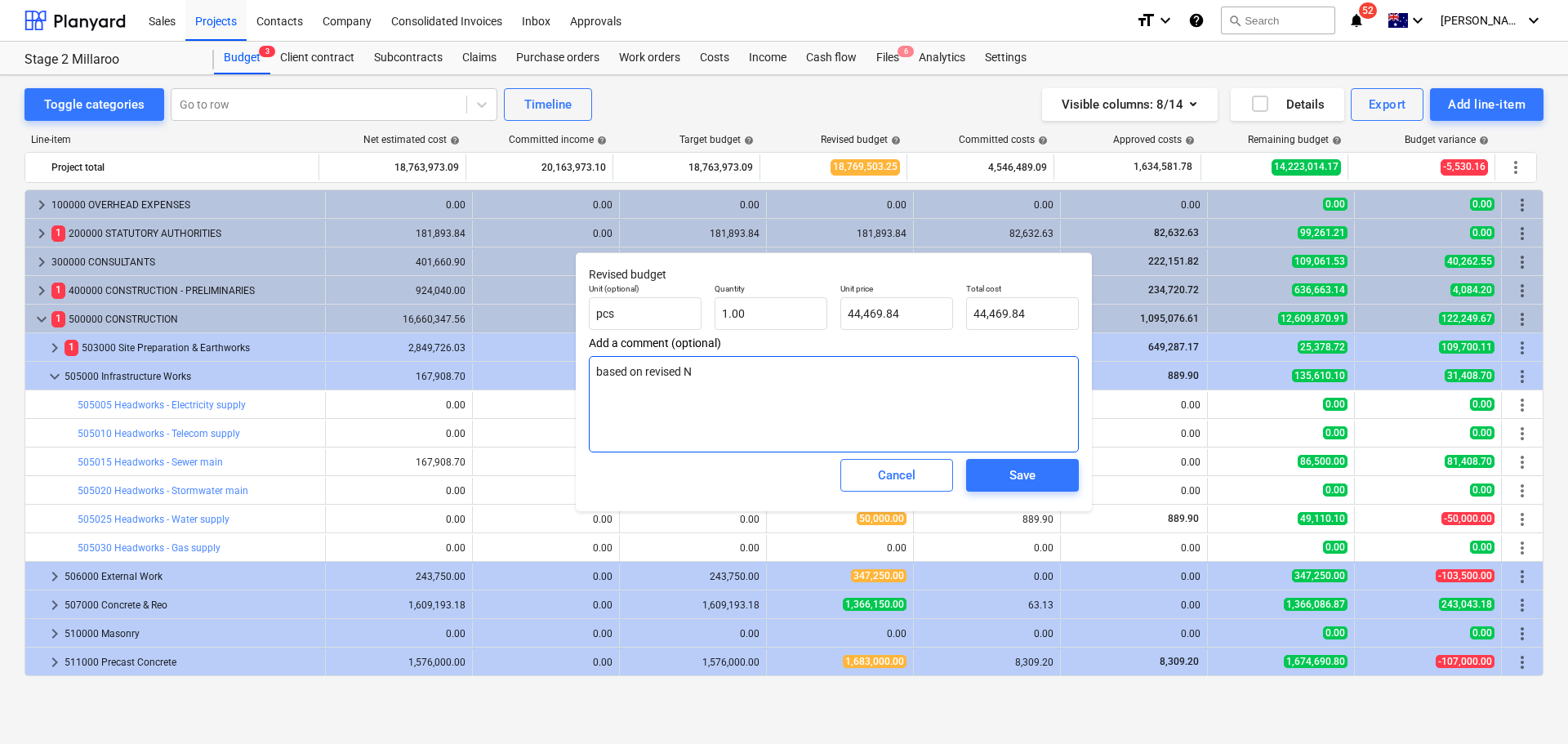
type textarea "x"
type textarea "based on revised Nic"
type textarea "x"
type textarea "based on revised Nicho"
type textarea "x"
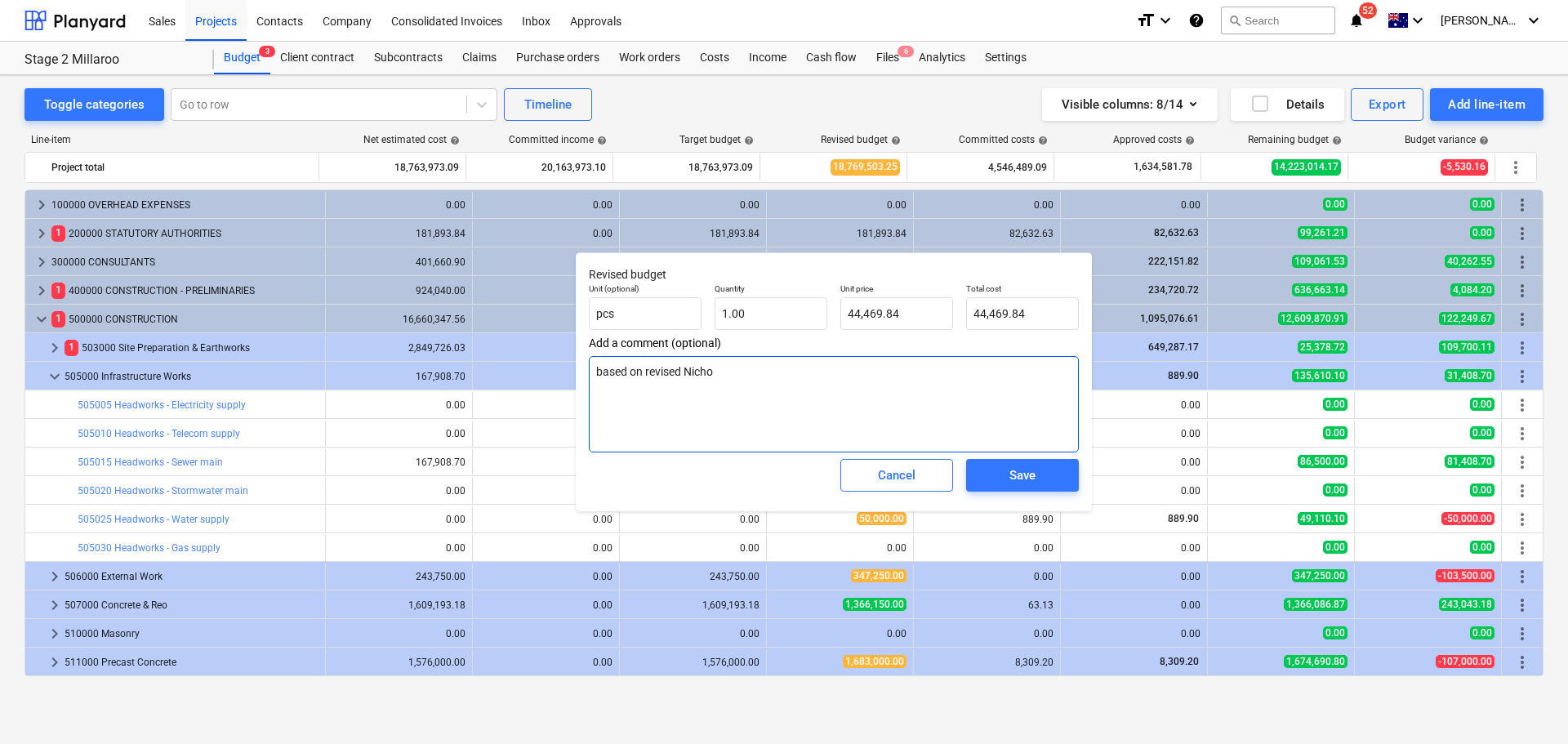
type textarea "based on revised [PERSON_NAME]"
type textarea "x"
type textarea "based on revised Nicholso"
type textarea "x"
type textarea "based on revised [PERSON_NAME]"
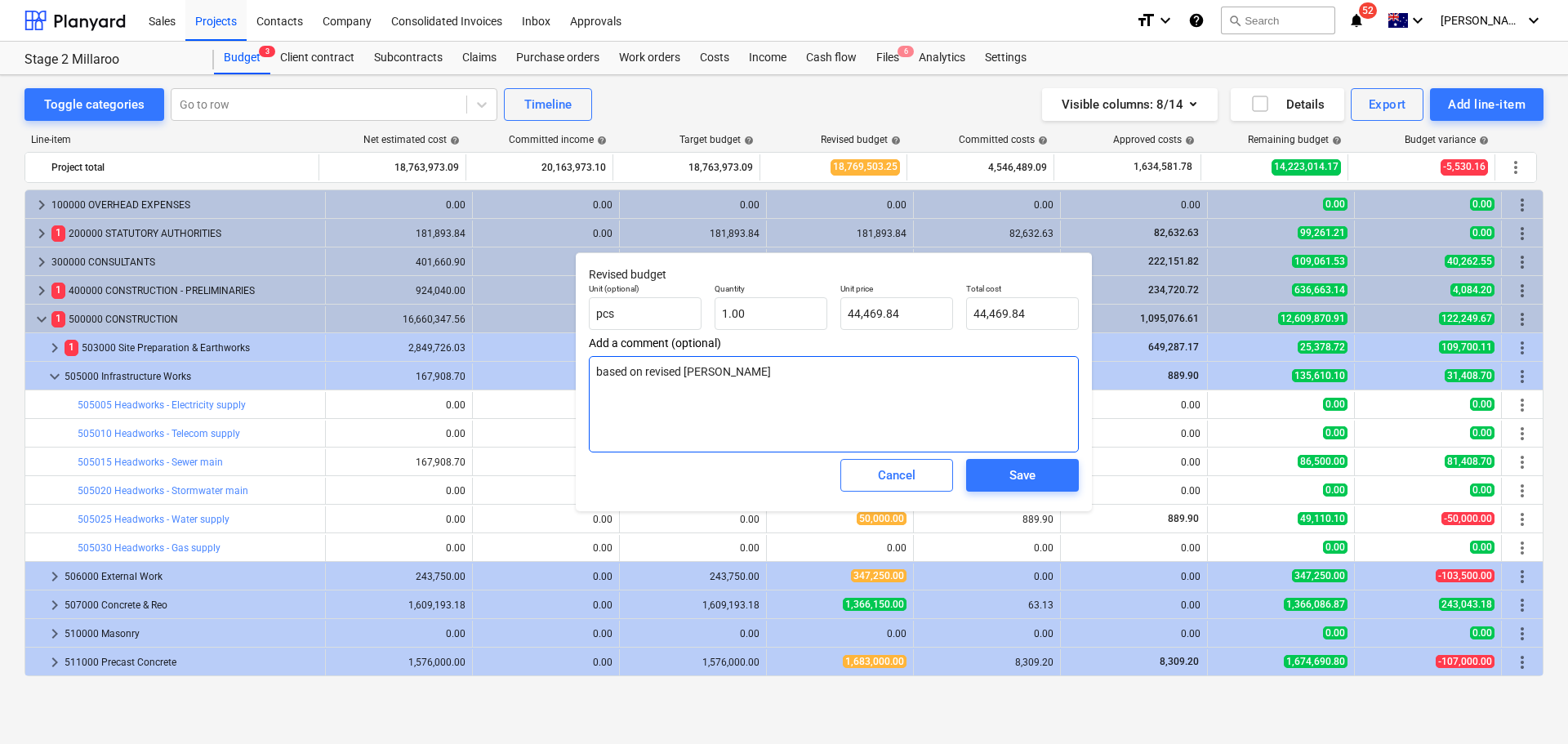
type textarea "x"
type textarea "based on revised Nicholsons"
click at [1031, 478] on div "Save" at bounding box center [1023, 475] width 26 height 21
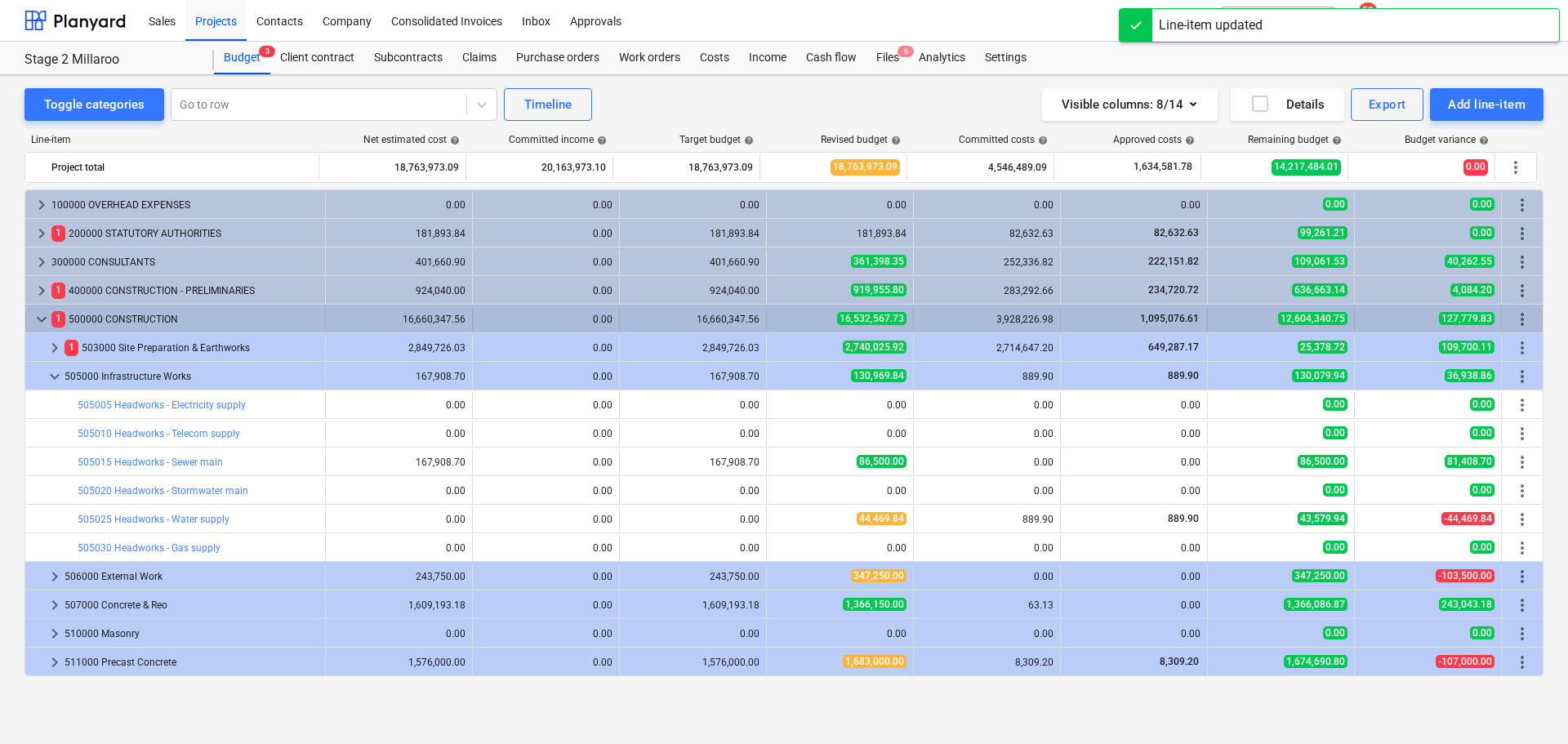
click at [46, 315] on span "keyboard_arrow_down" at bounding box center [41, 319] width 20 height 20
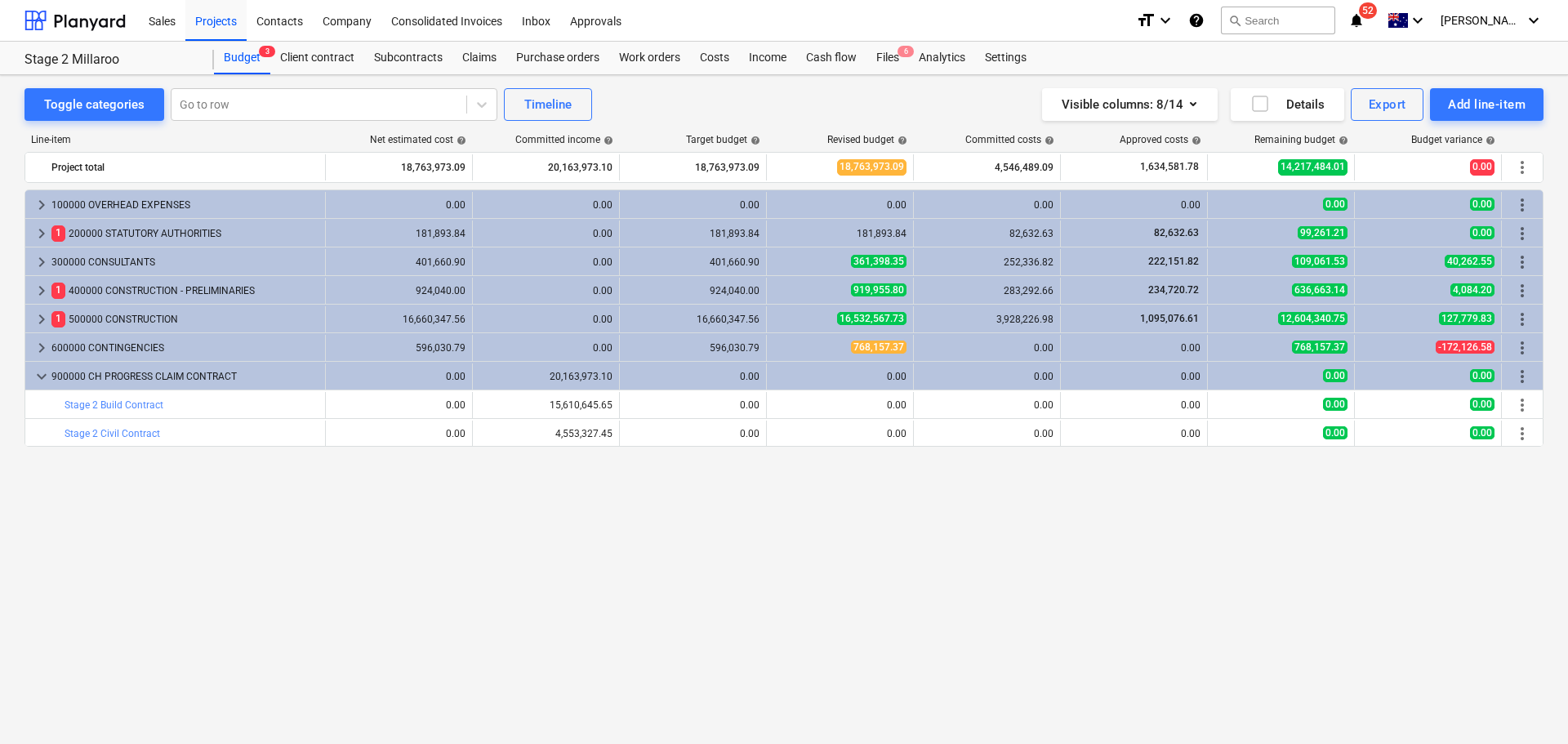
click at [498, 551] on div "keyboard_arrow_right 100000 OVERHEAD EXPENSES 0.00 0.00 0.00 0.00 0.00 0.00 0.0…" at bounding box center [783, 433] width 1519 height 487
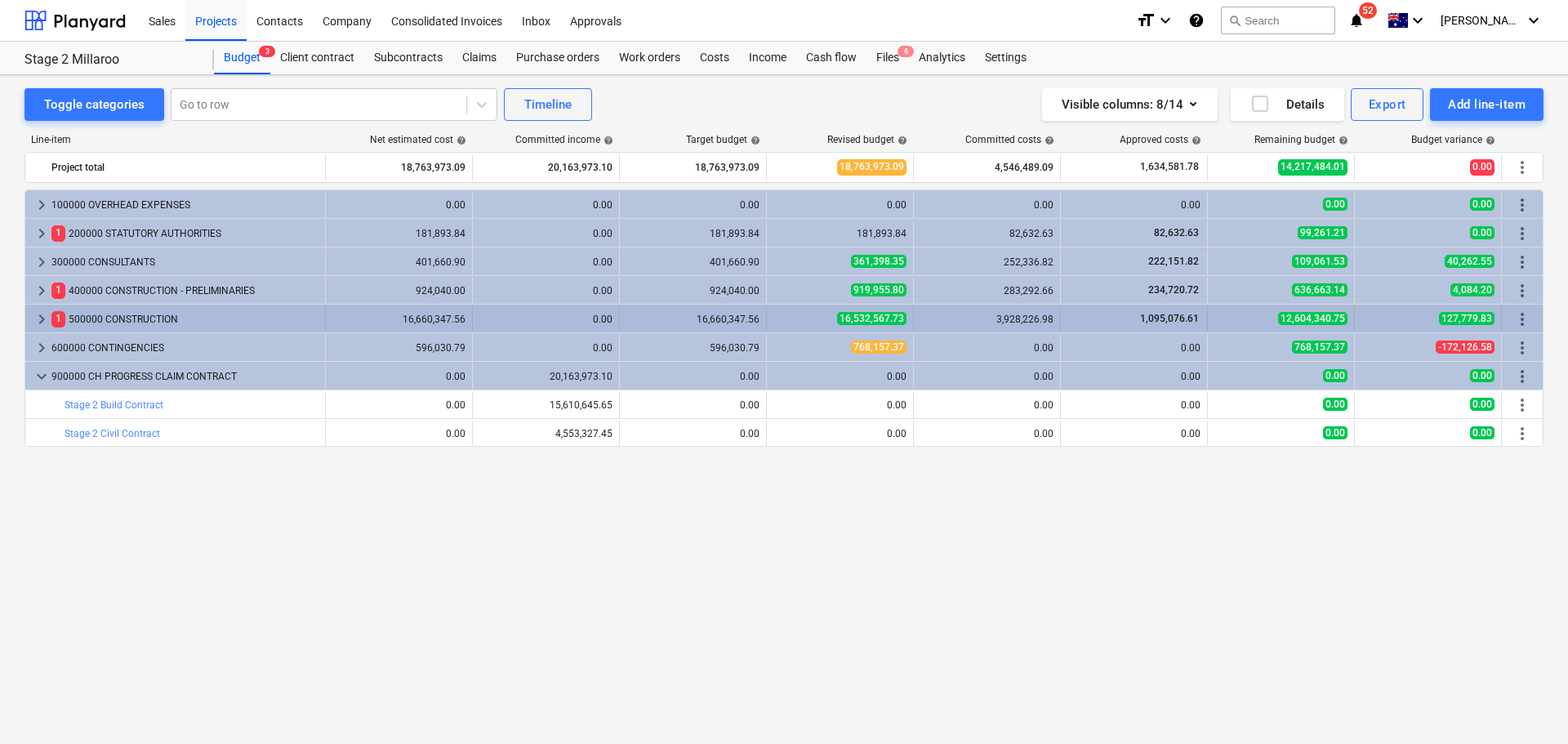
click at [37, 320] on span "keyboard_arrow_right" at bounding box center [41, 319] width 20 height 20
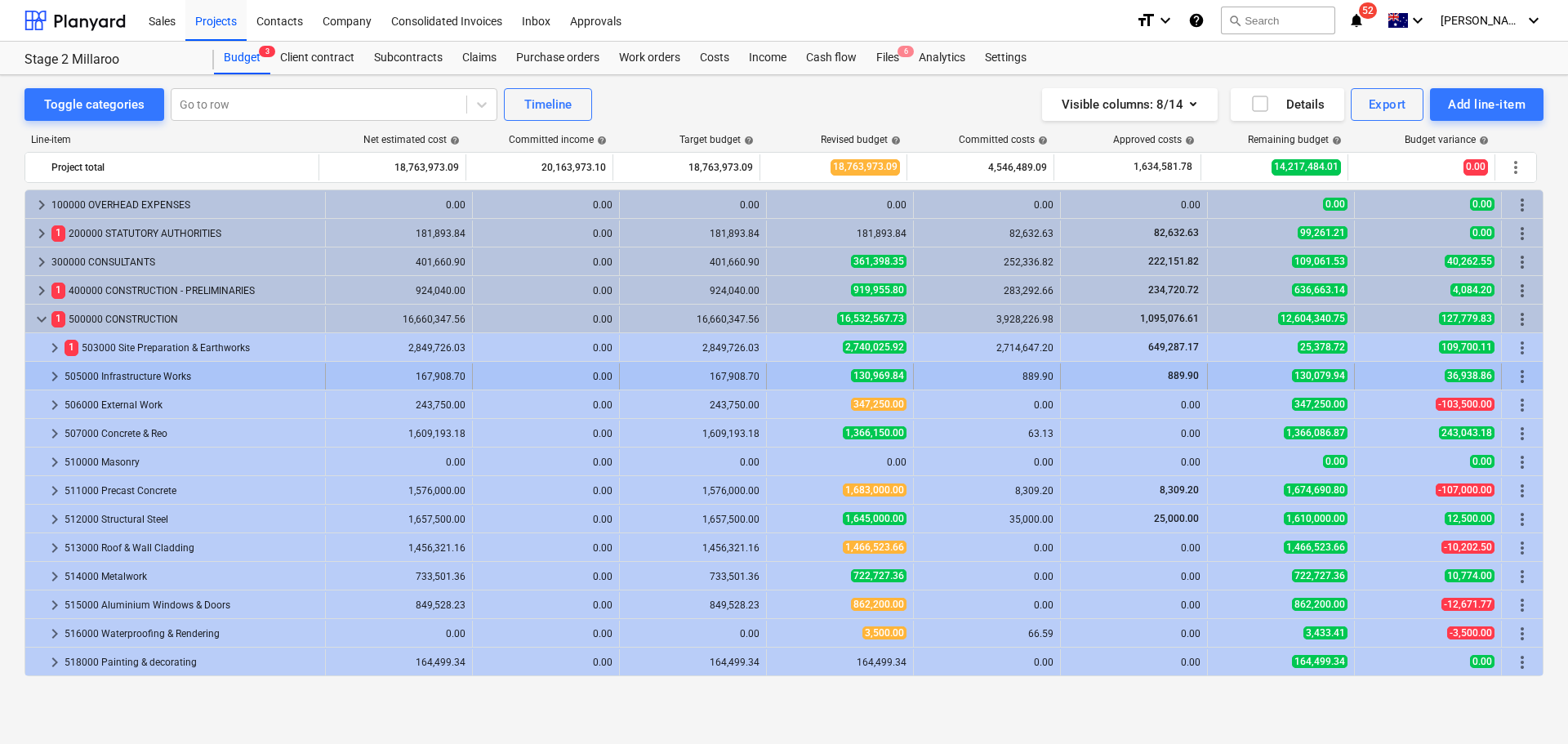
click at [46, 377] on span "keyboard_arrow_right" at bounding box center [54, 376] width 20 height 20
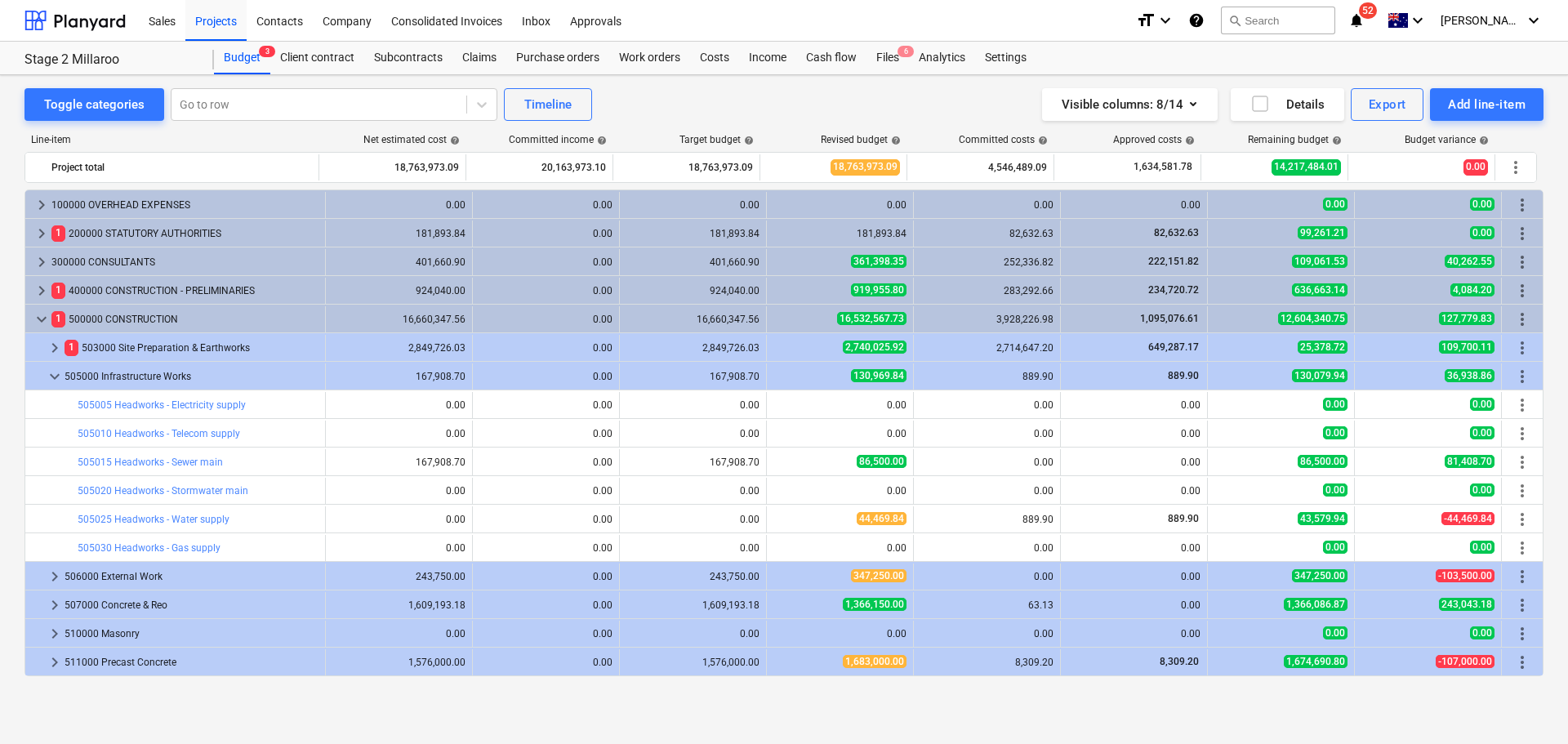
click at [46, 377] on span "keyboard_arrow_down" at bounding box center [54, 376] width 20 height 20
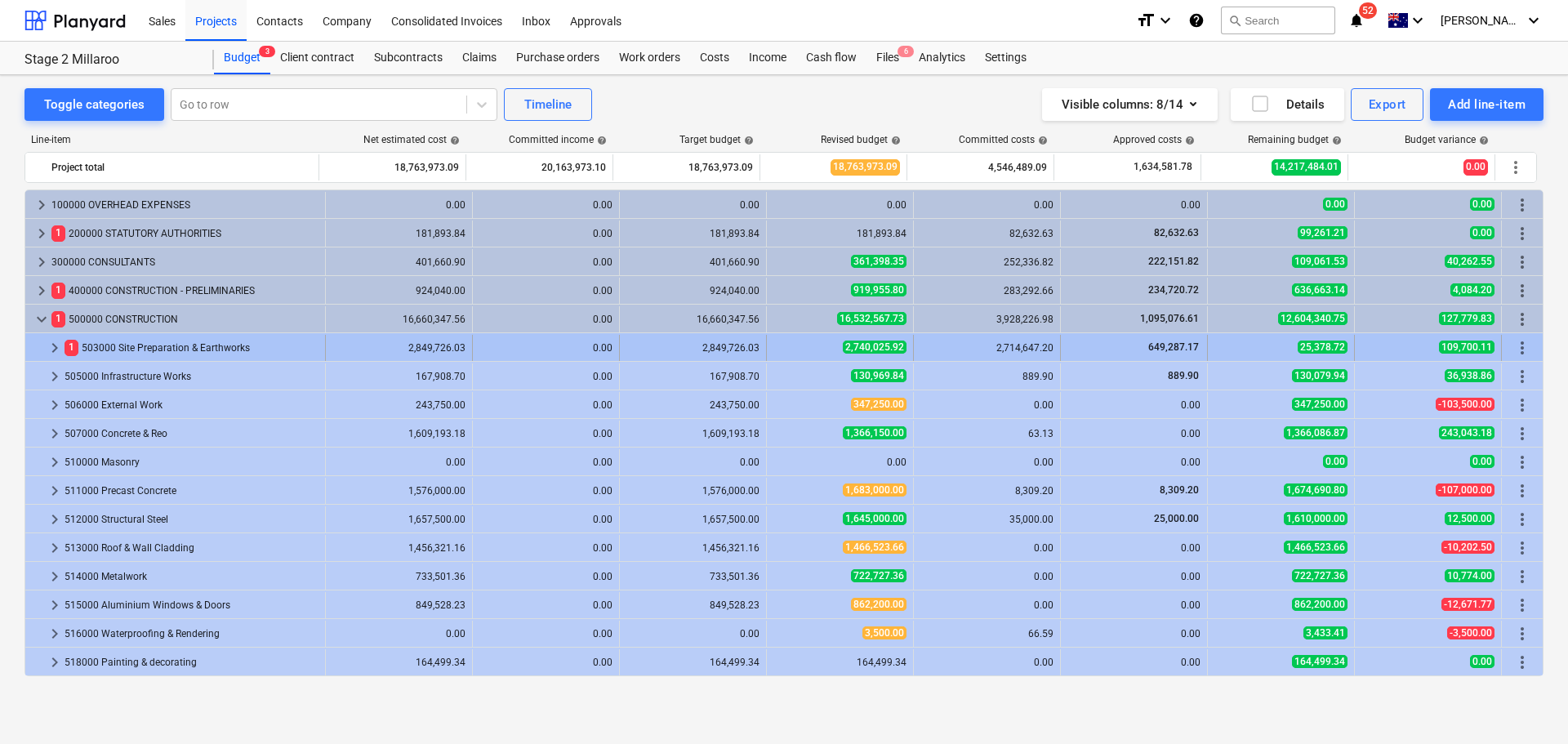
click at [46, 342] on span "keyboard_arrow_right" at bounding box center [54, 347] width 20 height 20
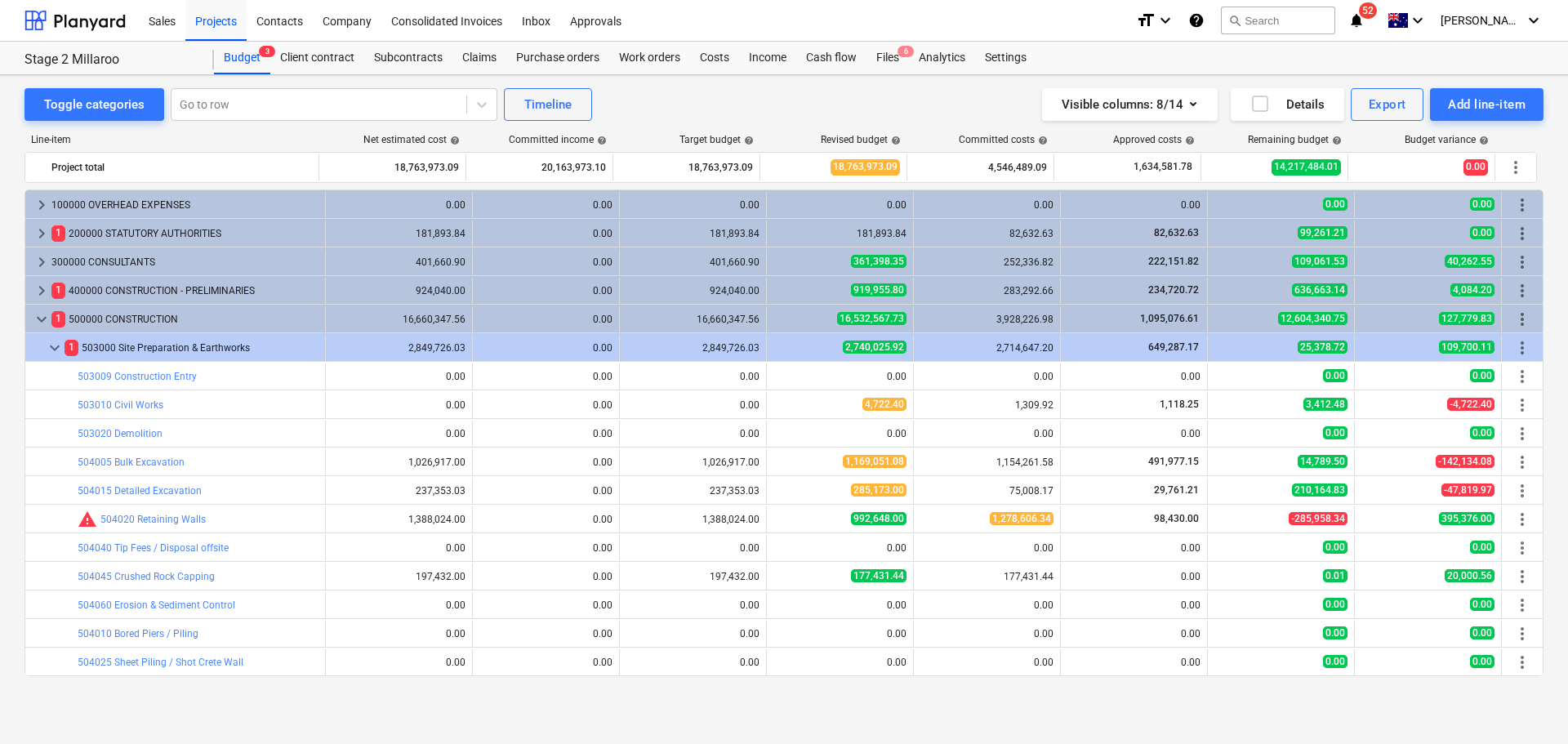
scroll to position [82, 0]
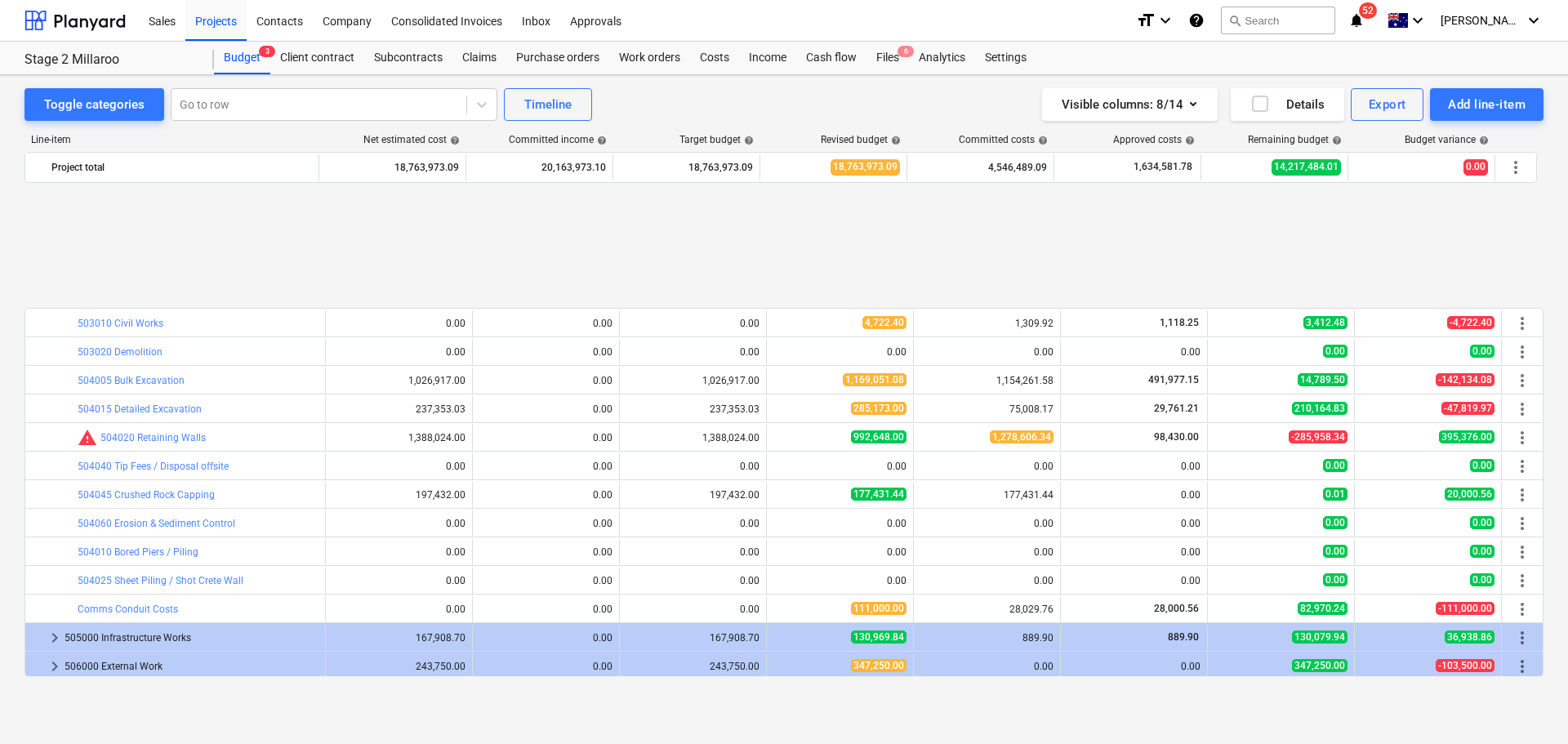
click at [49, 469] on div "bar_chart 503010 Civil Works edit 0.00 0.00 edit 0.00 edit 4,722.40 1,309.92 1,…" at bounding box center [783, 433] width 1519 height 487
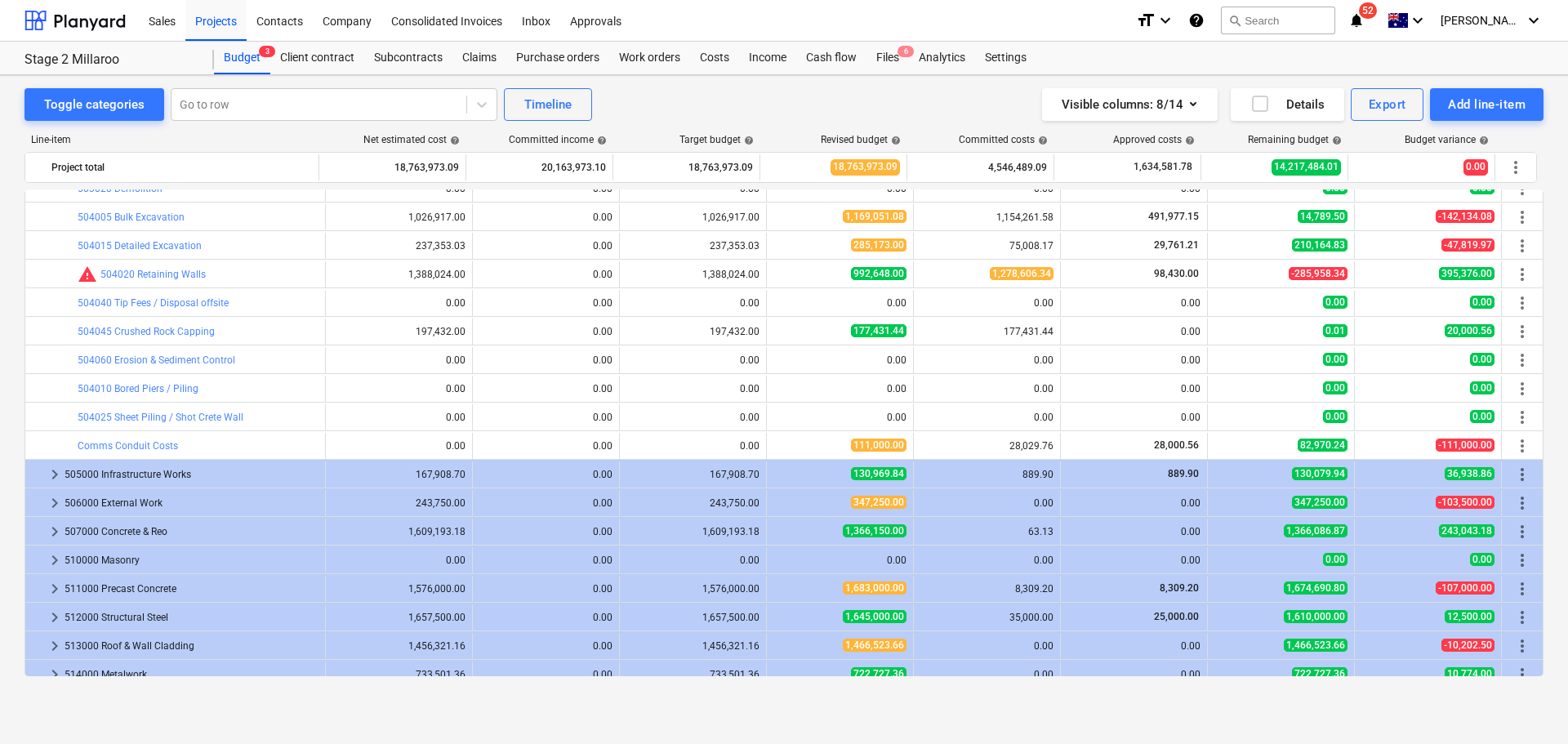
click at [47, 475] on span "keyboard_arrow_right" at bounding box center [54, 474] width 20 height 20
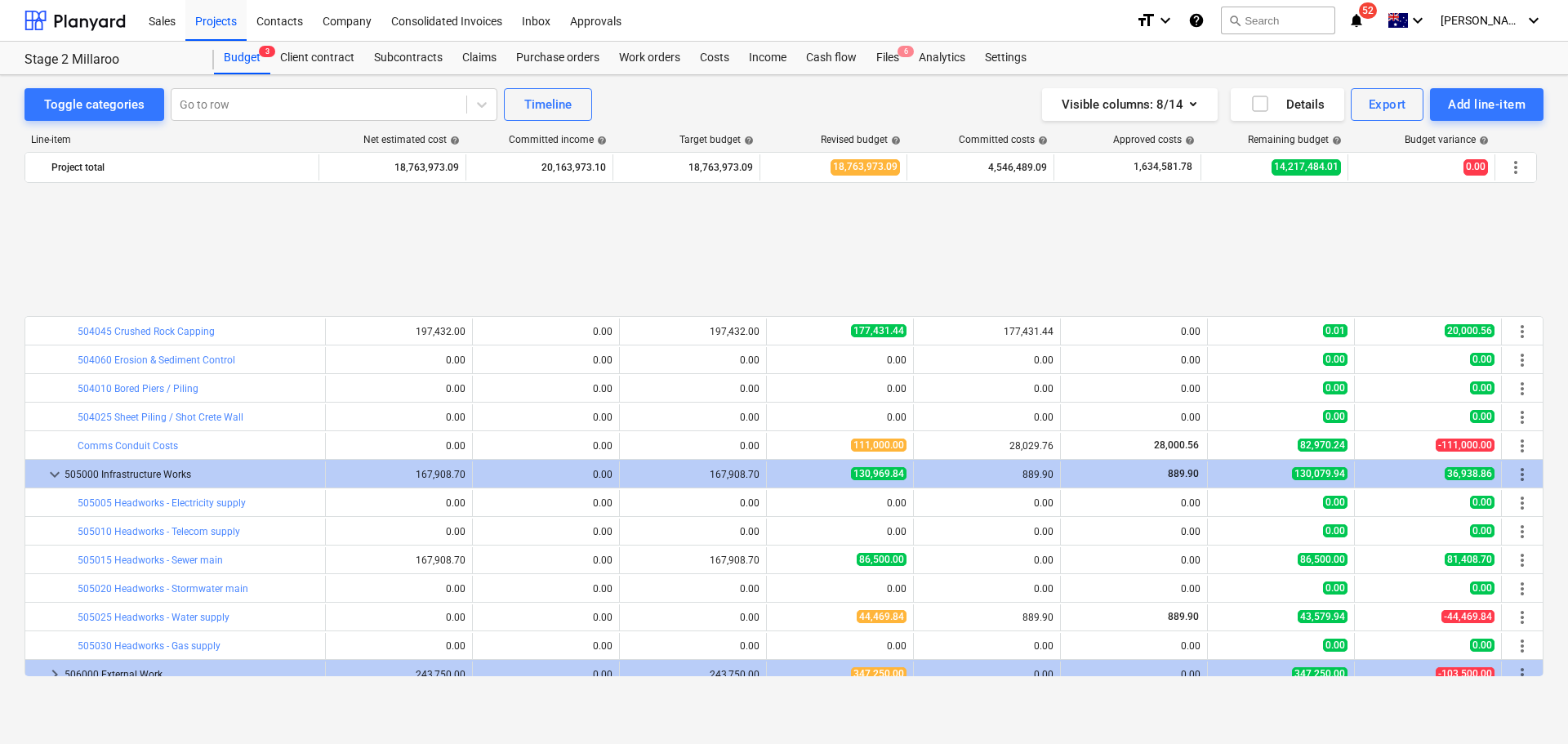
click at [49, 511] on div "bar_chart 504045 Crushed Rock Capping edit 197,432.00 0.00 edit 197,432.00 edit…" at bounding box center [783, 433] width 1519 height 487
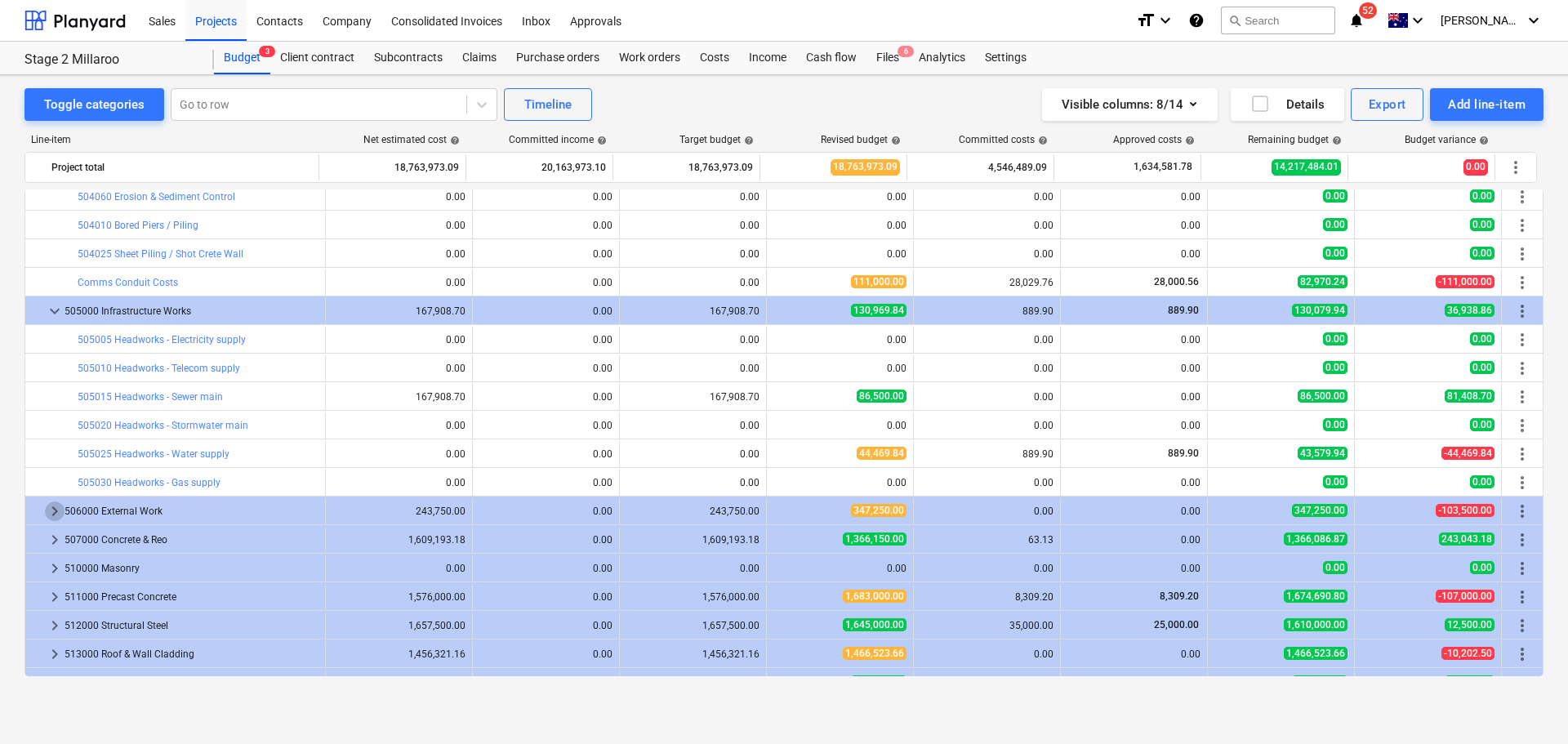
click at [49, 511] on span "keyboard_arrow_right" at bounding box center [54, 511] width 20 height 20
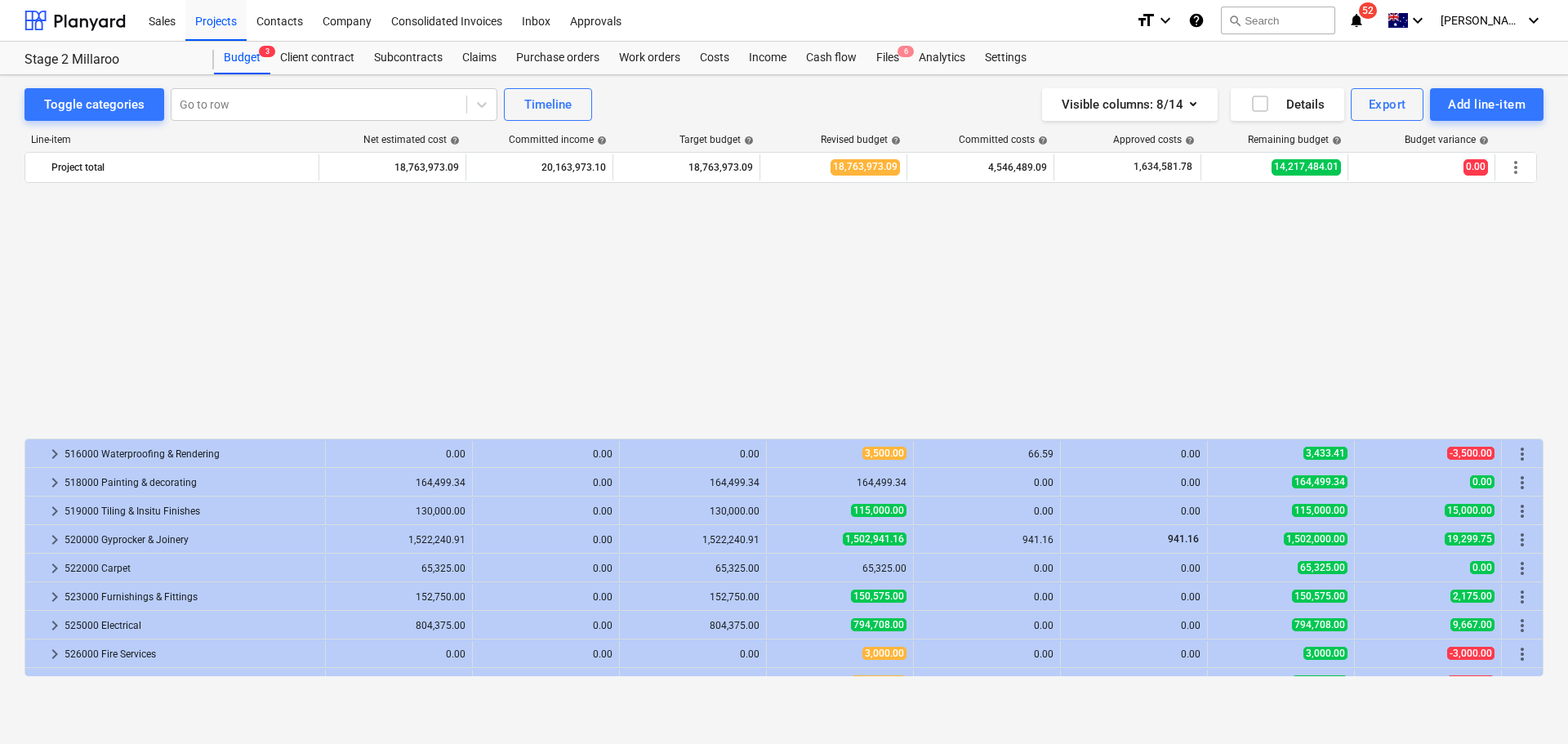
scroll to position [1199, 0]
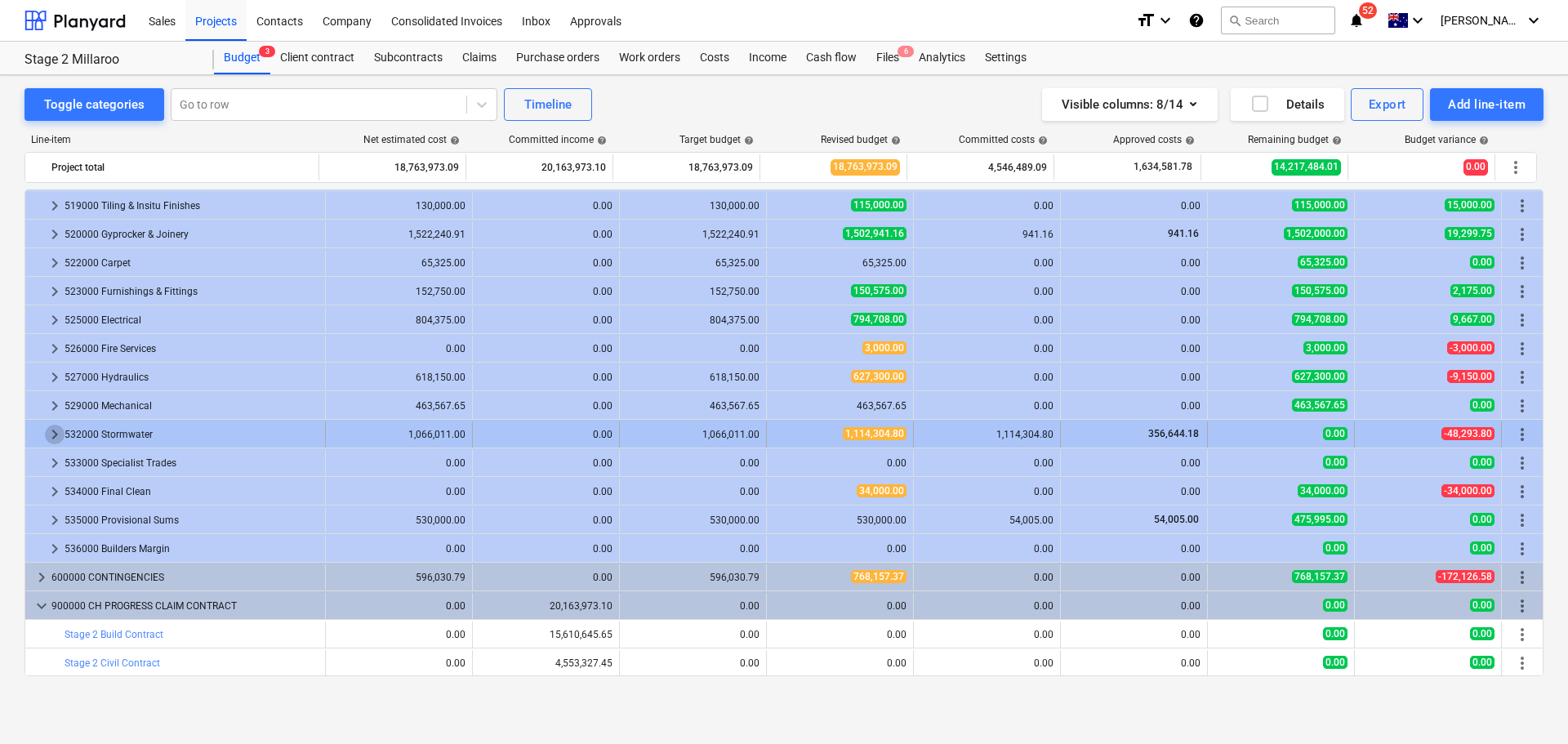
click at [48, 436] on span "keyboard_arrow_right" at bounding box center [54, 434] width 20 height 20
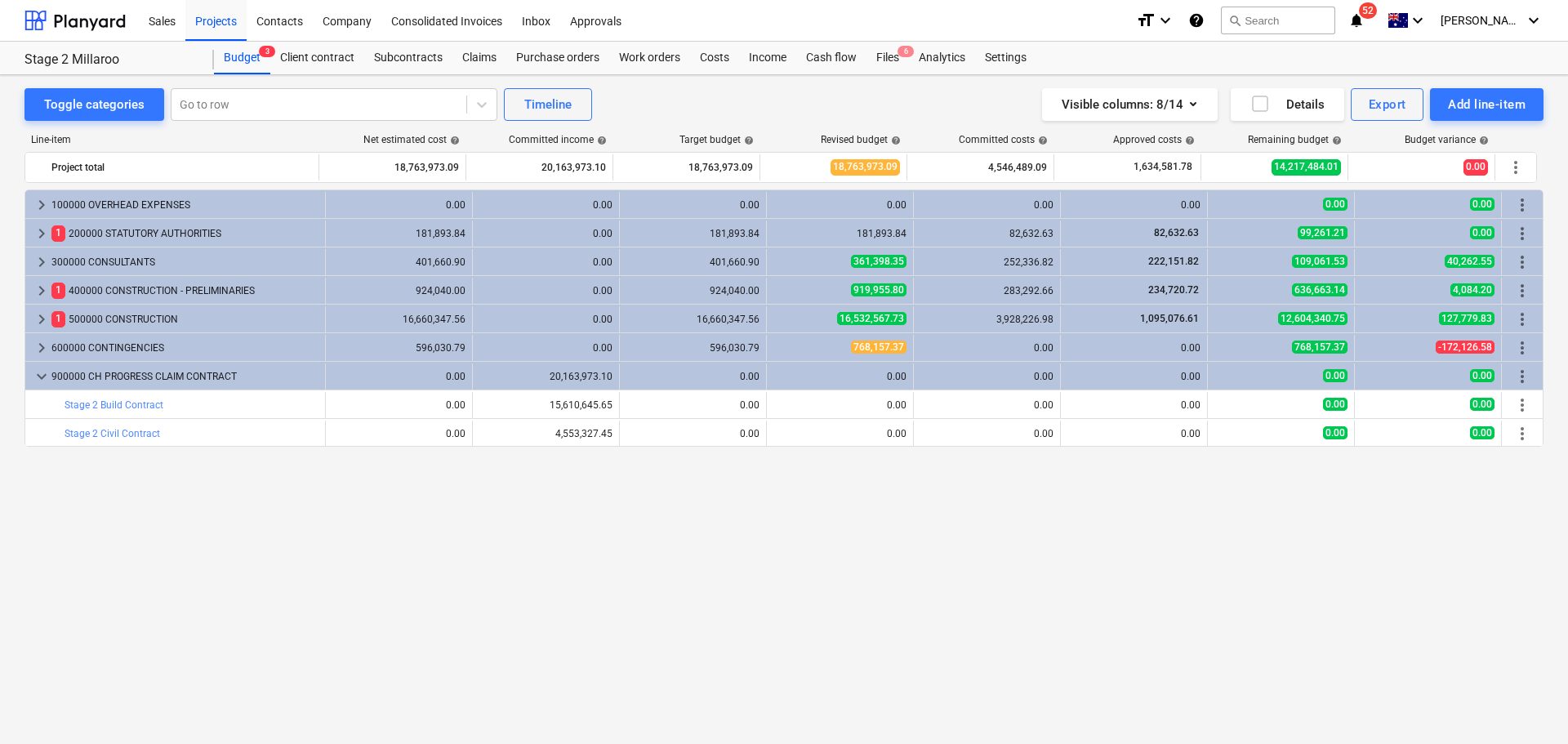
scroll to position [0, 0]
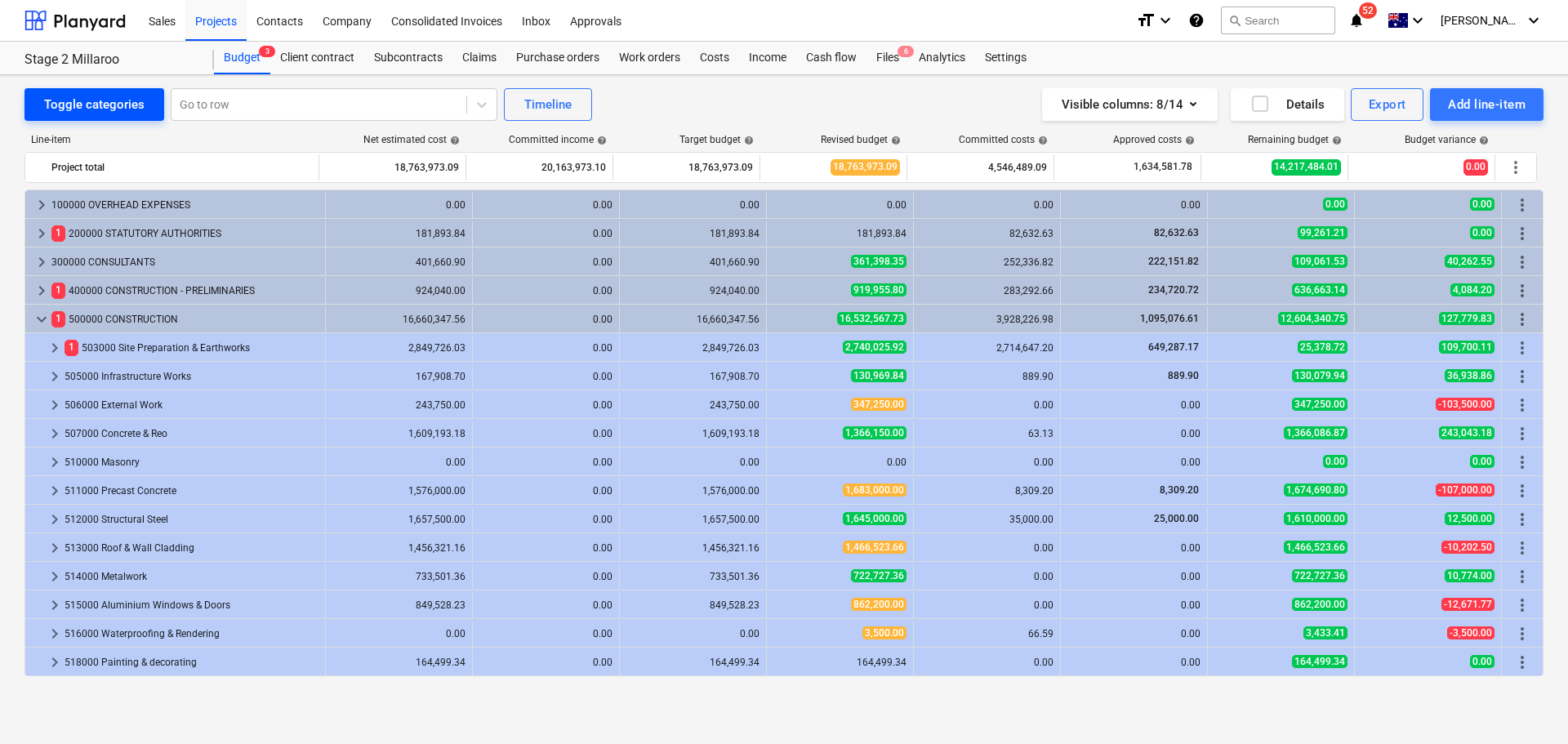
click at [114, 108] on div "Toggle categories" at bounding box center [94, 104] width 100 height 21
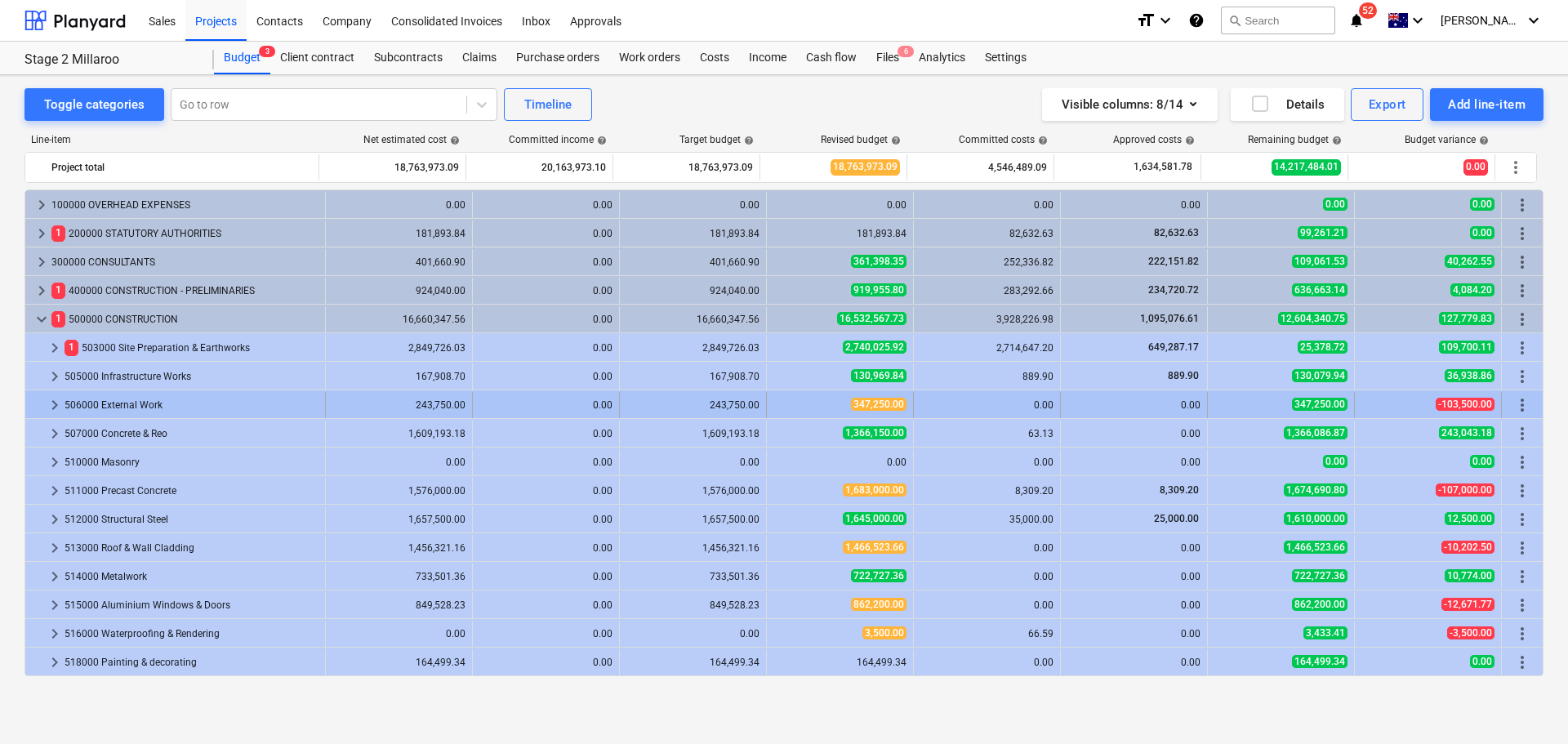
click at [54, 404] on span "keyboard_arrow_right" at bounding box center [54, 404] width 20 height 20
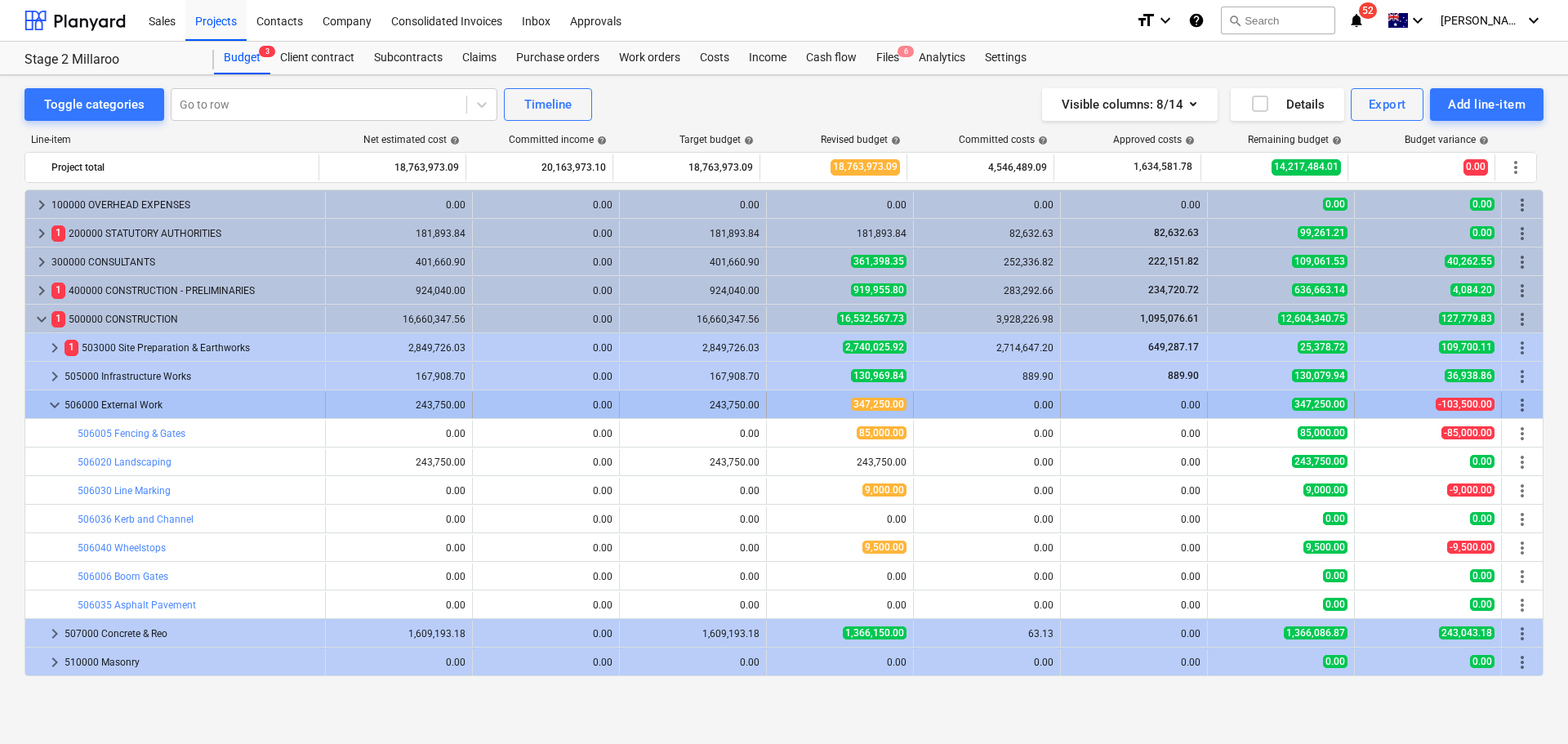
click at [51, 396] on span "keyboard_arrow_down" at bounding box center [54, 404] width 20 height 20
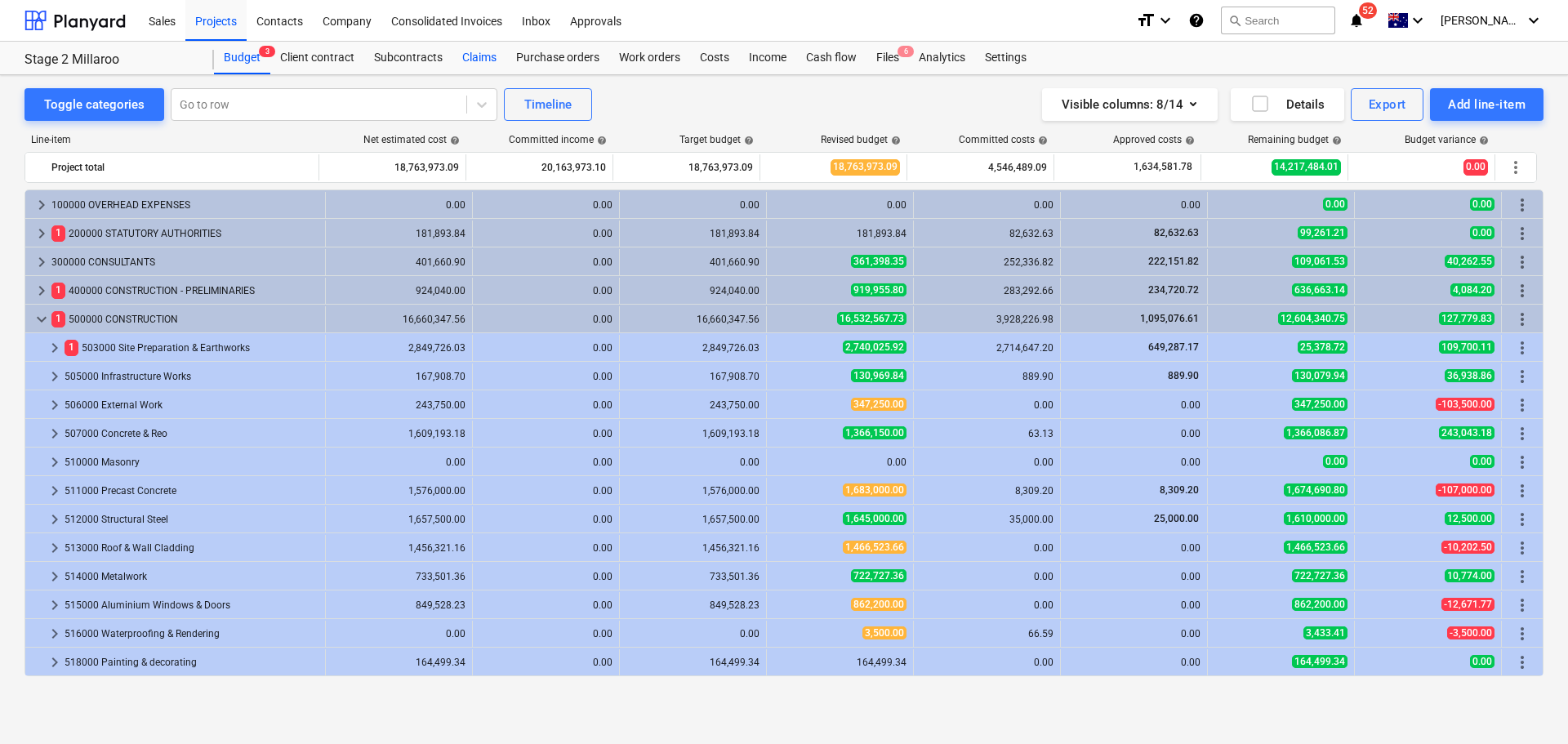
click at [466, 55] on div "Claims" at bounding box center [479, 58] width 54 height 33
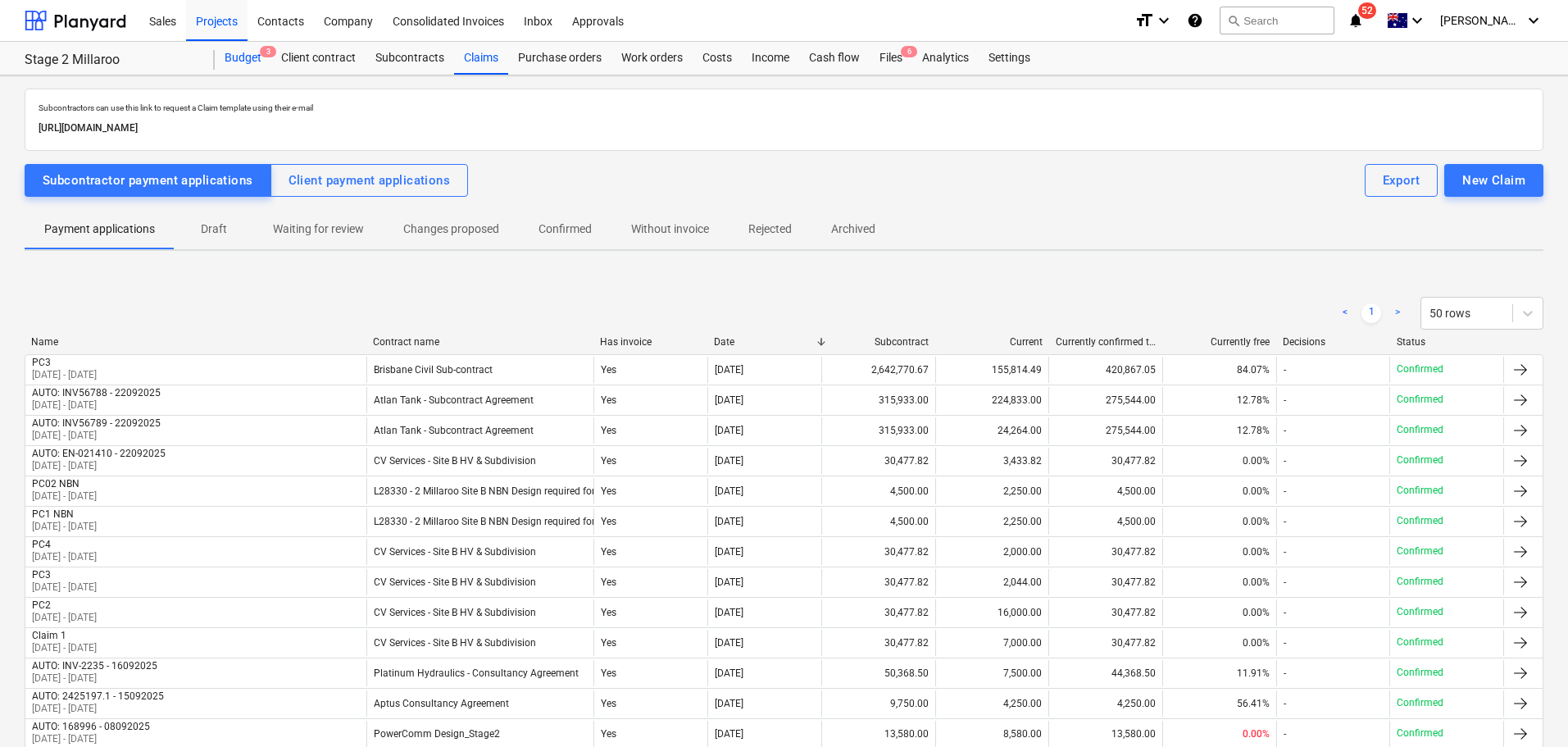
click at [252, 51] on div "Budget 3" at bounding box center [242, 58] width 57 height 33
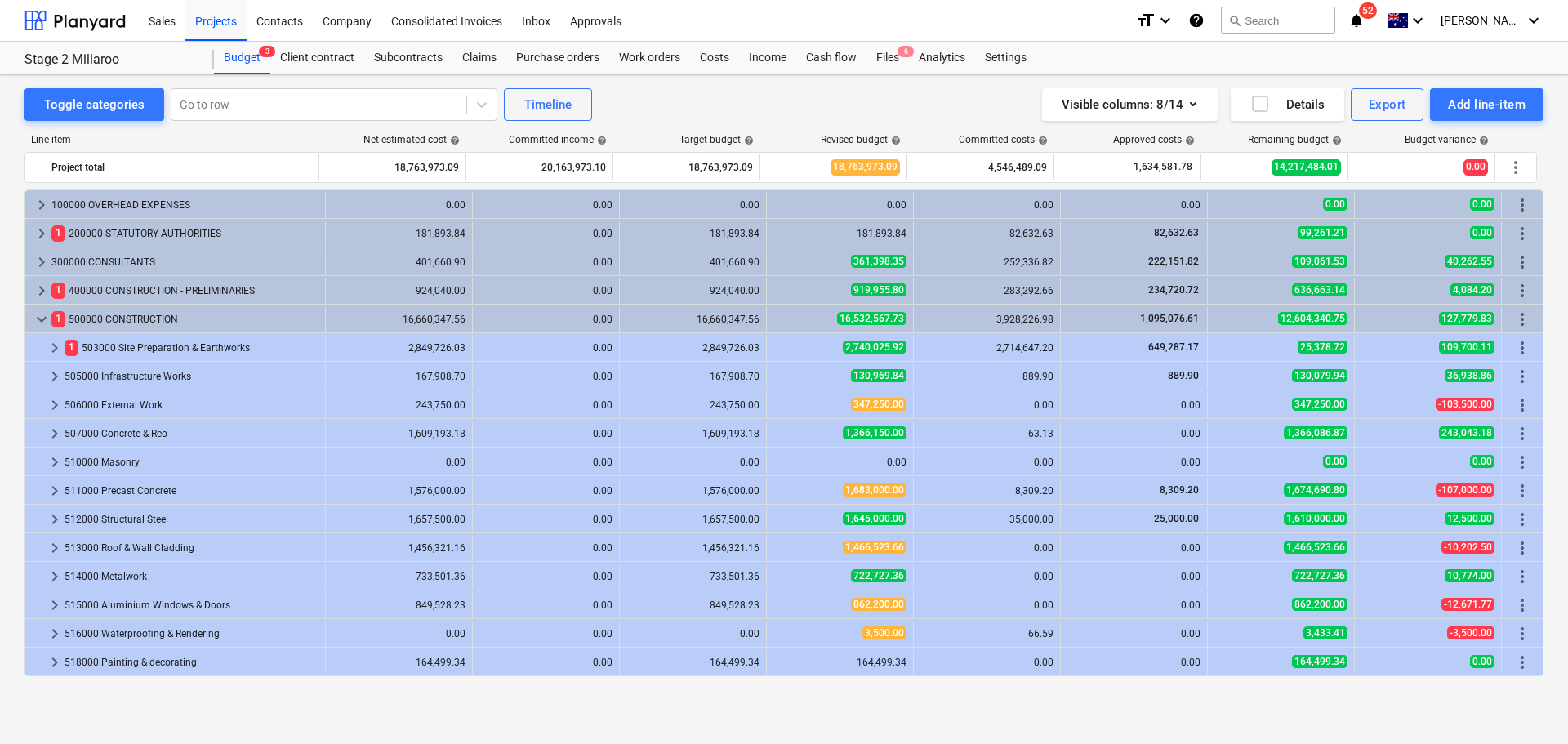
click at [40, 314] on span "keyboard_arrow_down" at bounding box center [41, 319] width 20 height 20
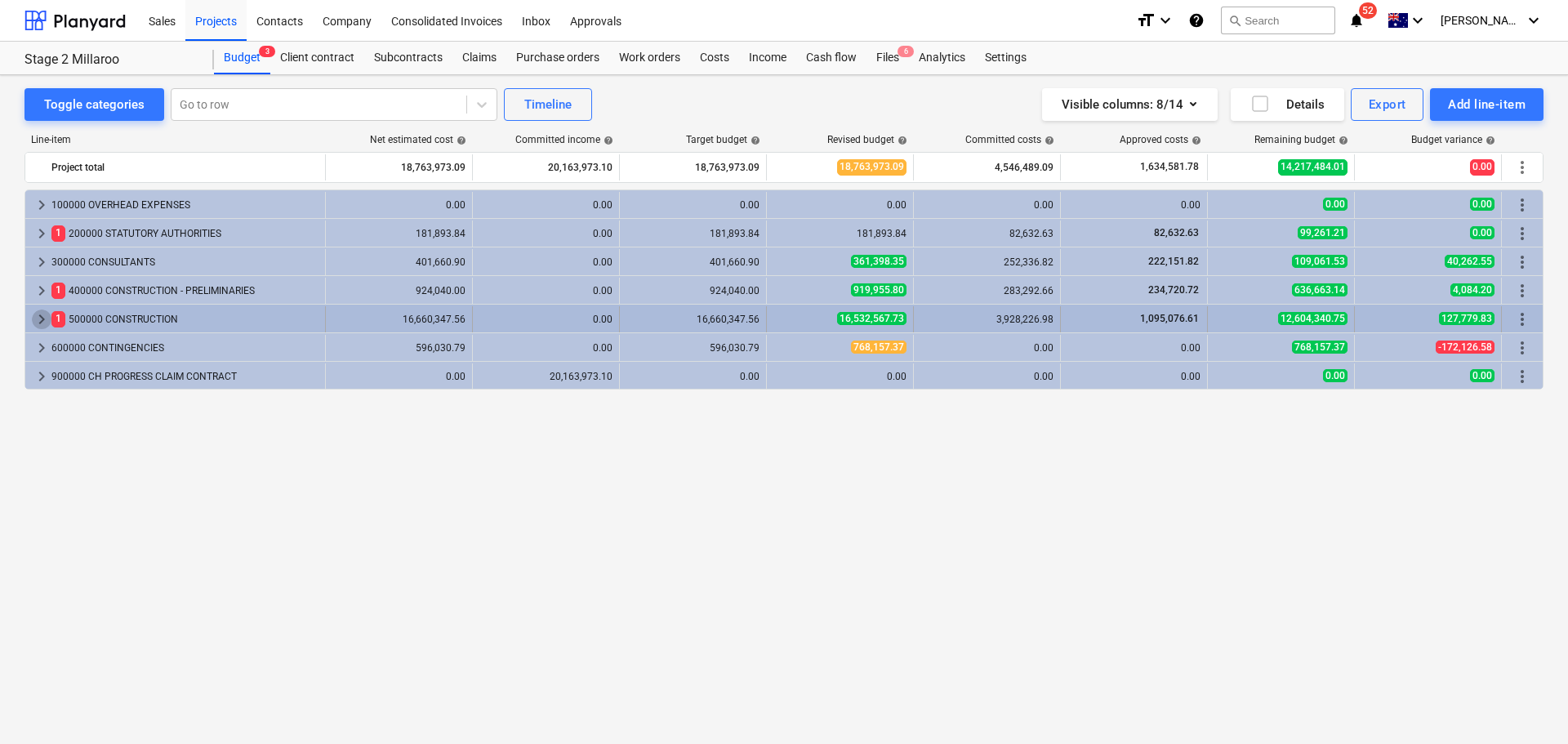
click at [39, 314] on span "keyboard_arrow_right" at bounding box center [41, 319] width 20 height 20
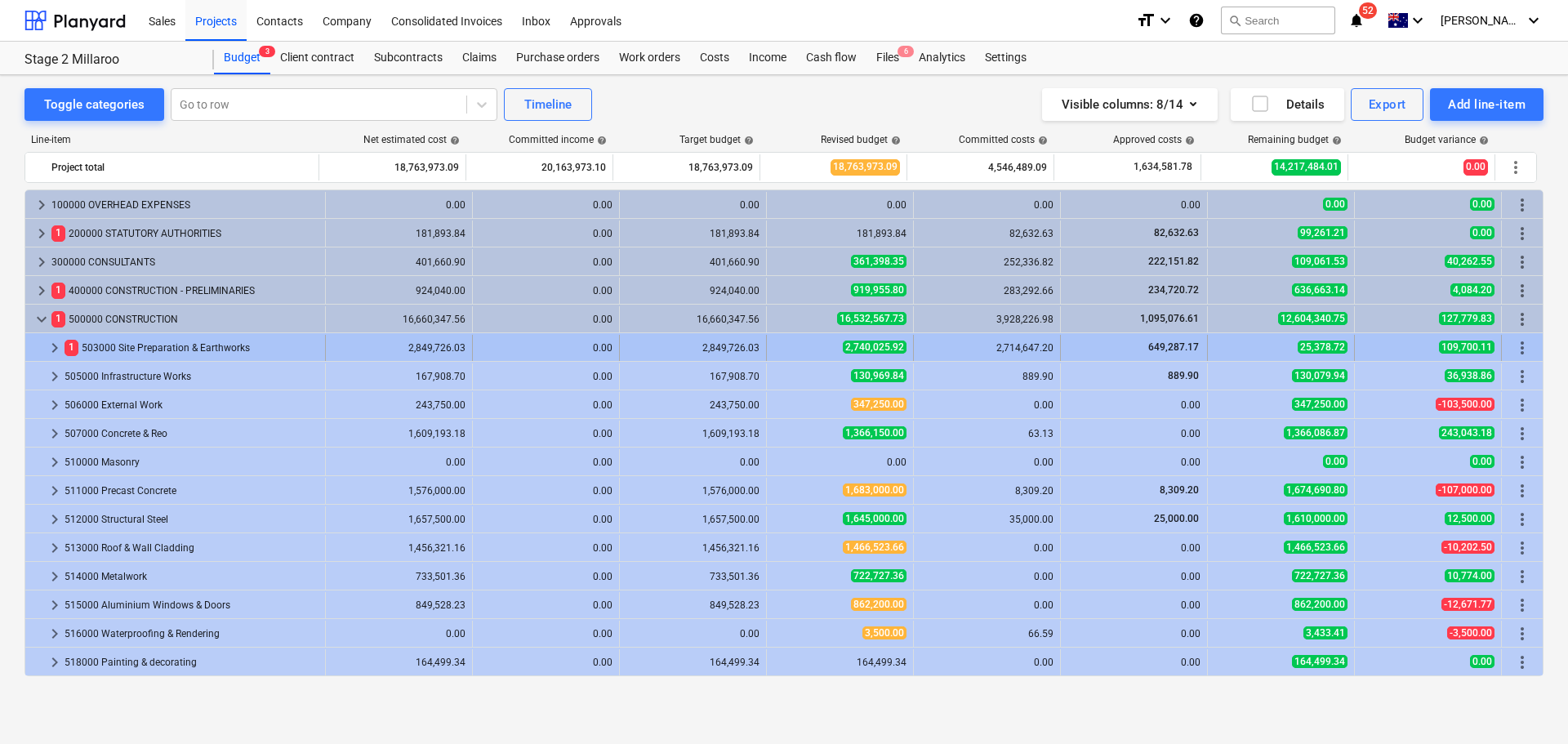
click at [49, 346] on span "keyboard_arrow_right" at bounding box center [54, 347] width 20 height 20
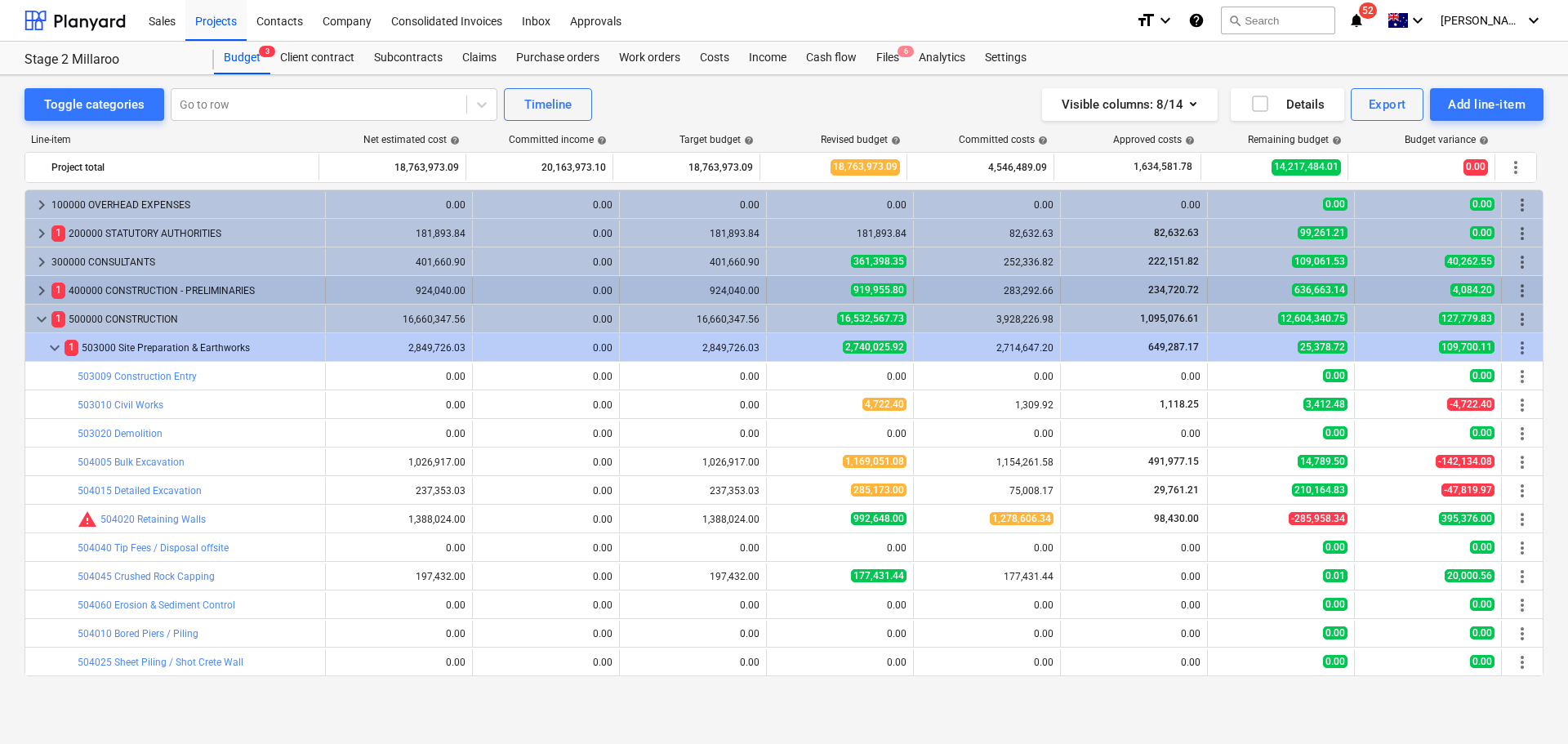
click at [40, 292] on span "keyboard_arrow_right" at bounding box center [41, 290] width 20 height 20
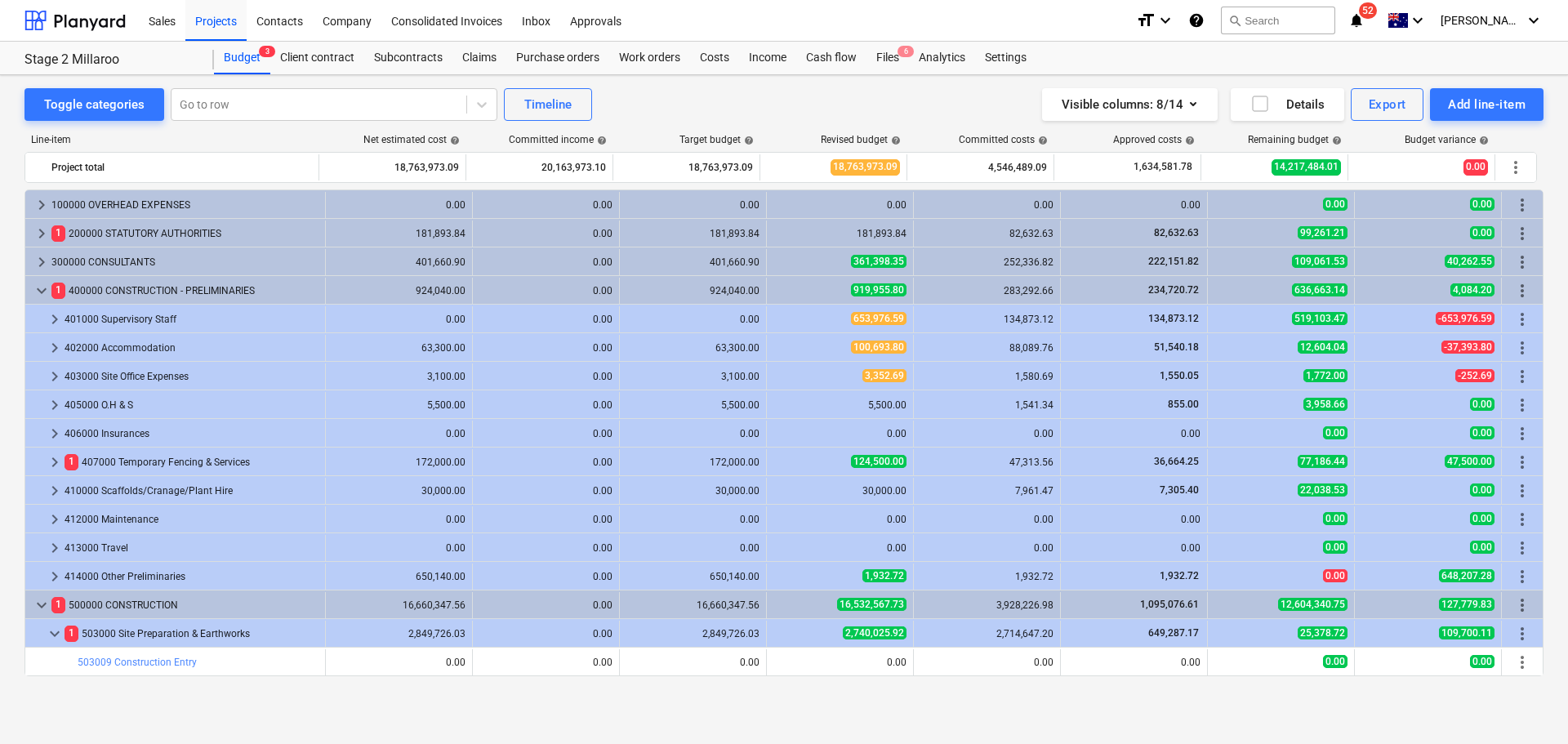
click at [40, 292] on span "keyboard_arrow_down" at bounding box center [41, 290] width 20 height 20
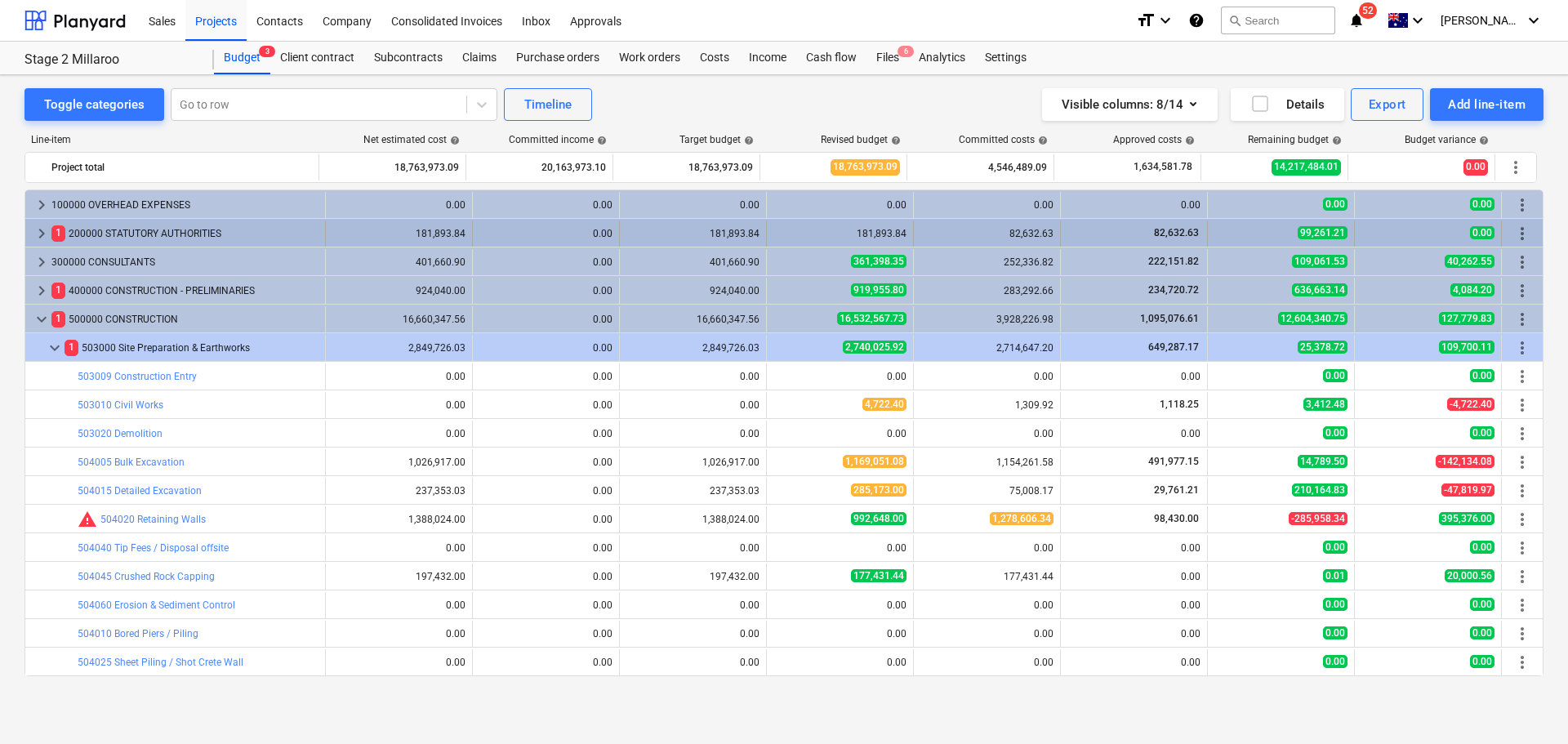
click at [43, 237] on span "keyboard_arrow_right" at bounding box center [41, 233] width 20 height 20
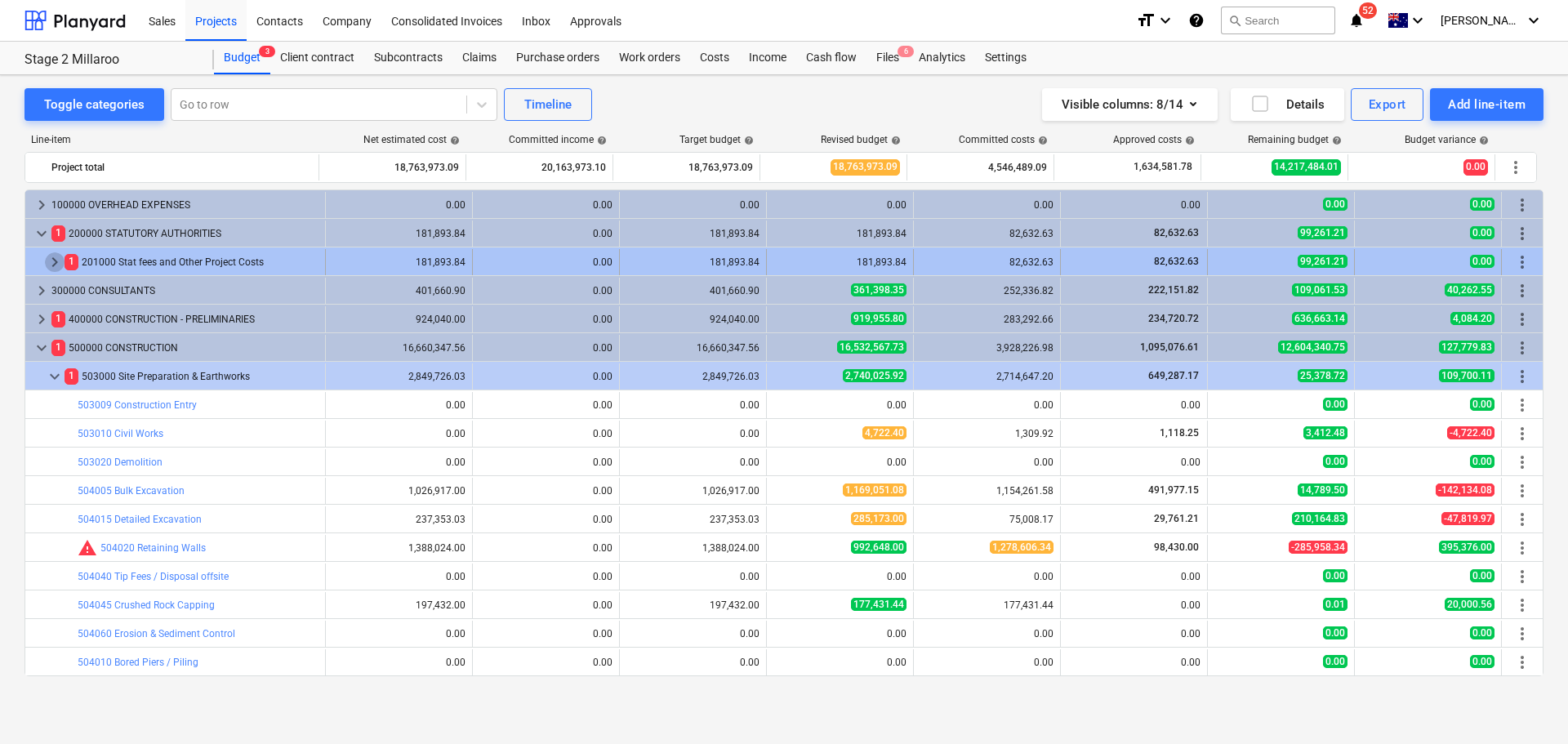
click at [57, 261] on span "keyboard_arrow_right" at bounding box center [54, 262] width 20 height 20
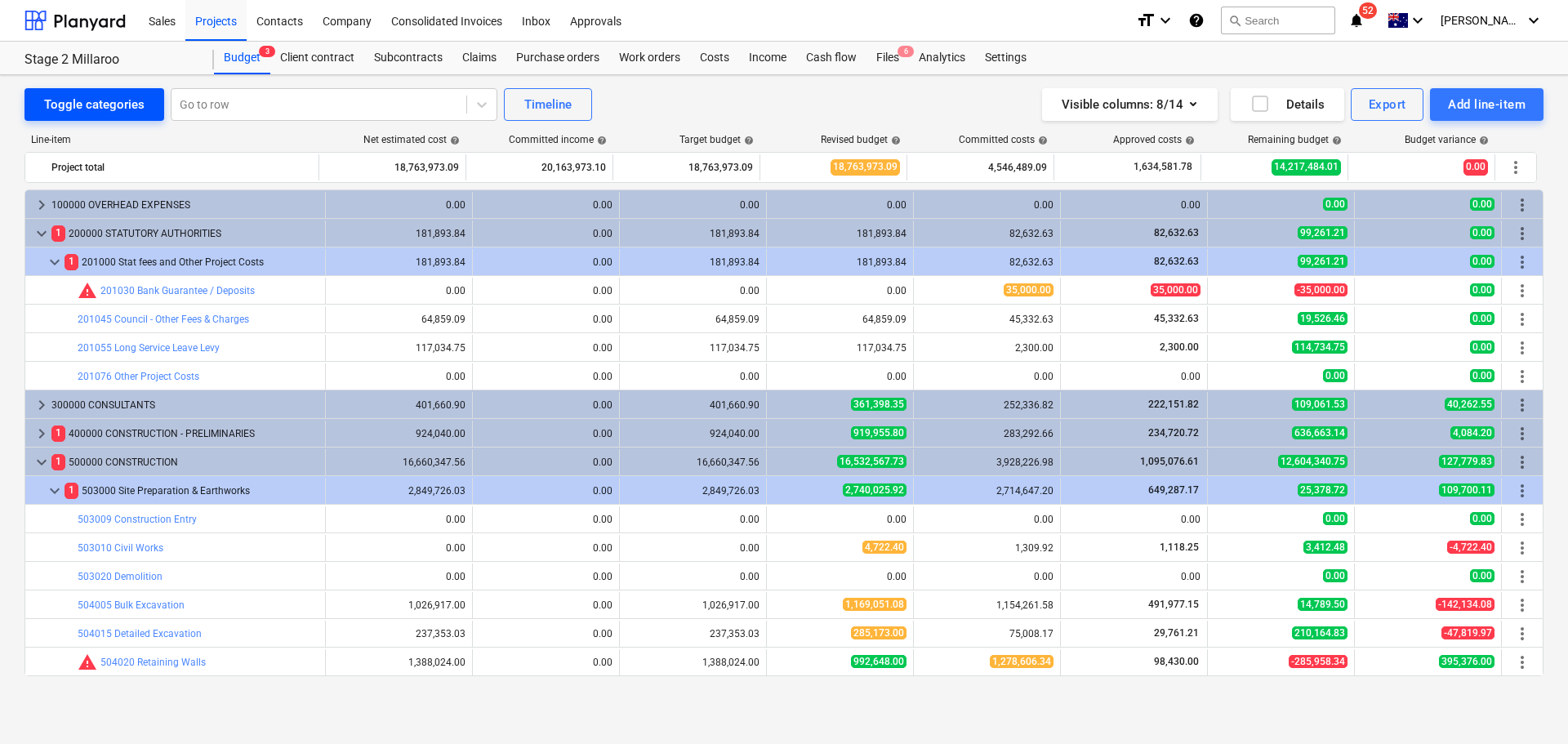
drag, startPoint x: 117, startPoint y: 98, endPoint x: 110, endPoint y: 105, distance: 9.9
click at [117, 98] on div "Toggle categories" at bounding box center [94, 104] width 100 height 21
click at [110, 105] on div "Toggle categories" at bounding box center [94, 104] width 100 height 21
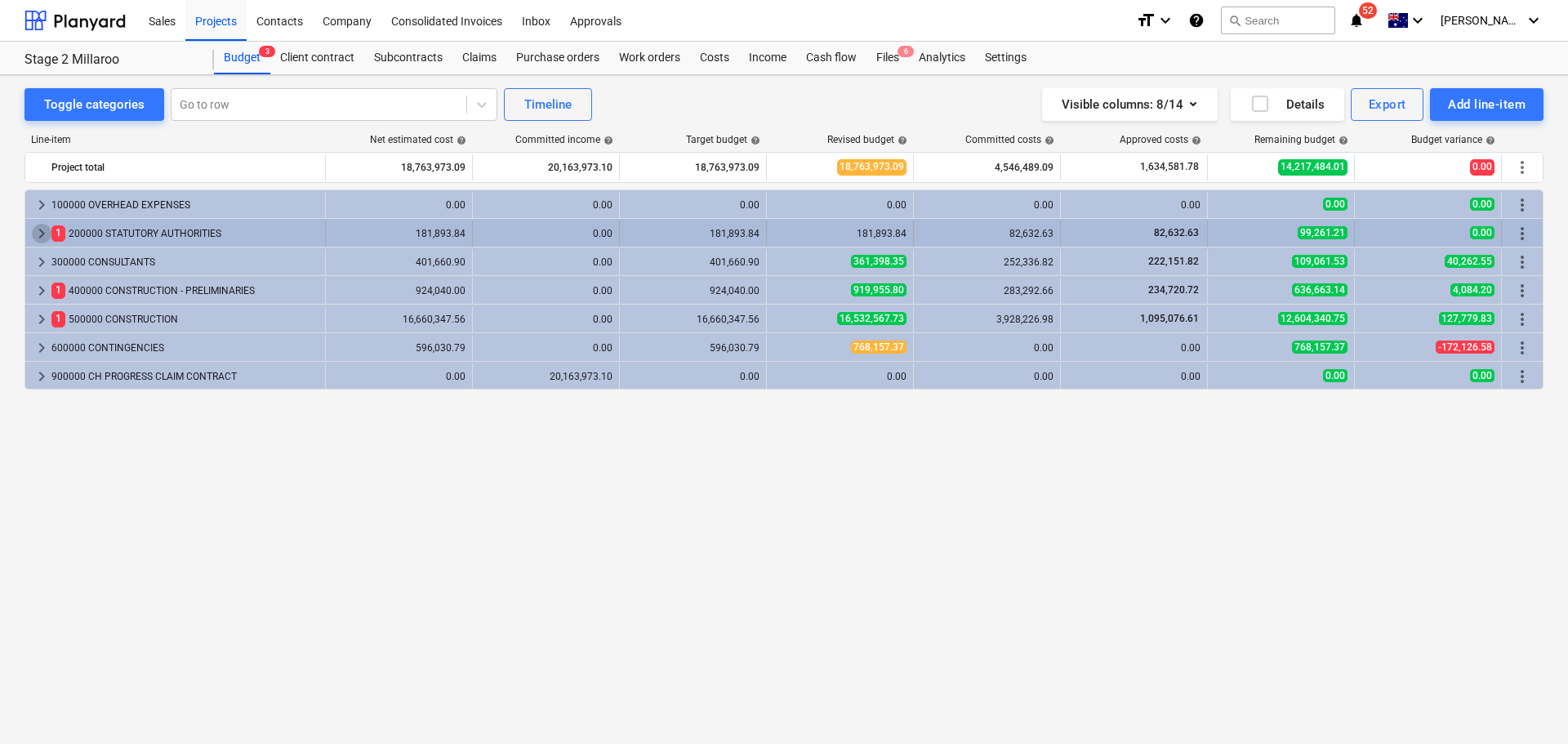
click at [37, 233] on span "keyboard_arrow_right" at bounding box center [41, 233] width 20 height 20
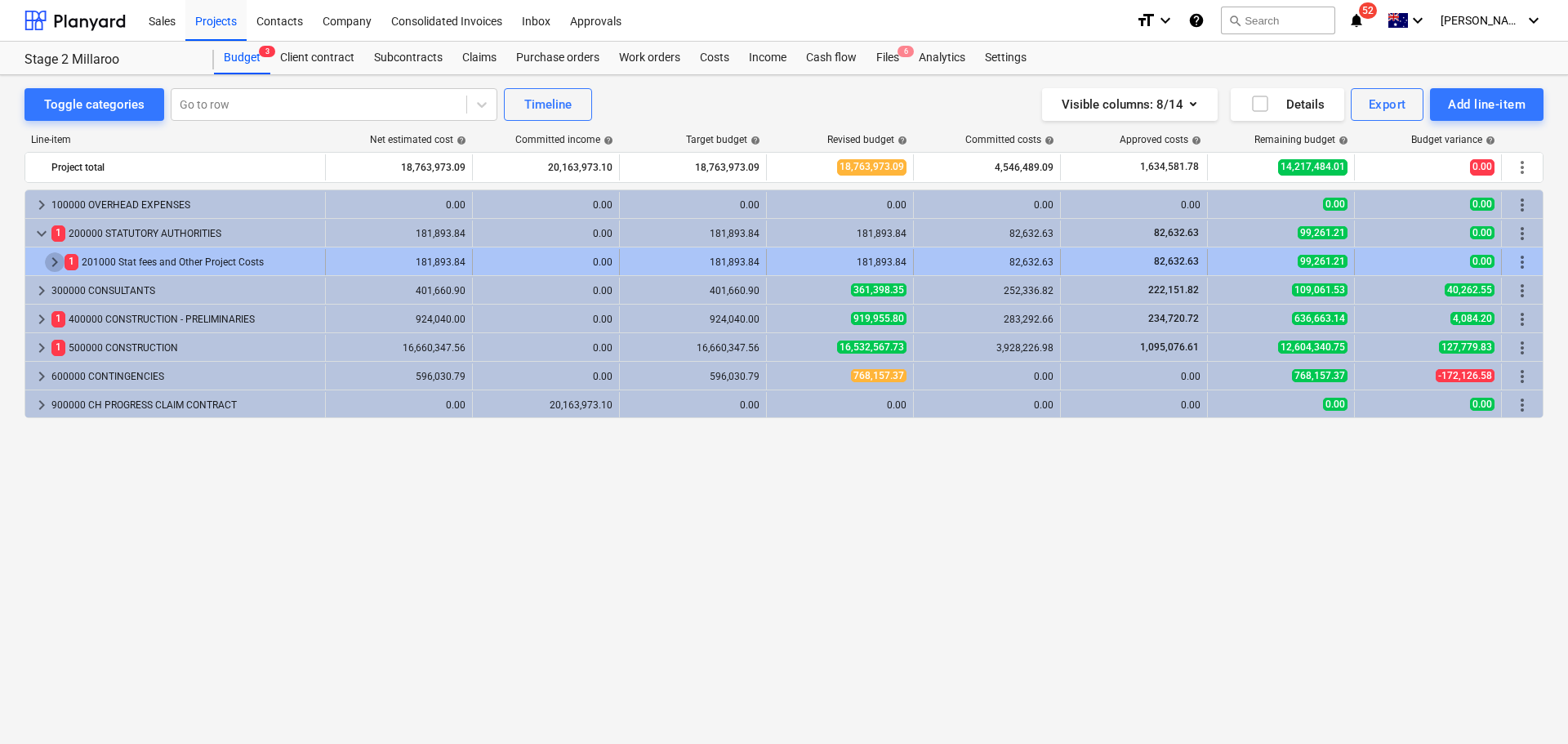
click at [56, 269] on span "keyboard_arrow_right" at bounding box center [54, 262] width 20 height 20
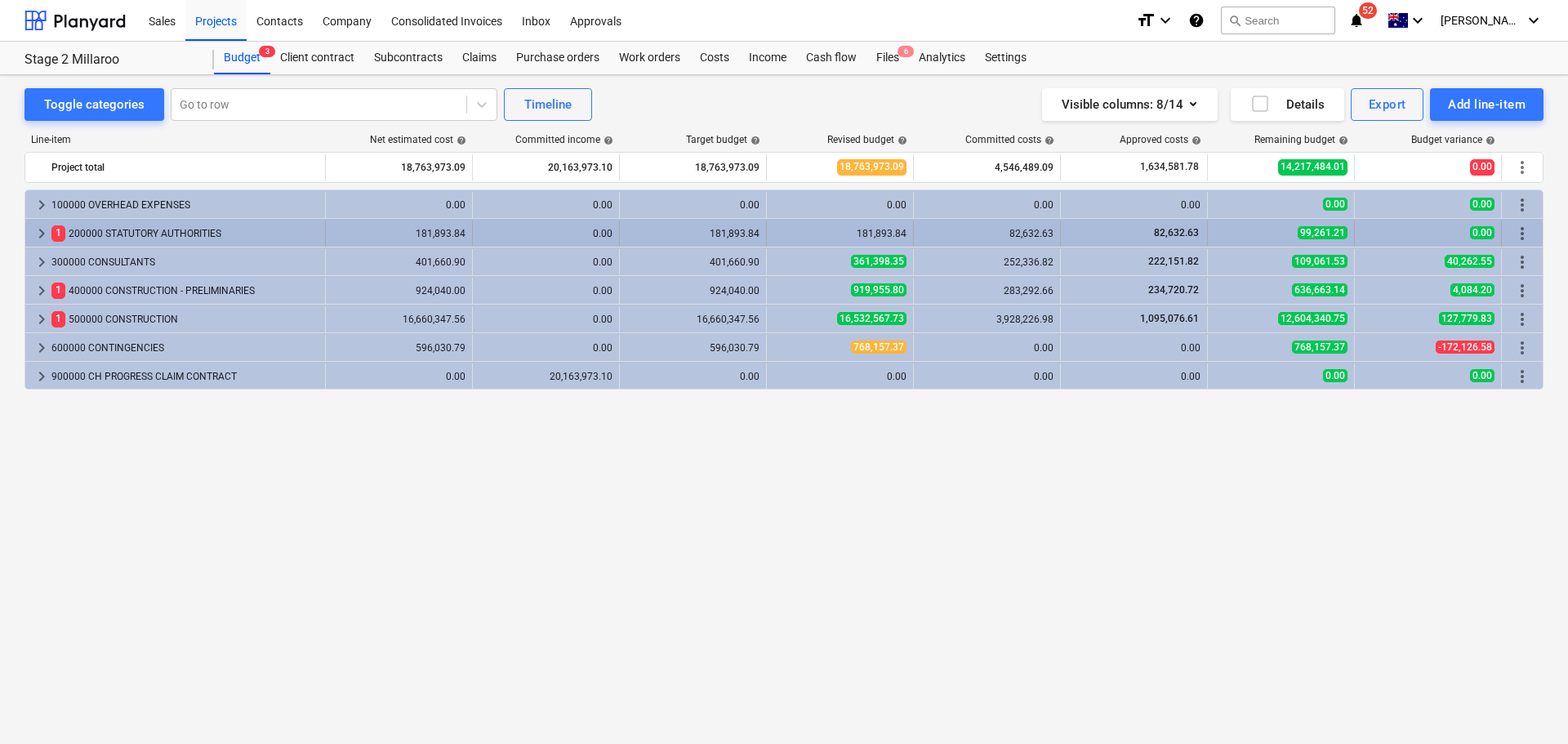
click at [36, 235] on span "keyboard_arrow_right" at bounding box center [41, 233] width 20 height 20
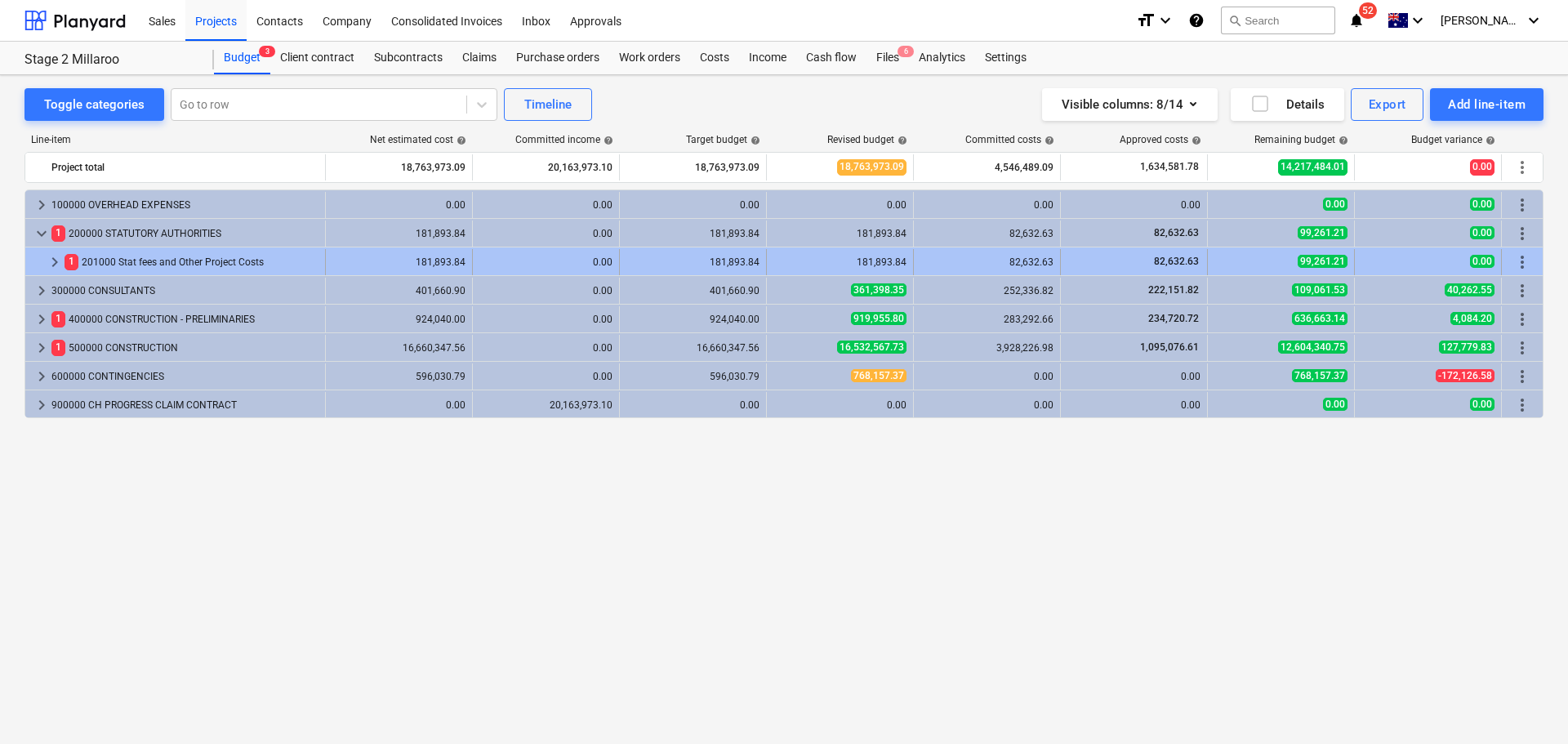
click at [51, 272] on div "keyboard_arrow_right" at bounding box center [54, 262] width 20 height 26
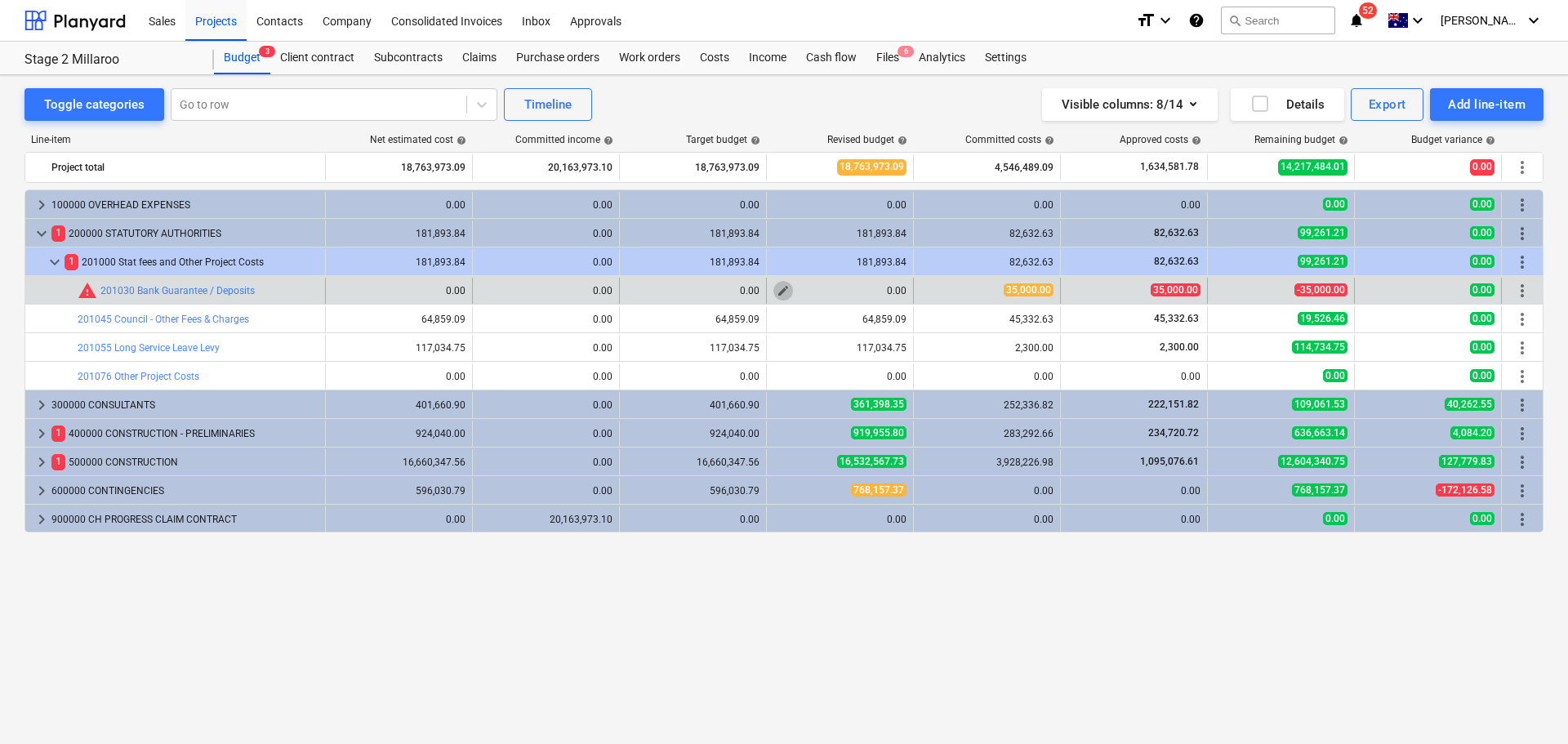
click at [781, 287] on span "edit" at bounding box center [783, 291] width 13 height 13
type textarea "x"
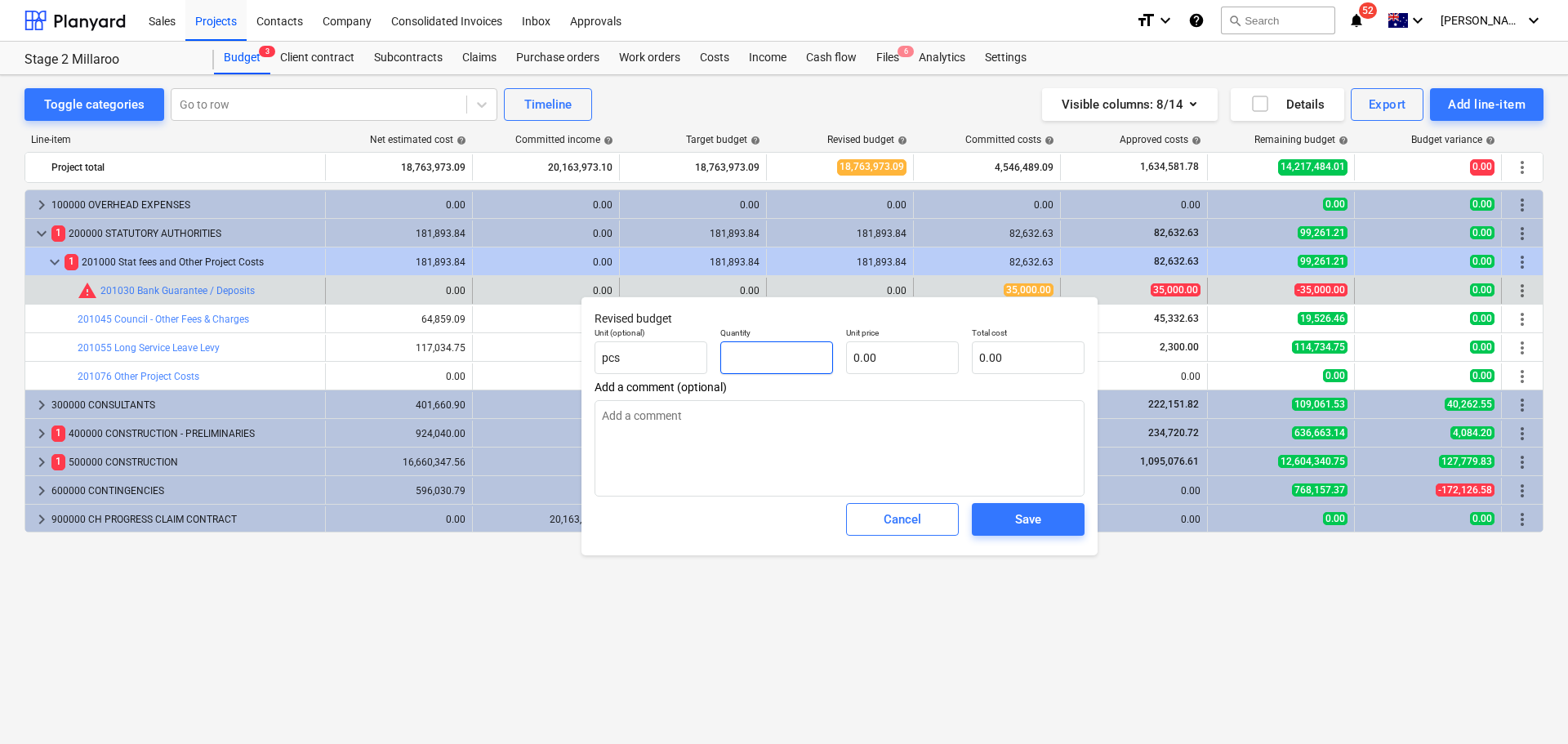
click at [756, 355] on input "text" at bounding box center [776, 357] width 112 height 33
type textarea "x"
type input "-"
type textarea "x"
type input "-1"
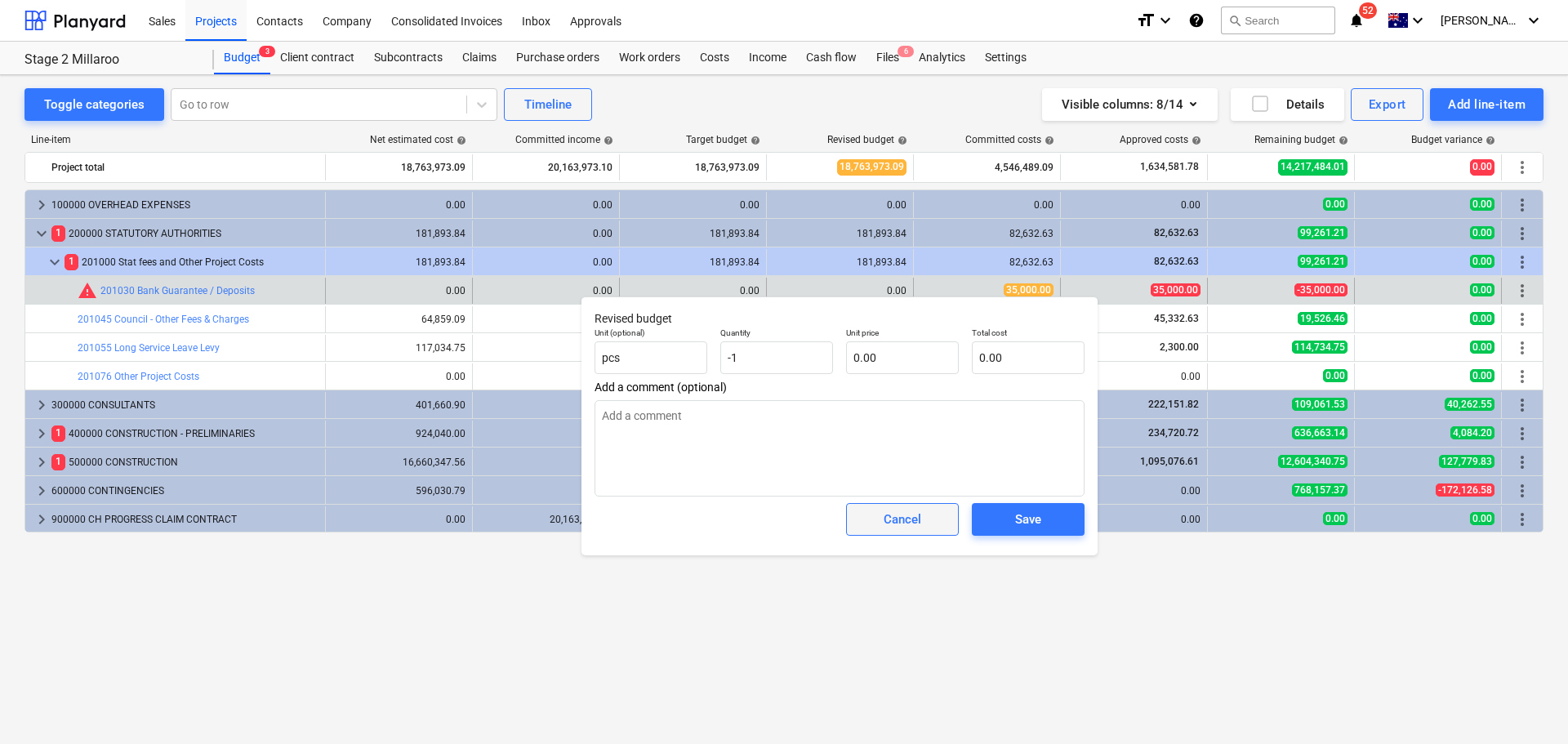
type textarea "x"
type input "-1.00"
click at [887, 522] on div "Cancel" at bounding box center [902, 519] width 37 height 21
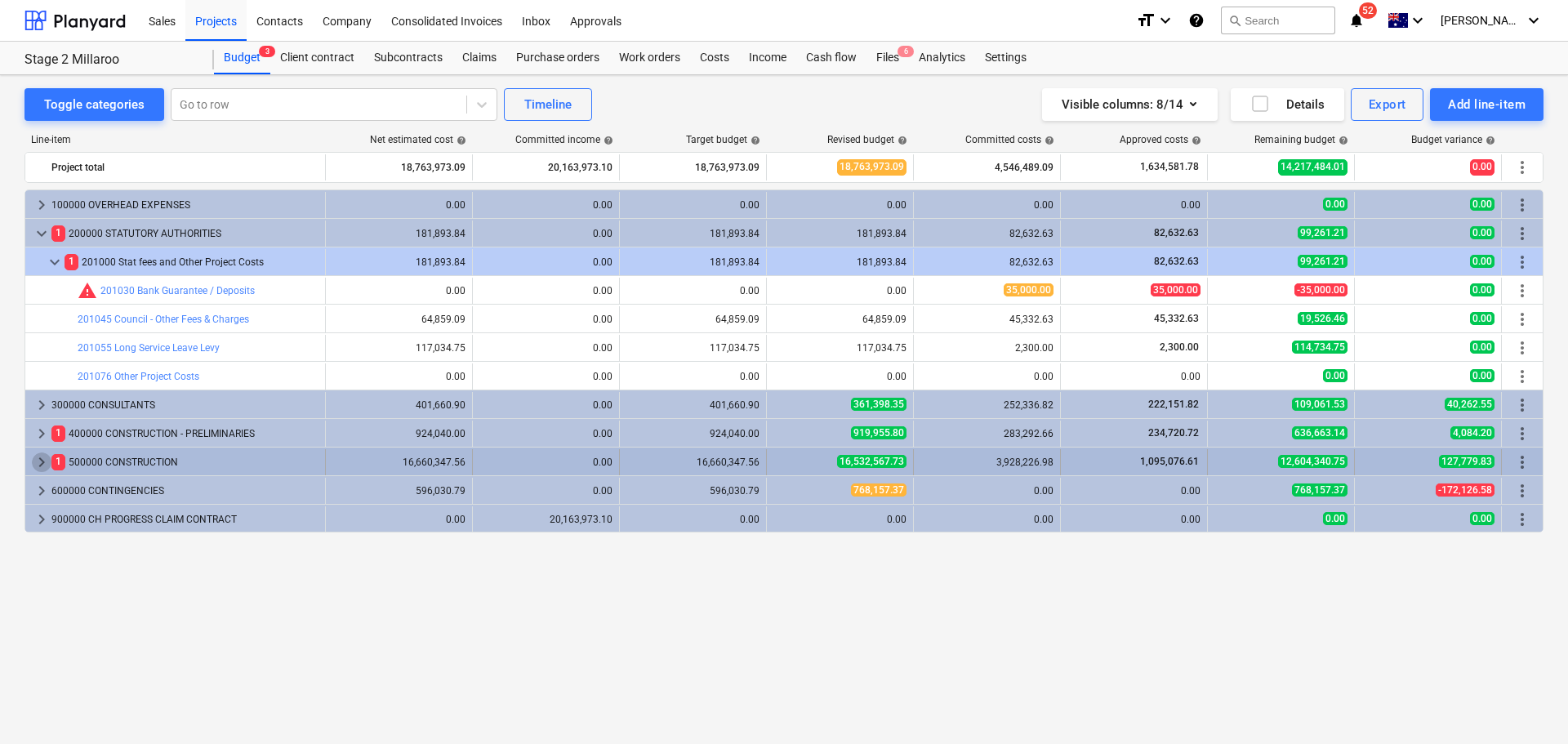
click at [44, 463] on span "keyboard_arrow_right" at bounding box center [41, 462] width 20 height 20
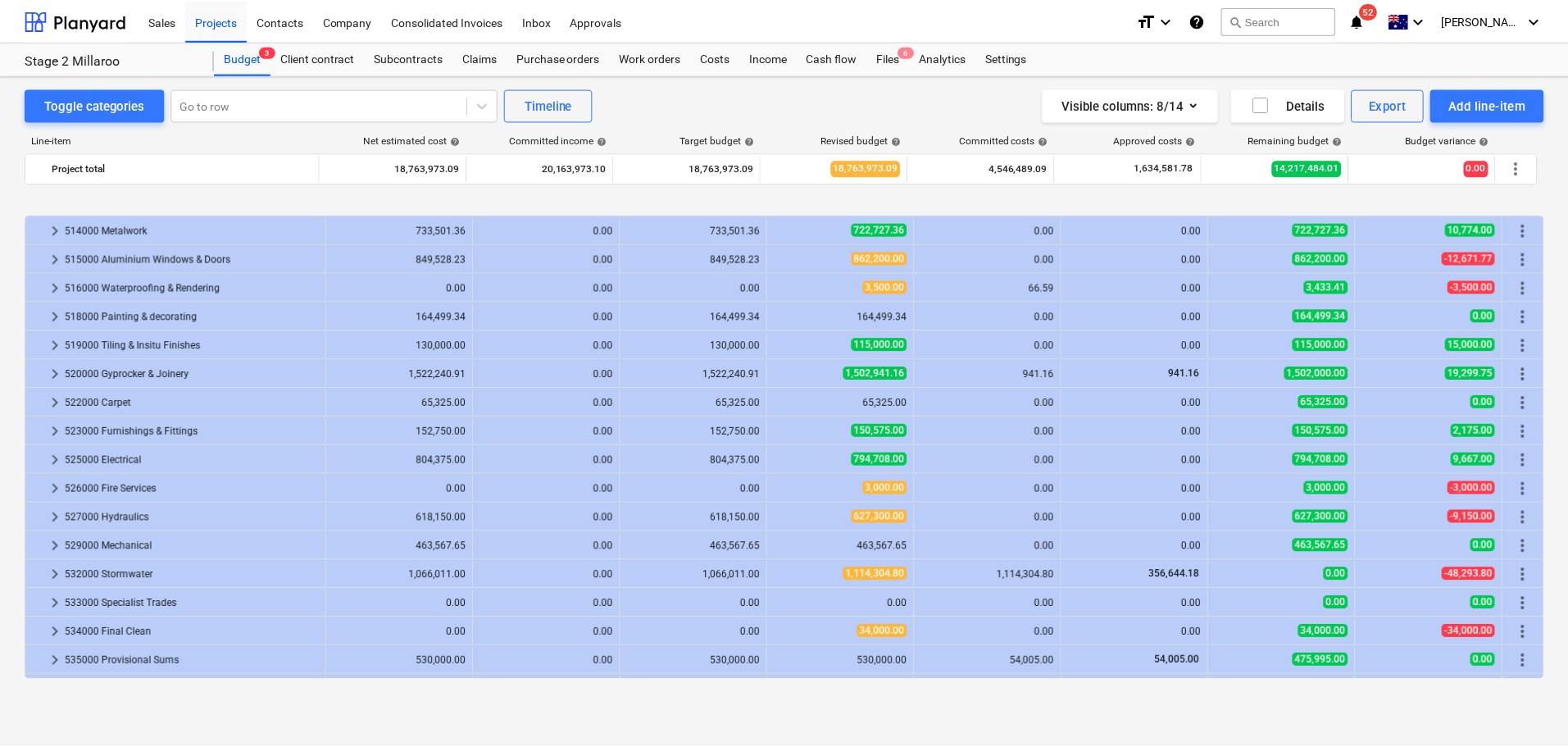
scroll to position [573, 0]
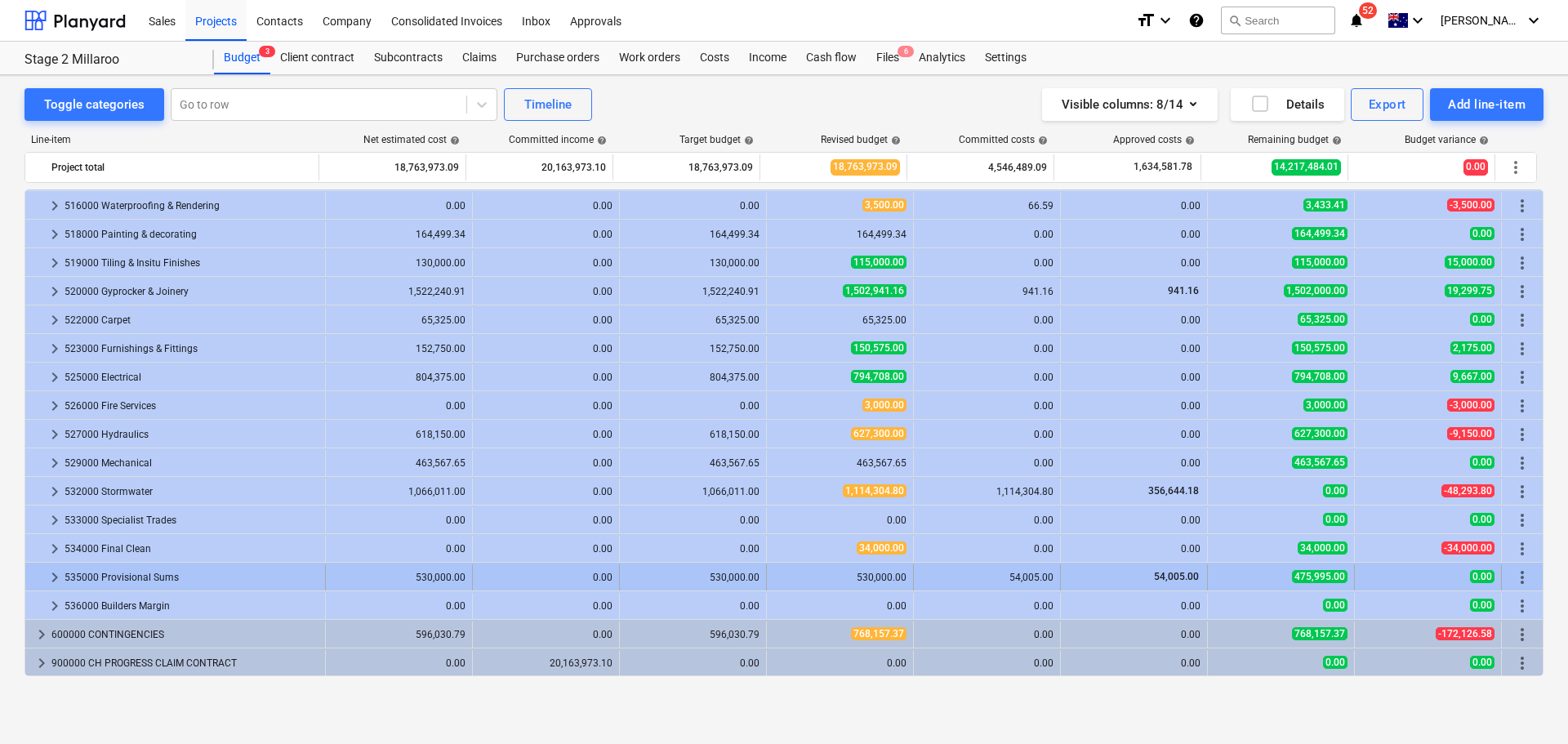
click at [138, 575] on div "535000 Provisional Sums" at bounding box center [190, 577] width 254 height 26
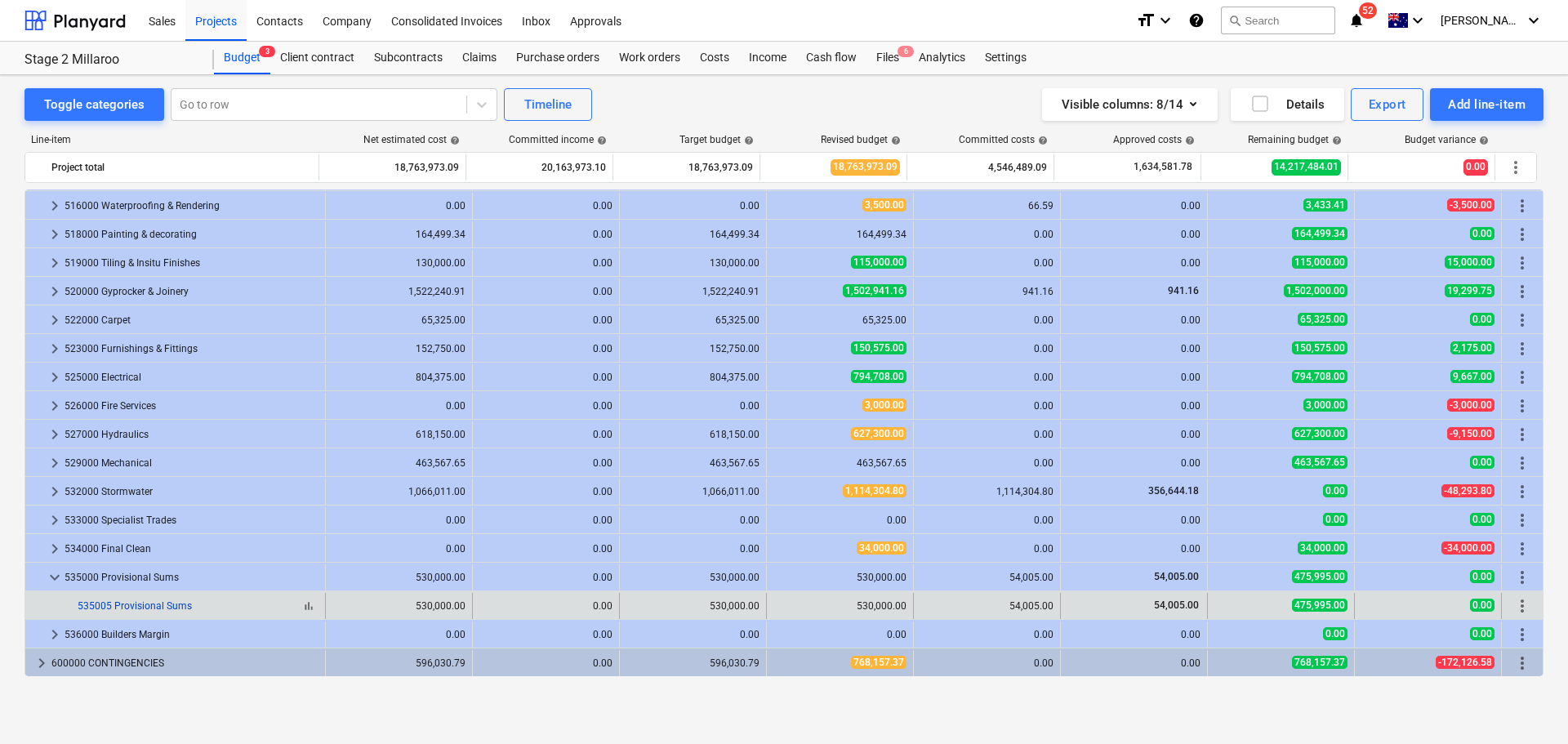
click at [152, 609] on link "535005 Provisional Sums" at bounding box center [135, 606] width 114 height 11
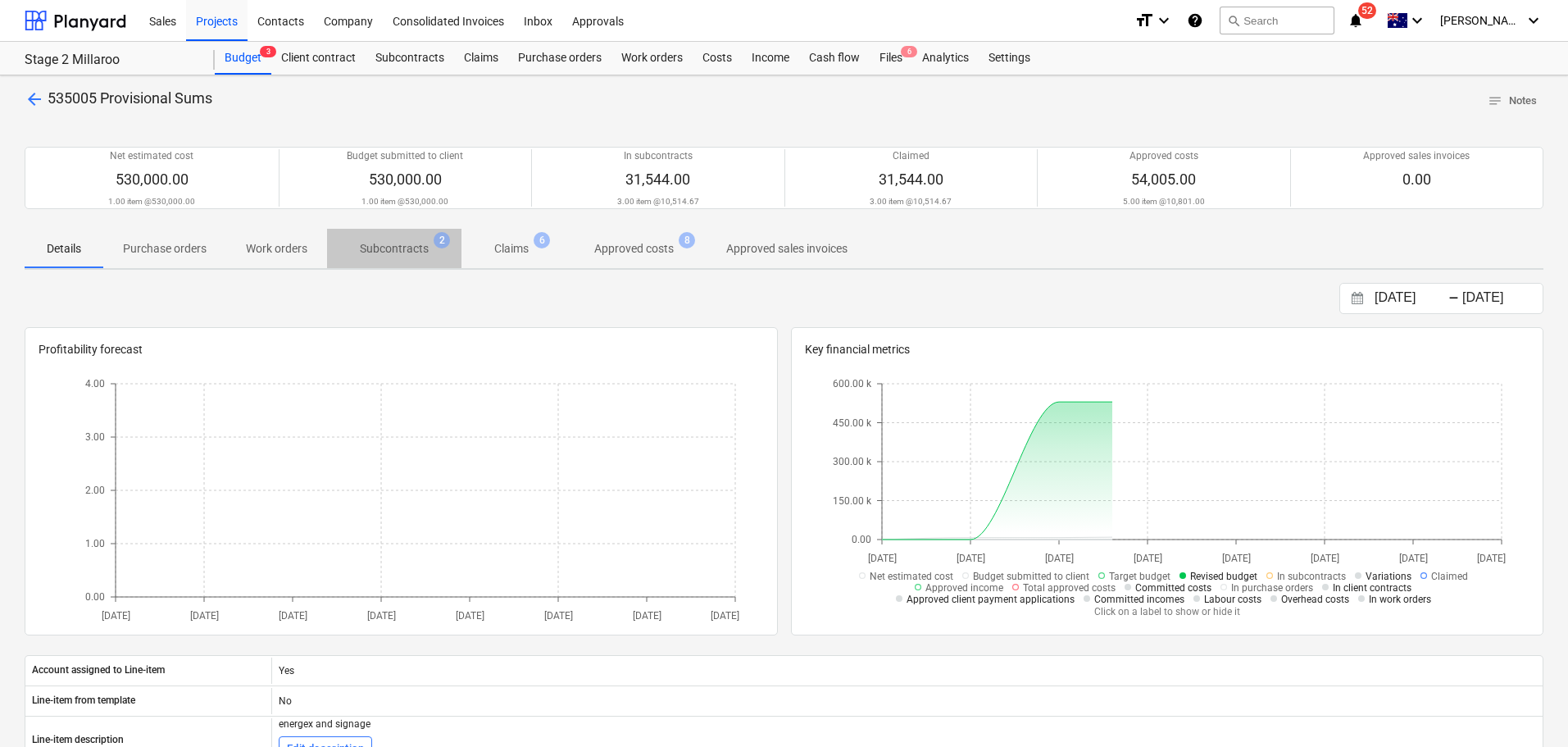
click at [420, 243] on p "Subcontracts" at bounding box center [394, 249] width 69 height 17
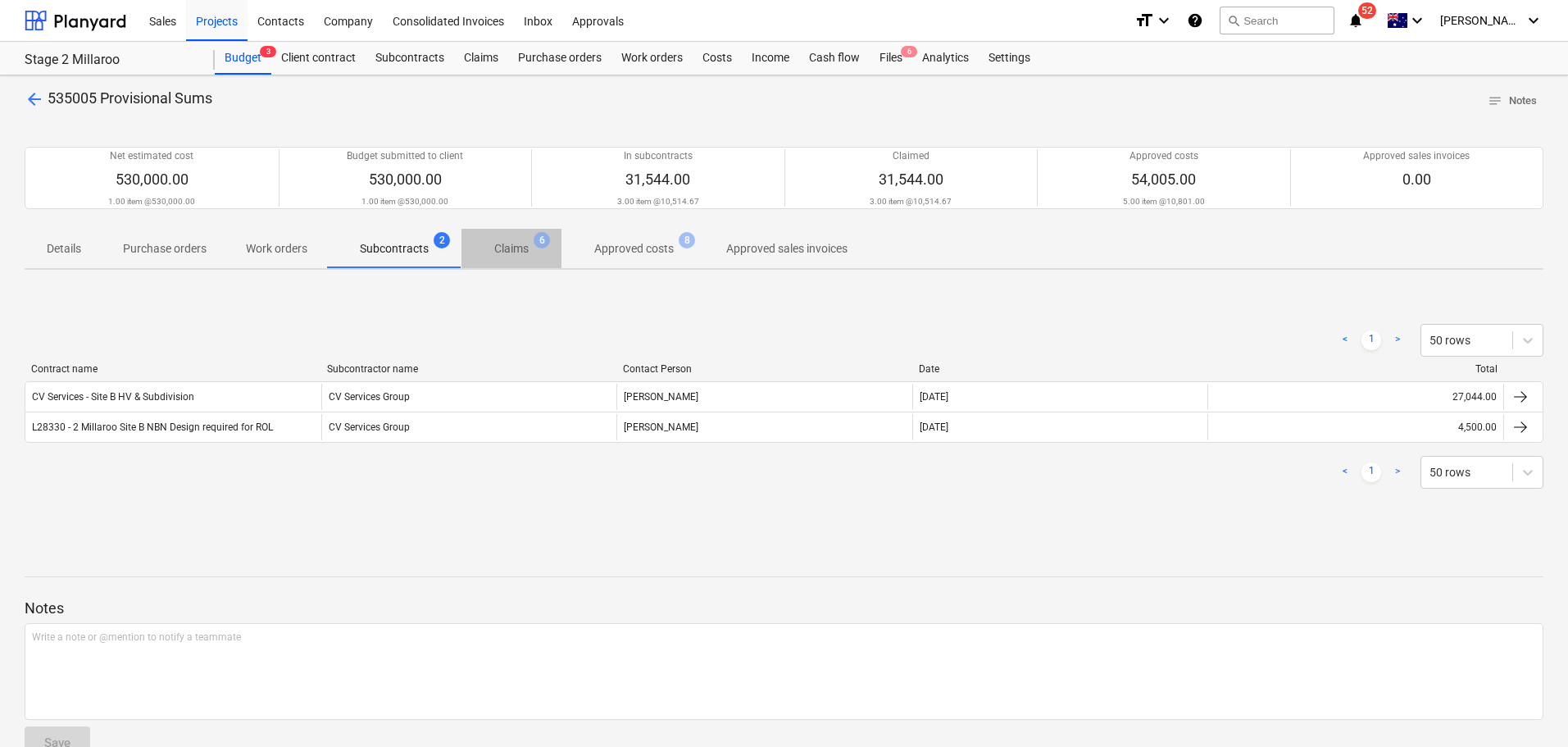
click at [516, 234] on span "Claims 6" at bounding box center [511, 249] width 100 height 30
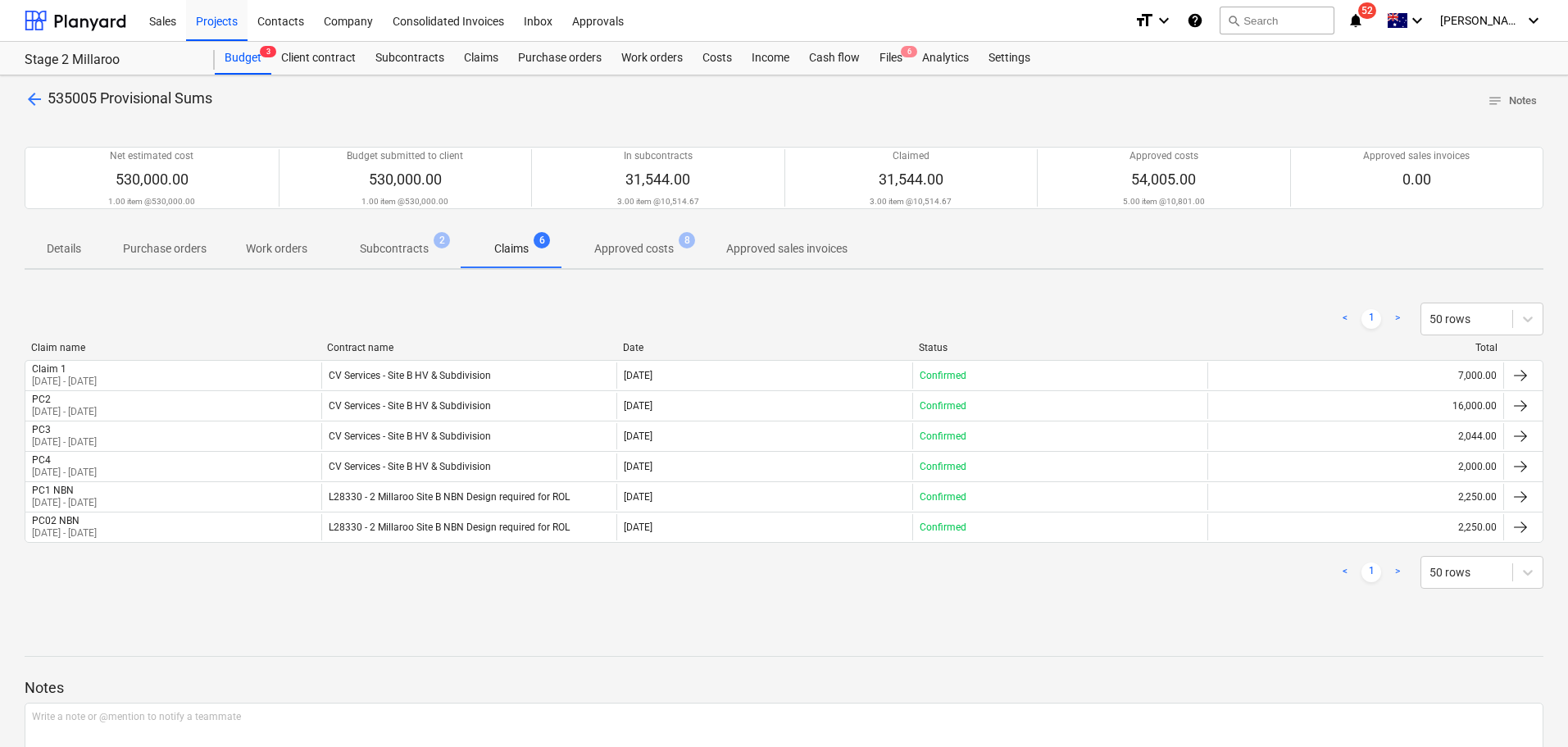
click at [643, 241] on p "Approved costs" at bounding box center [633, 249] width 79 height 17
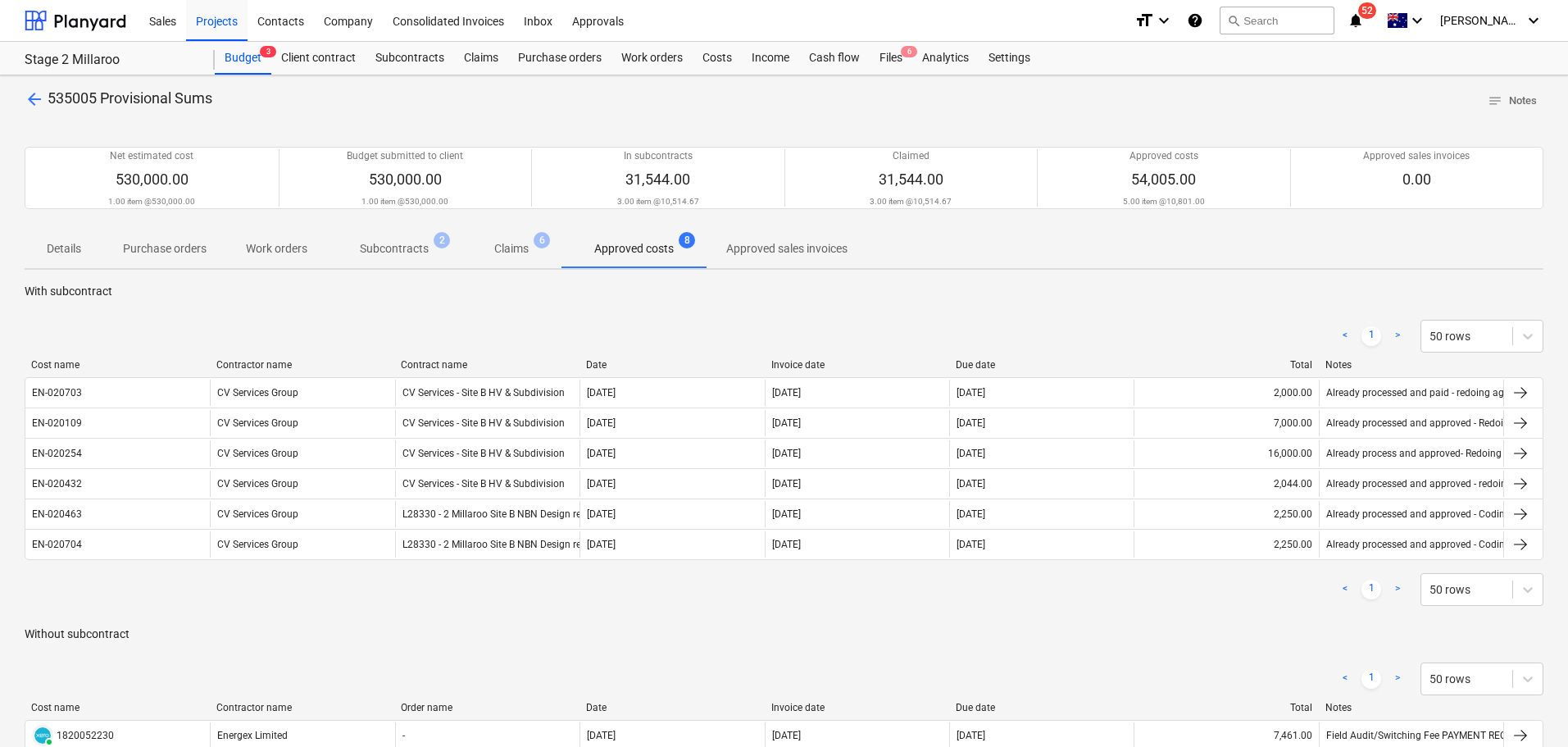
click at [521, 252] on p "Claims" at bounding box center [511, 249] width 34 height 17
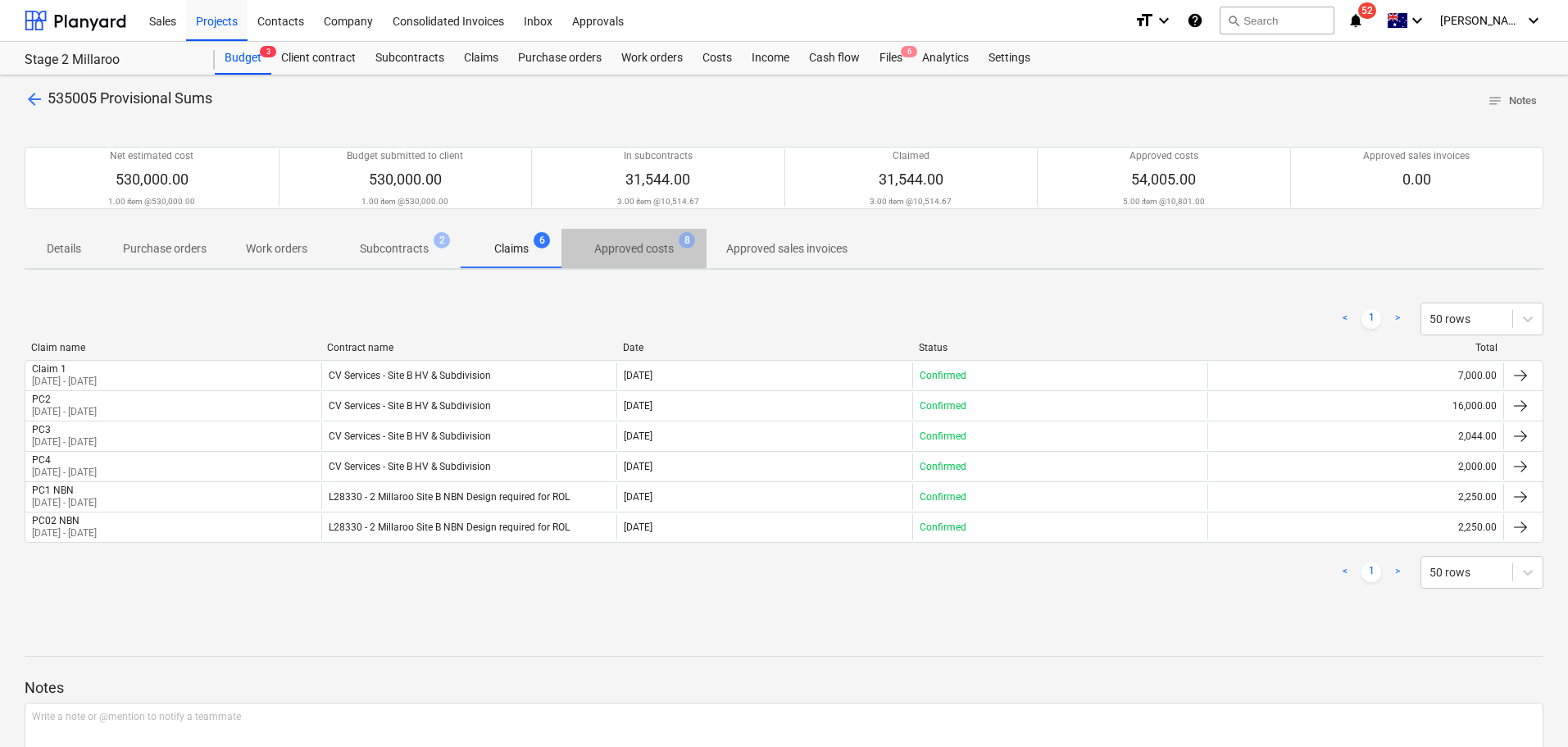
click at [650, 249] on p "Approved costs" at bounding box center [633, 249] width 79 height 17
